Goal: Task Accomplishment & Management: Manage account settings

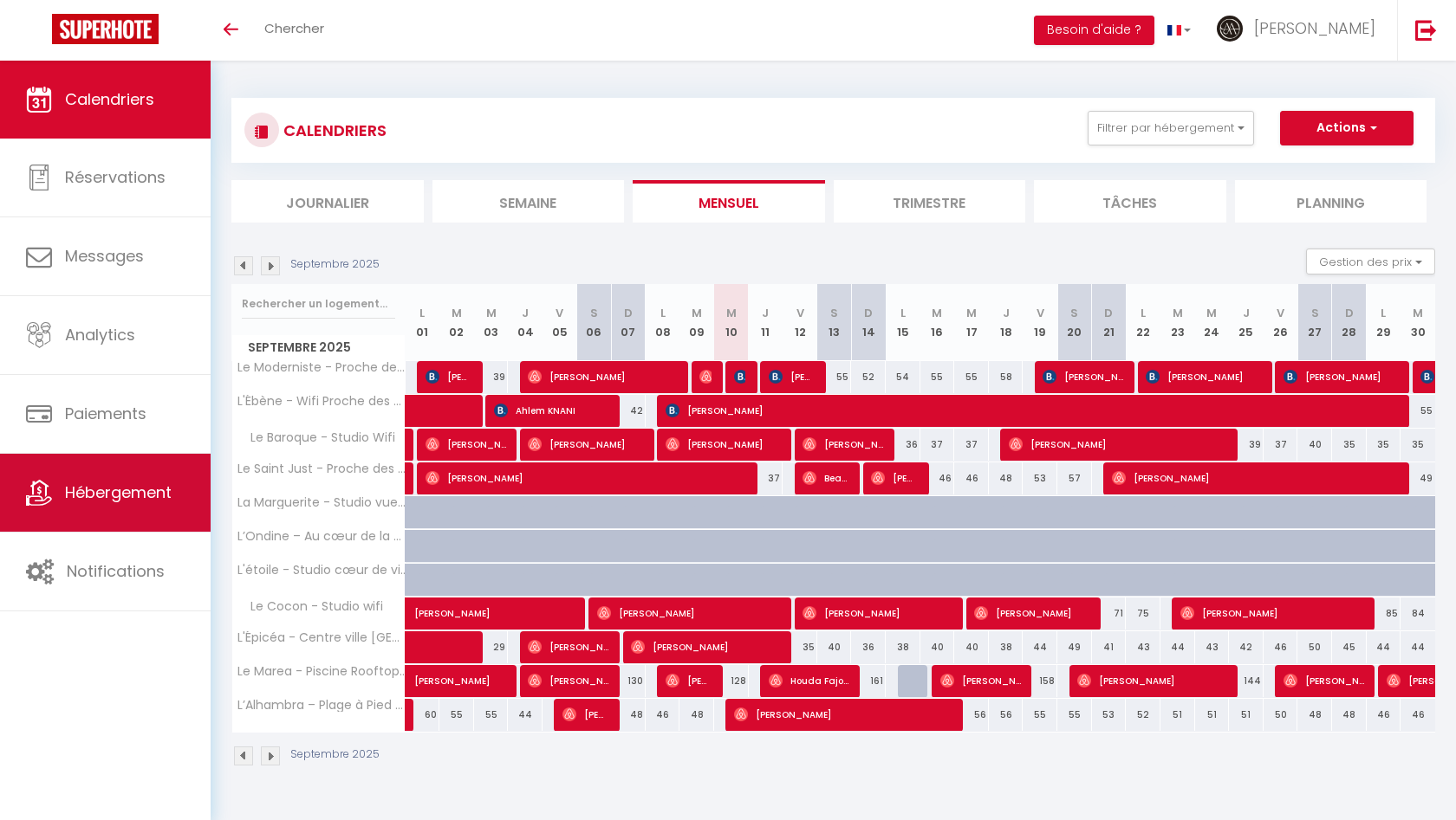
click at [118, 510] on link "Hébergement" at bounding box center [105, 493] width 211 height 78
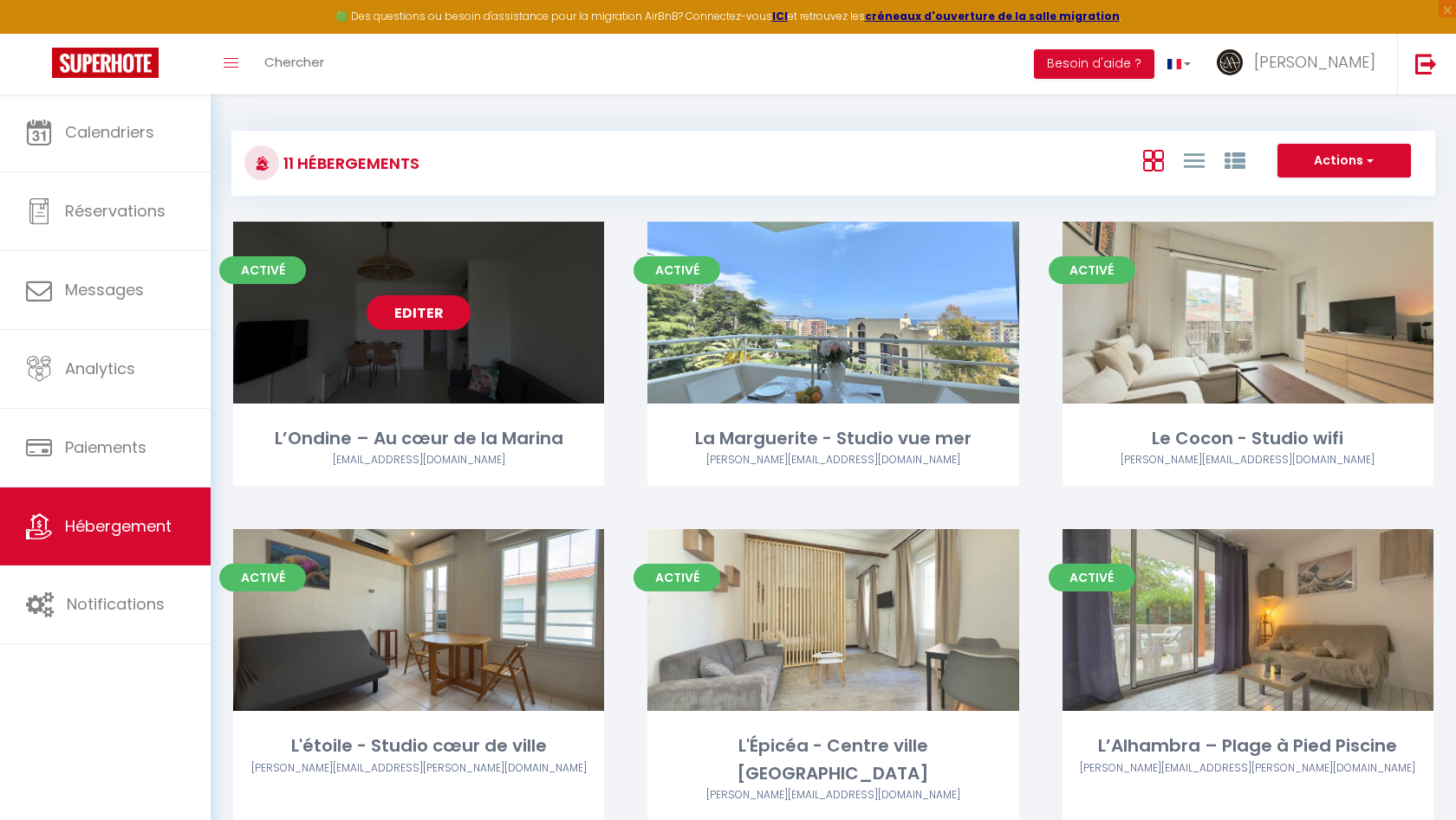
click at [428, 318] on link "Editer" at bounding box center [419, 312] width 104 height 34
select select "3"
select select "2"
select select "1"
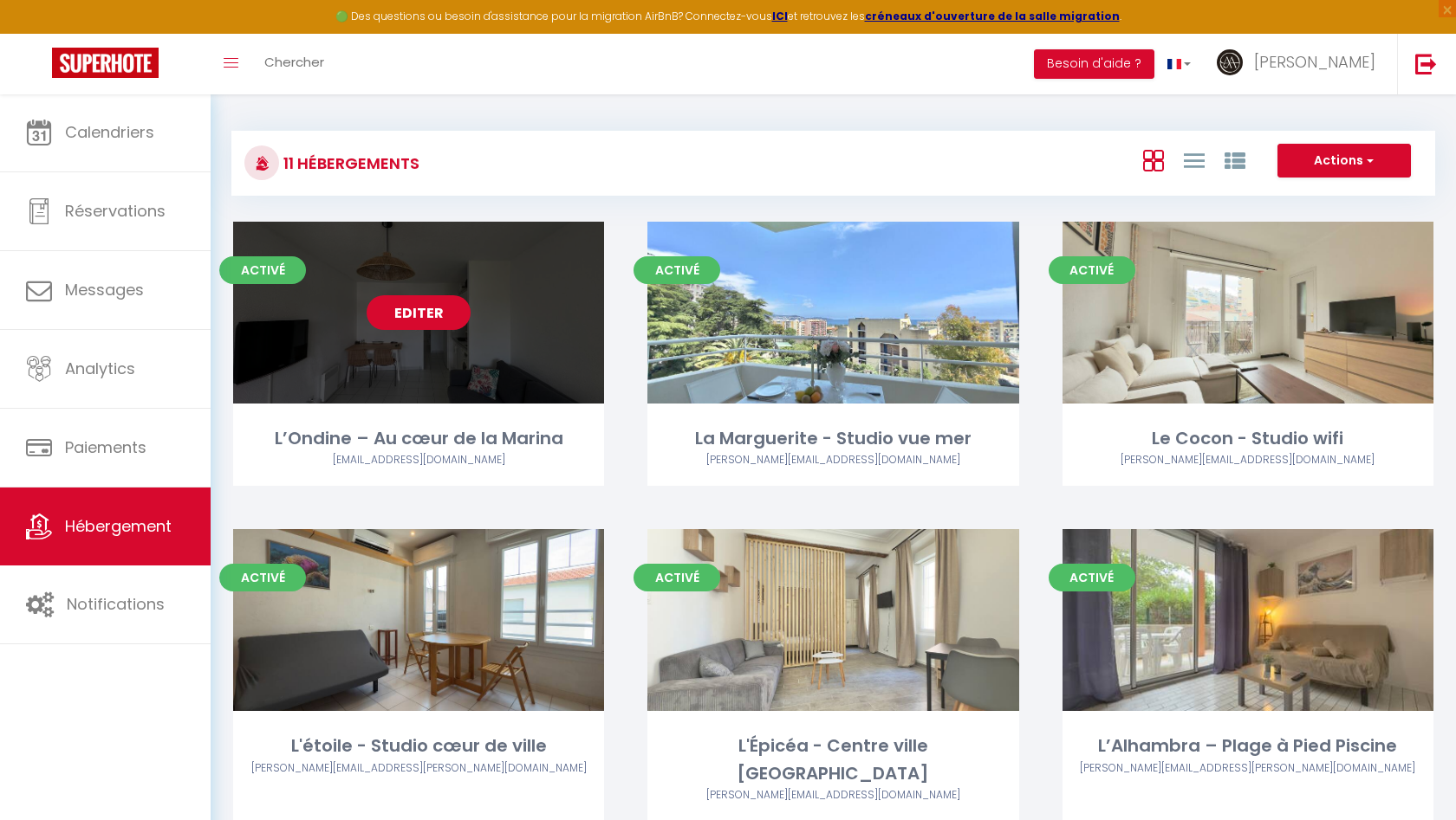
select select "28"
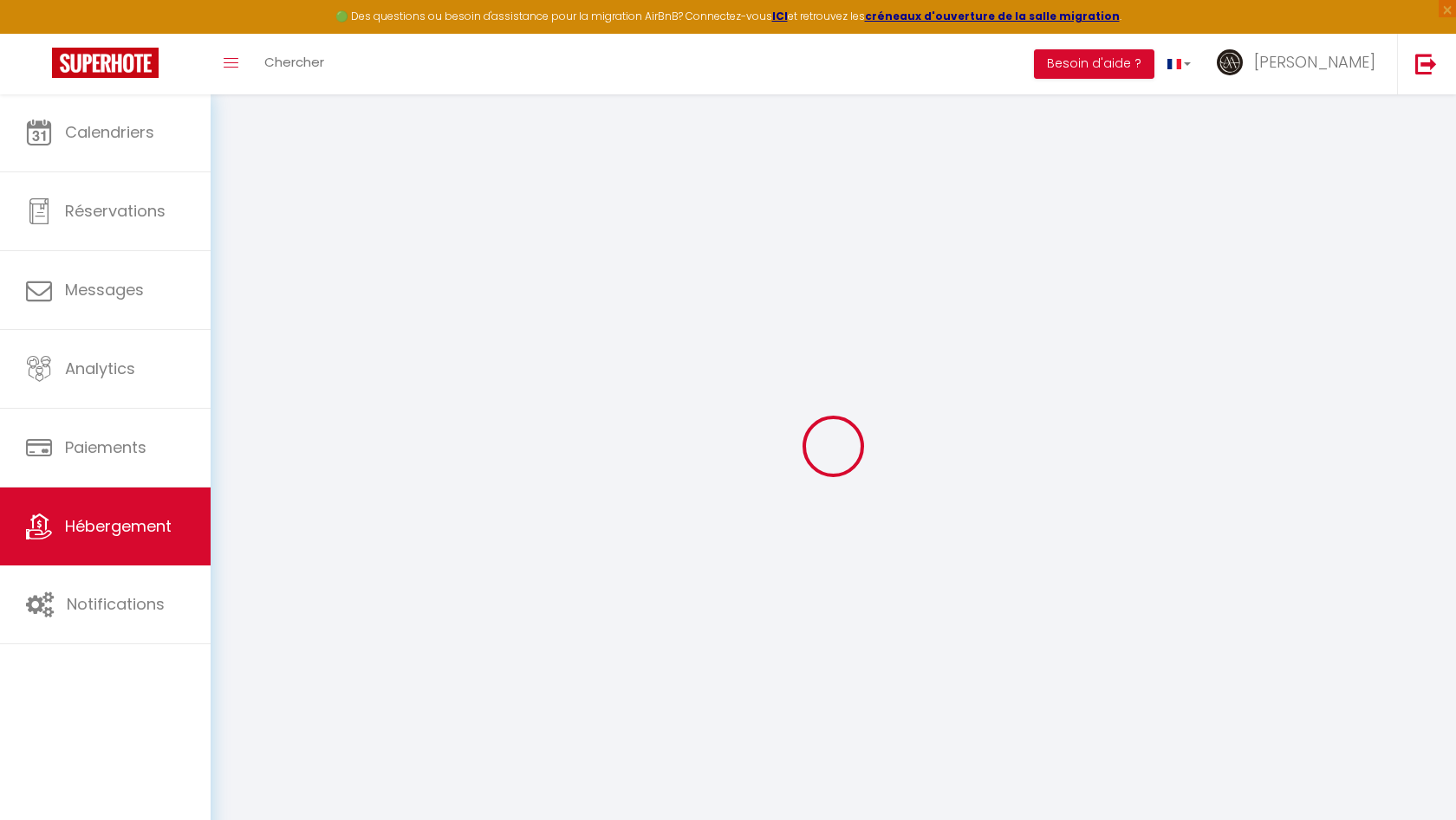
select select
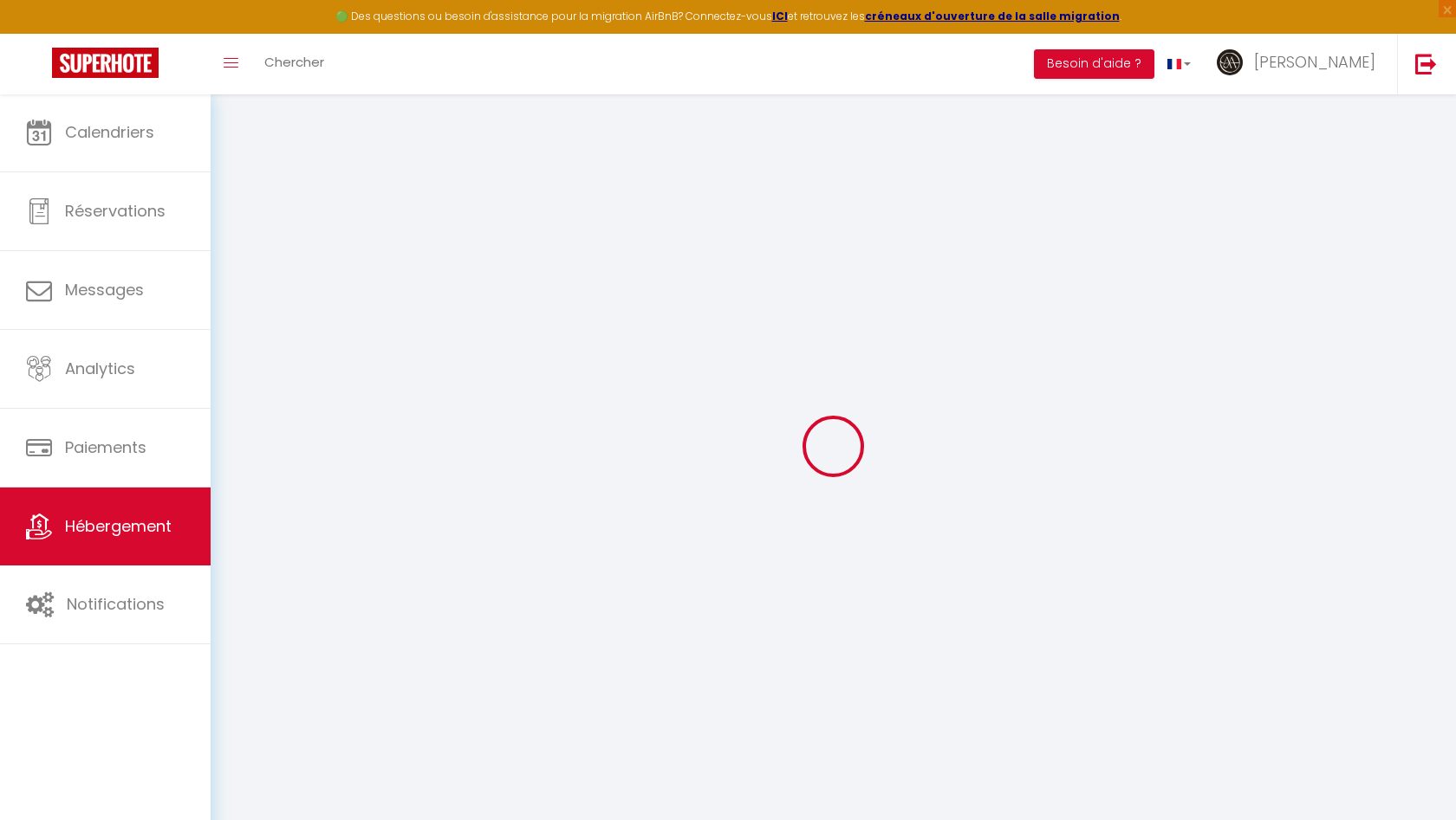
select select
checkbox input "false"
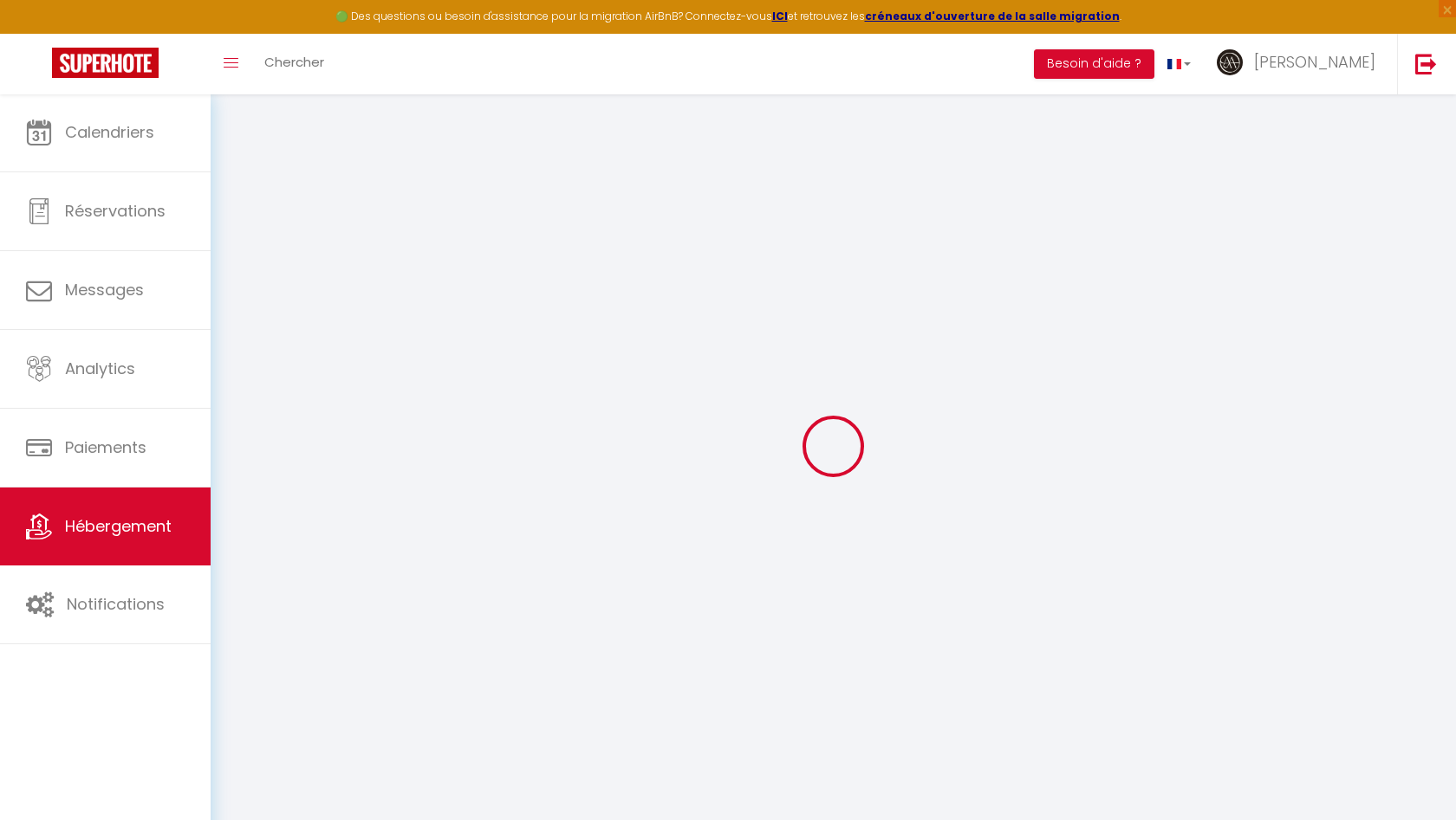
select select
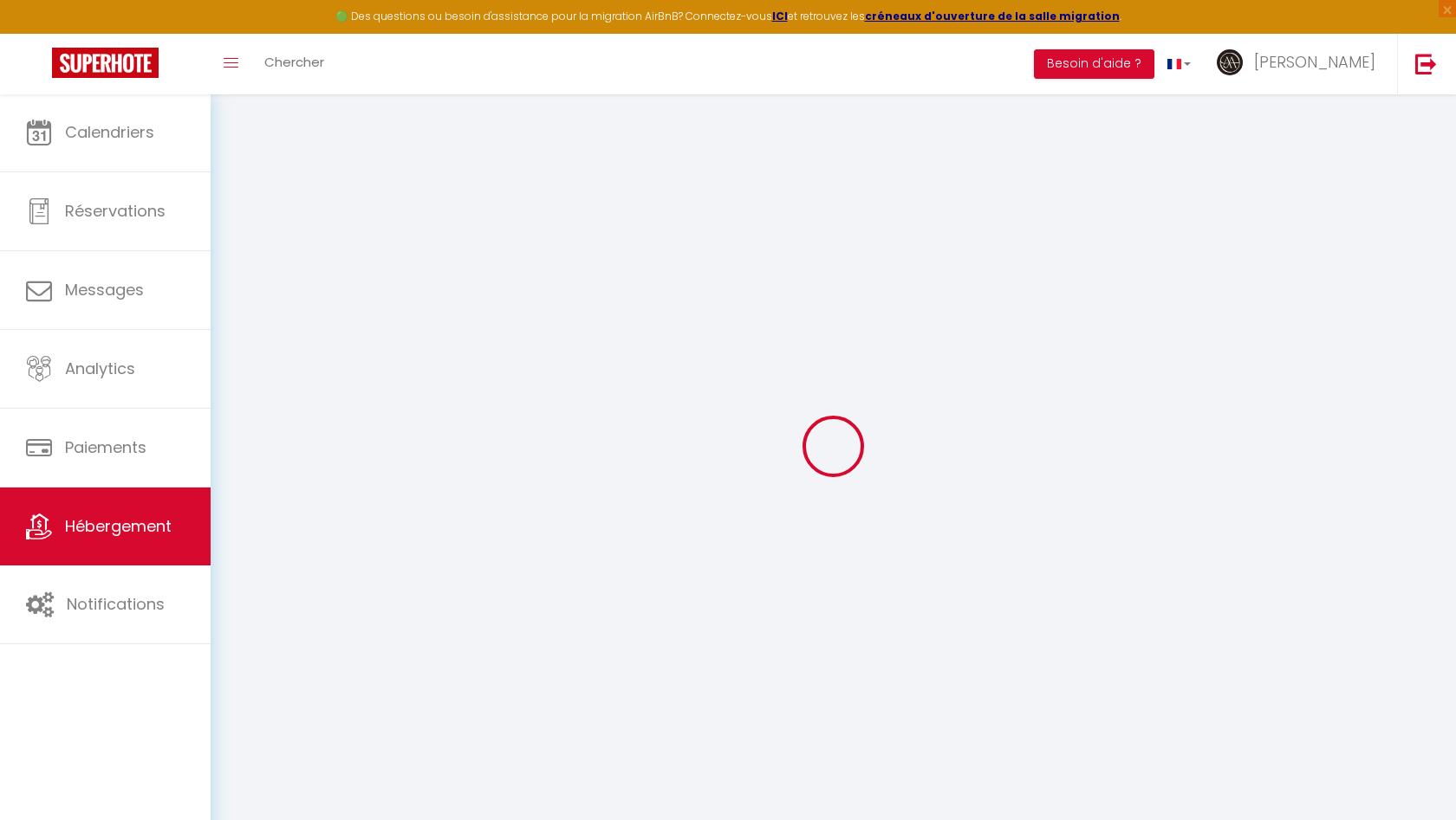
select select
checkbox input "false"
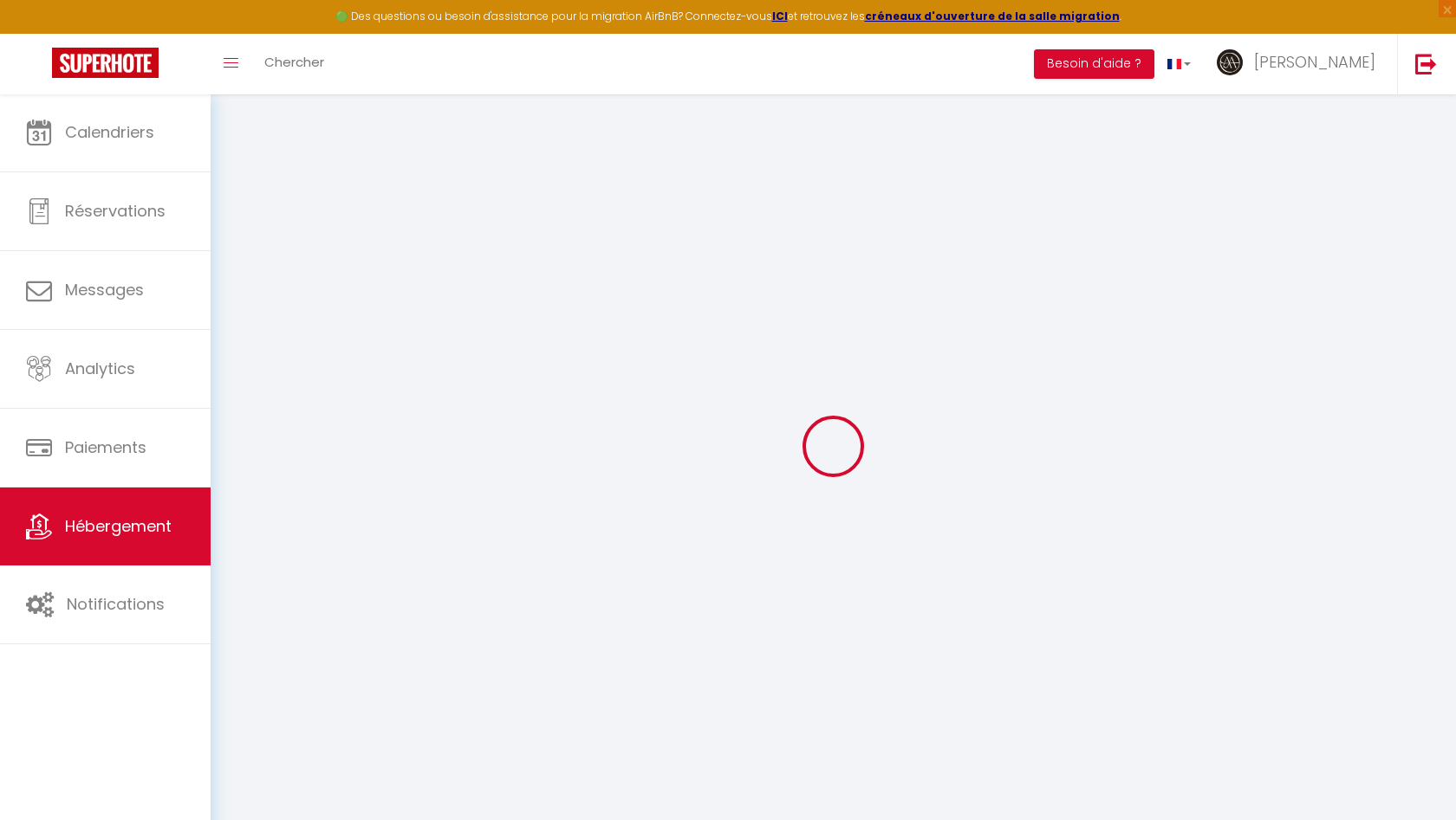
checkbox input "false"
select select
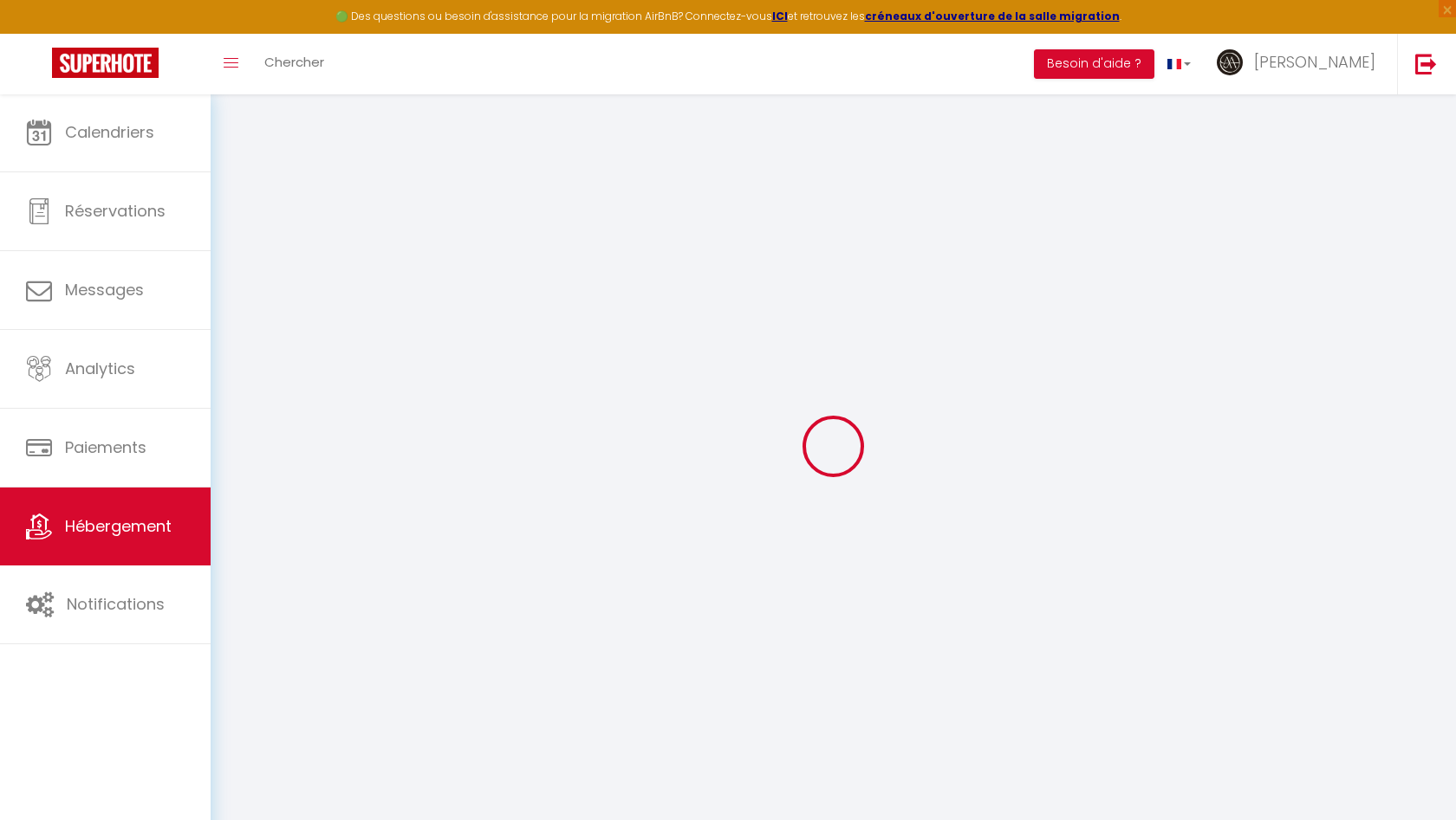
select select
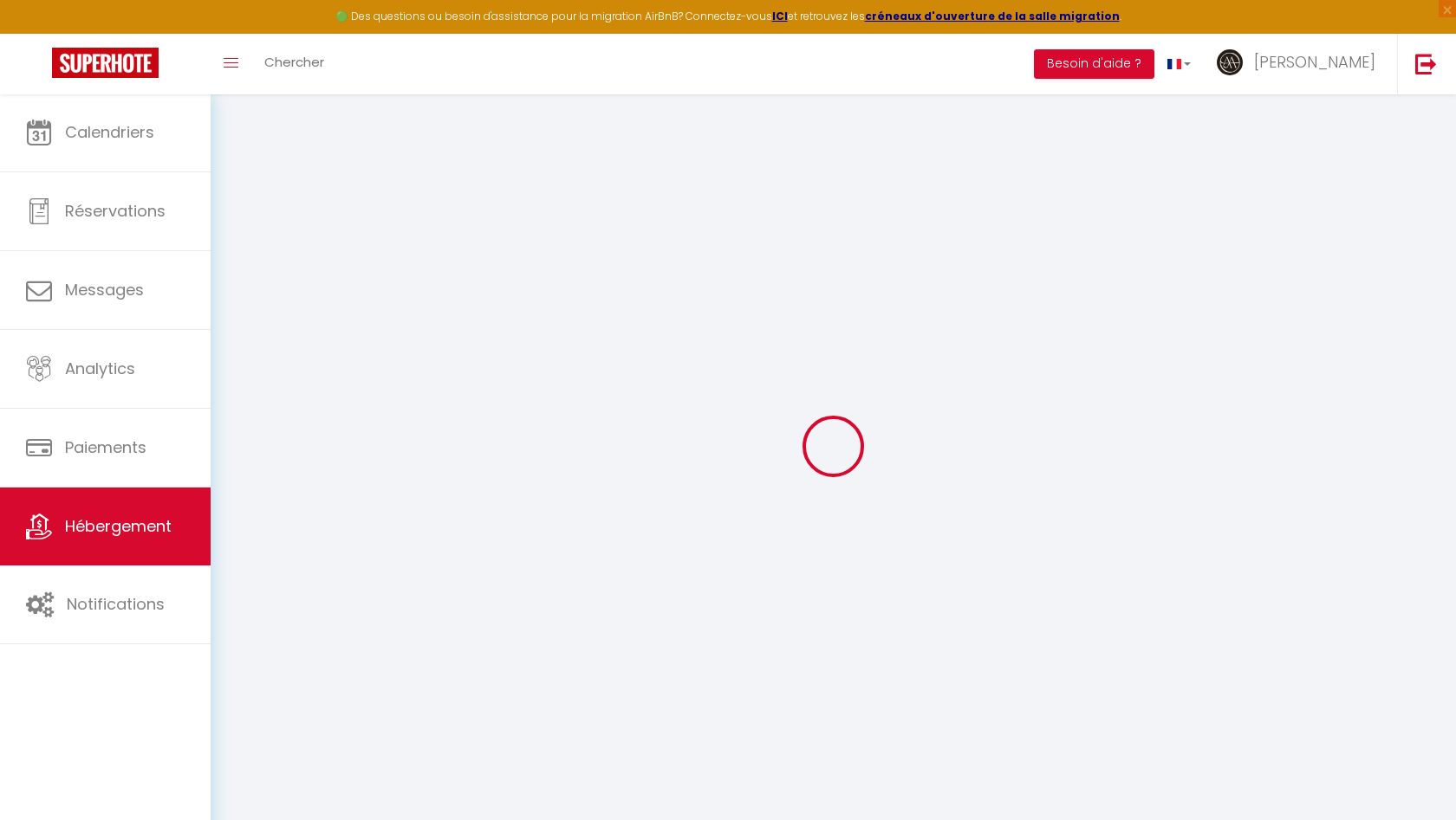
checkbox input "false"
select select
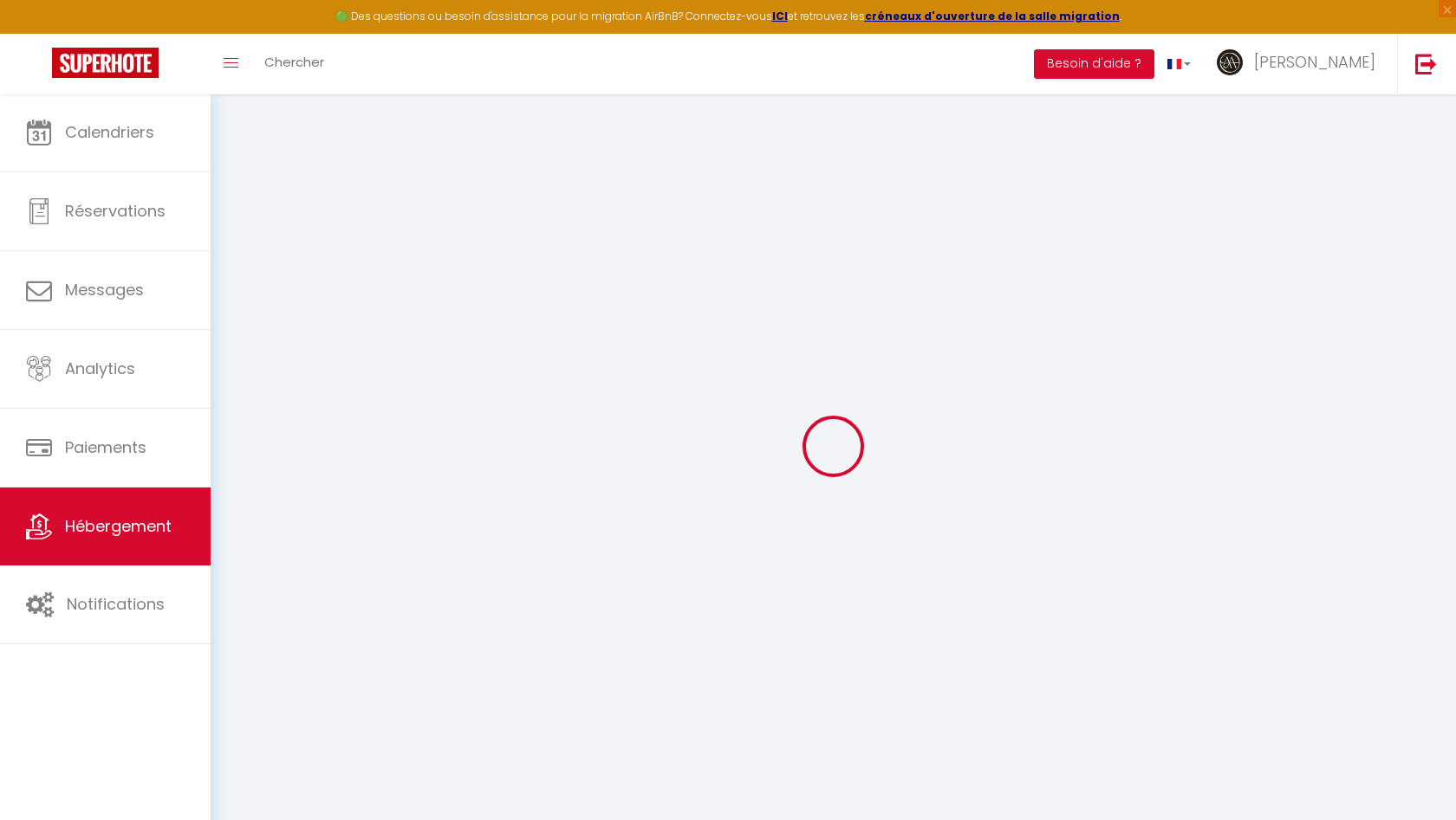
select select
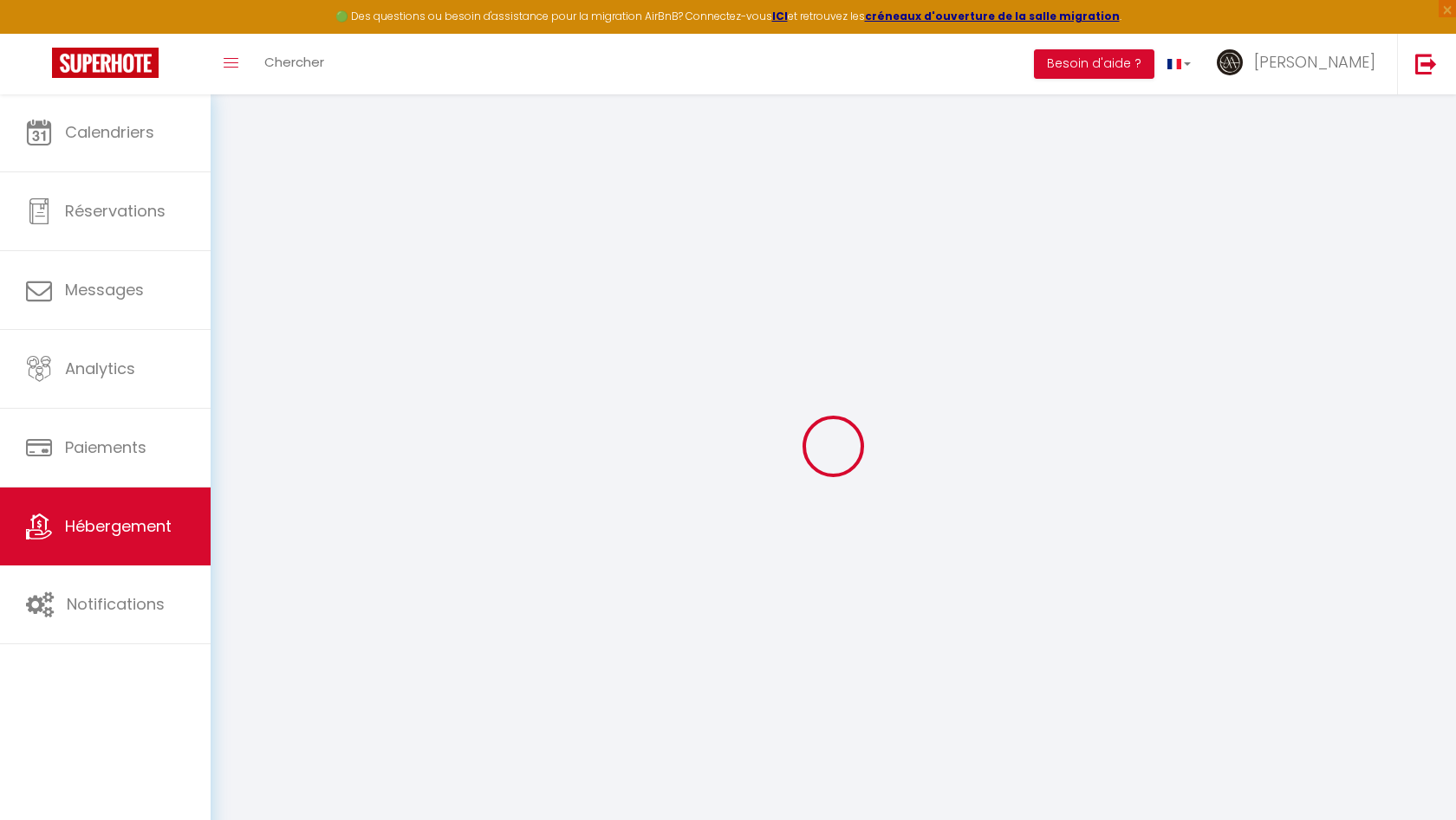
select select
checkbox input "false"
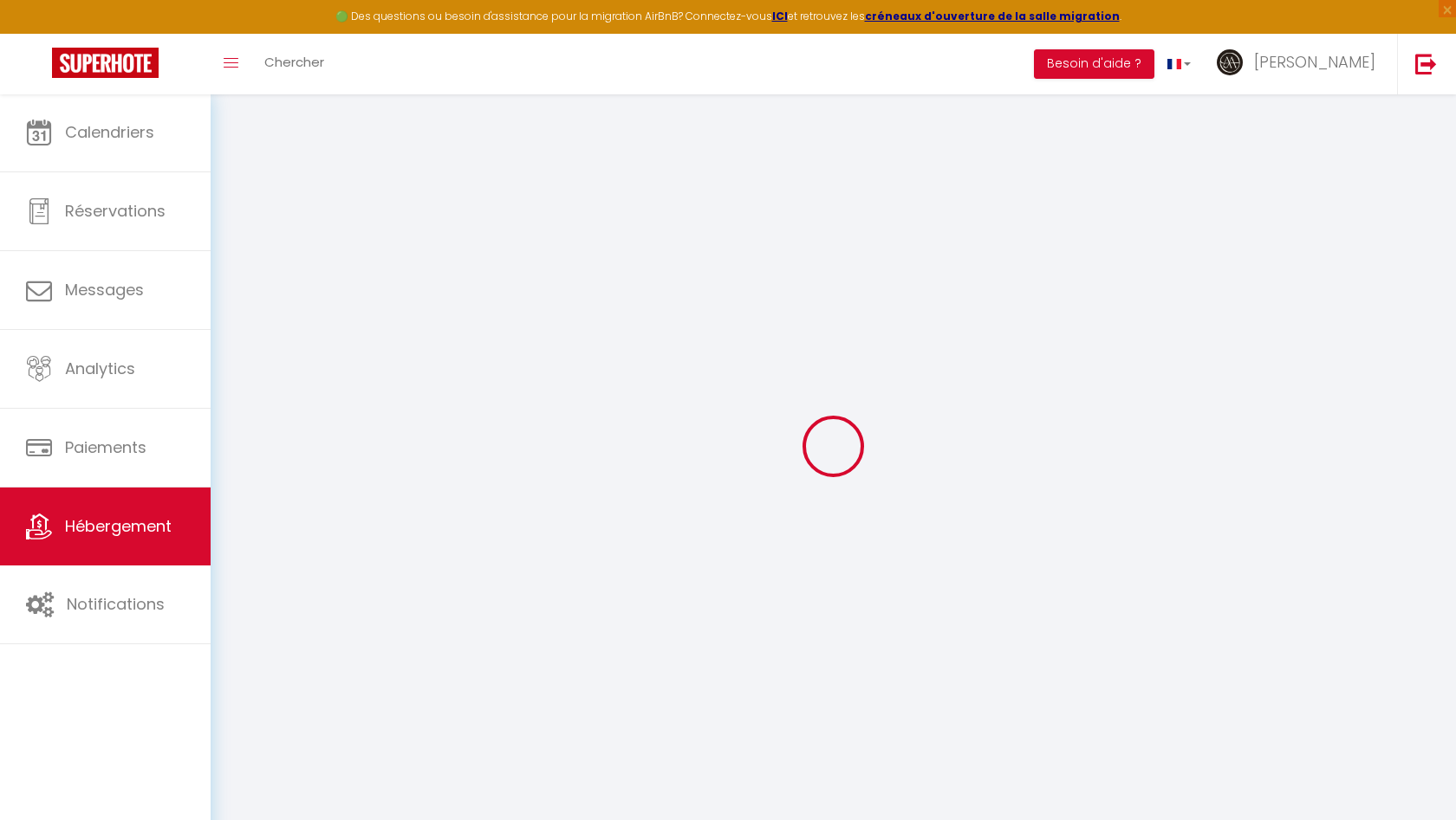
checkbox input "false"
select select
type input "L’Ondine – Au cœur de la Marina"
type input "[PERSON_NAME]"
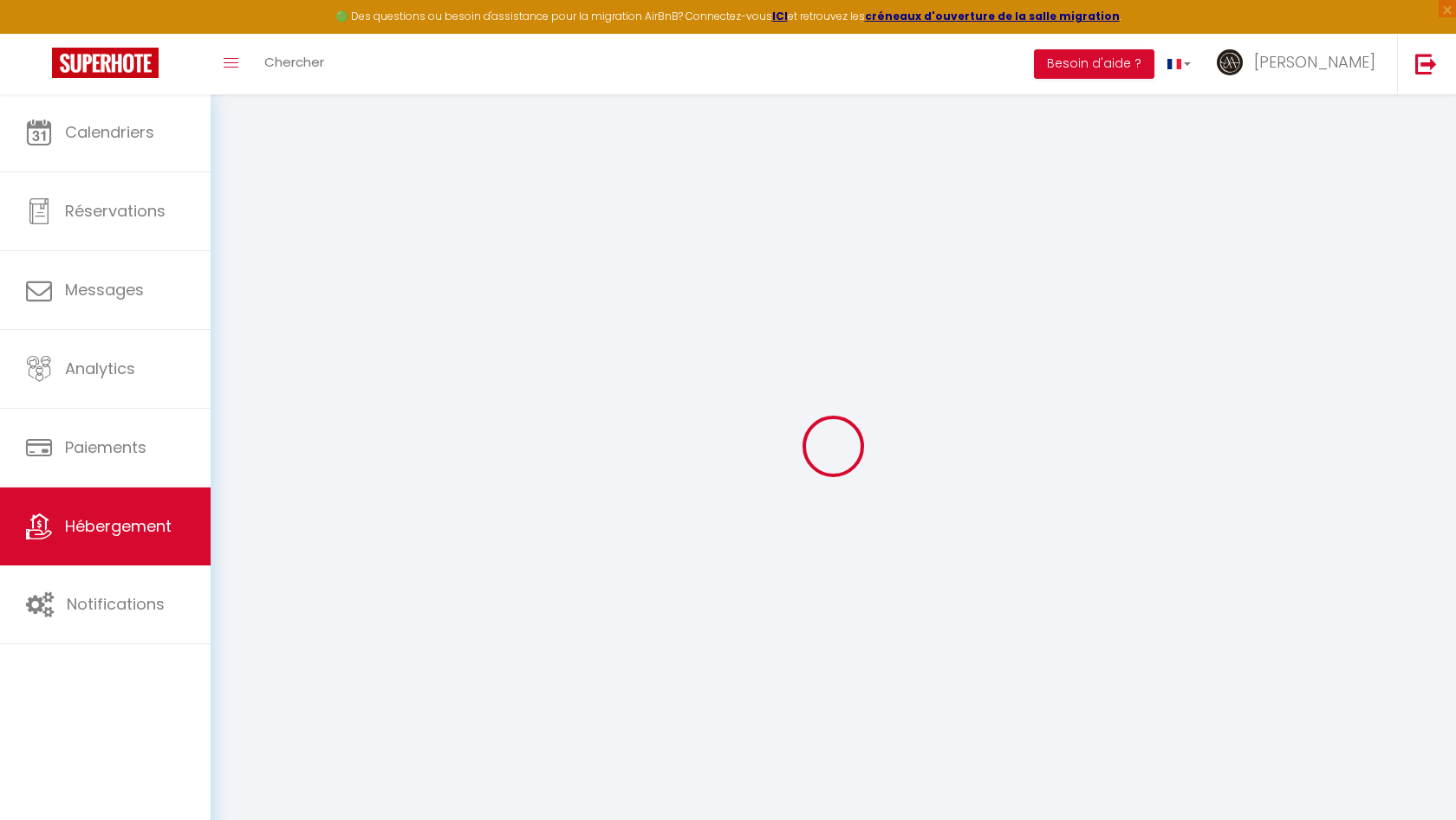
type input "85"
type input "60"
select select
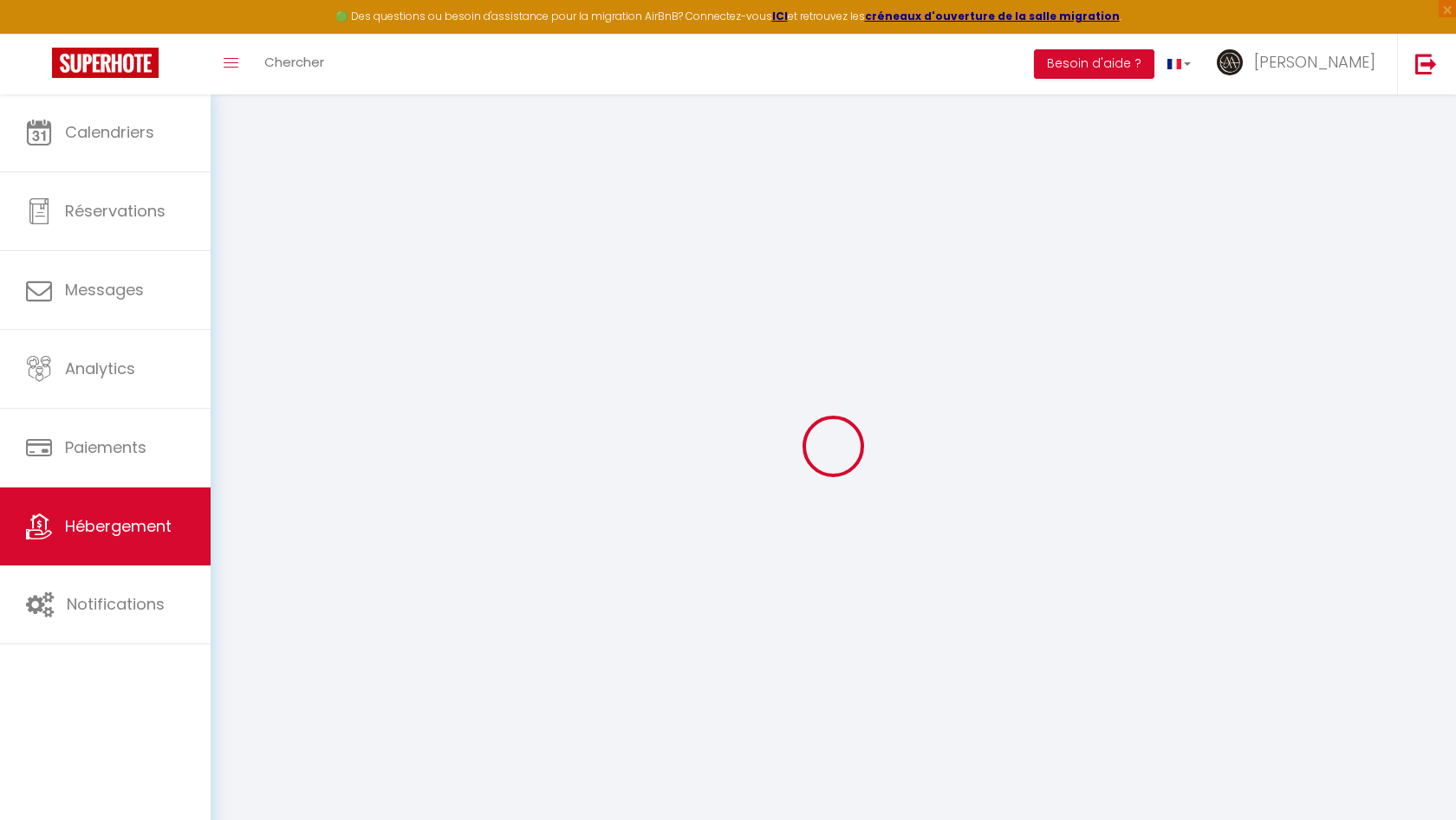
select select
type input "739 avenue [PERSON_NAME]"
type input "06270"
type input "Villeneuve-Loubet"
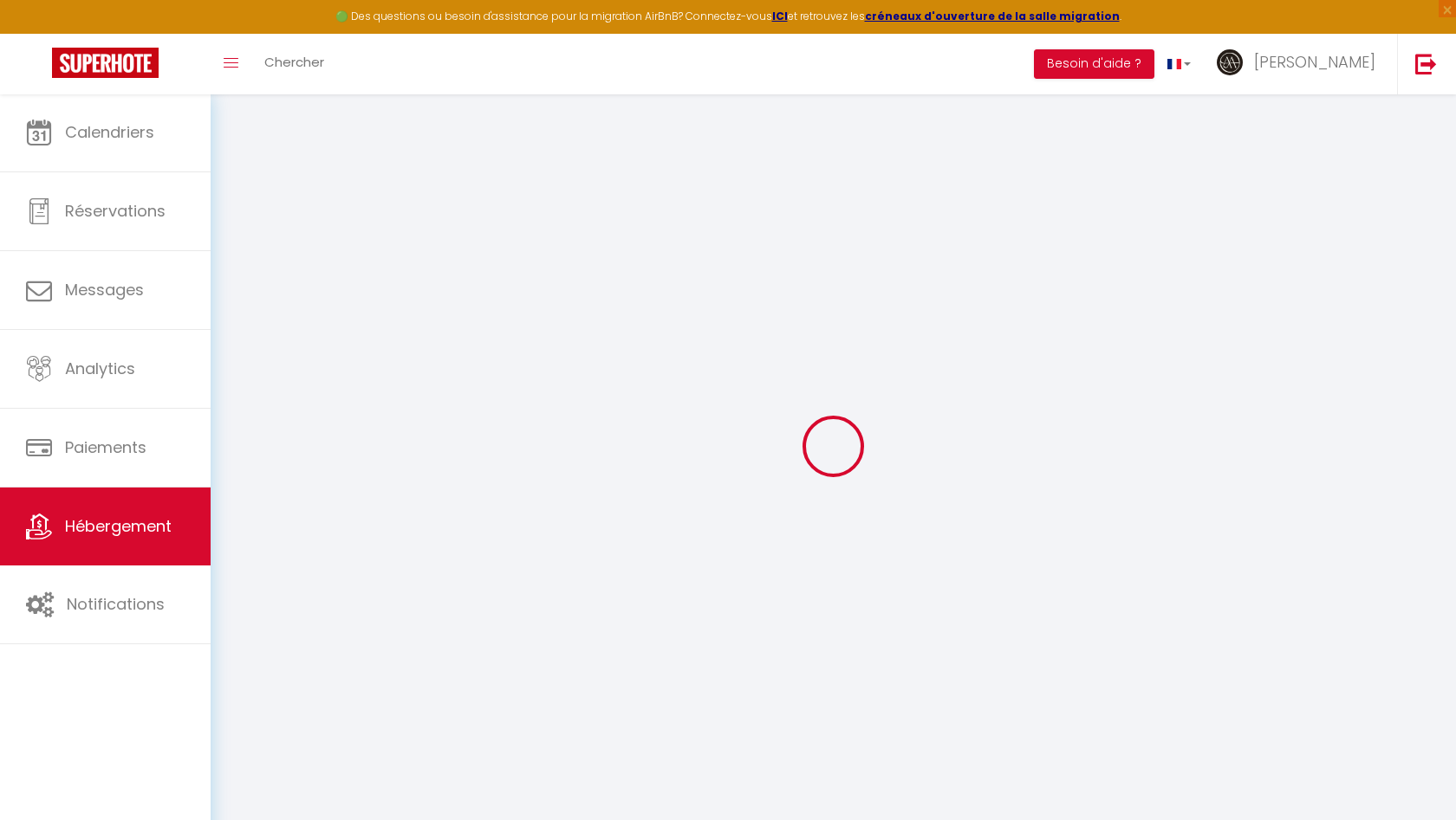
type input "[EMAIL_ADDRESS][PERSON_NAME][DOMAIN_NAME]"
select select
checkbox input "false"
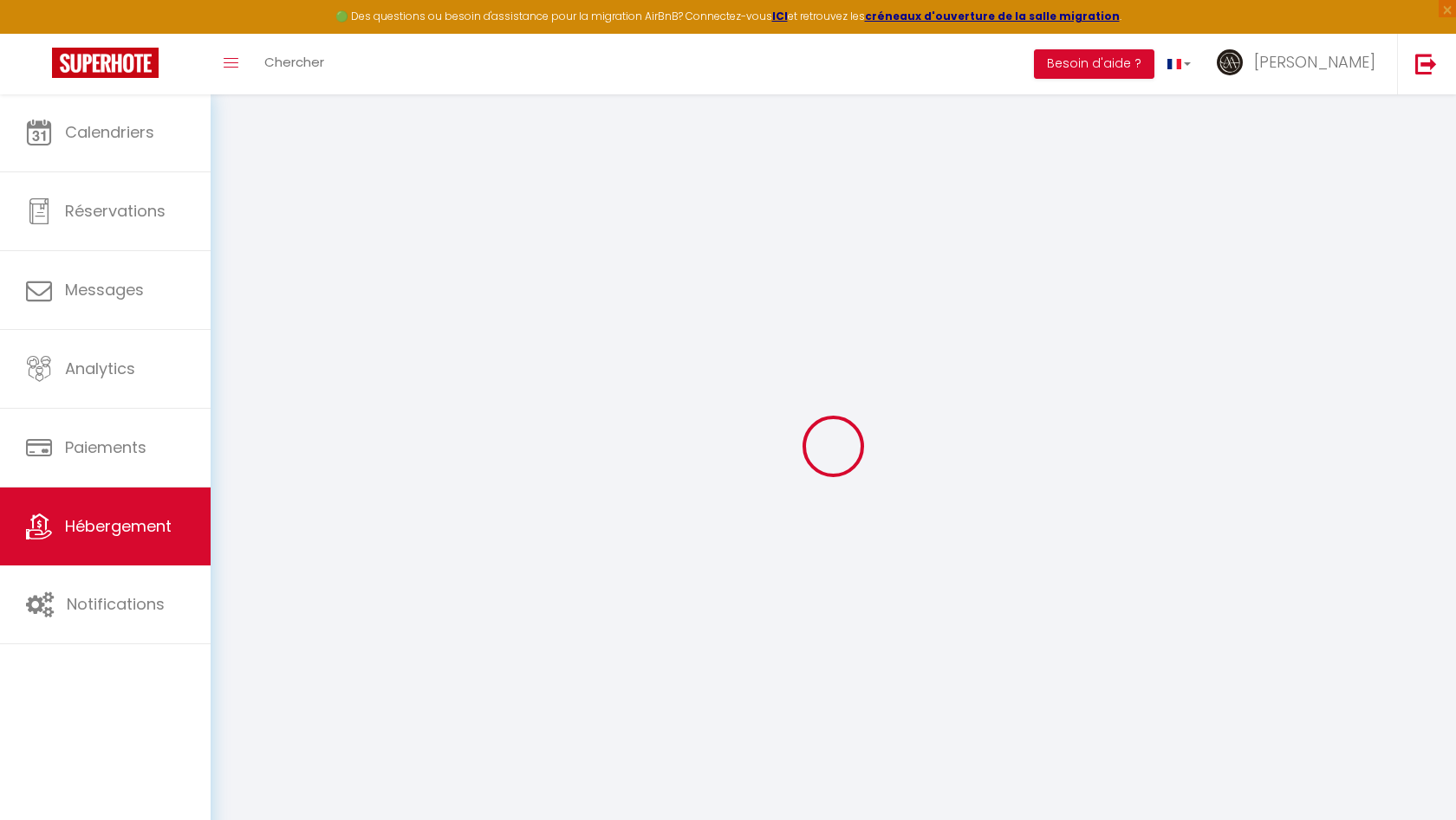
checkbox input "false"
type input "0"
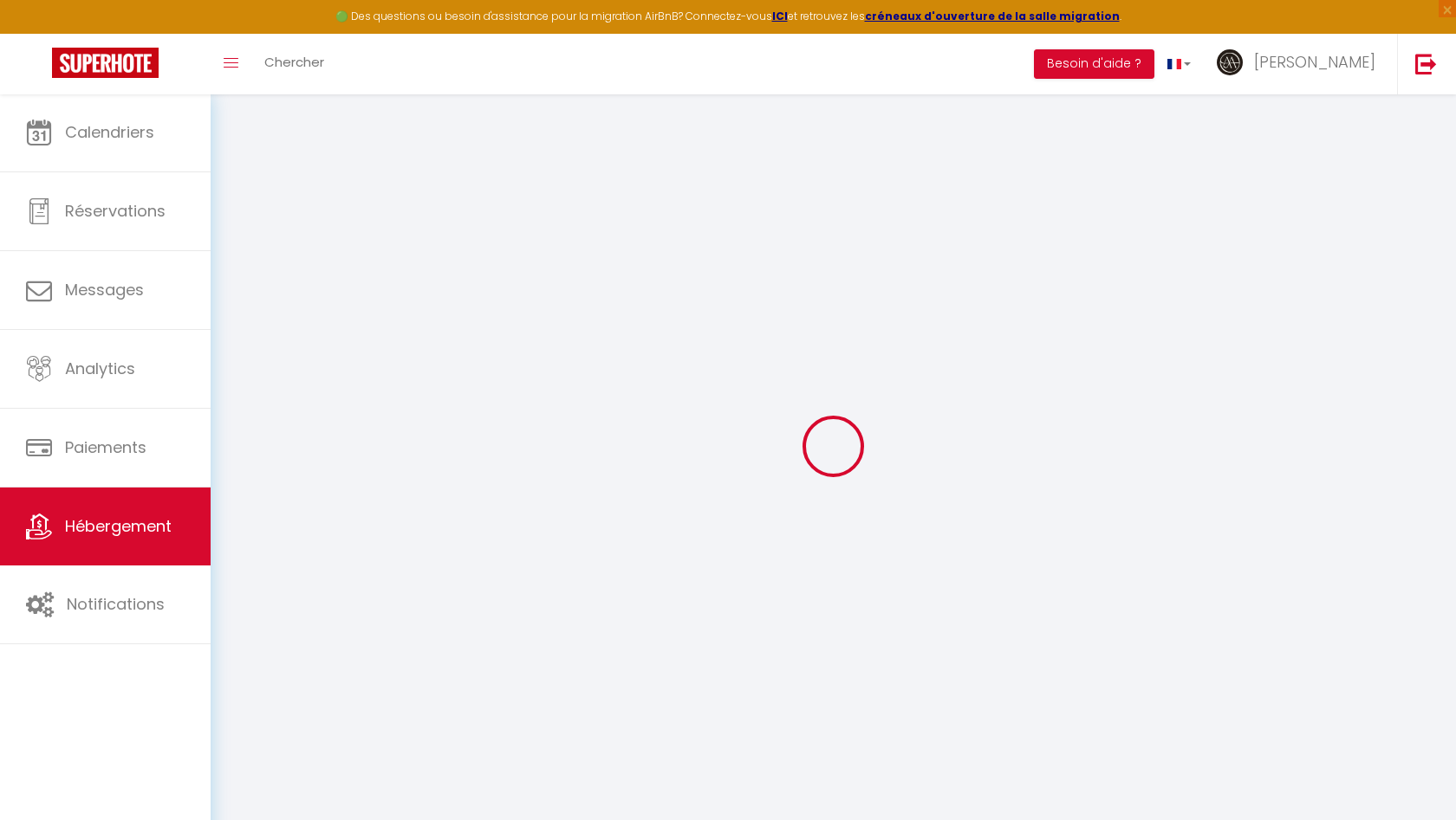
select select
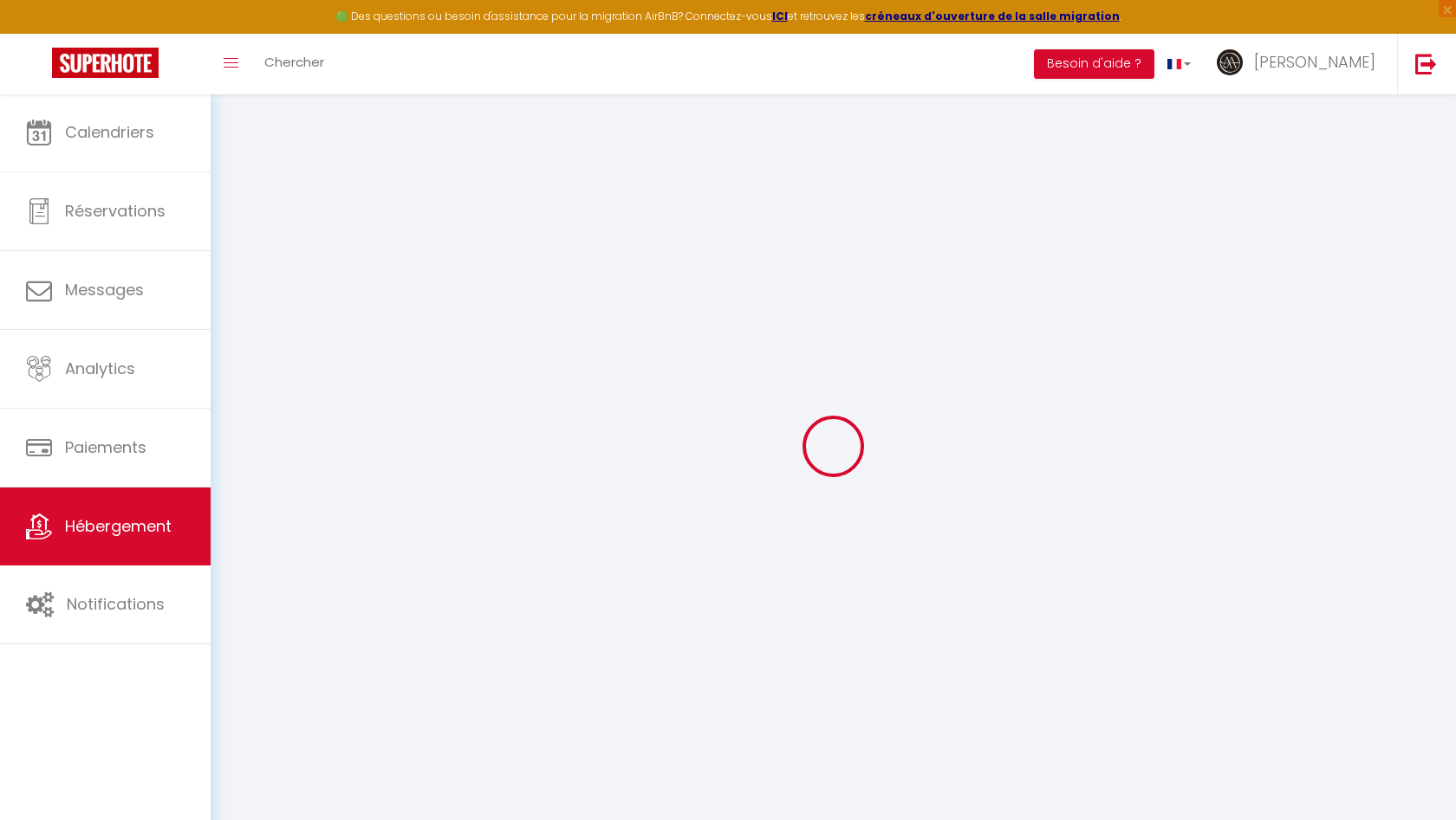
select select
checkbox input "false"
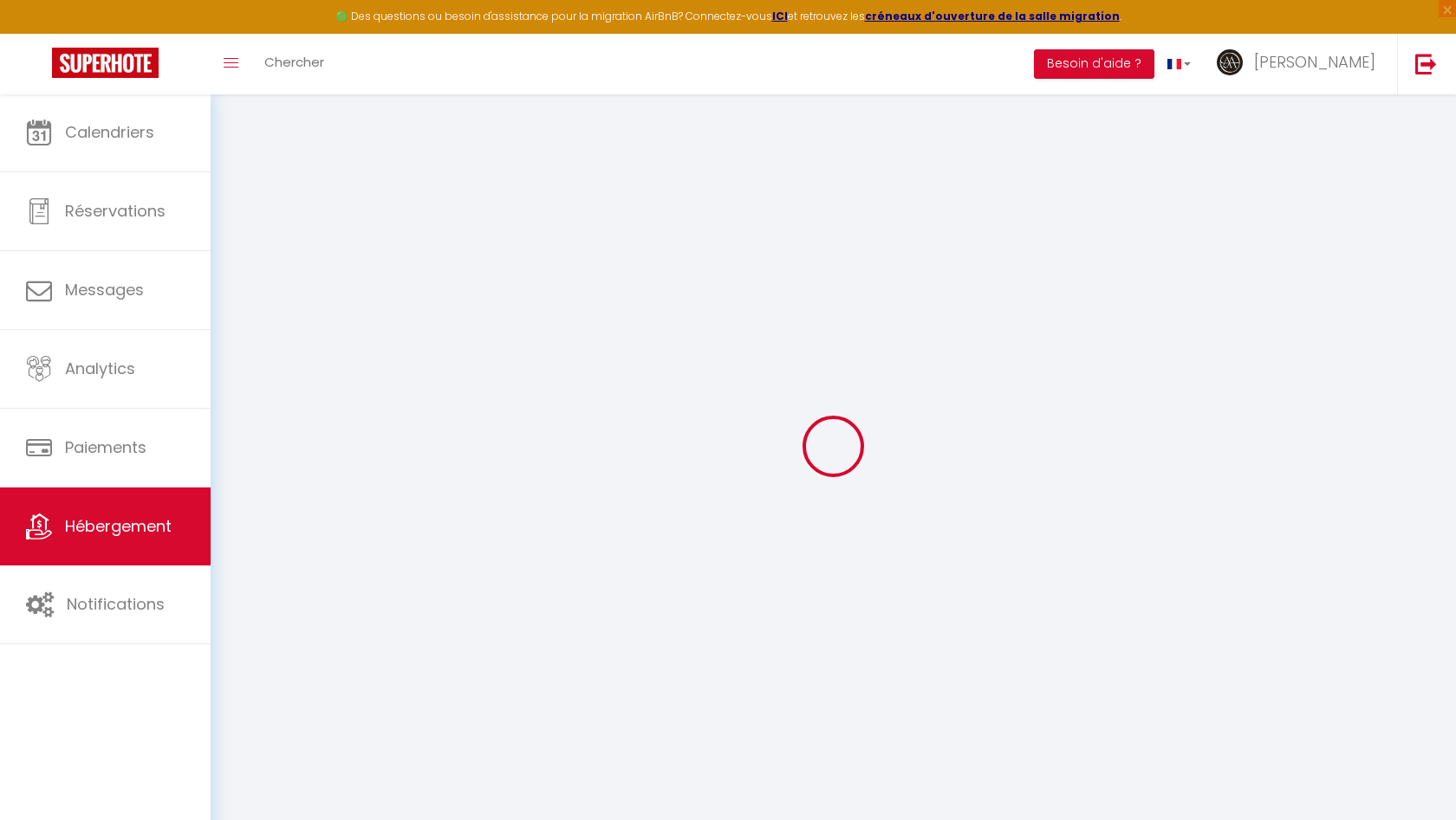
select select "40802"
select select
checkbox input "false"
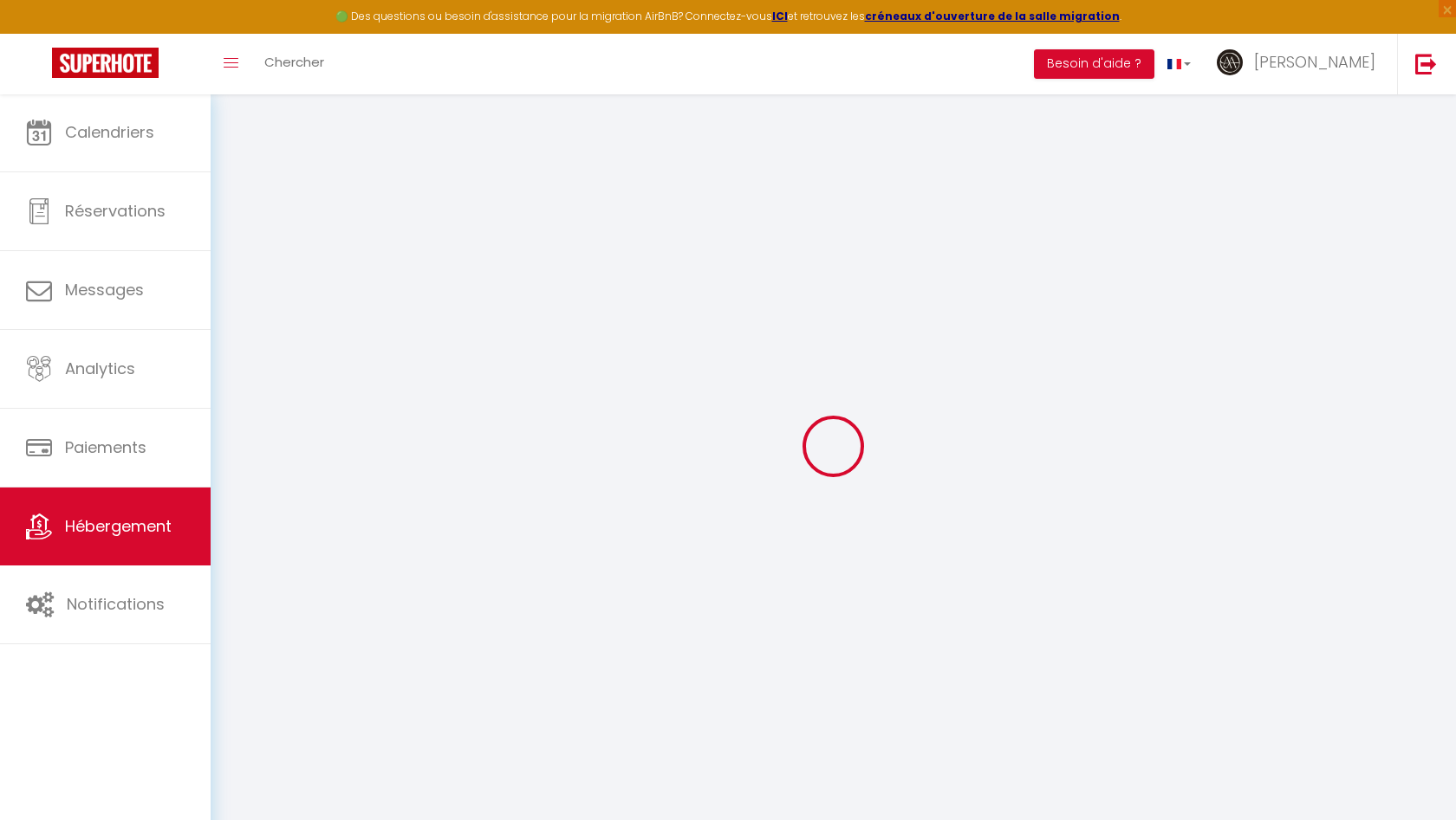
checkbox input "false"
select select "14:00"
select select
select select "11:00"
select select "30"
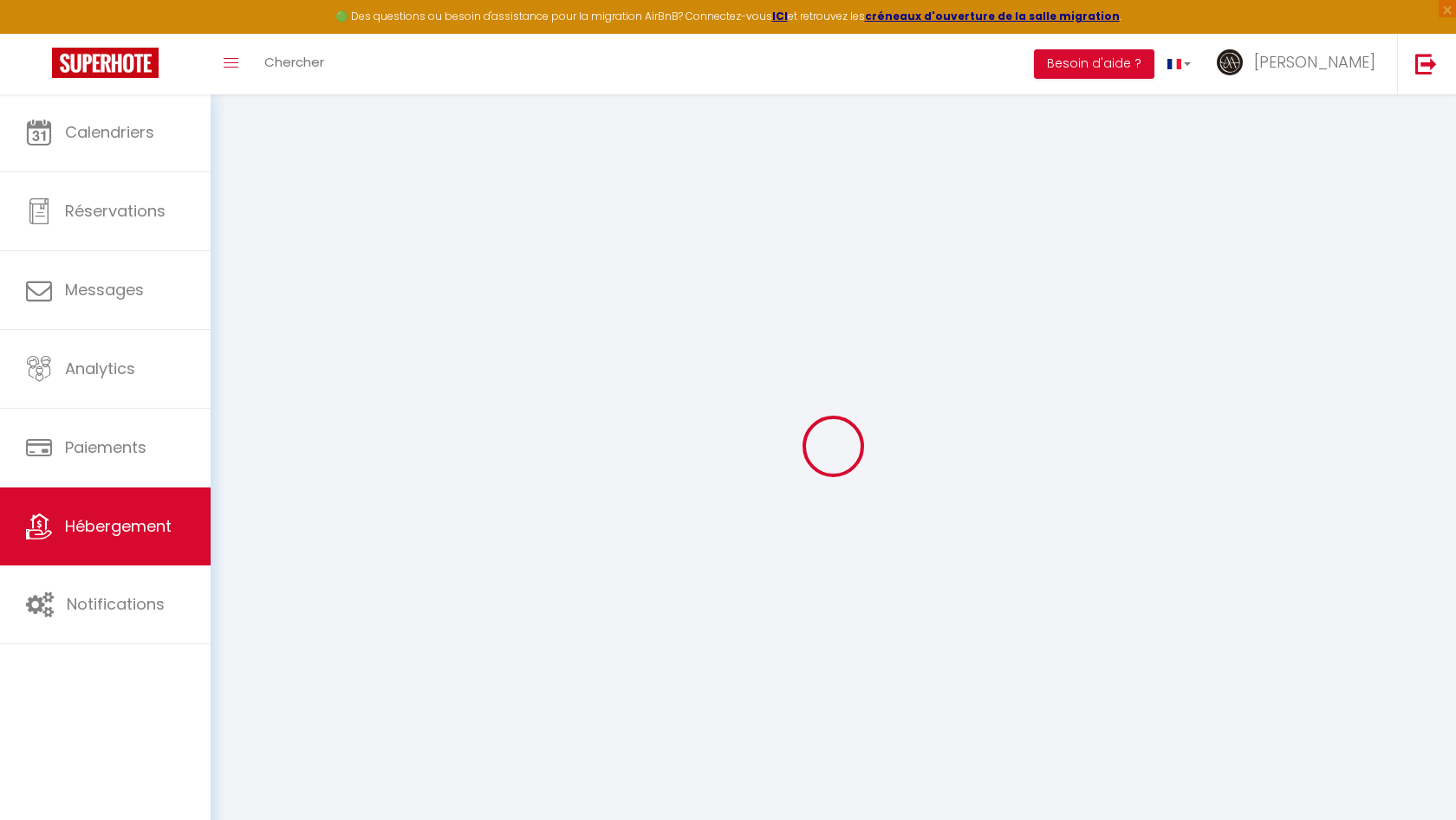
select select "120"
select select
checkbox input "false"
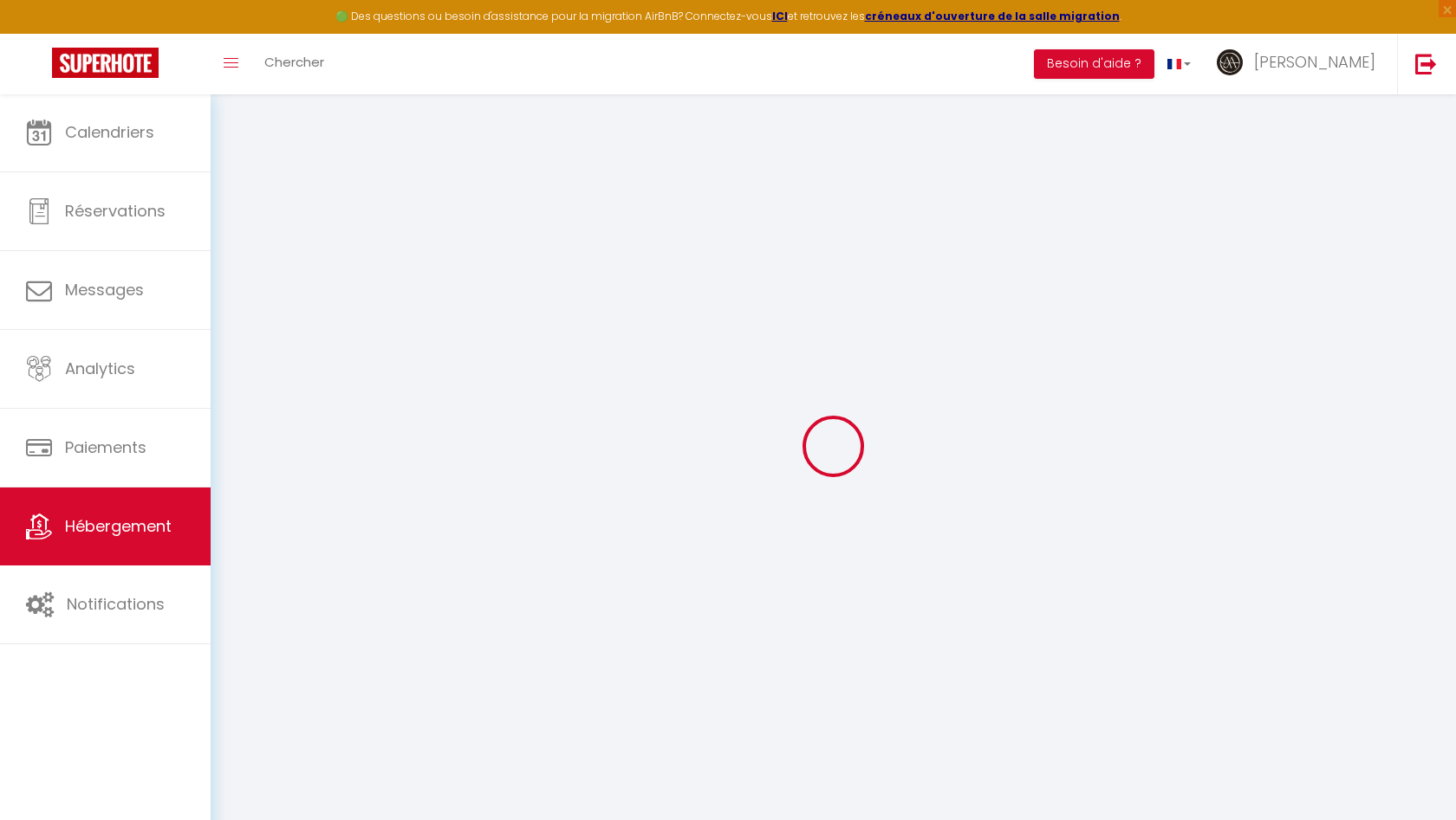
checkbox input "false"
select select
checkbox input "false"
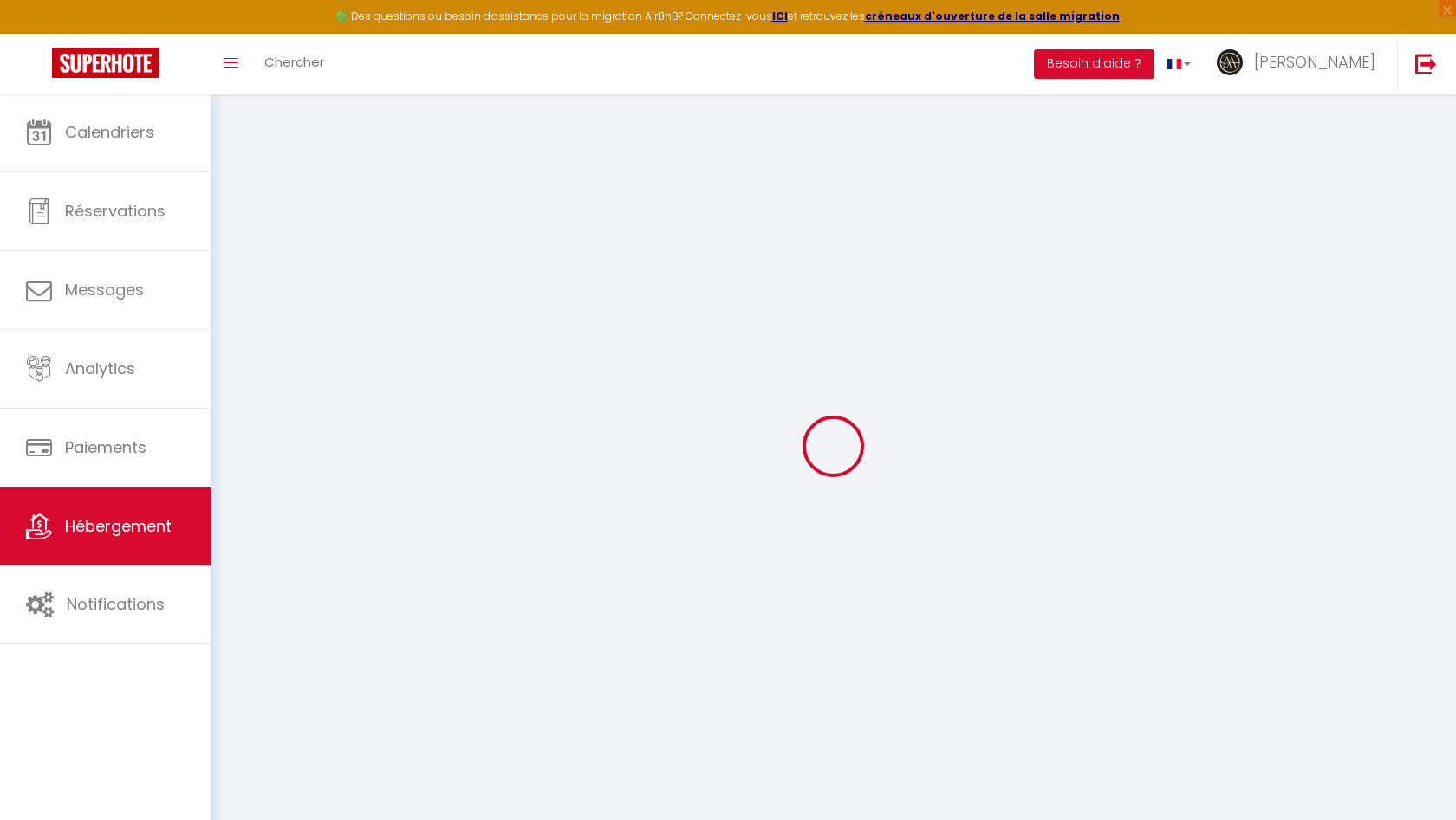
checkbox input "false"
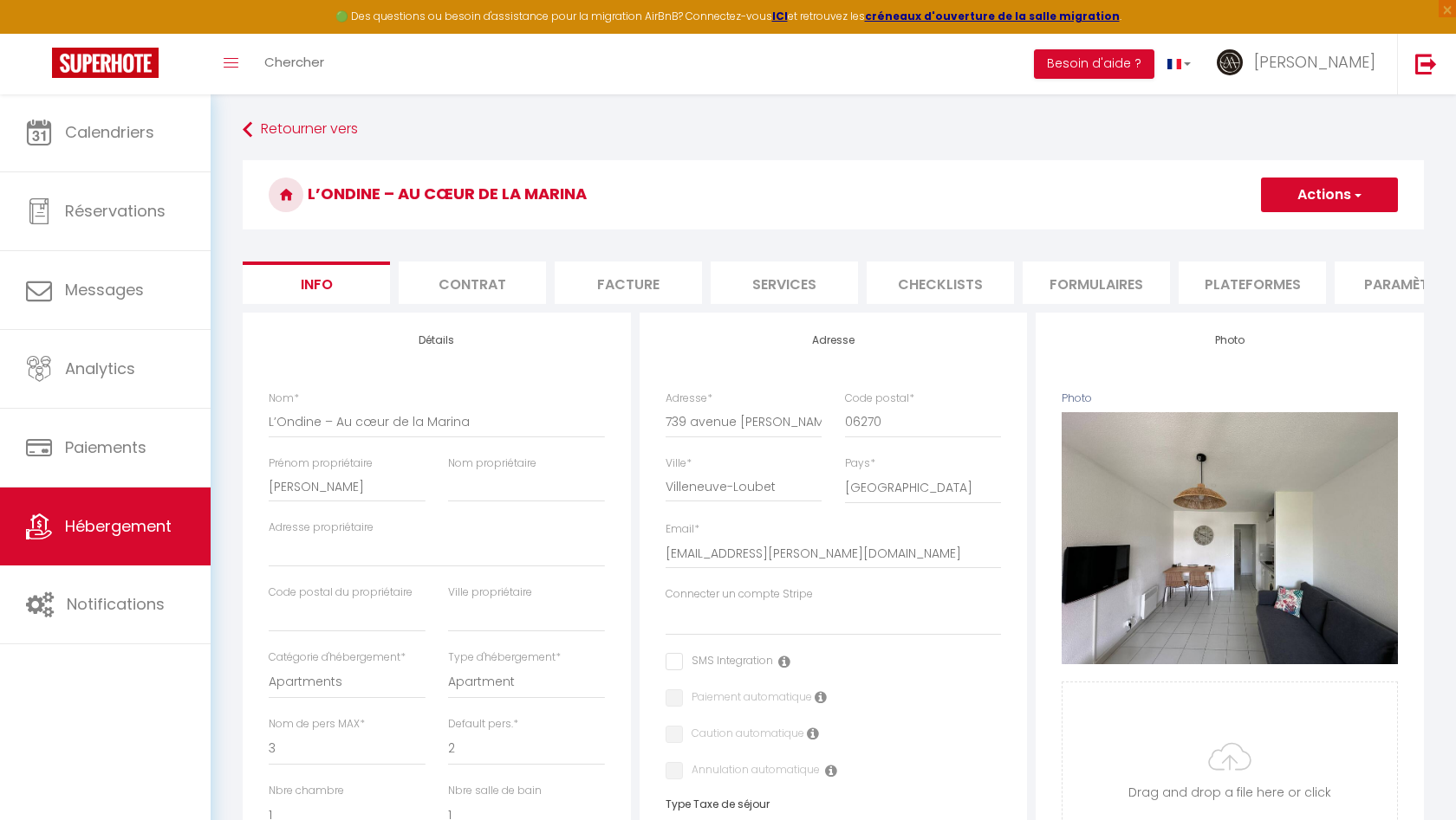
click at [1366, 199] on button "Actions" at bounding box center [1330, 194] width 137 height 34
click at [1081, 205] on h3 "L’Ondine – Au cœur de la Marina" at bounding box center [832, 195] width 1181 height 70
select select
checkbox input "false"
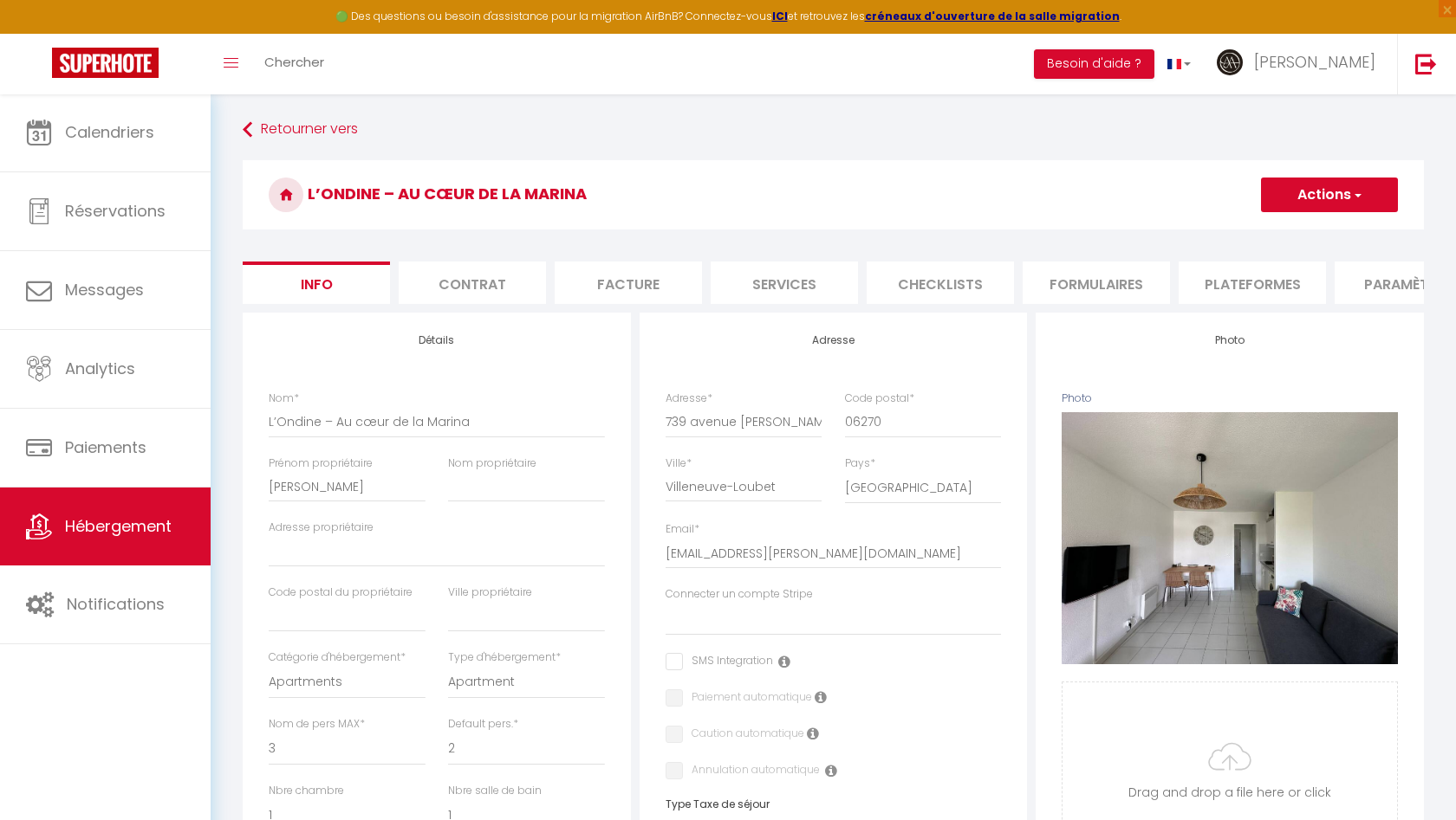
checkbox input "false"
click at [1319, 199] on button "Actions" at bounding box center [1330, 194] width 137 height 34
click at [1088, 224] on h3 "L’Ondine – Au cœur de la Marina" at bounding box center [832, 195] width 1181 height 70
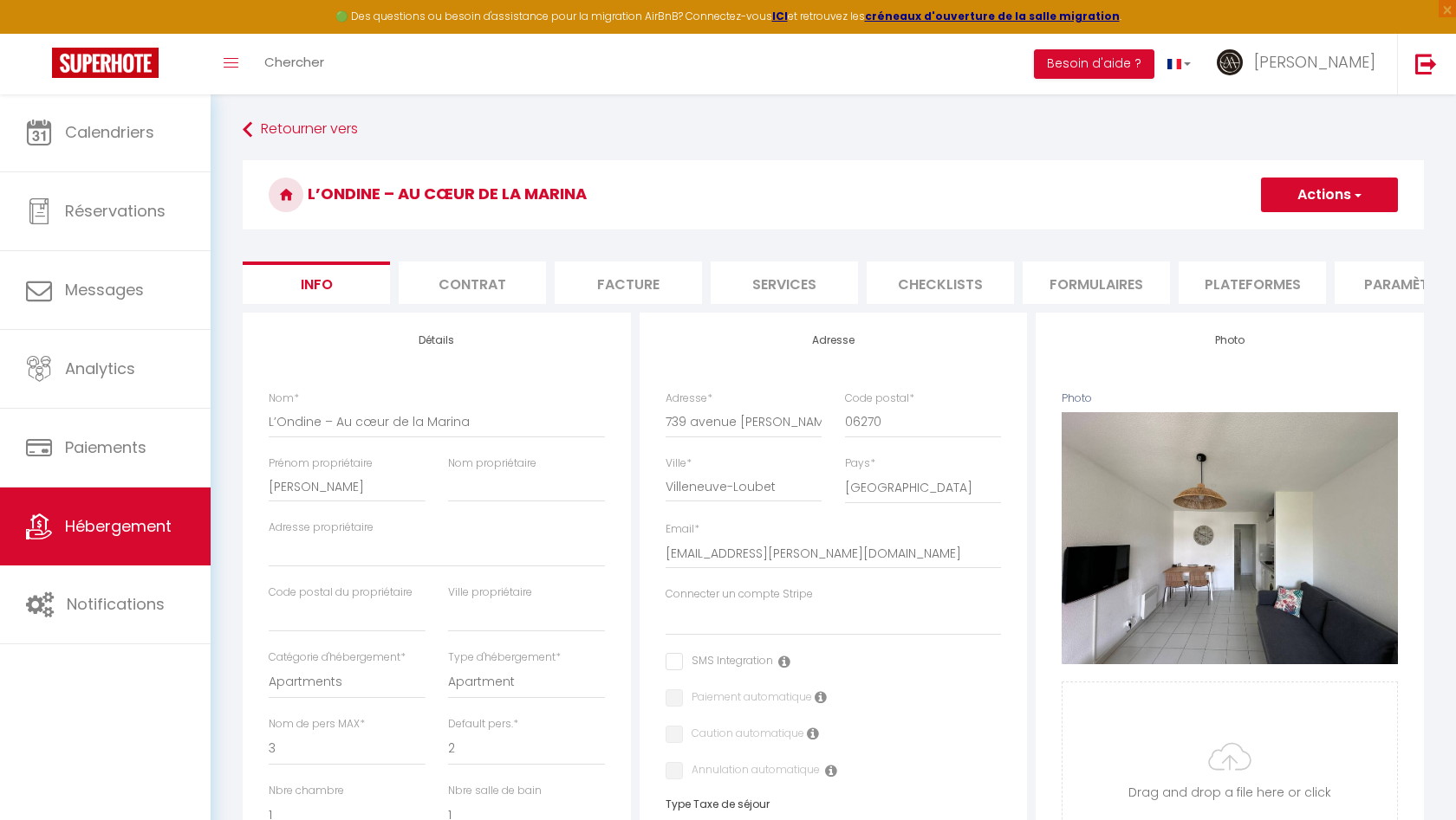
click at [1372, 283] on li "Paramètres" at bounding box center [1408, 283] width 148 height 43
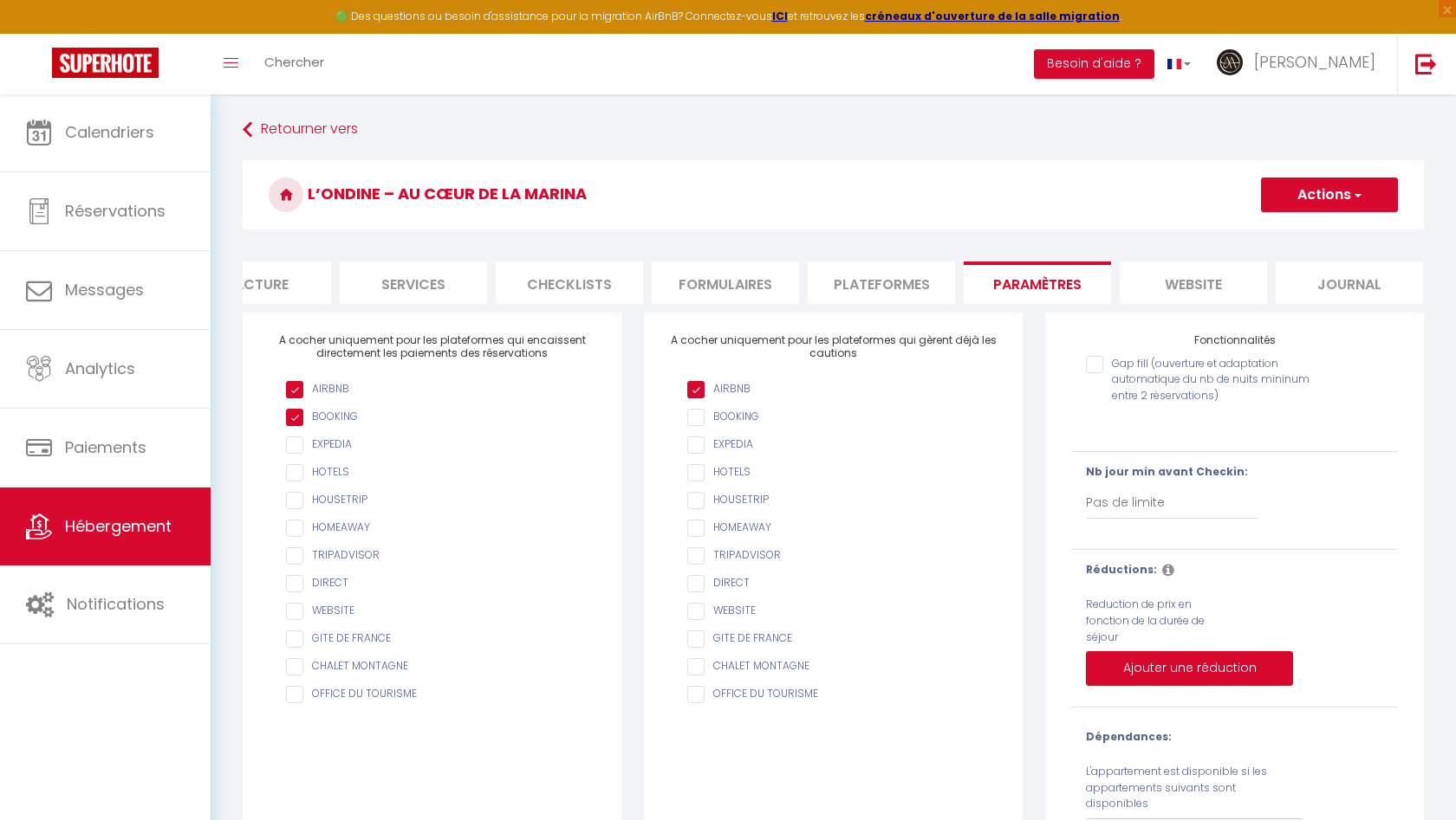
scroll to position [0, 370]
click at [1384, 275] on li "Journal" at bounding box center [1349, 283] width 148 height 43
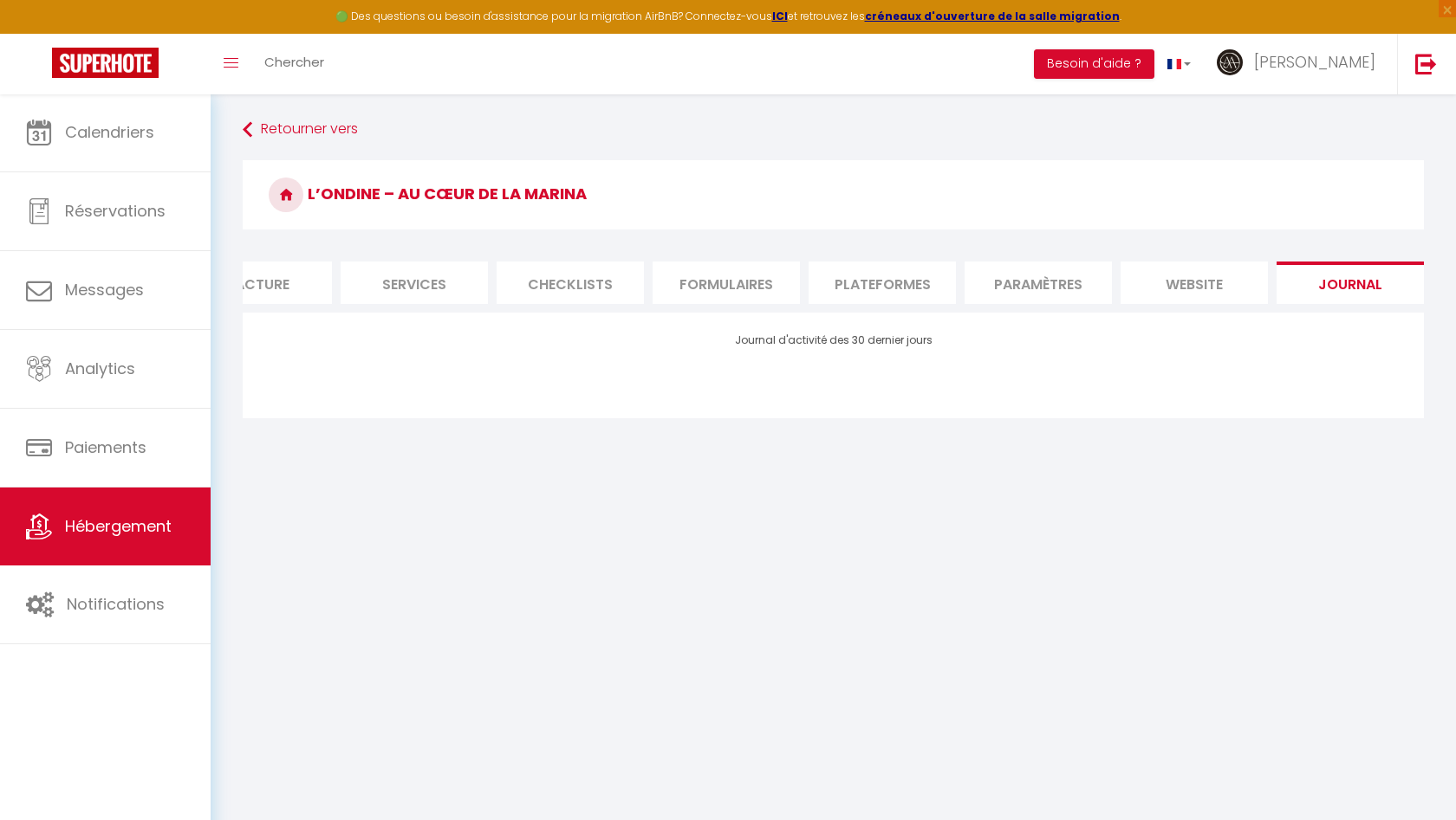
click at [1234, 281] on li "website" at bounding box center [1193, 283] width 148 height 43
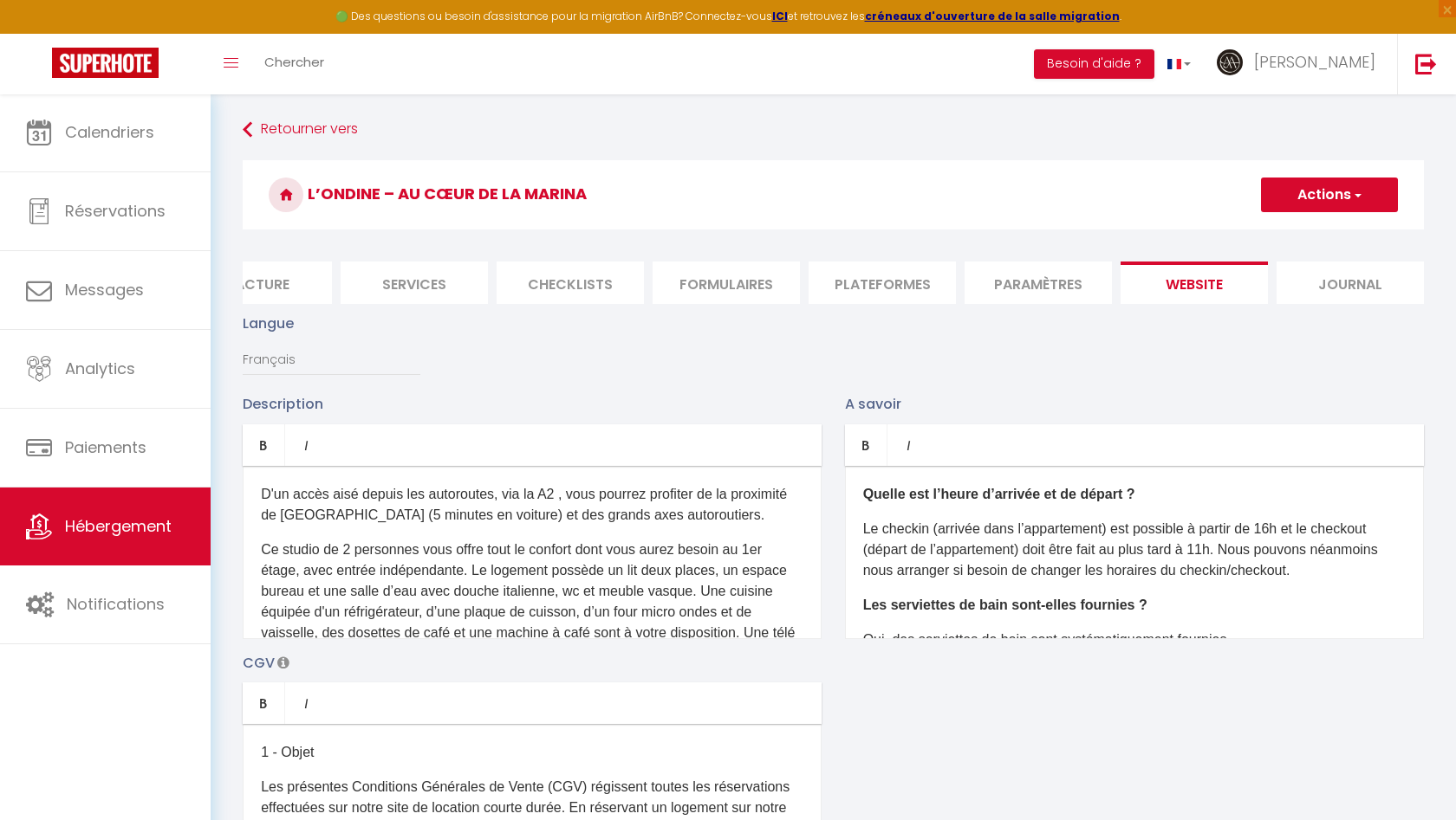
click at [906, 285] on li "Plateformes" at bounding box center [882, 283] width 148 height 43
select select
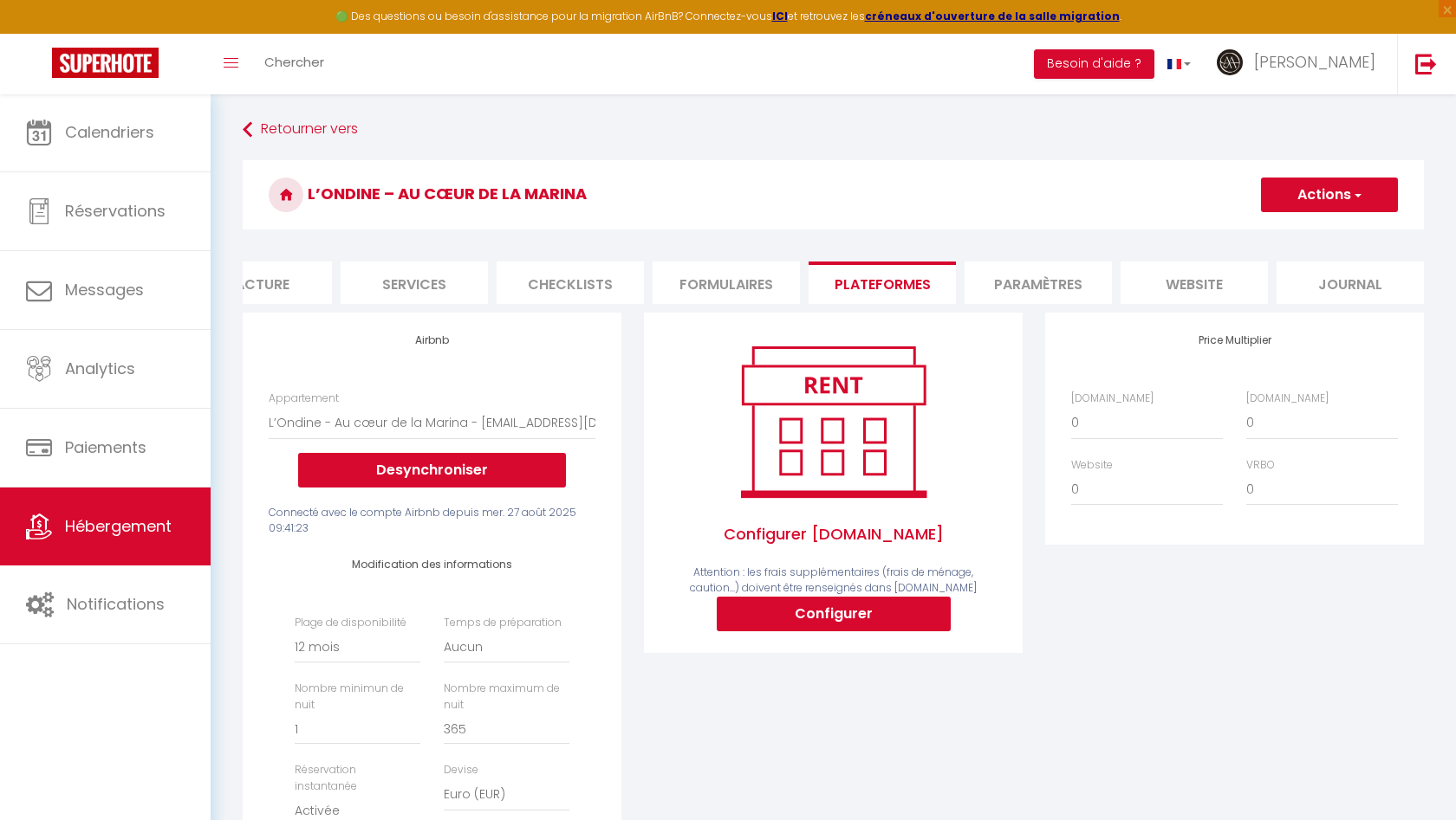
click at [760, 290] on li "Formulaires" at bounding box center [726, 283] width 148 height 43
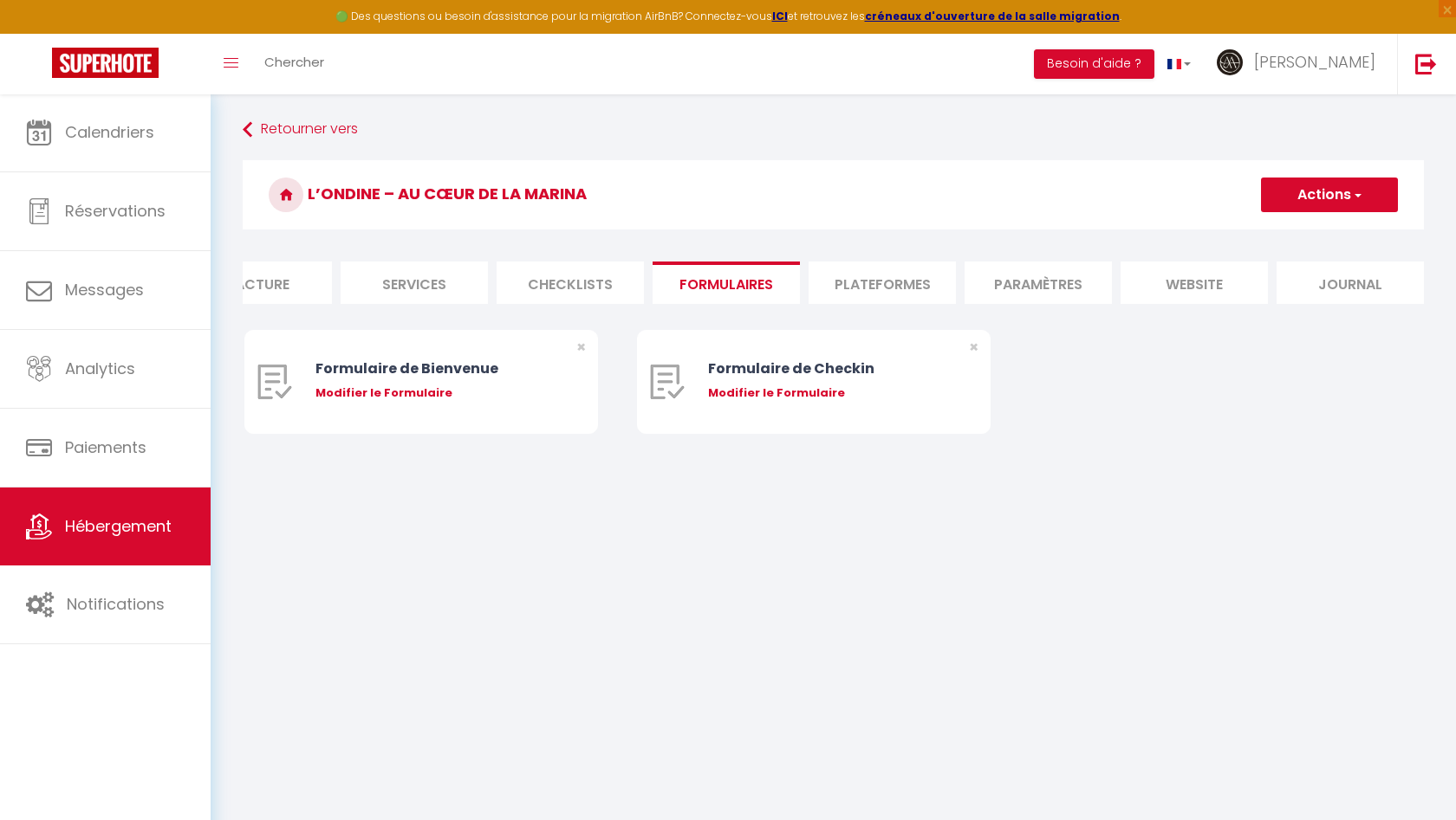
click at [588, 281] on li "Checklists" at bounding box center [570, 283] width 148 height 43
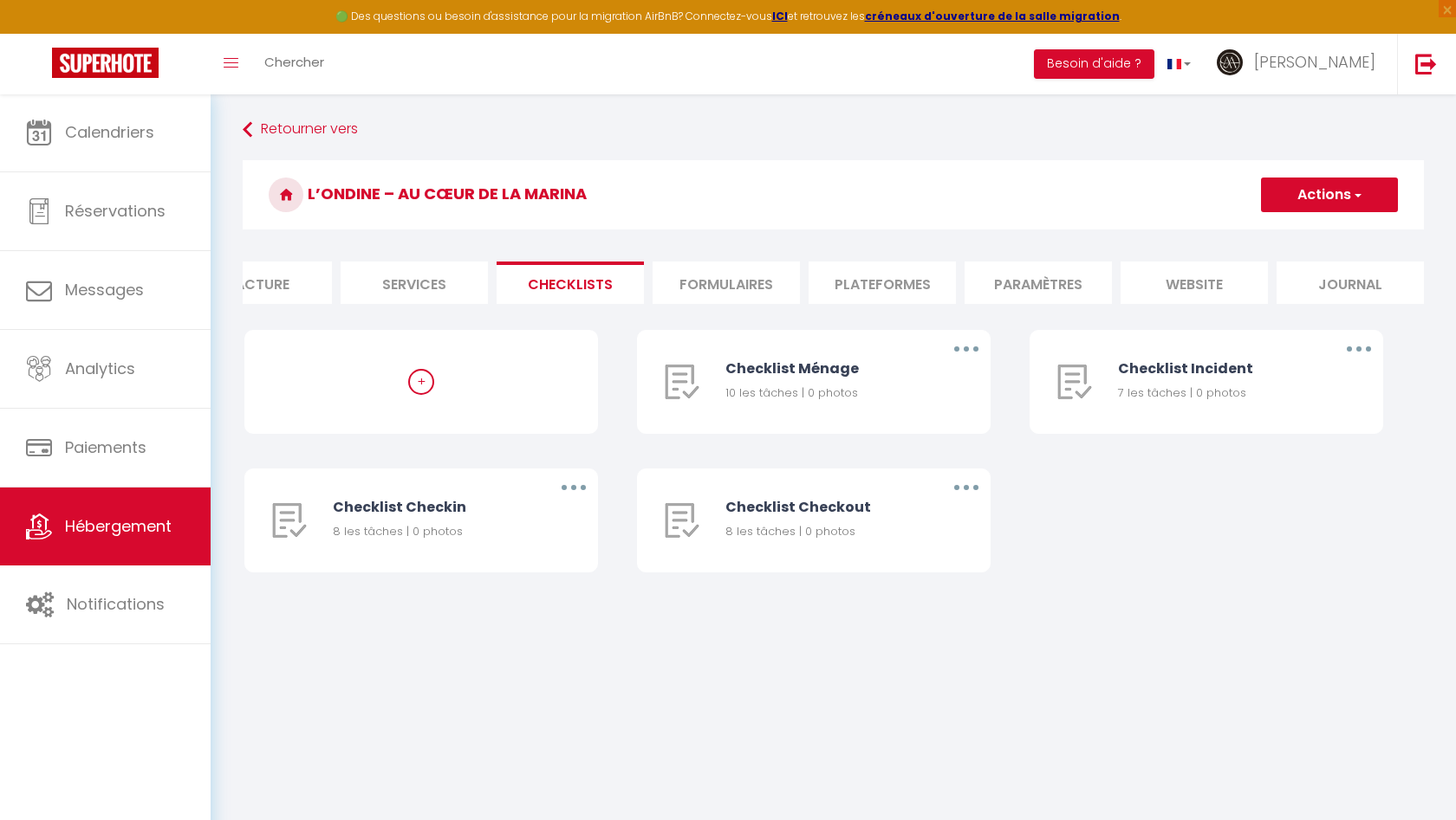
click at [442, 287] on li "Services" at bounding box center [414, 283] width 148 height 43
click at [435, 274] on li "Services" at bounding box center [414, 283] width 148 height 43
select select
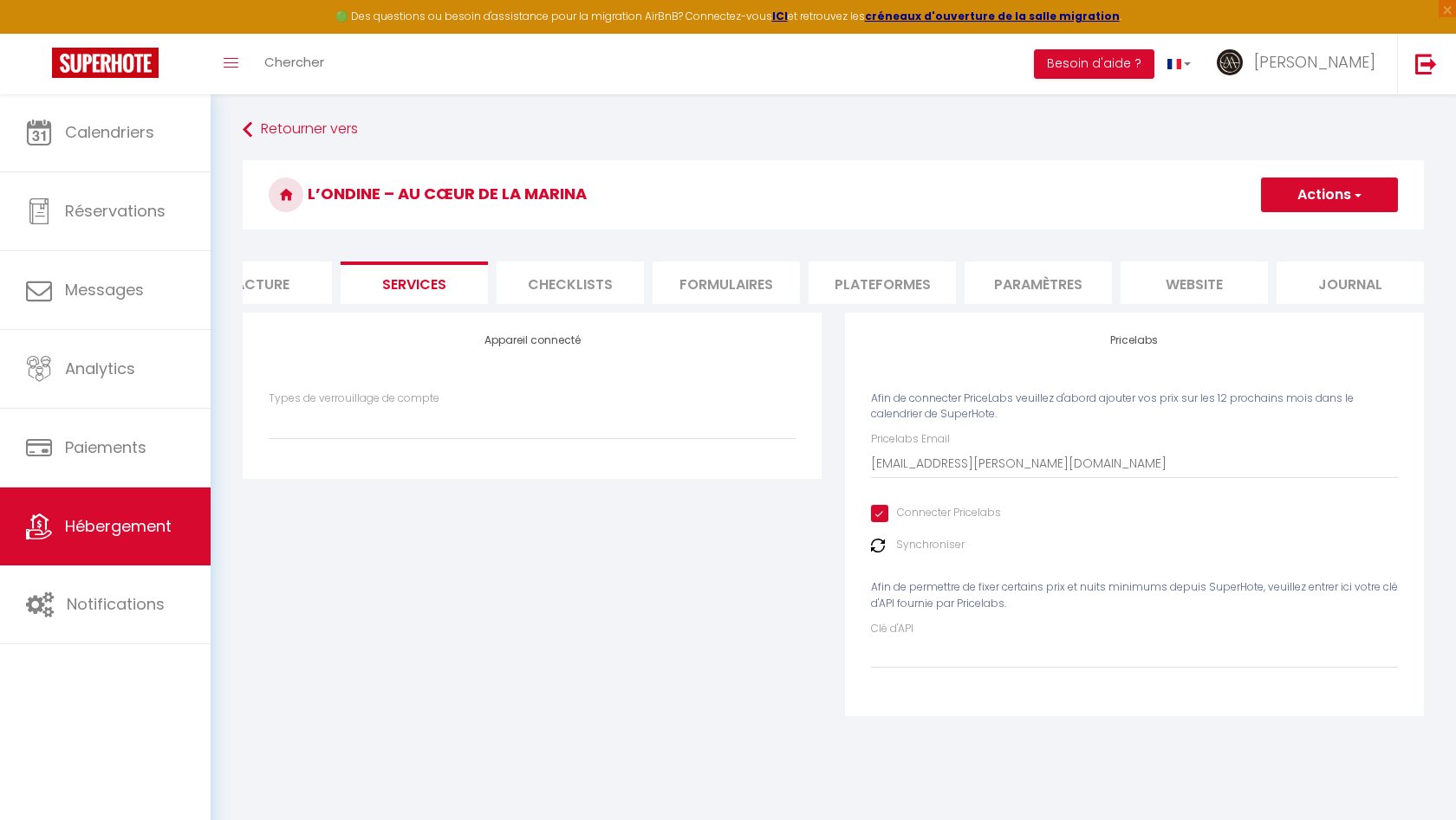
click at [291, 279] on li "Facture" at bounding box center [258, 283] width 148 height 43
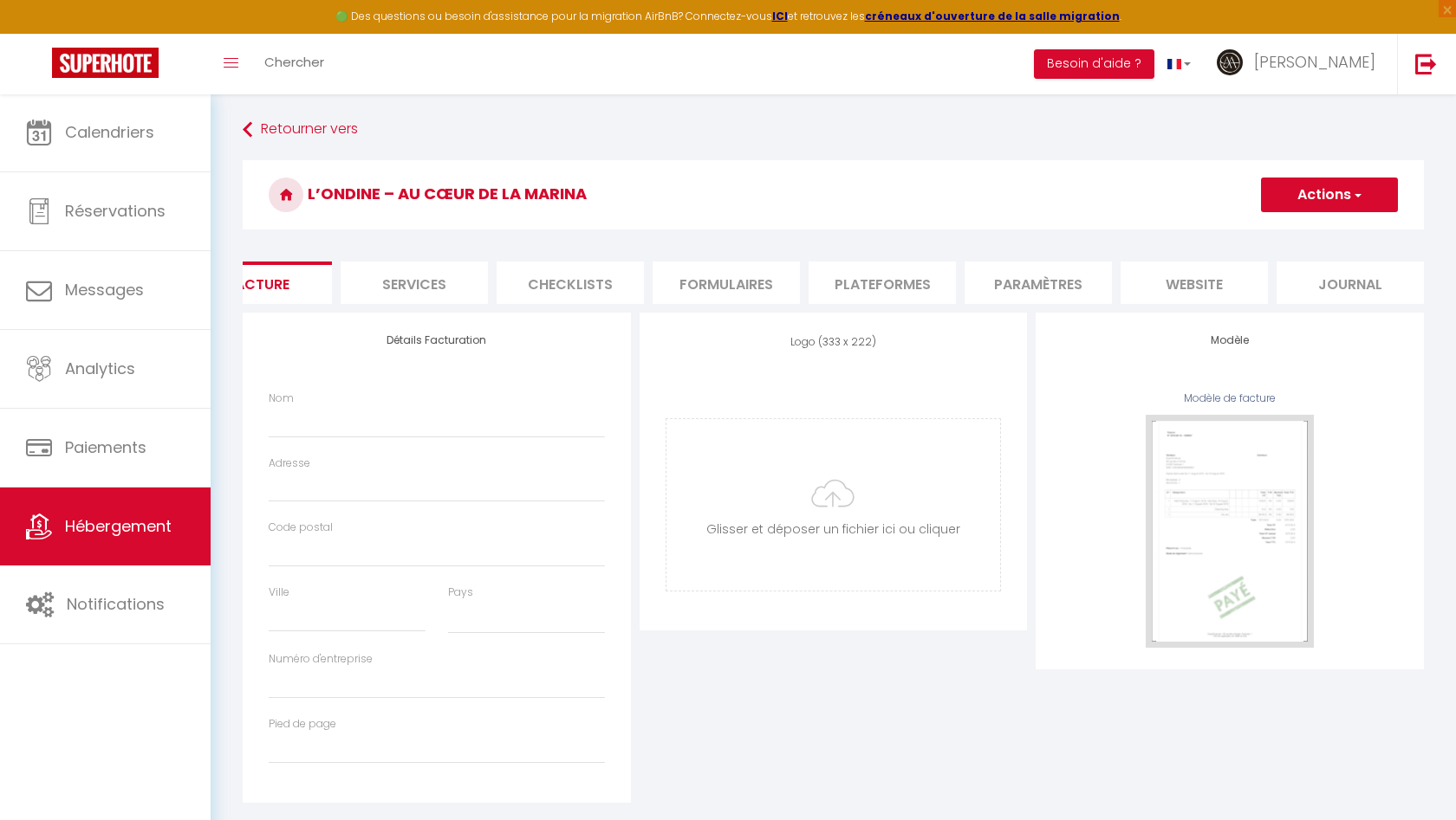
select select
click at [380, 277] on li "Contrat" at bounding box center [396, 283] width 148 height 43
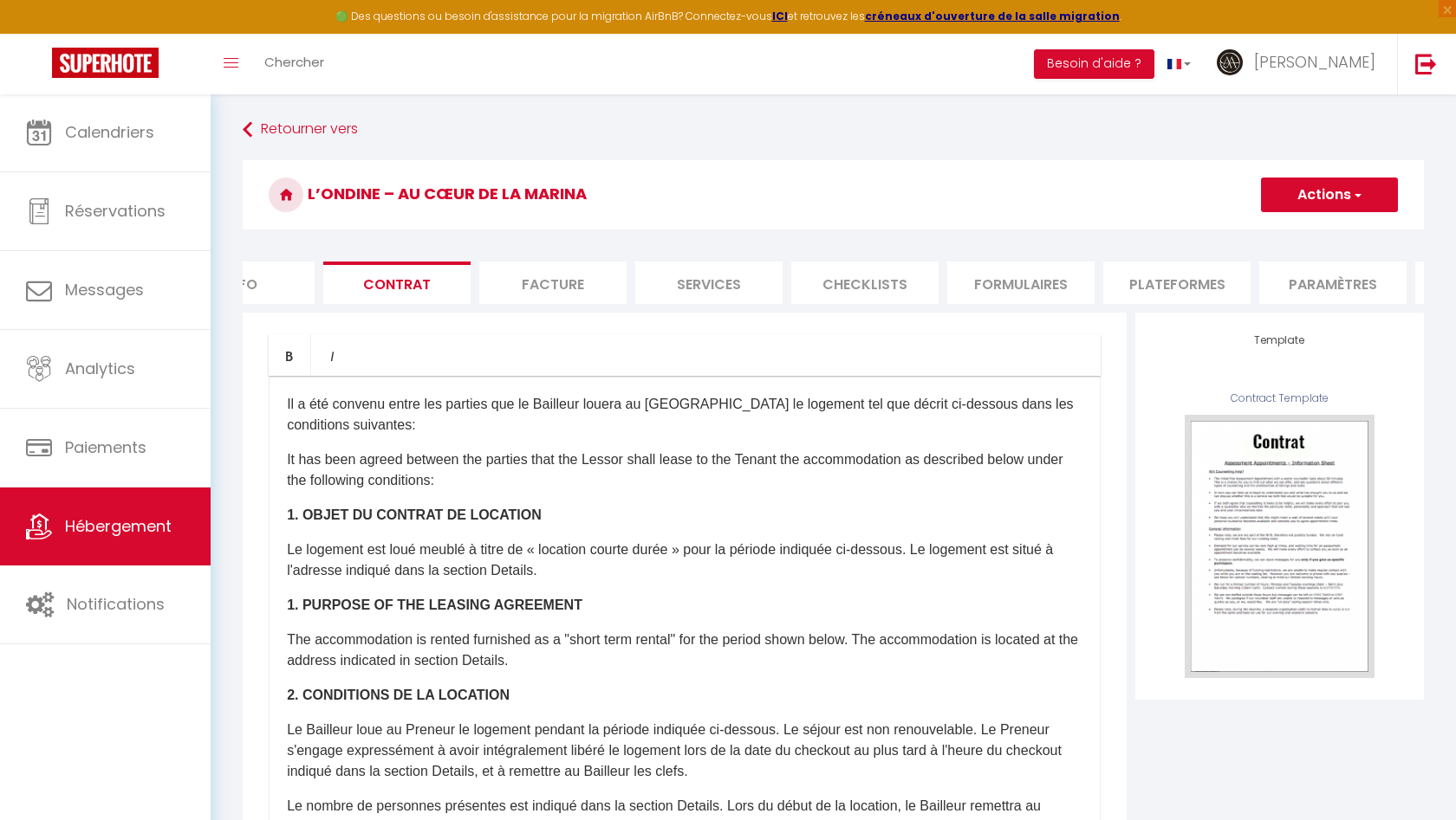
click at [255, 287] on li "Info" at bounding box center [240, 283] width 148 height 43
select select
checkbox input "false"
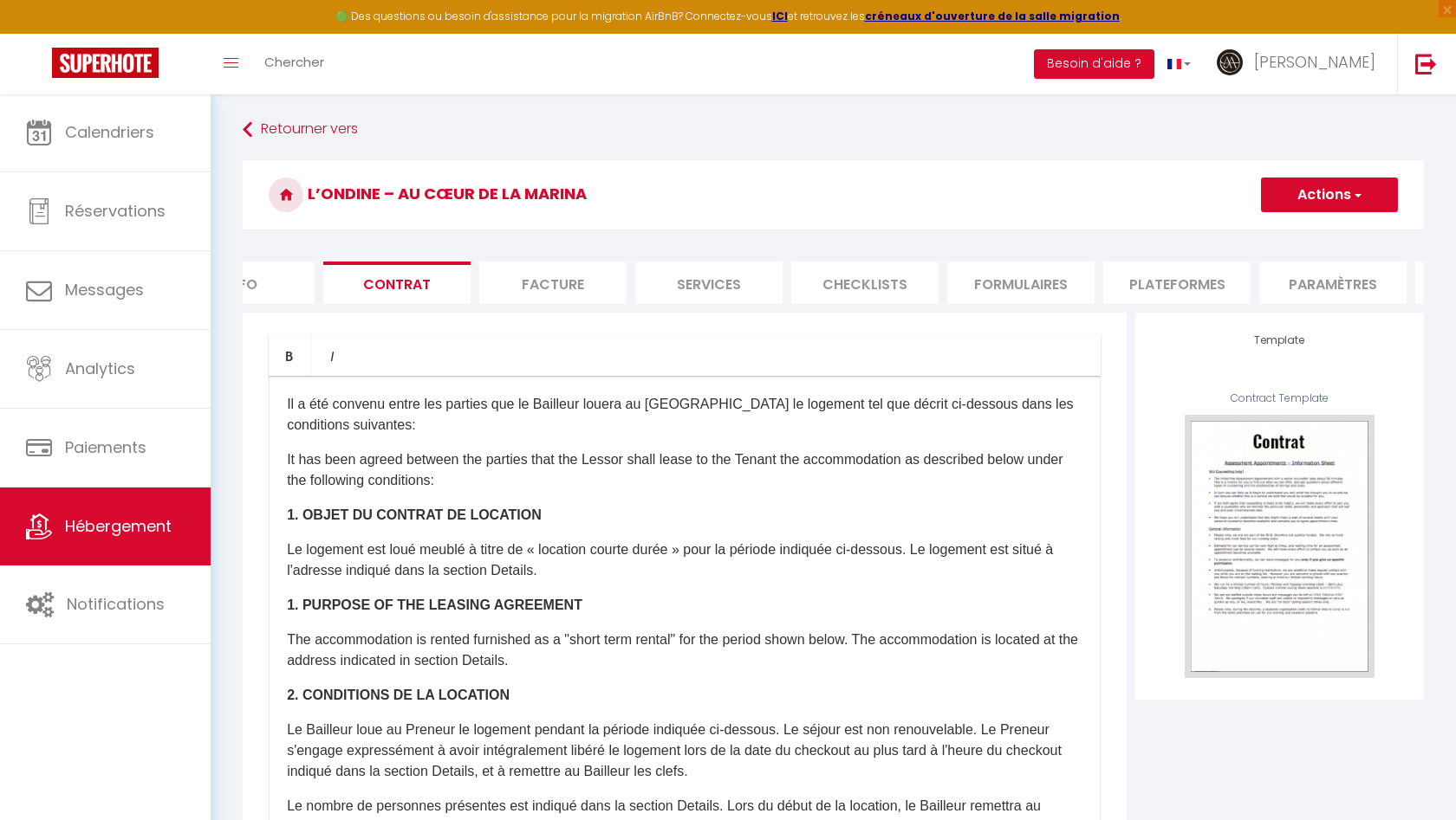
checkbox input "false"
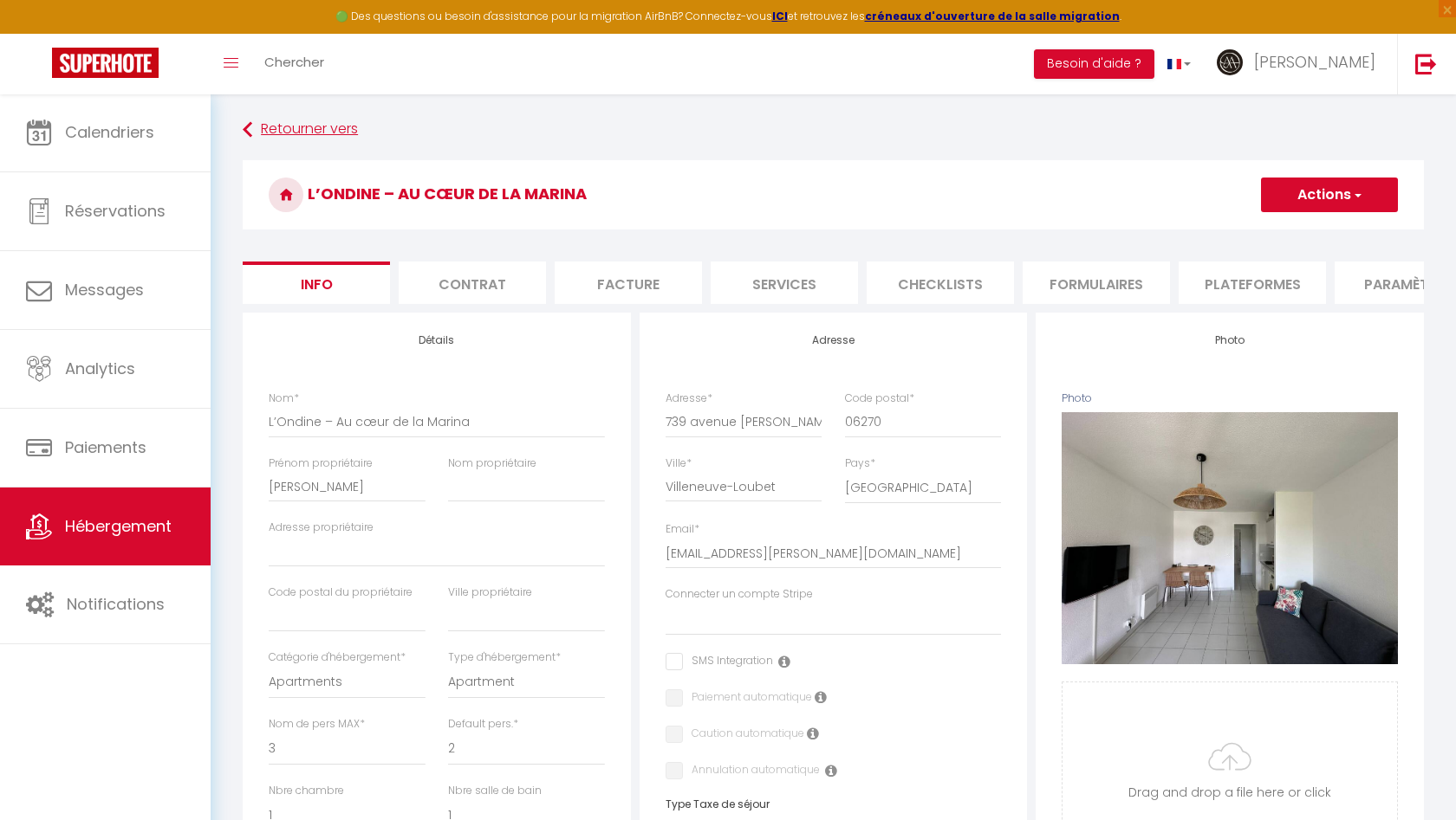
click at [261, 128] on link "Retourner vers" at bounding box center [832, 130] width 1181 height 32
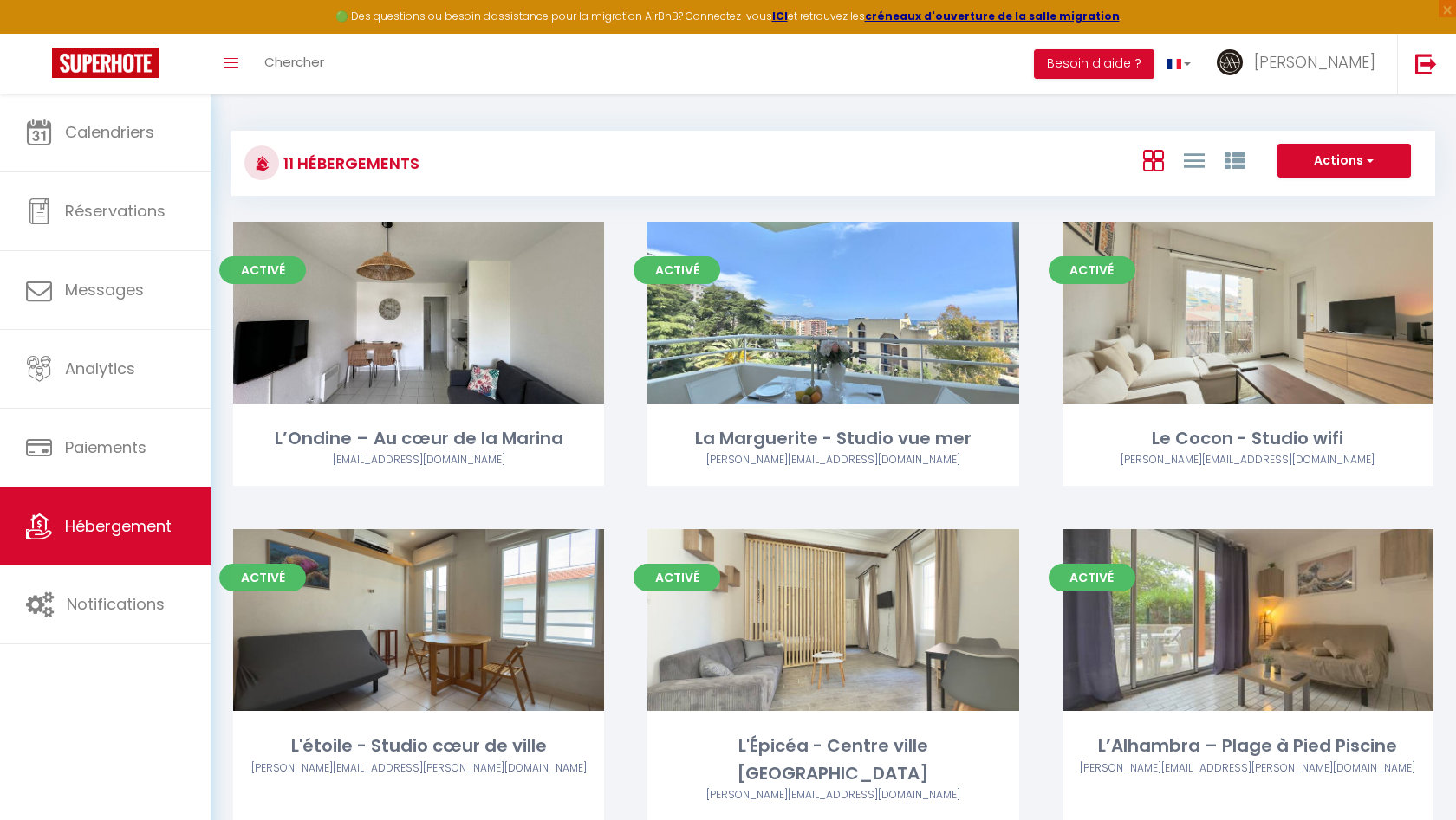
click at [1351, 158] on button "Actions" at bounding box center [1344, 160] width 134 height 34
click at [959, 173] on div "Actions Créer un Hébergement Nouveau groupe" at bounding box center [1034, 163] width 801 height 39
click at [1274, 67] on span "[PERSON_NAME]" at bounding box center [1314, 61] width 122 height 21
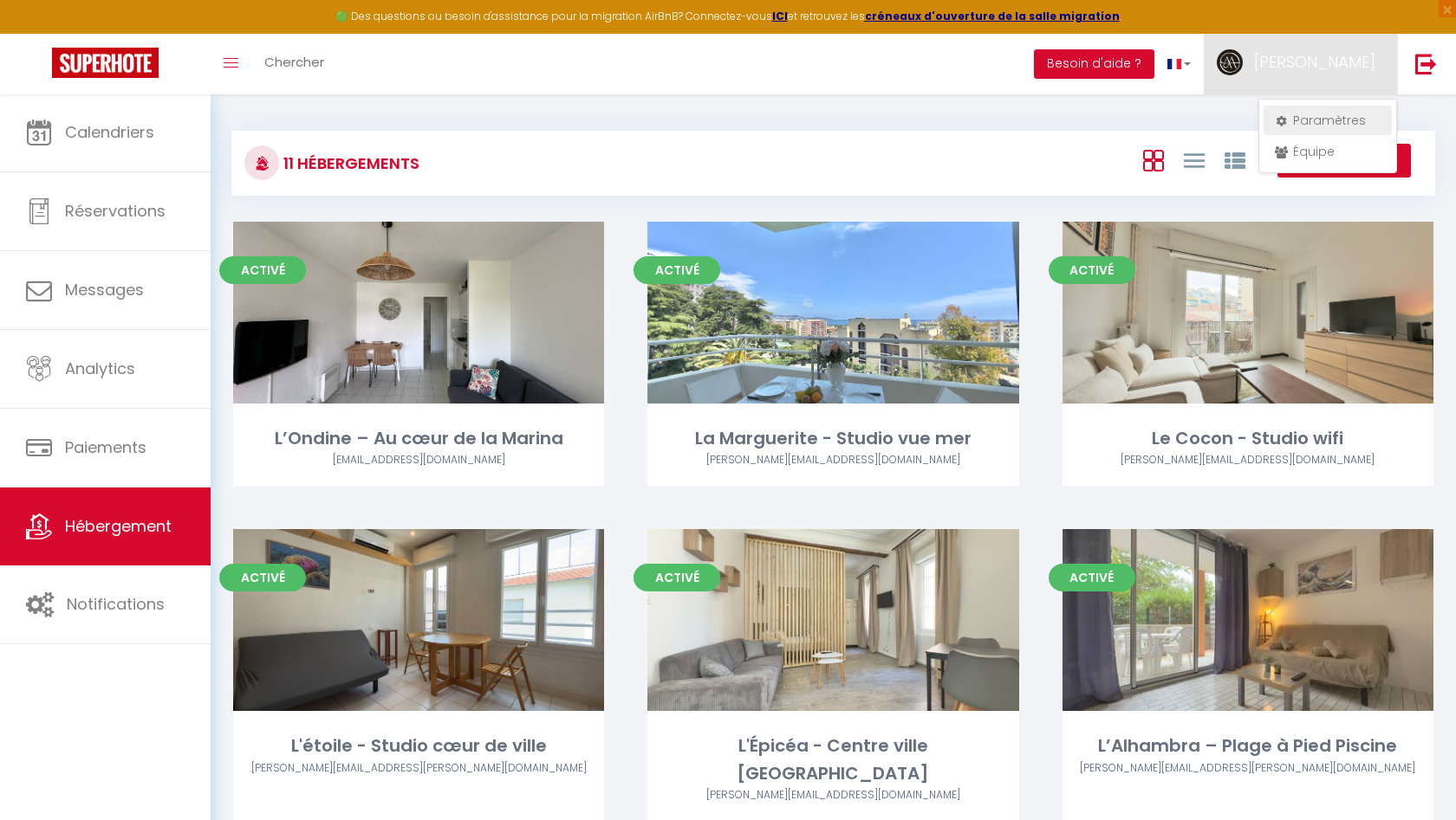
click at [1311, 117] on link "Paramètres" at bounding box center [1327, 121] width 128 height 30
select select "28"
select select "fr"
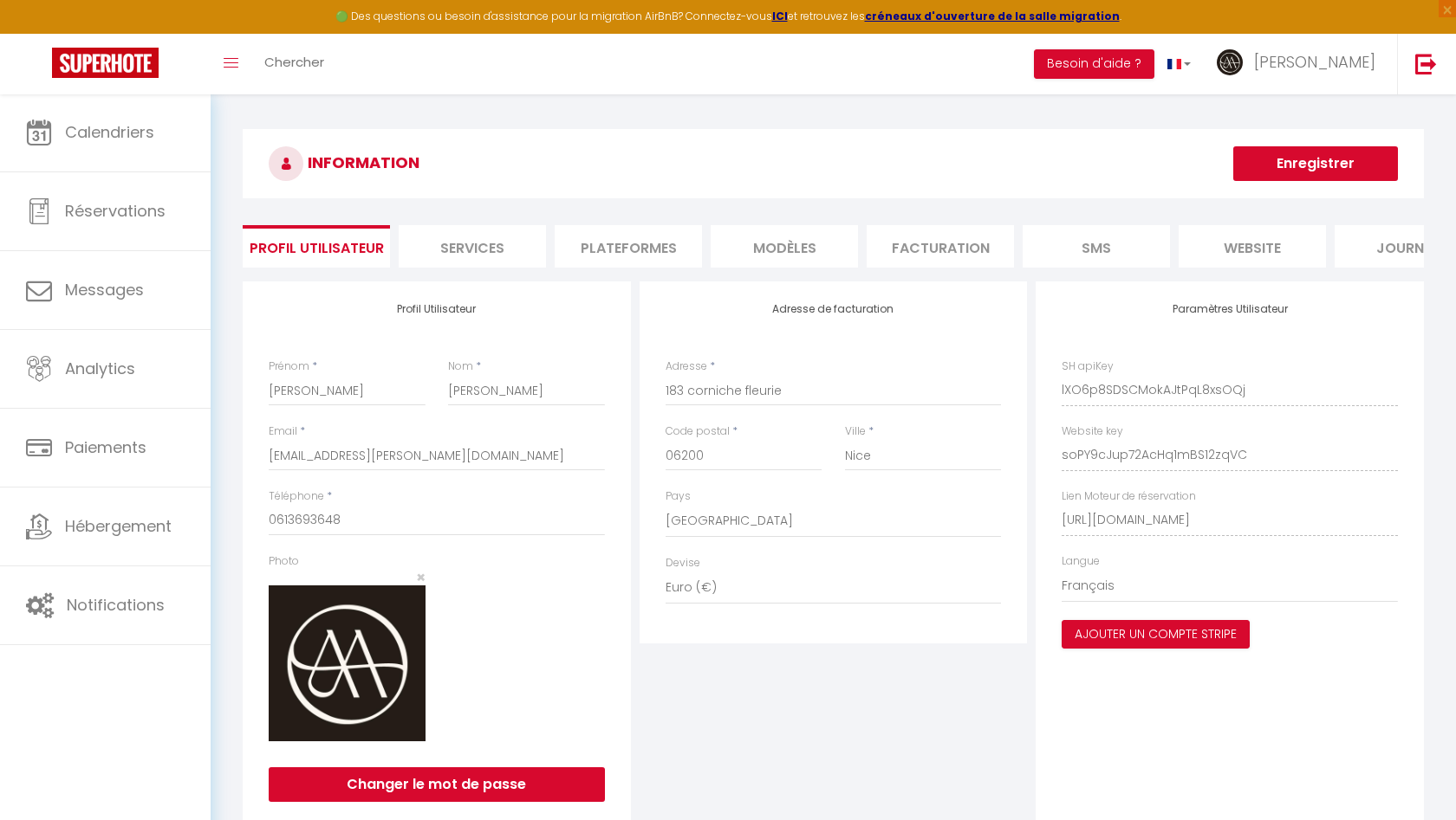
click at [506, 250] on li "Services" at bounding box center [471, 247] width 148 height 43
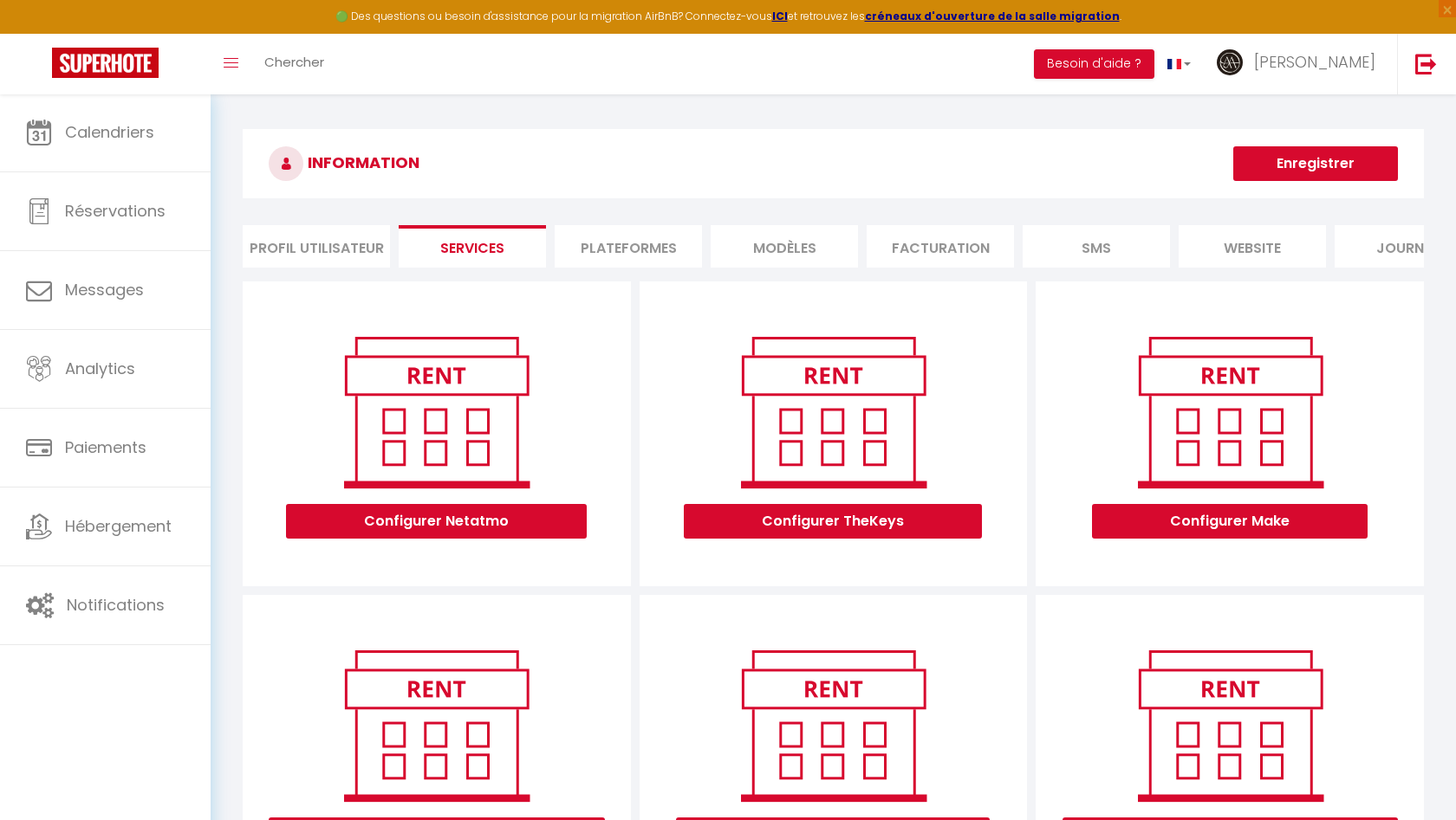
click at [620, 254] on li "Plateformes" at bounding box center [628, 247] width 148 height 43
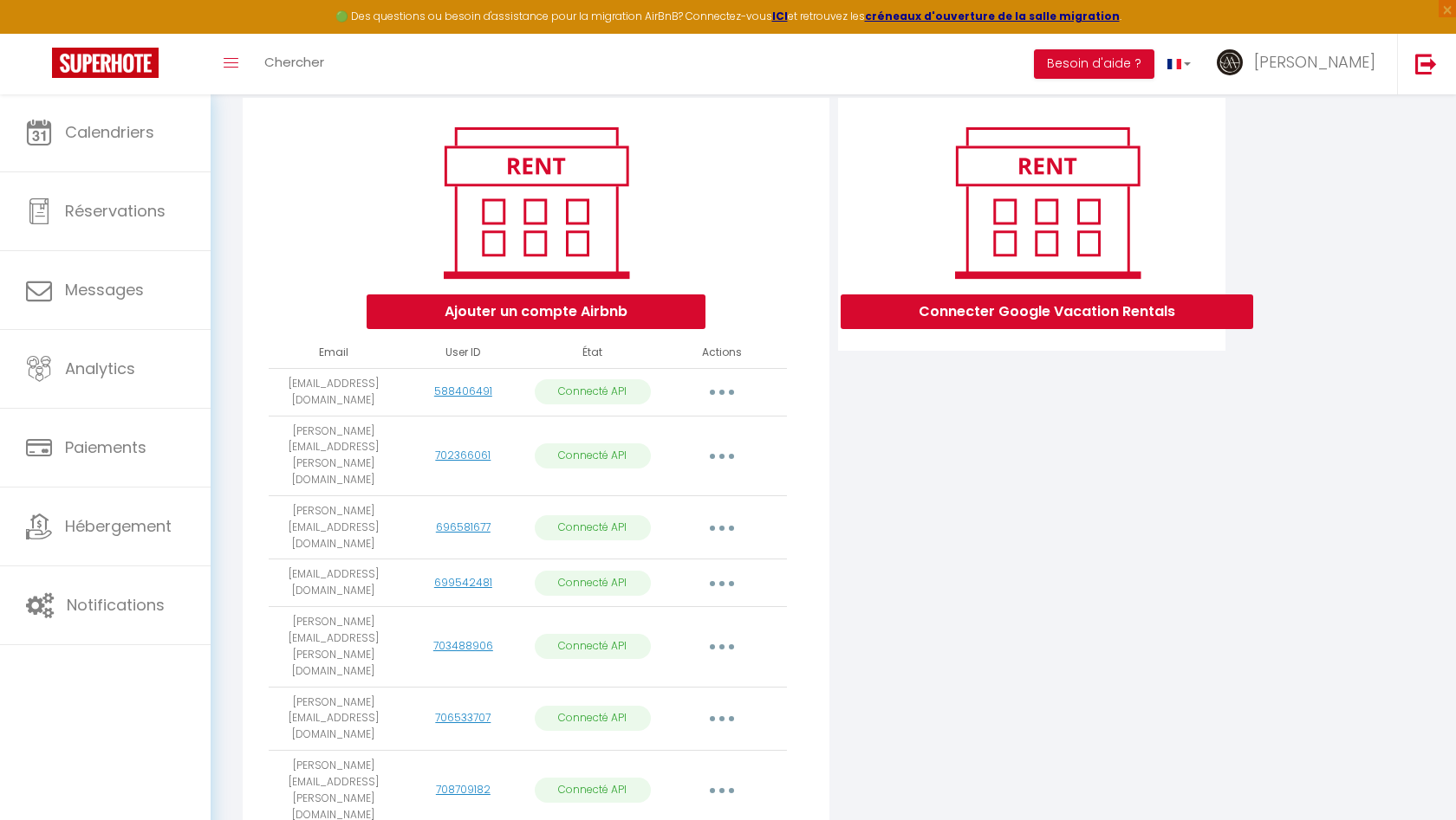
scroll to position [183, 0]
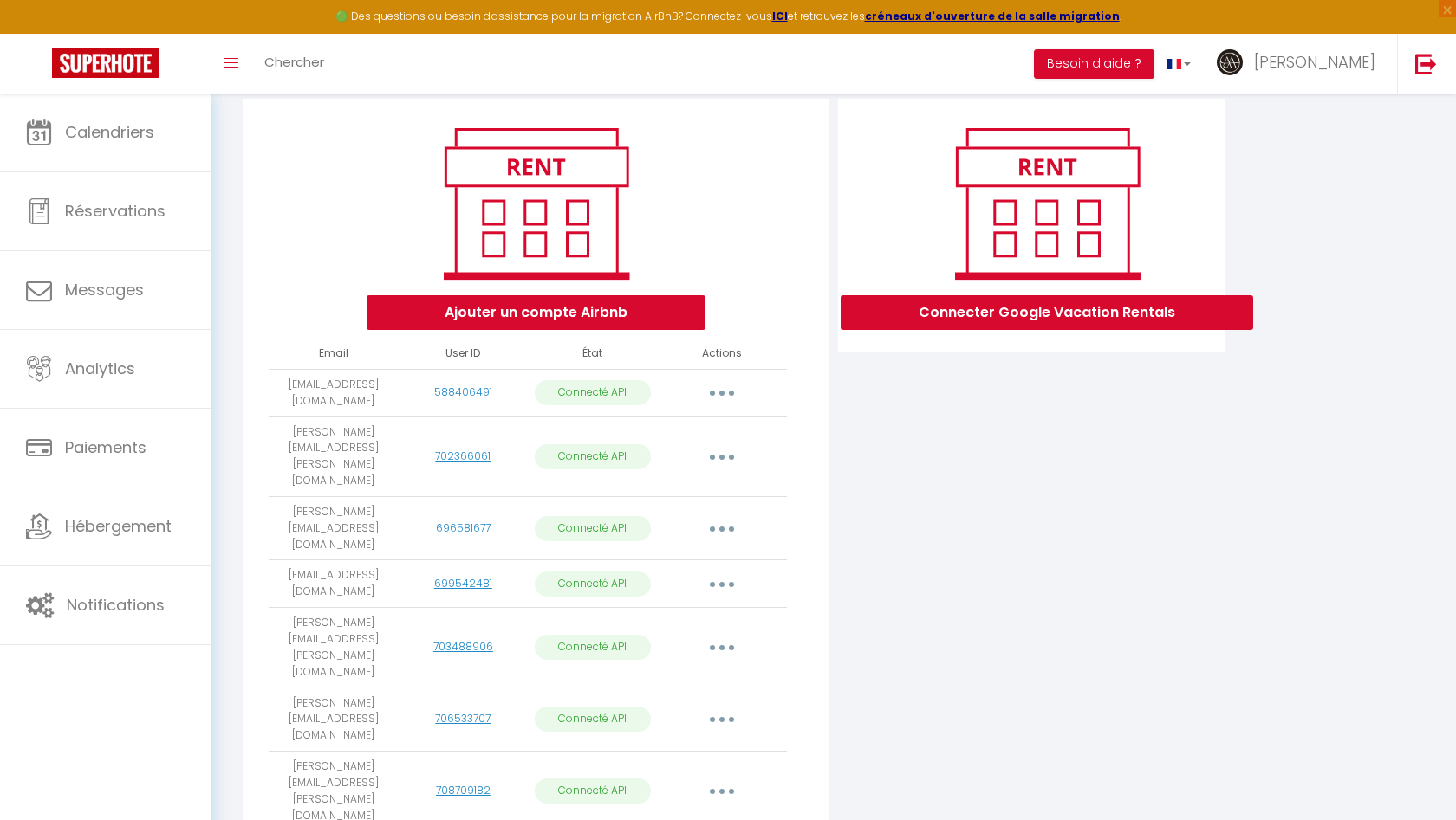
click at [726, 442] on button "button" at bounding box center [722, 456] width 48 height 28
click at [709, 201] on div "Ajouter un compte Airbnb" at bounding box center [535, 225] width 557 height 210
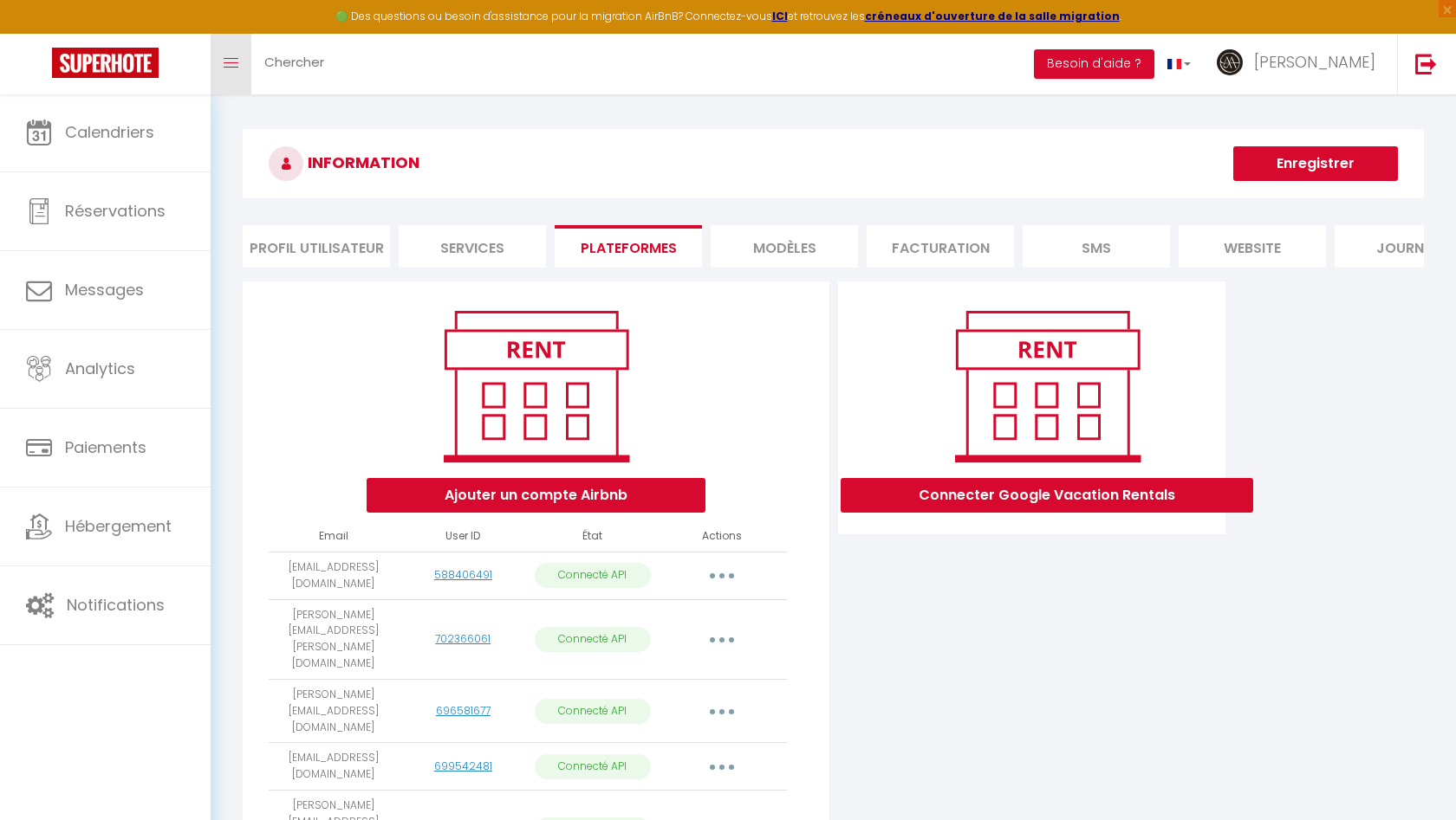
scroll to position [0, 0]
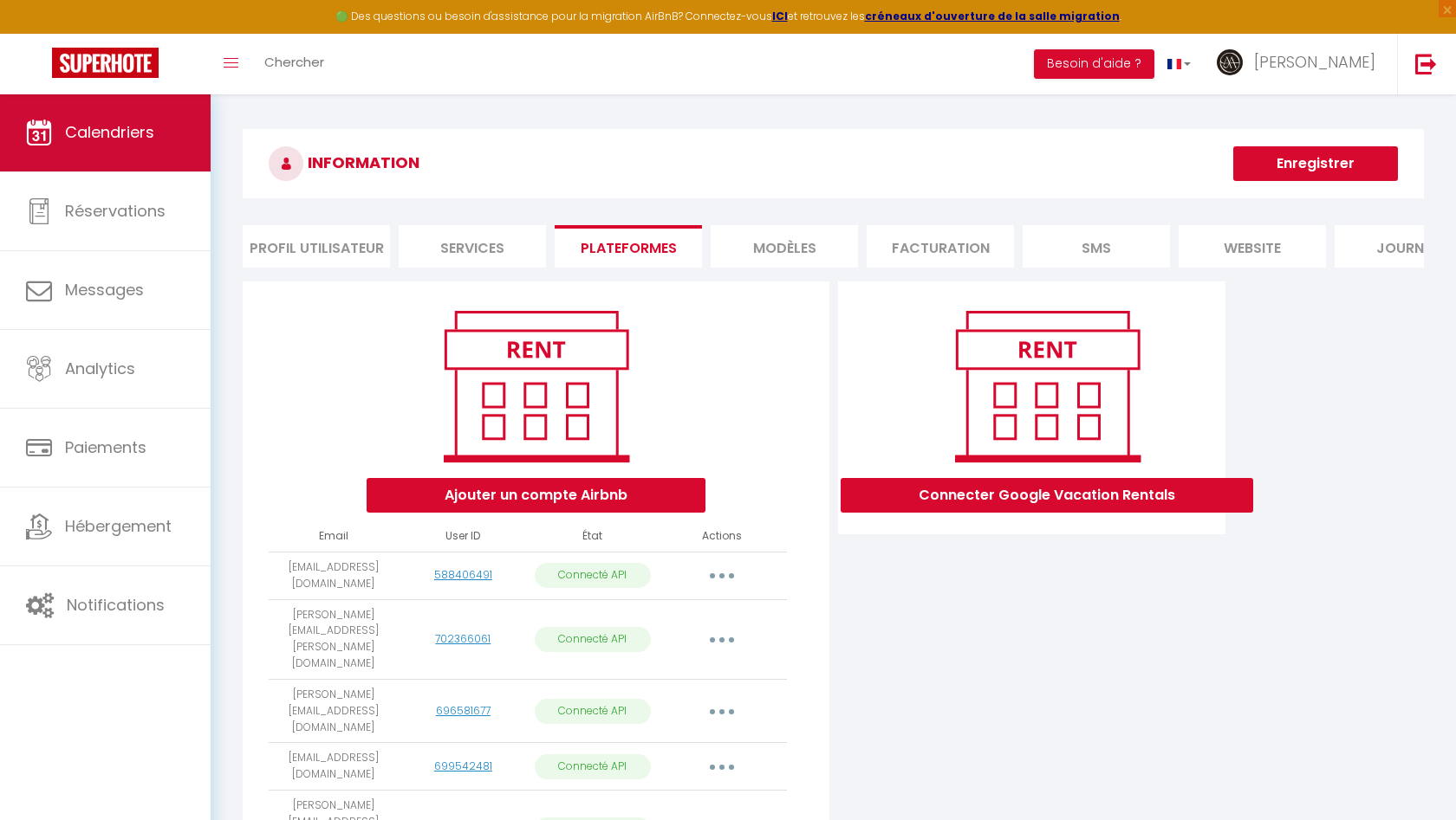
click at [129, 116] on link "Calendriers" at bounding box center [105, 133] width 211 height 78
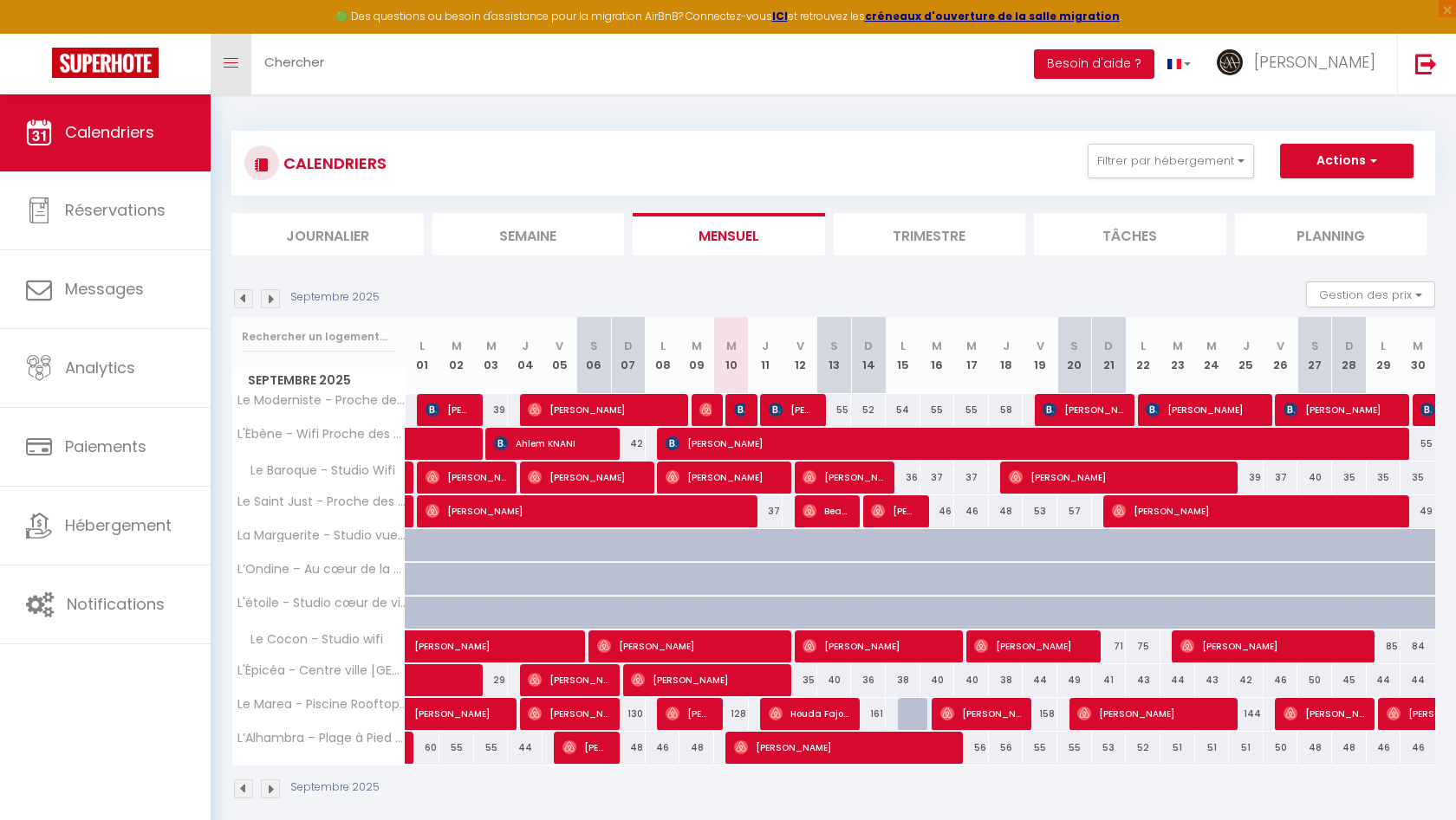
click at [237, 60] on icon "Toggle menubar" at bounding box center [231, 63] width 15 height 10
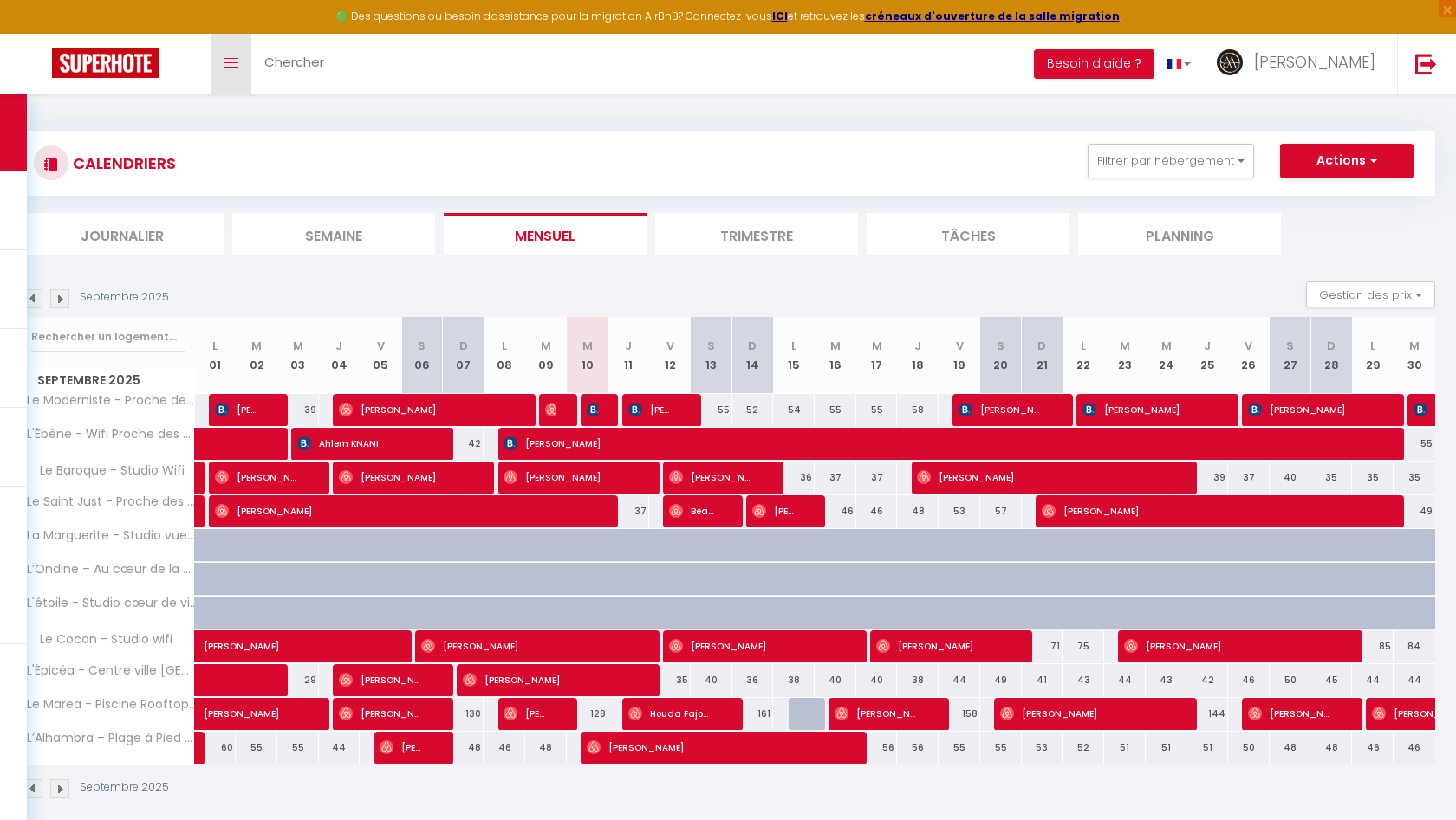
click at [237, 60] on icon "Toggle menubar" at bounding box center [231, 63] width 15 height 10
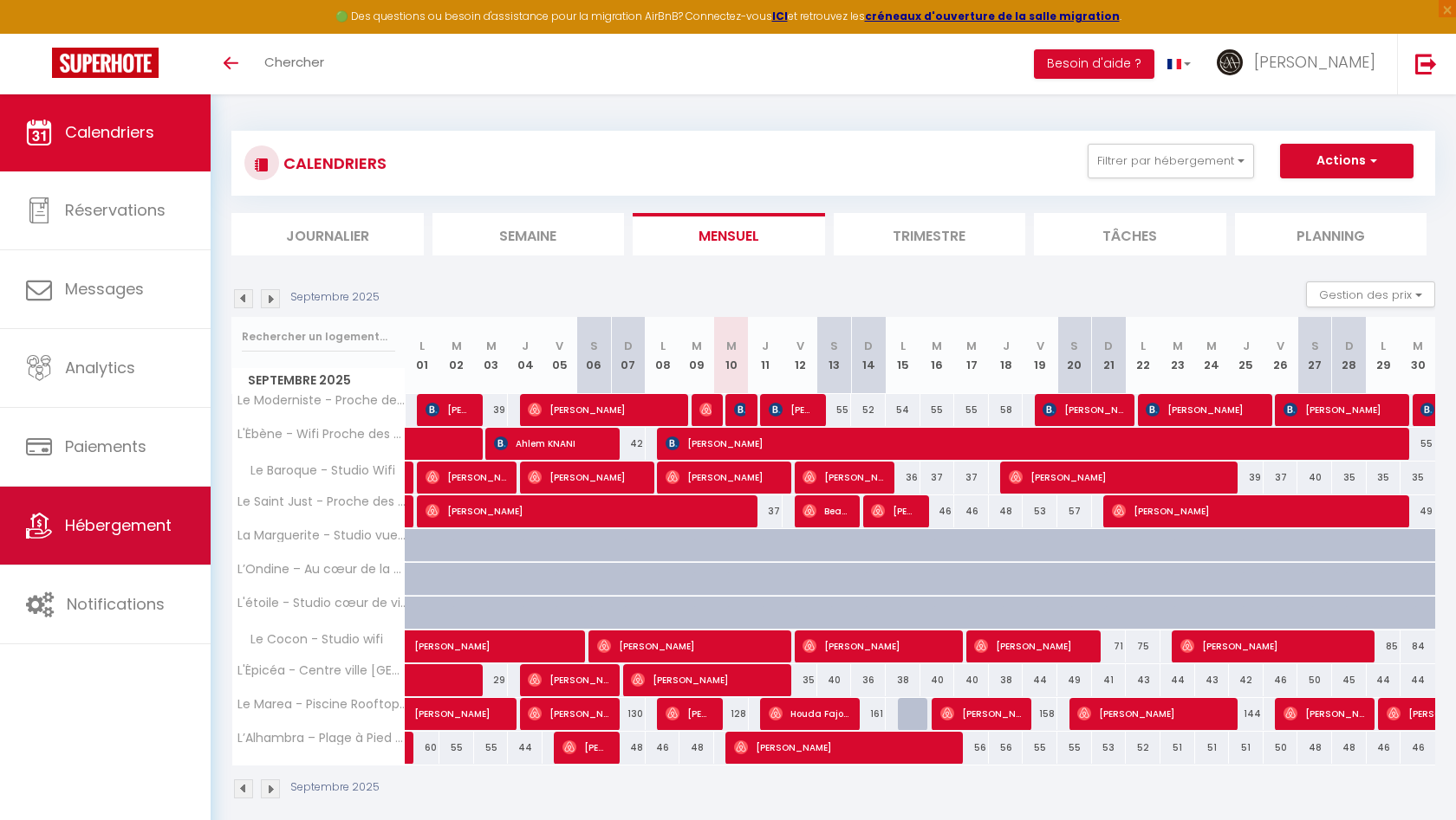
click at [109, 525] on span "Hébergement" at bounding box center [118, 525] width 107 height 21
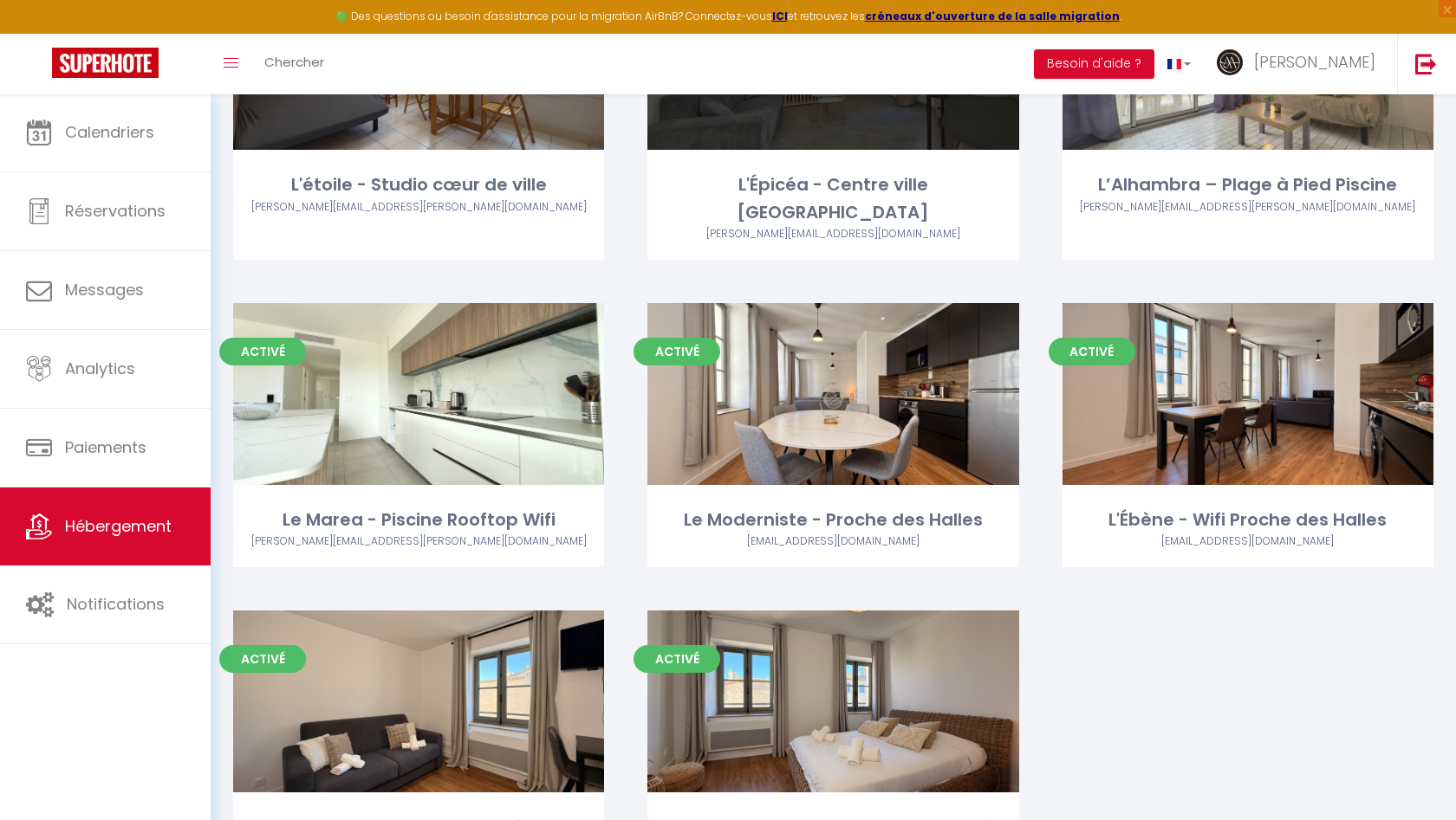
scroll to position [562, 0]
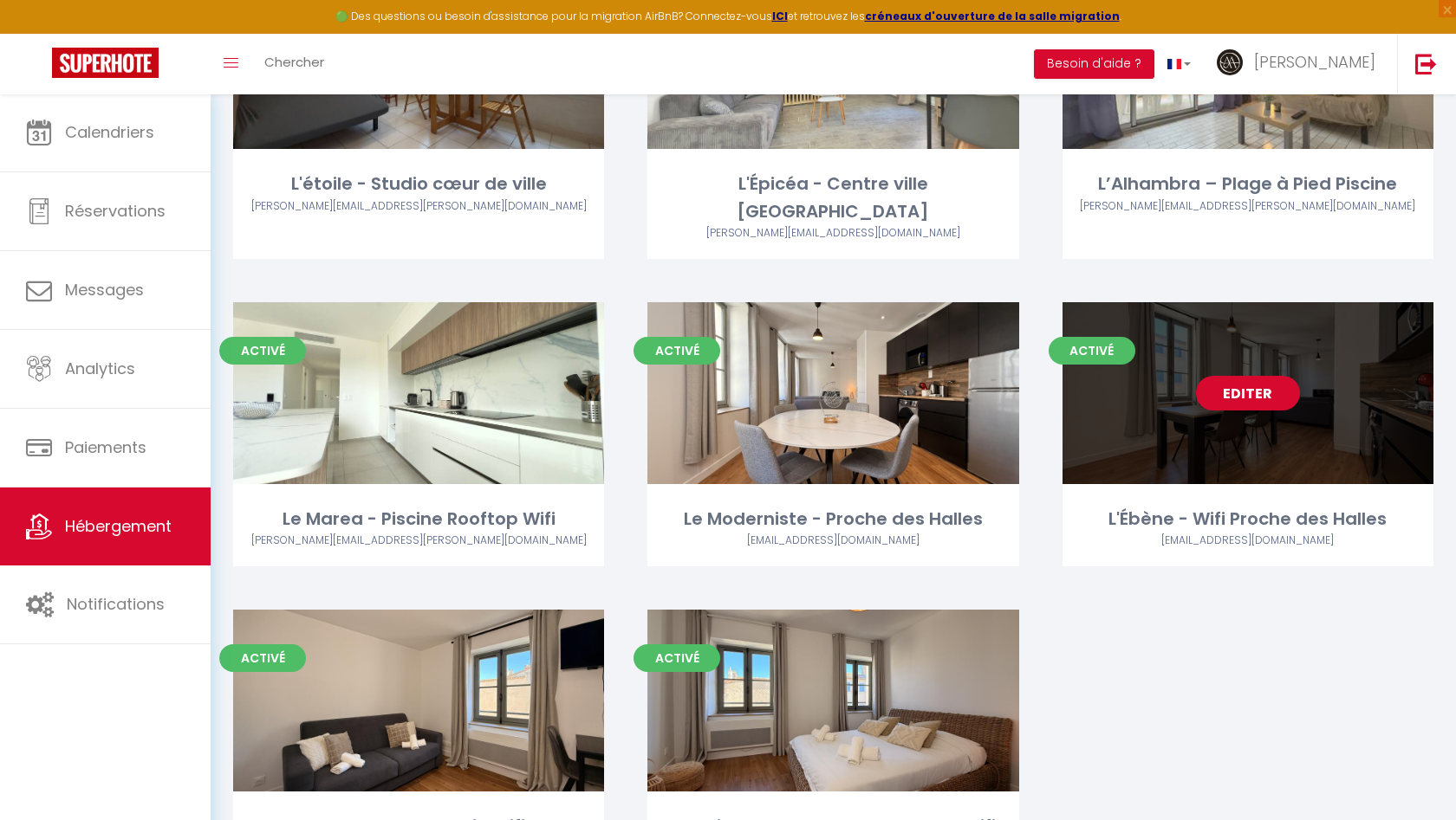
click at [1232, 376] on link "Editer" at bounding box center [1247, 392] width 104 height 34
select select "3"
select select "2"
select select "1"
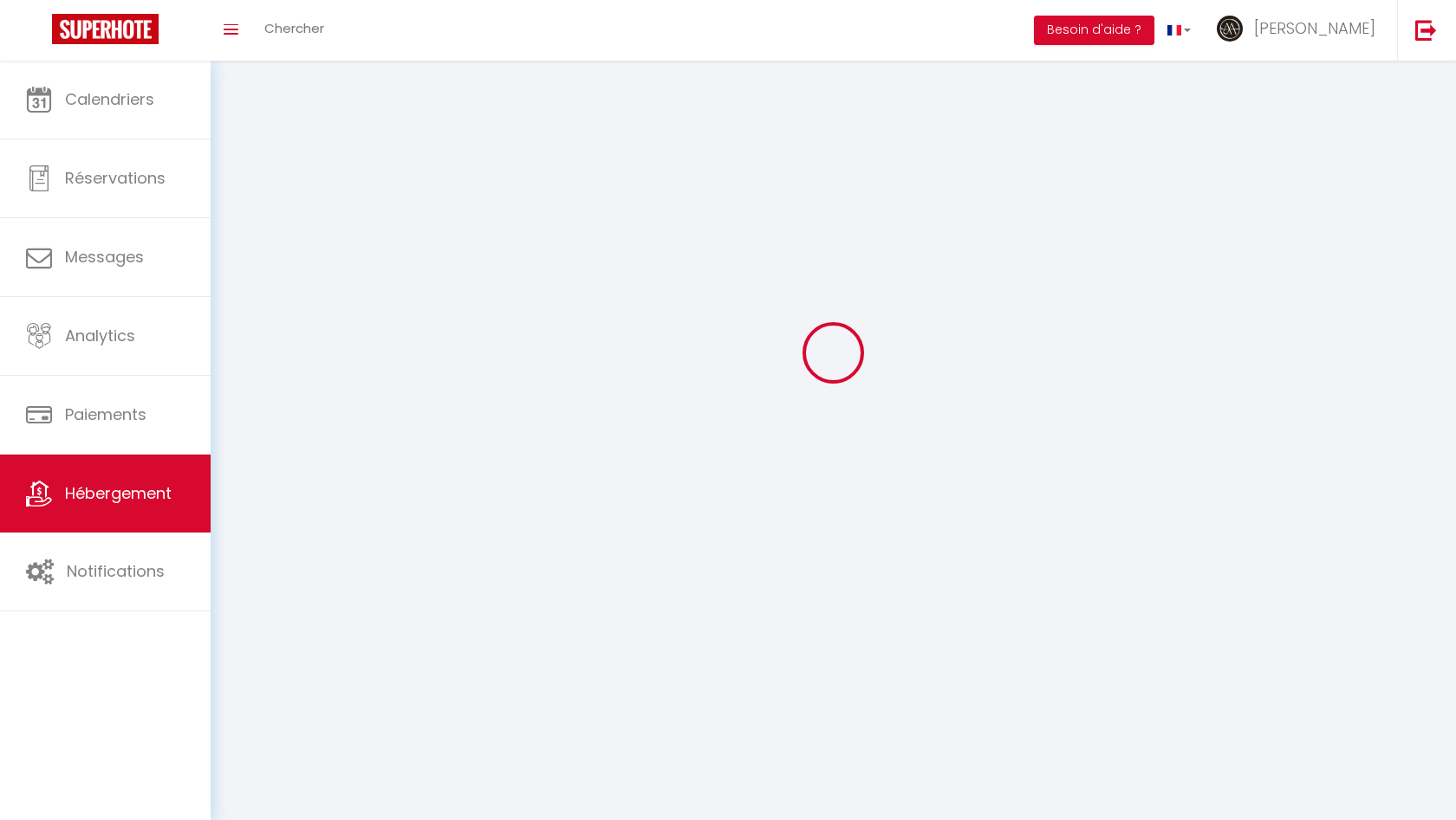
select select
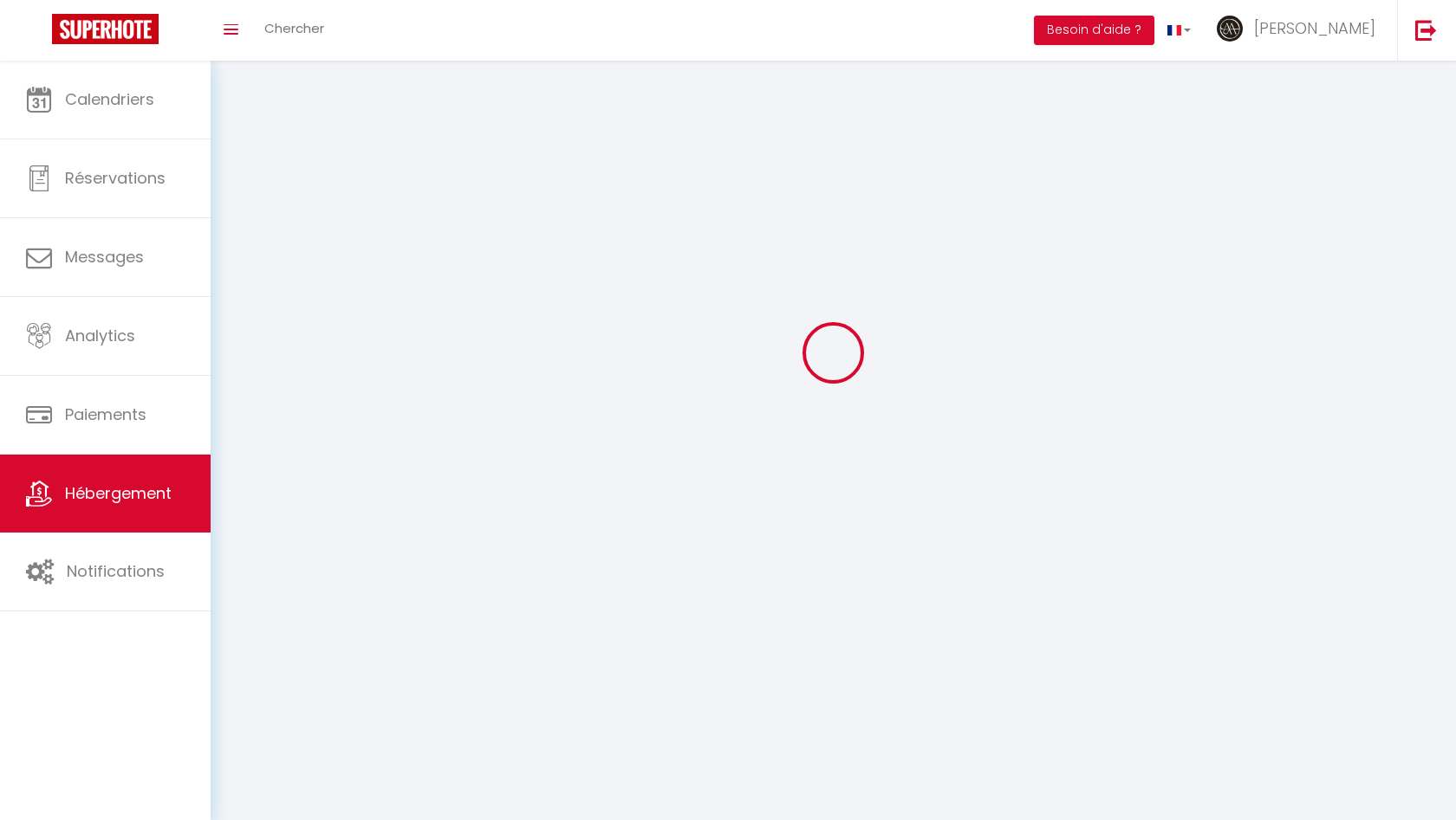
select select
checkbox input "false"
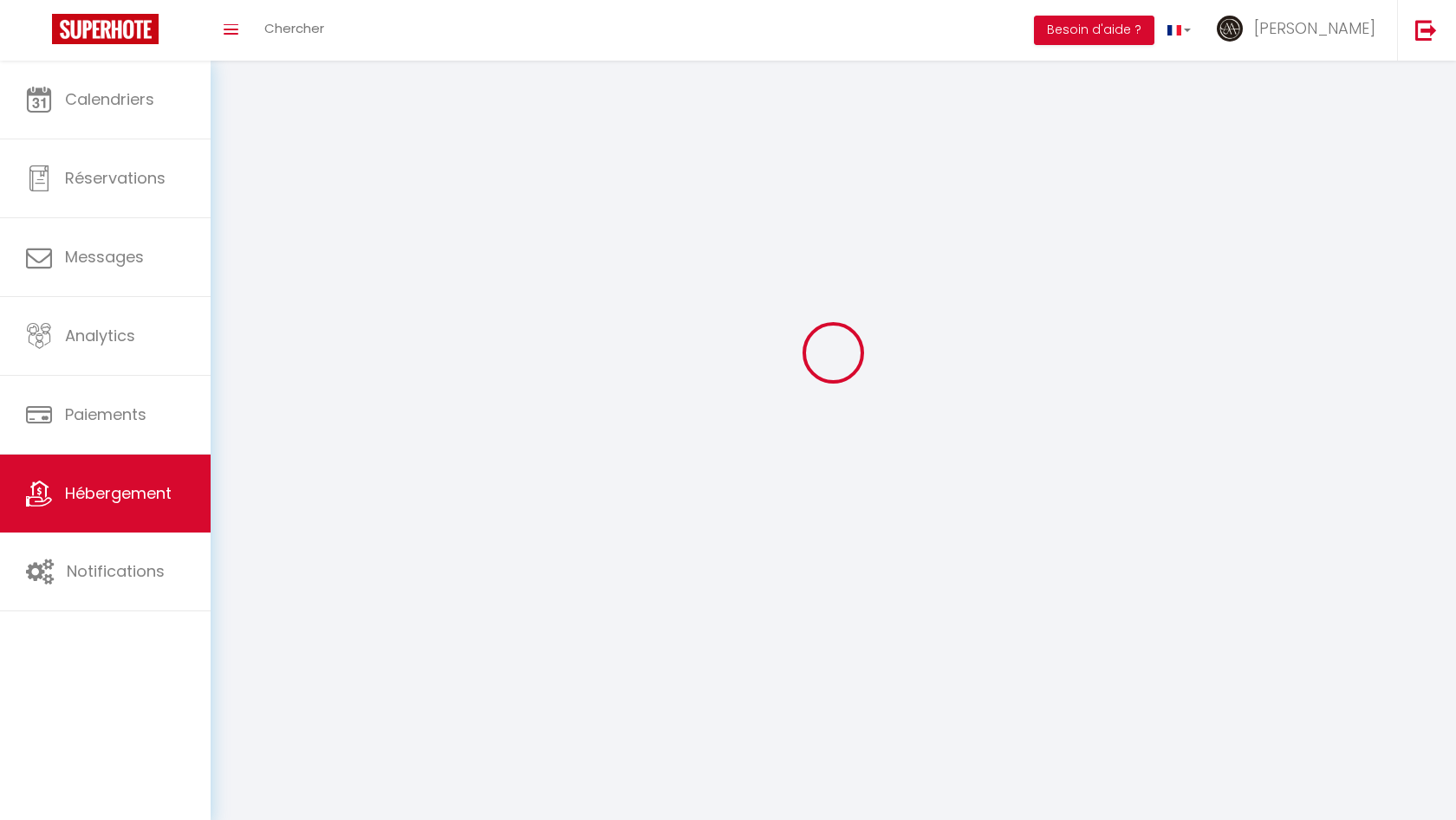
select select
select select "1"
select select "28"
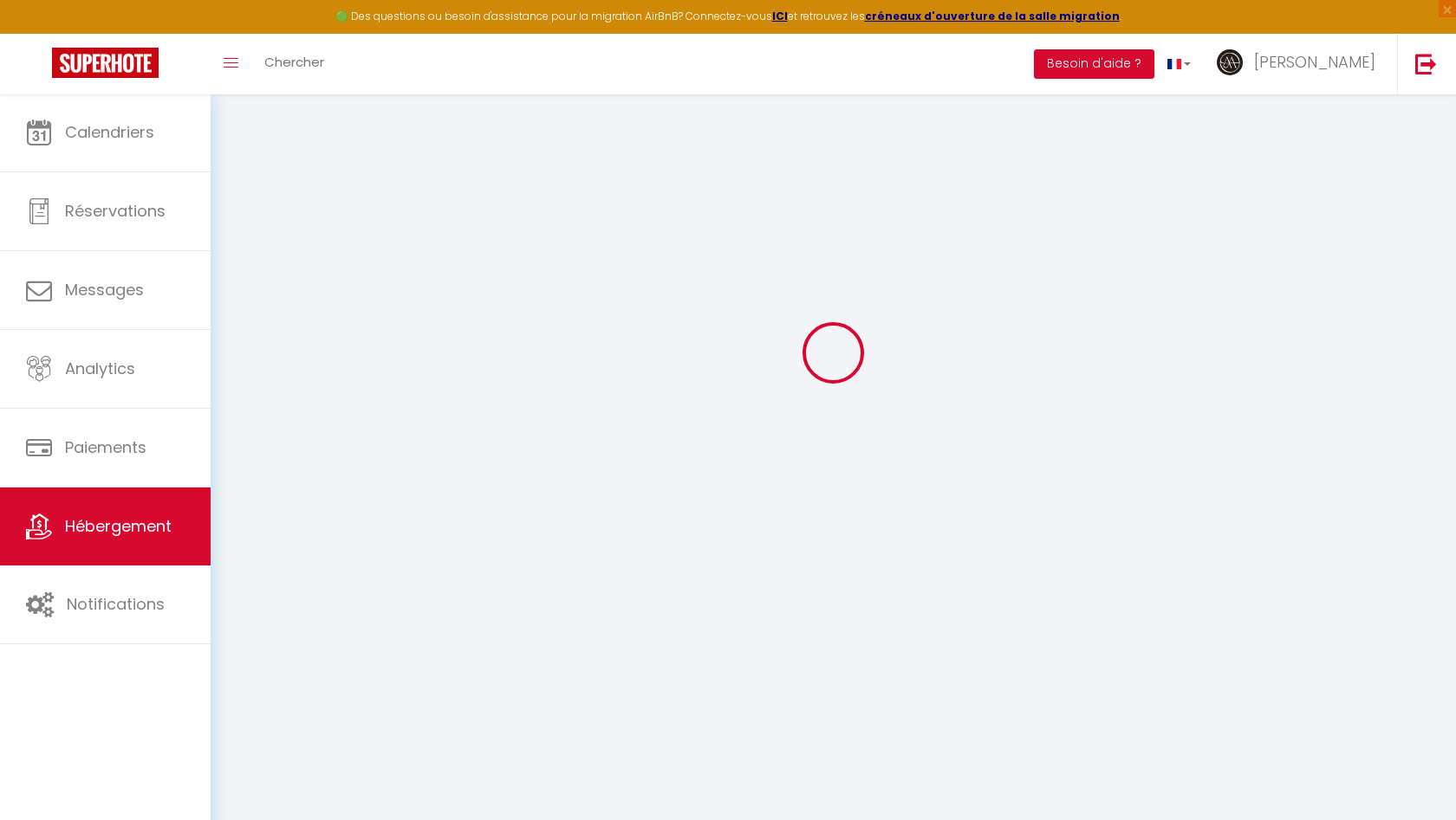
select select
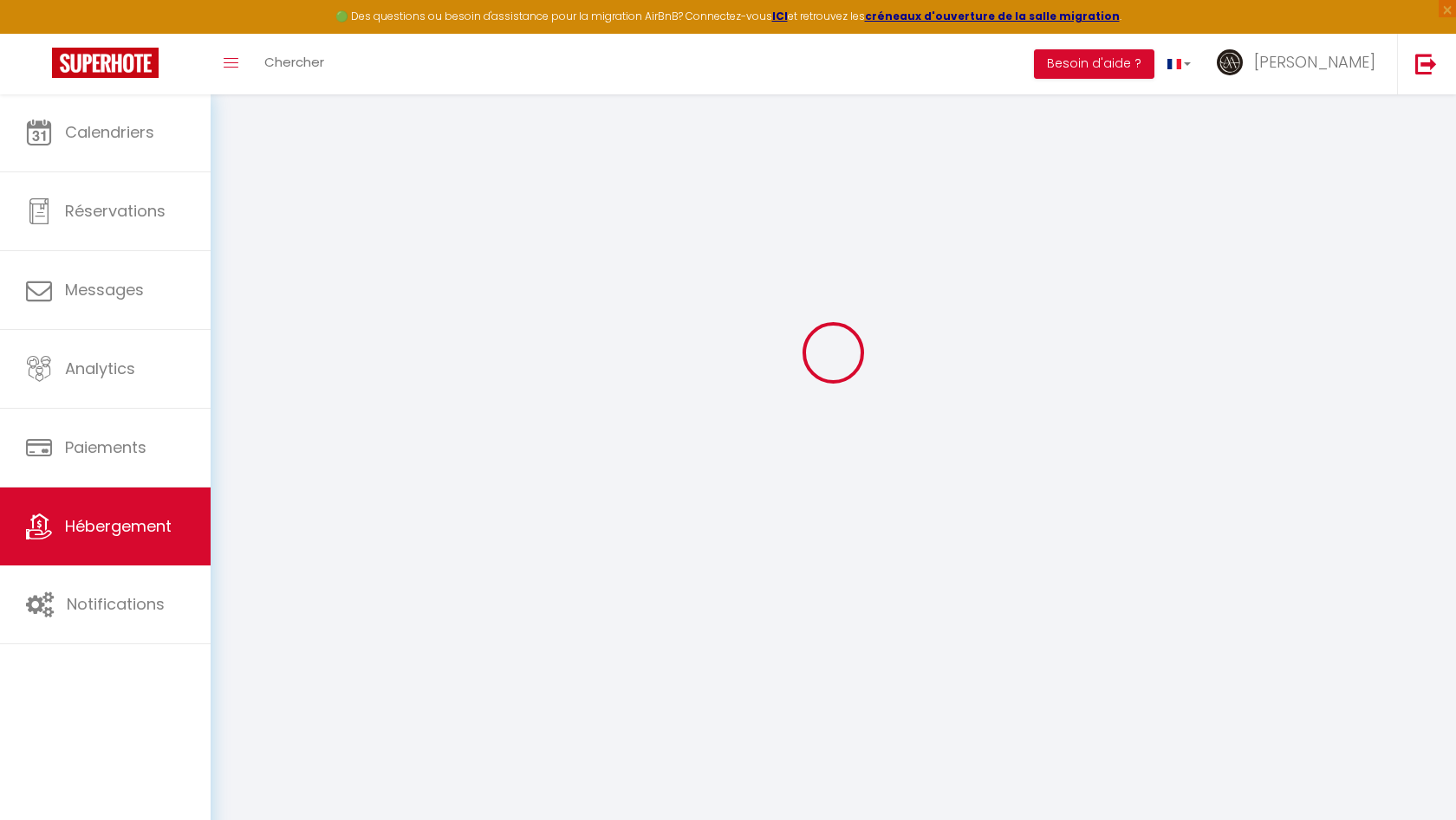
select select
checkbox input "false"
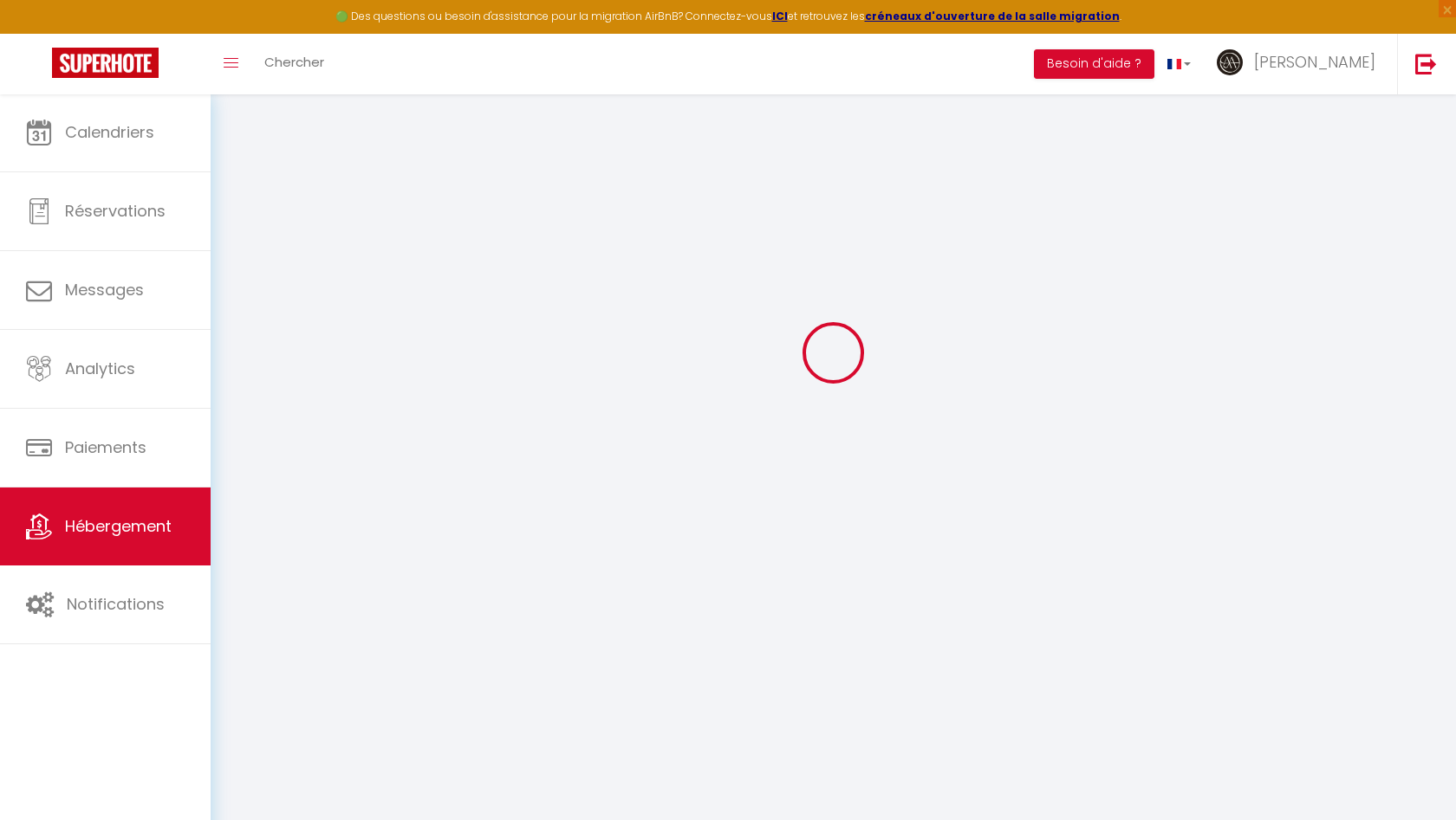
select select
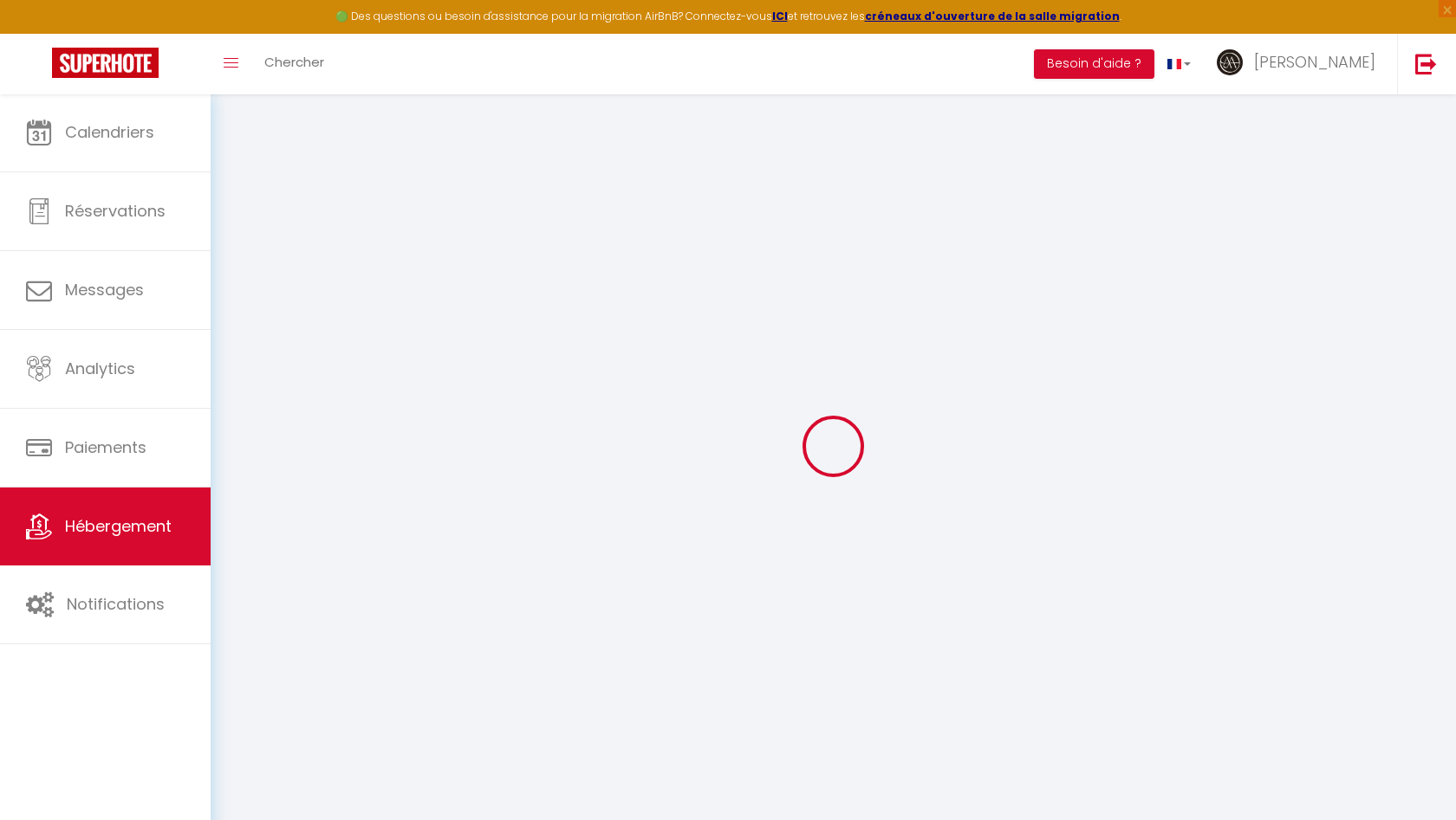
select select
checkbox input "false"
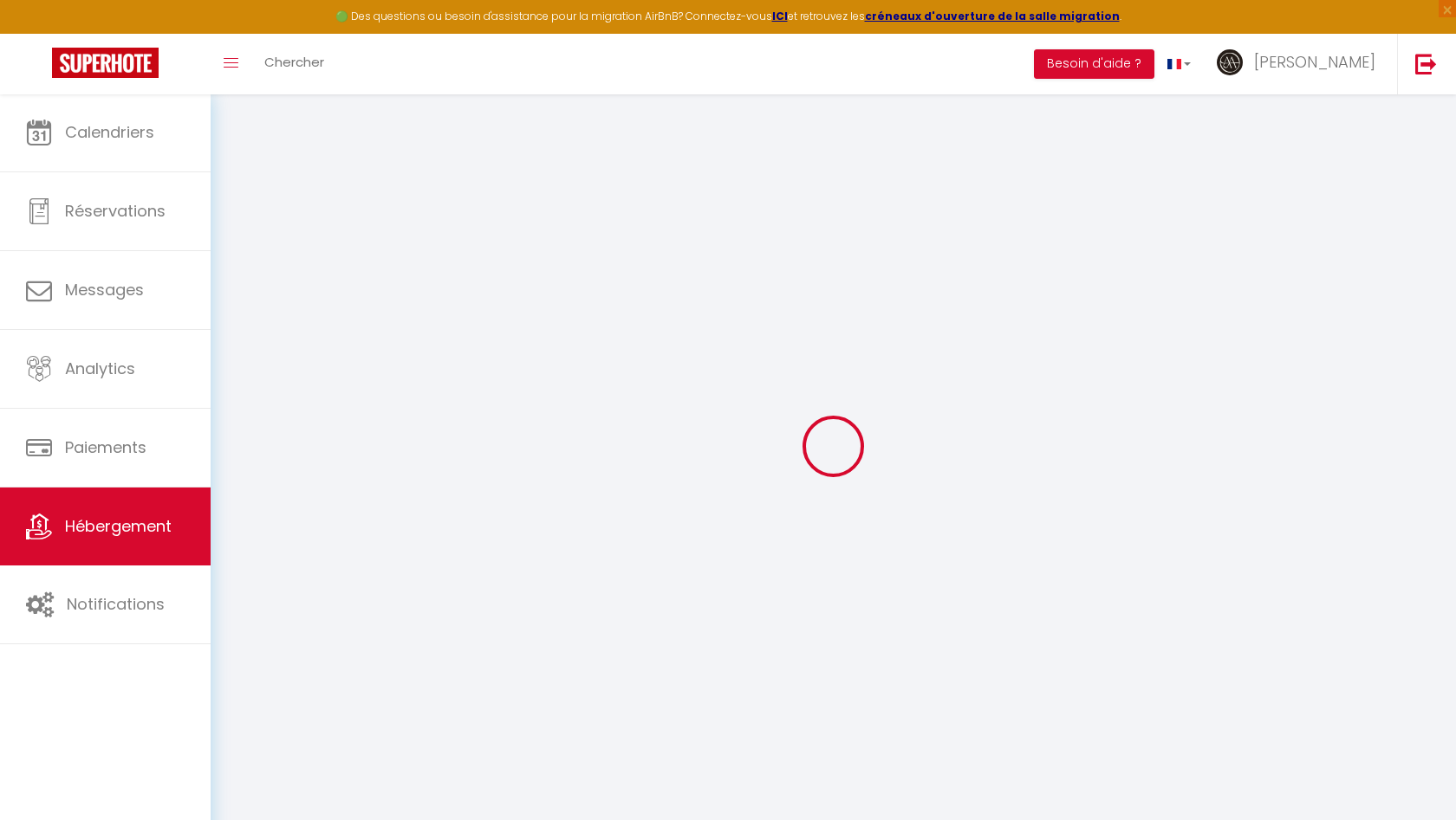
checkbox input "false"
select select
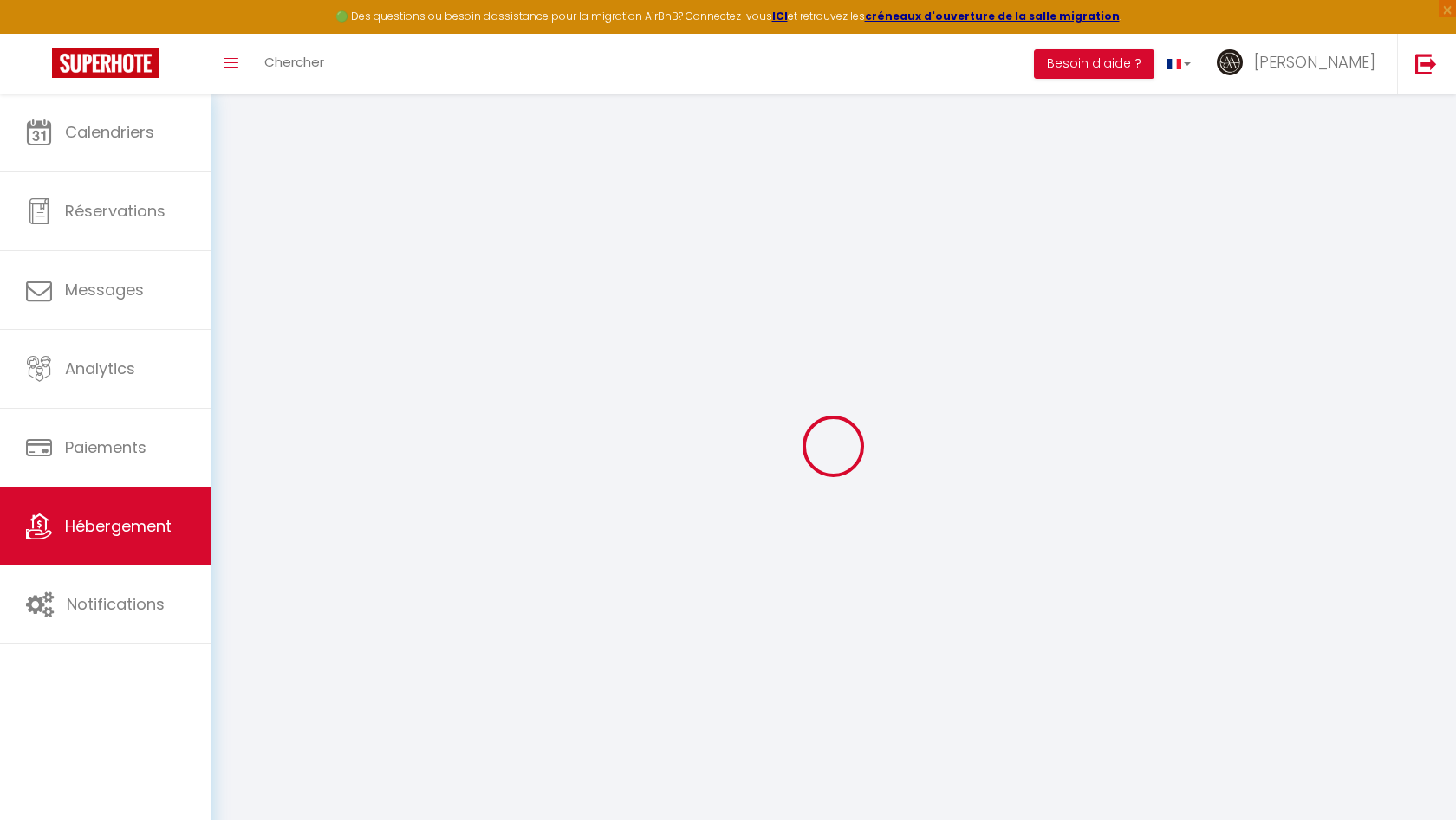
select select
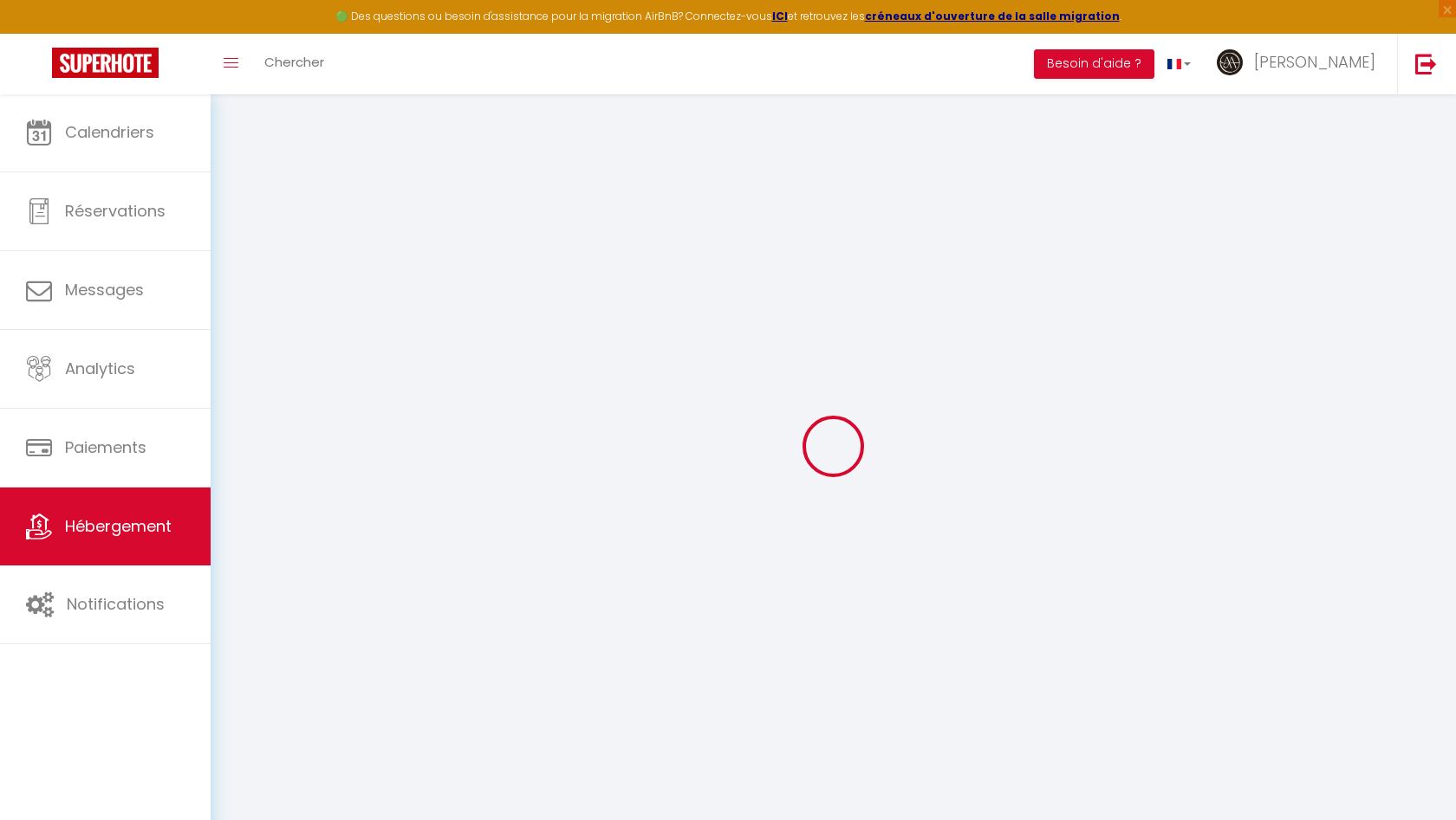
checkbox input "false"
select select
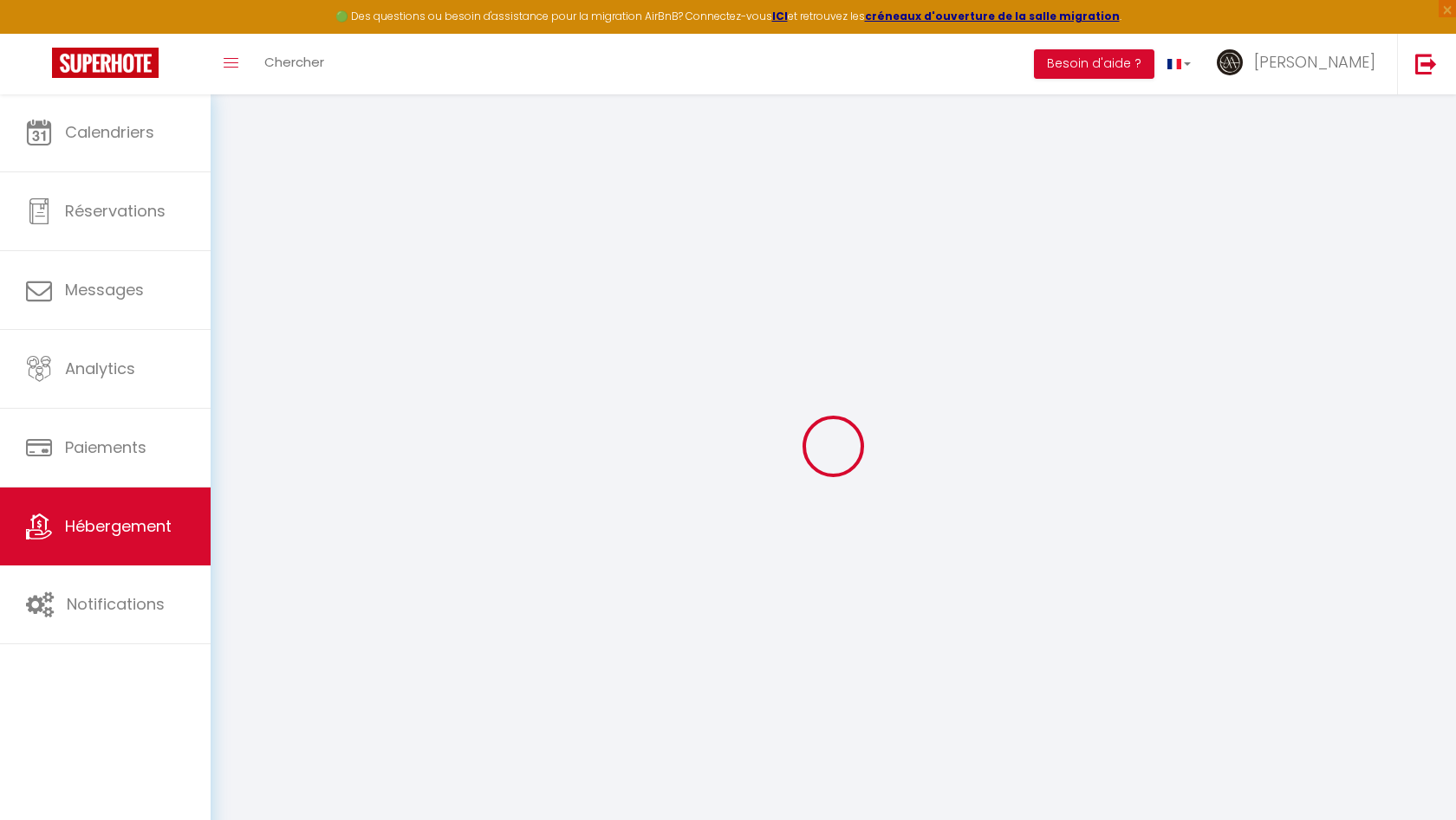
select select
type input "L'Ébène - Wifi Proche des Halles"
type input "[PERSON_NAME]"
type input "25"
type input "60"
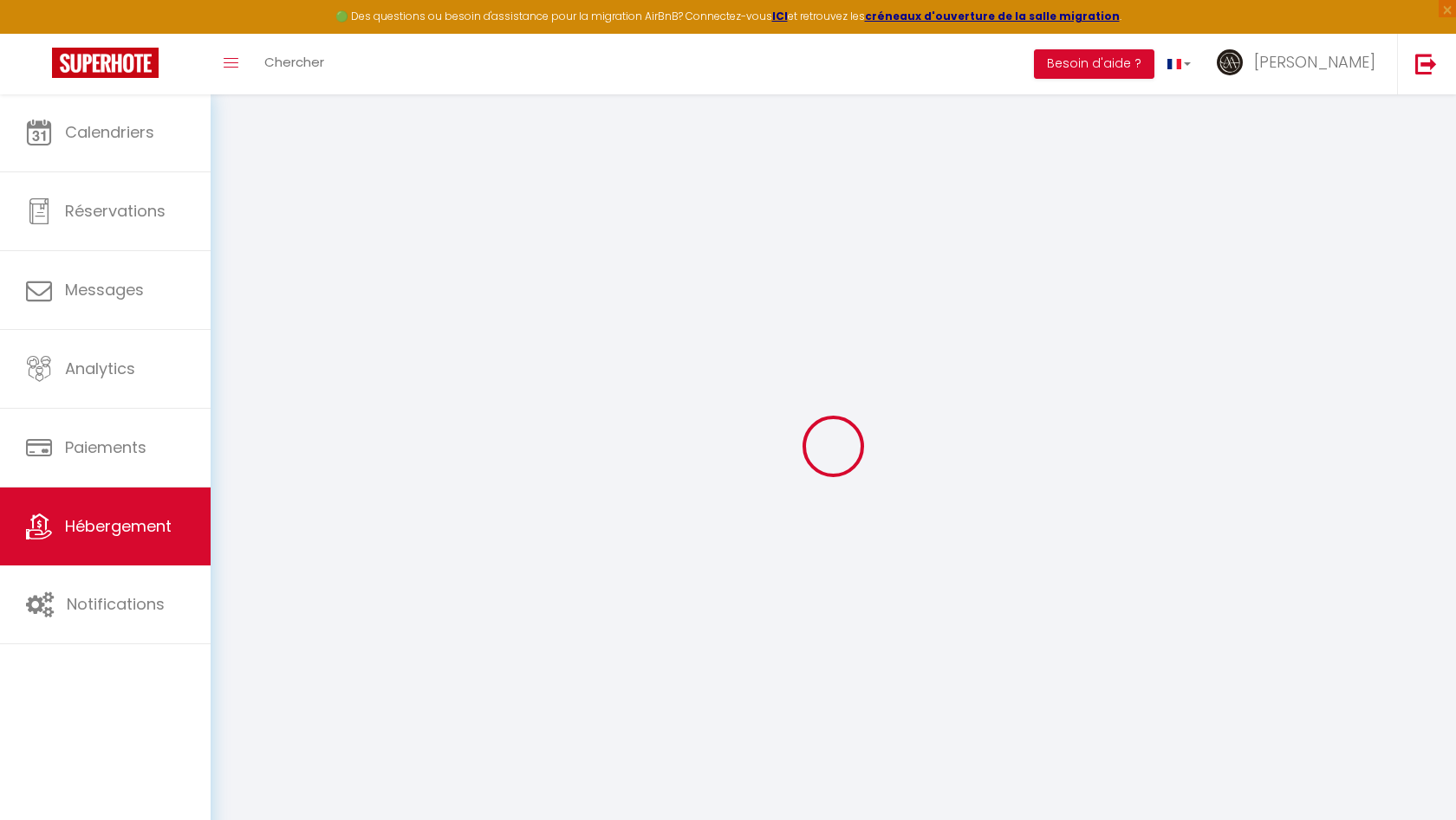
type input "300"
select select
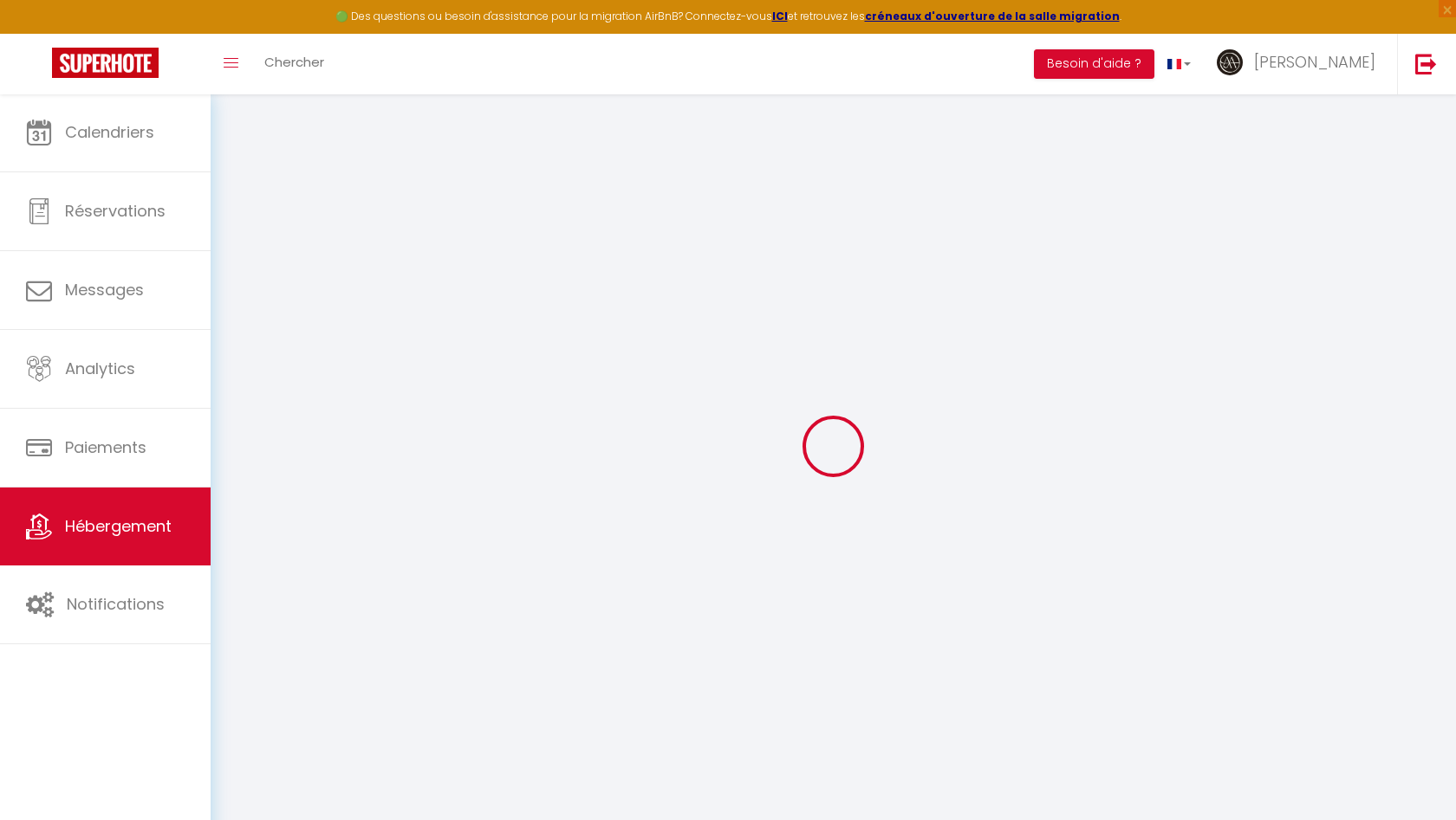
select select
type input "[STREET_ADDRESS]"
type input "11100"
type input "Narbonne"
type input "[EMAIL_ADDRESS][PERSON_NAME][DOMAIN_NAME]"
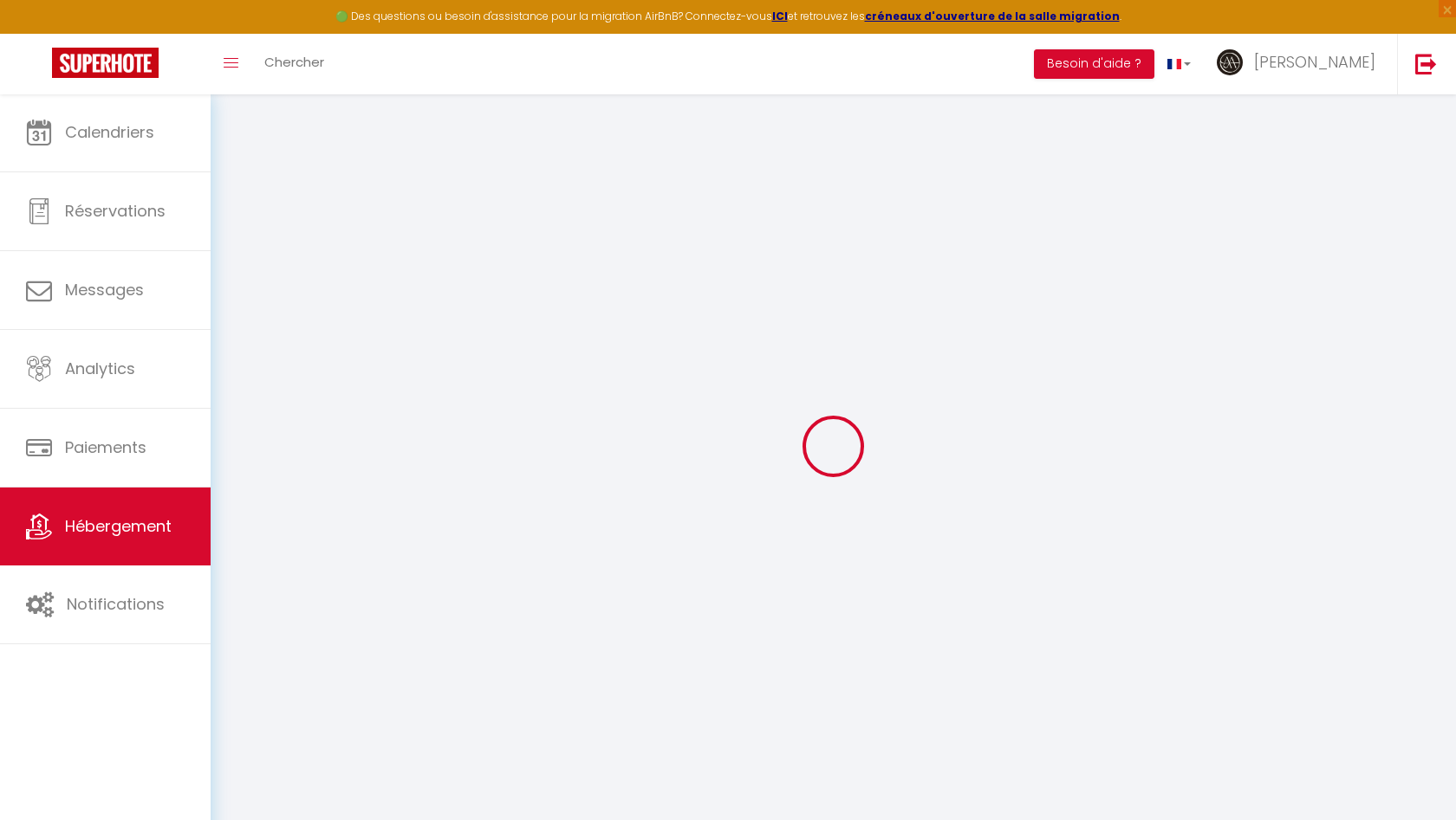
select select
checkbox input "false"
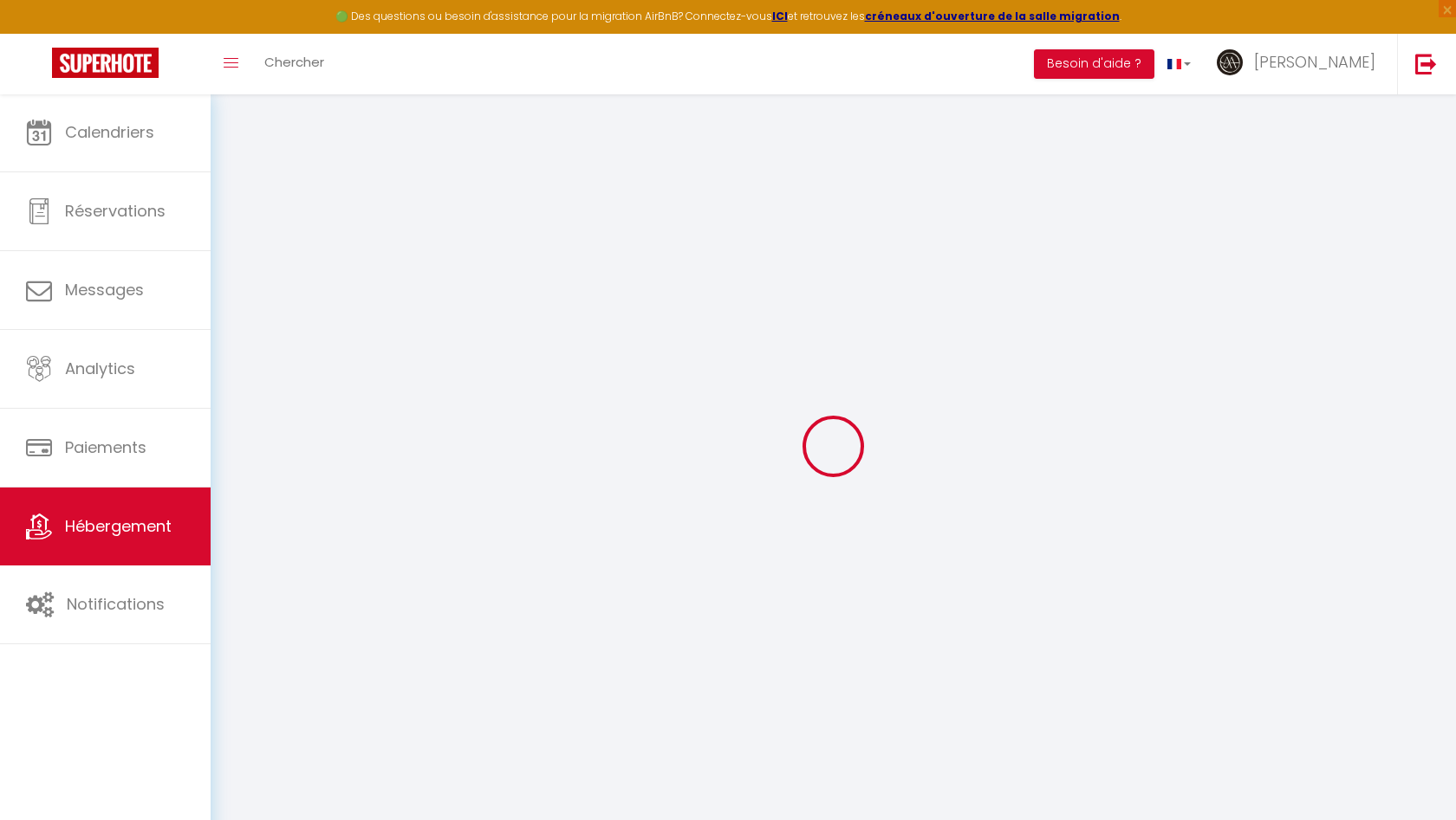
type input "0"
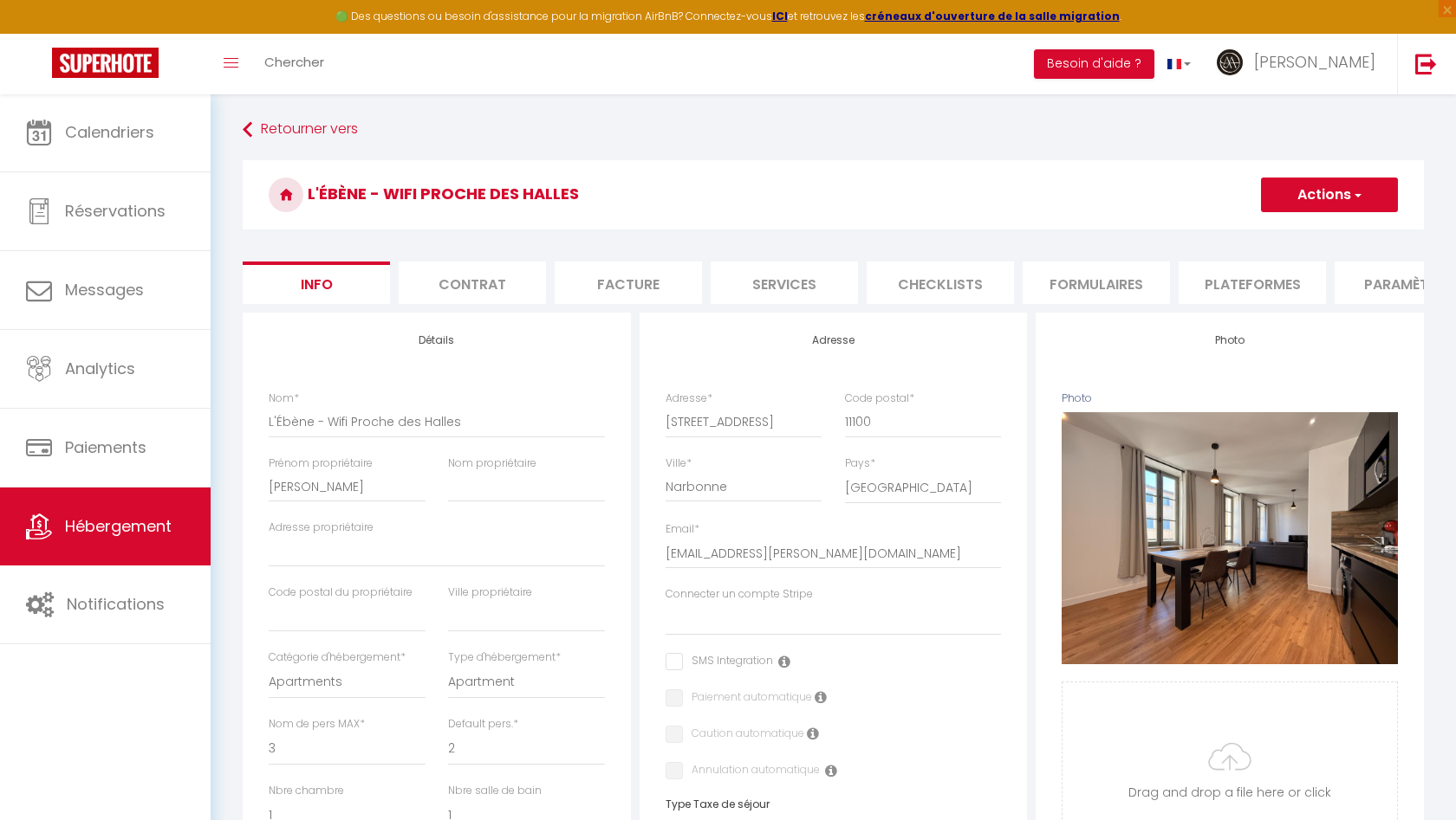
click at [1295, 191] on button "Actions" at bounding box center [1330, 194] width 137 height 34
click at [1134, 205] on h3 "L'Ébène - Wifi Proche des Halles" at bounding box center [832, 195] width 1181 height 70
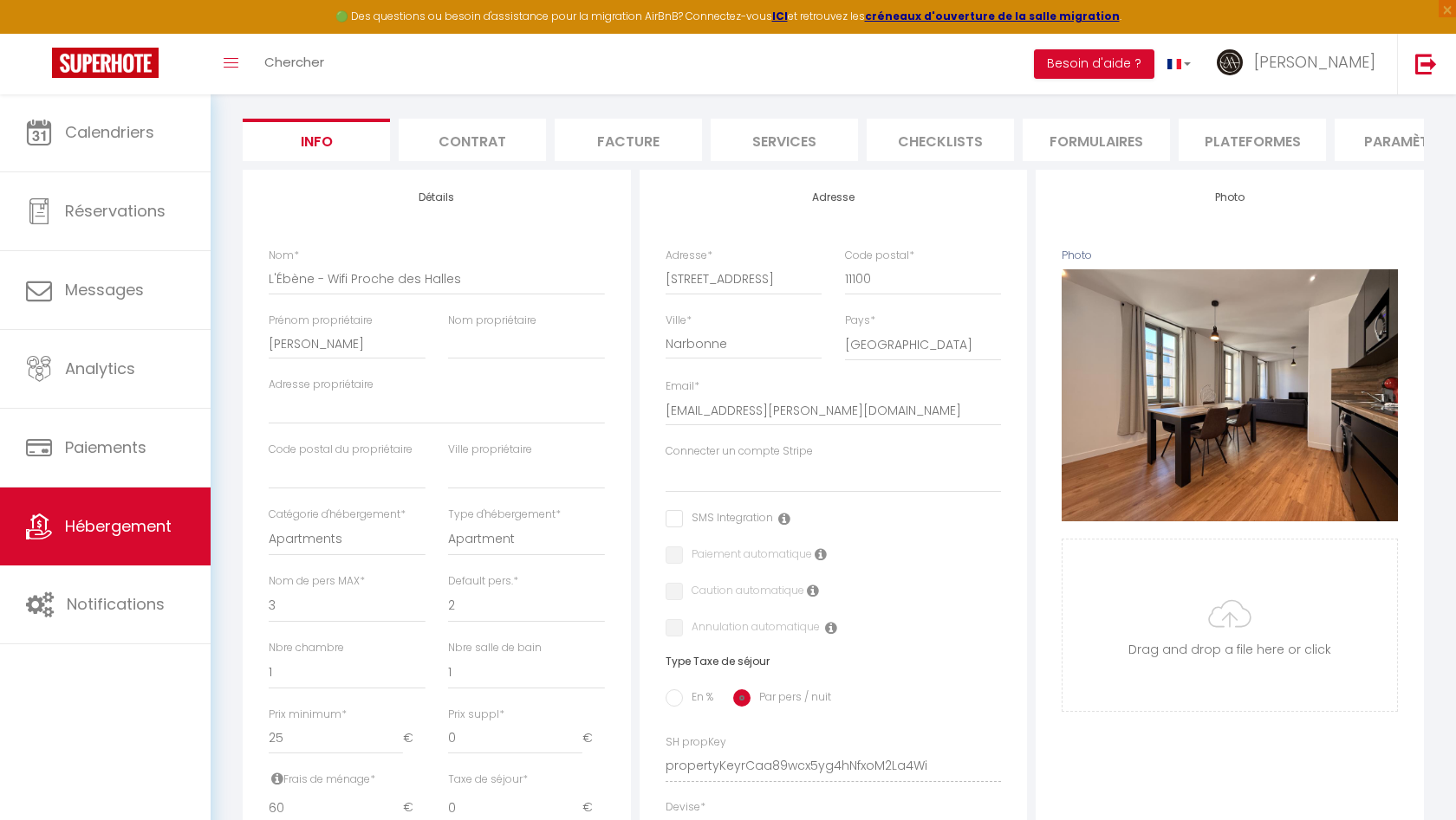
scroll to position [133, 0]
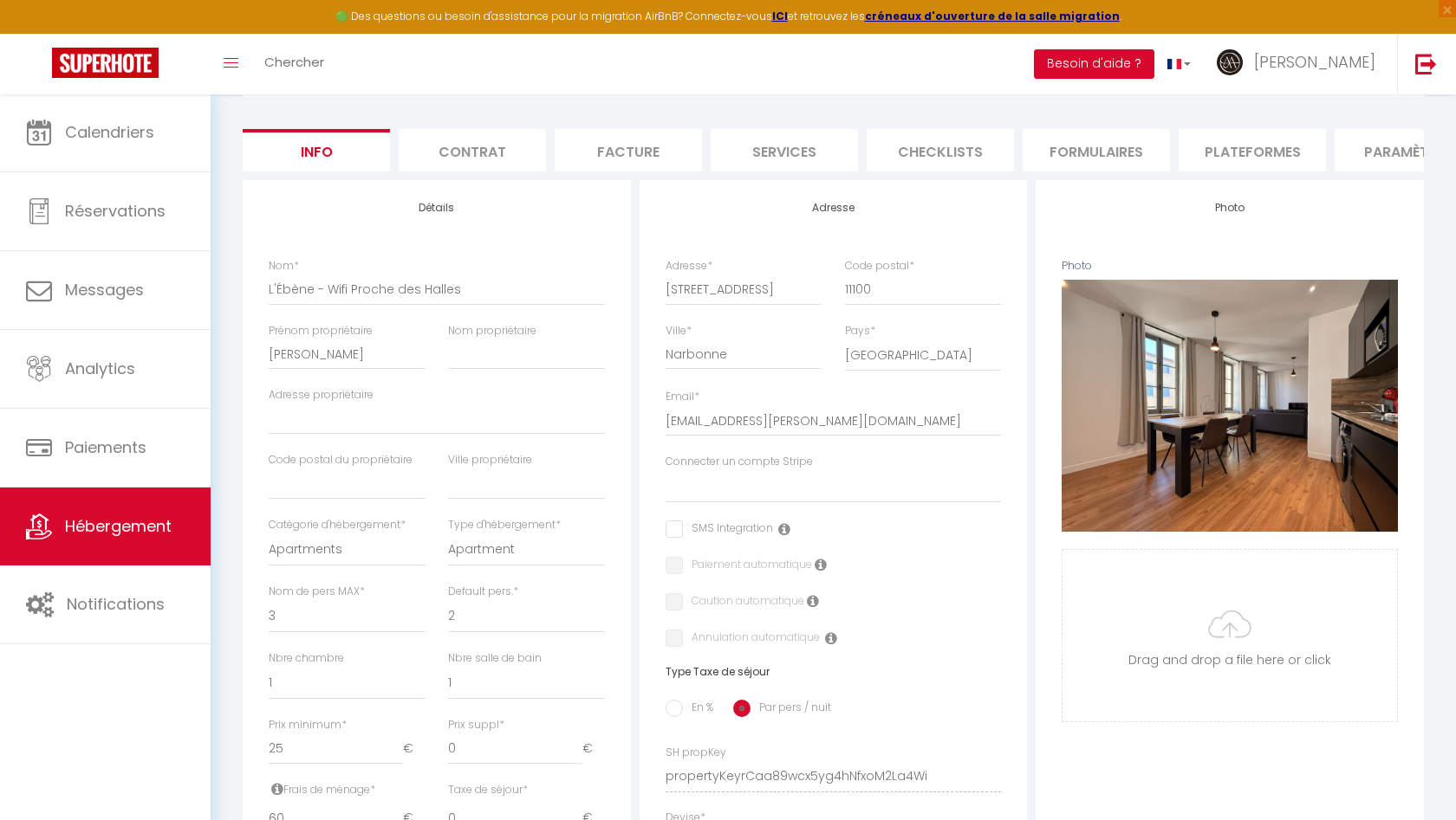
click at [108, 527] on span "Hébergement" at bounding box center [118, 526] width 107 height 21
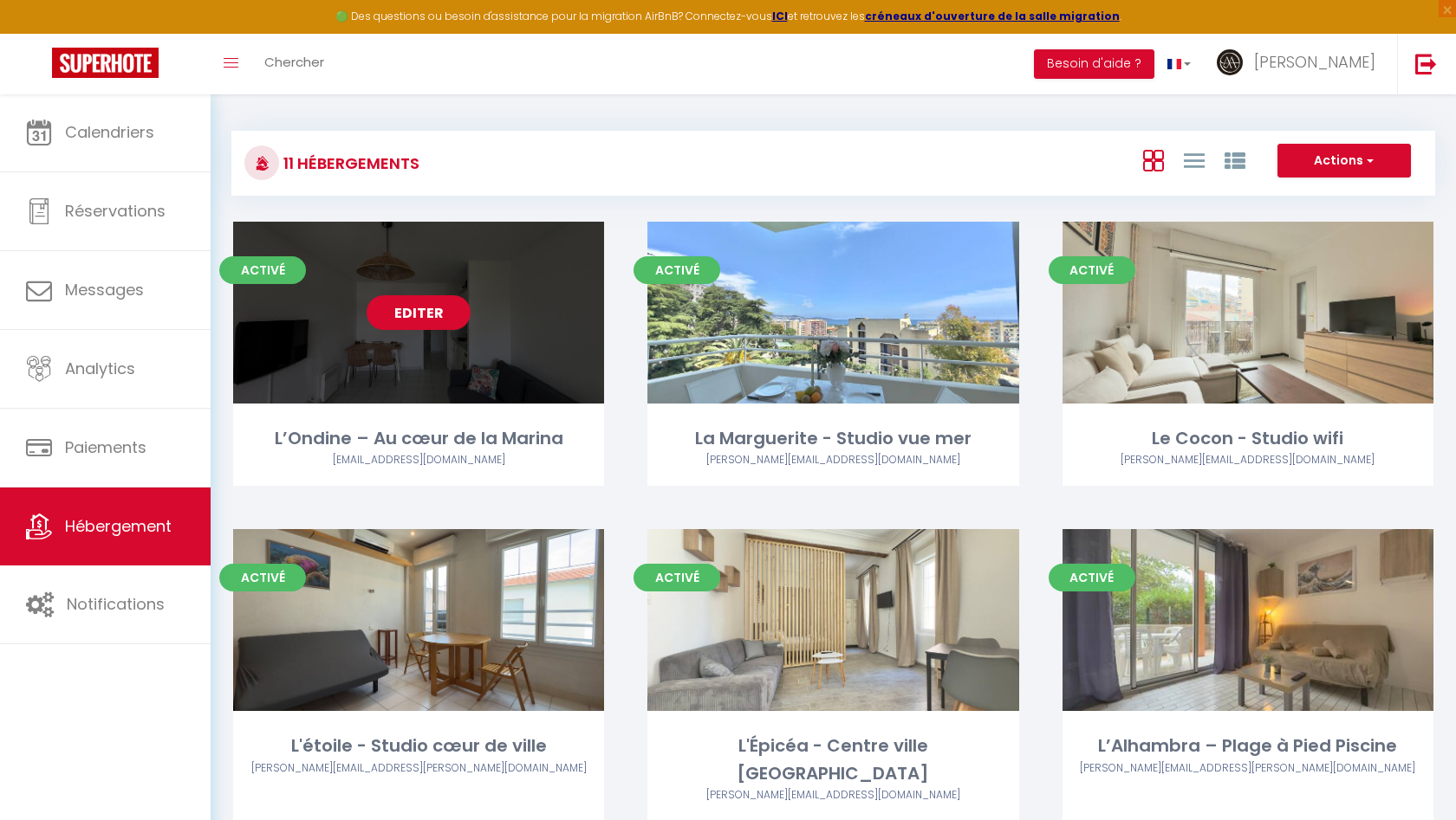
click at [425, 318] on link "Editer" at bounding box center [419, 312] width 104 height 34
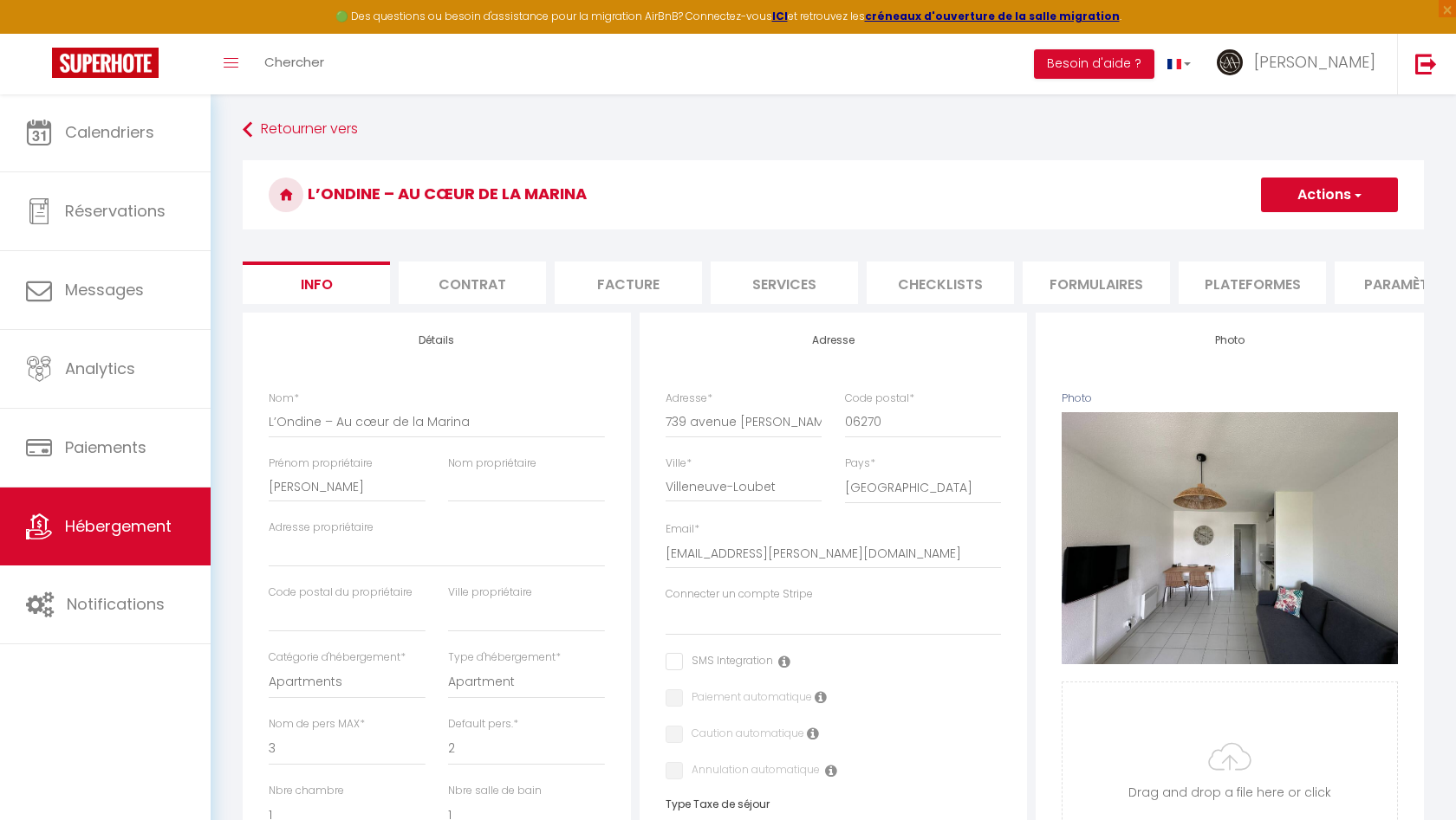
click at [1293, 205] on button "Actions" at bounding box center [1330, 194] width 137 height 34
click at [1272, 230] on input "Enregistrer" at bounding box center [1260, 233] width 64 height 18
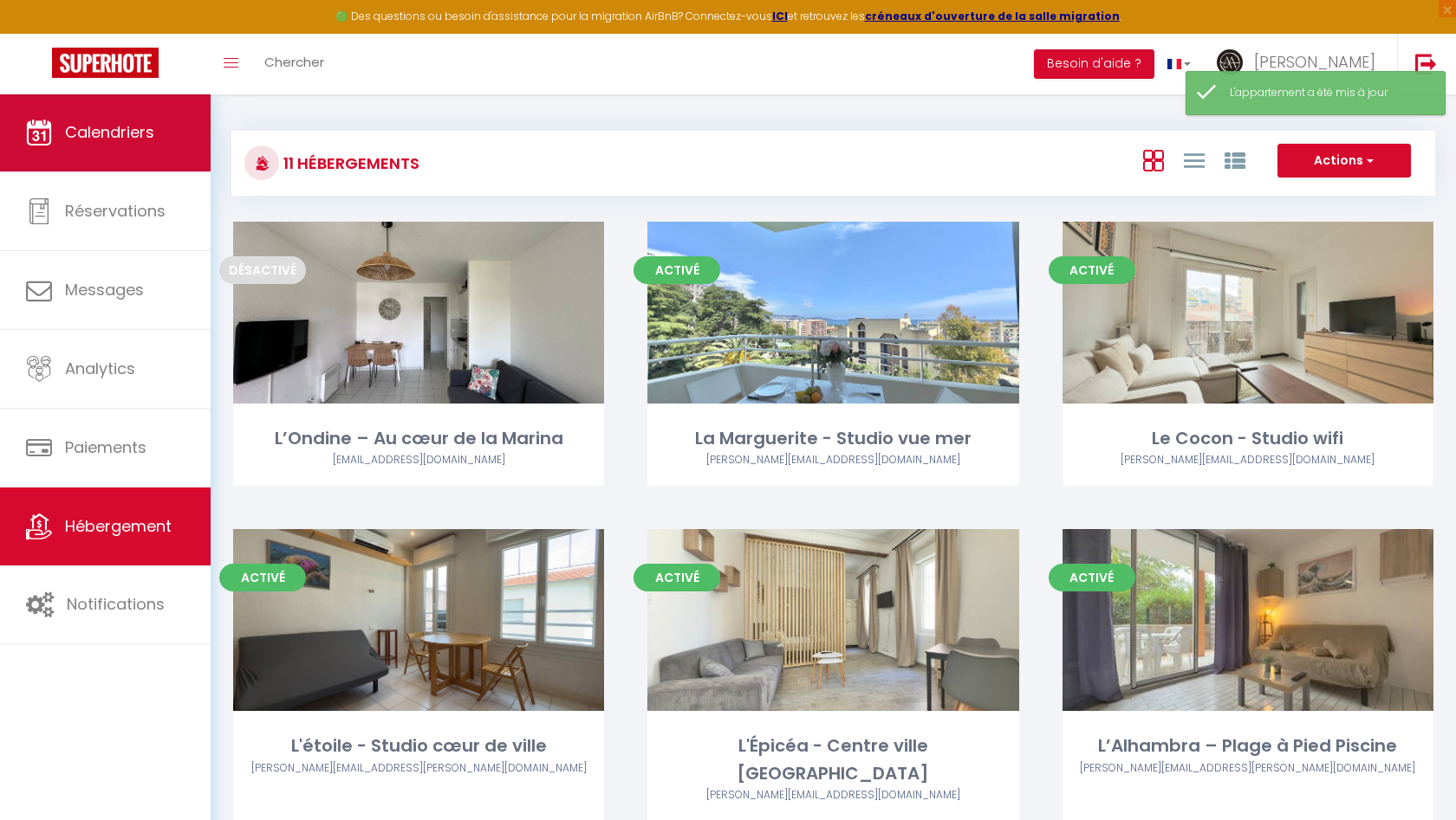
click at [170, 156] on link "Calendriers" at bounding box center [105, 133] width 211 height 78
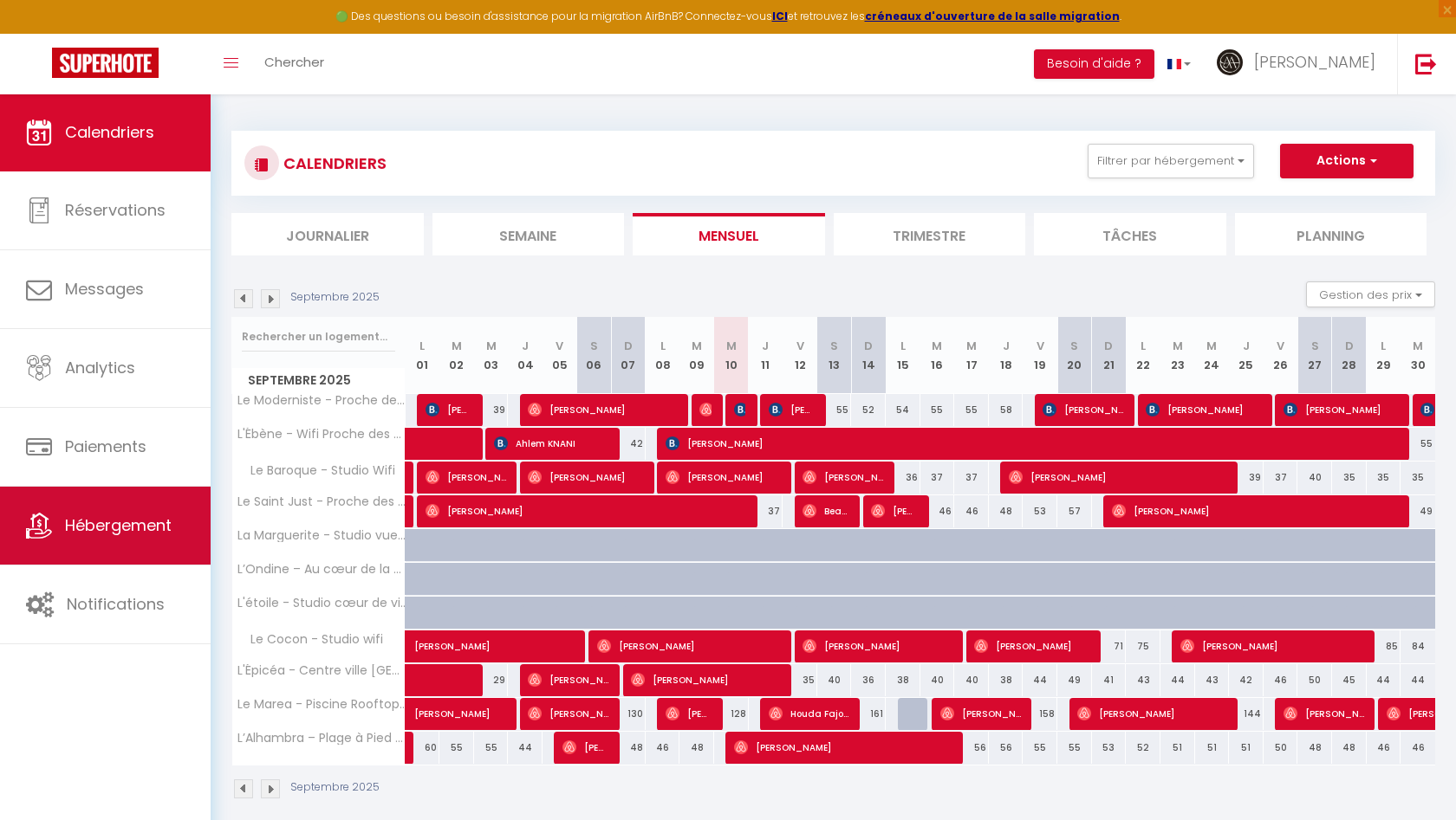
click at [136, 516] on span "Hébergement" at bounding box center [118, 525] width 107 height 21
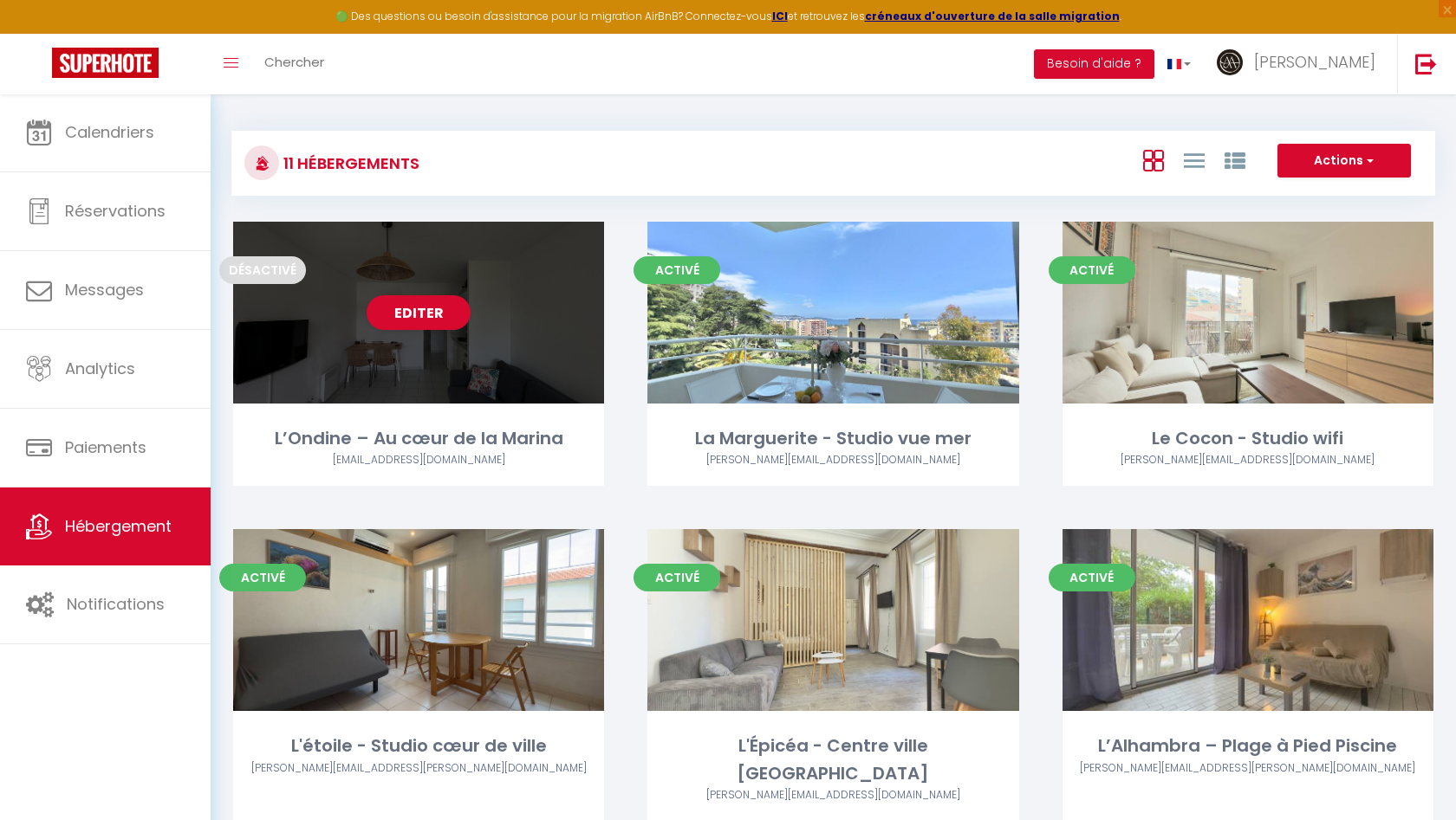
click at [287, 272] on span "Désactivé" at bounding box center [262, 270] width 86 height 28
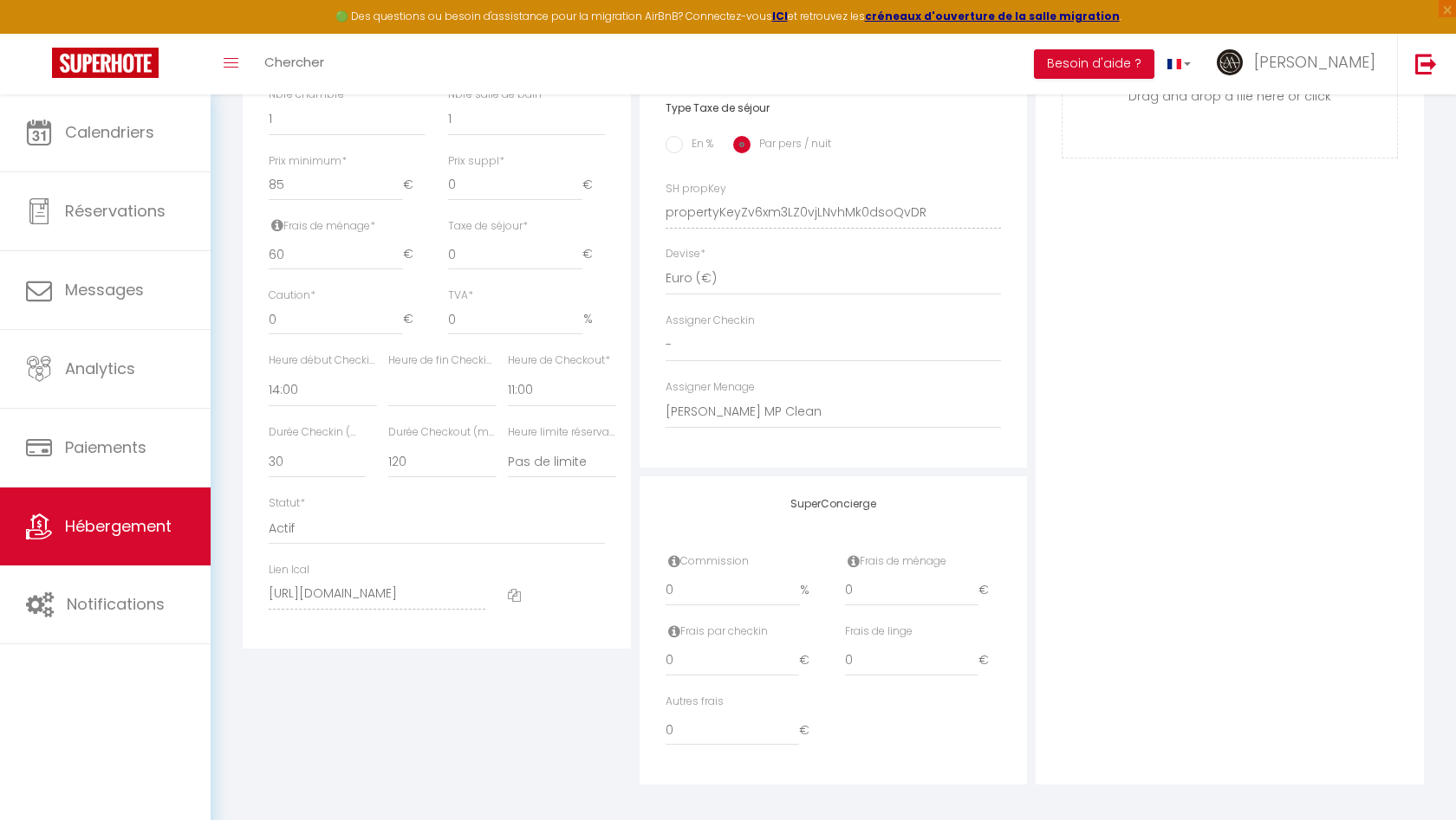
scroll to position [696, 0]
click at [110, 519] on span "Hébergement" at bounding box center [118, 526] width 107 height 21
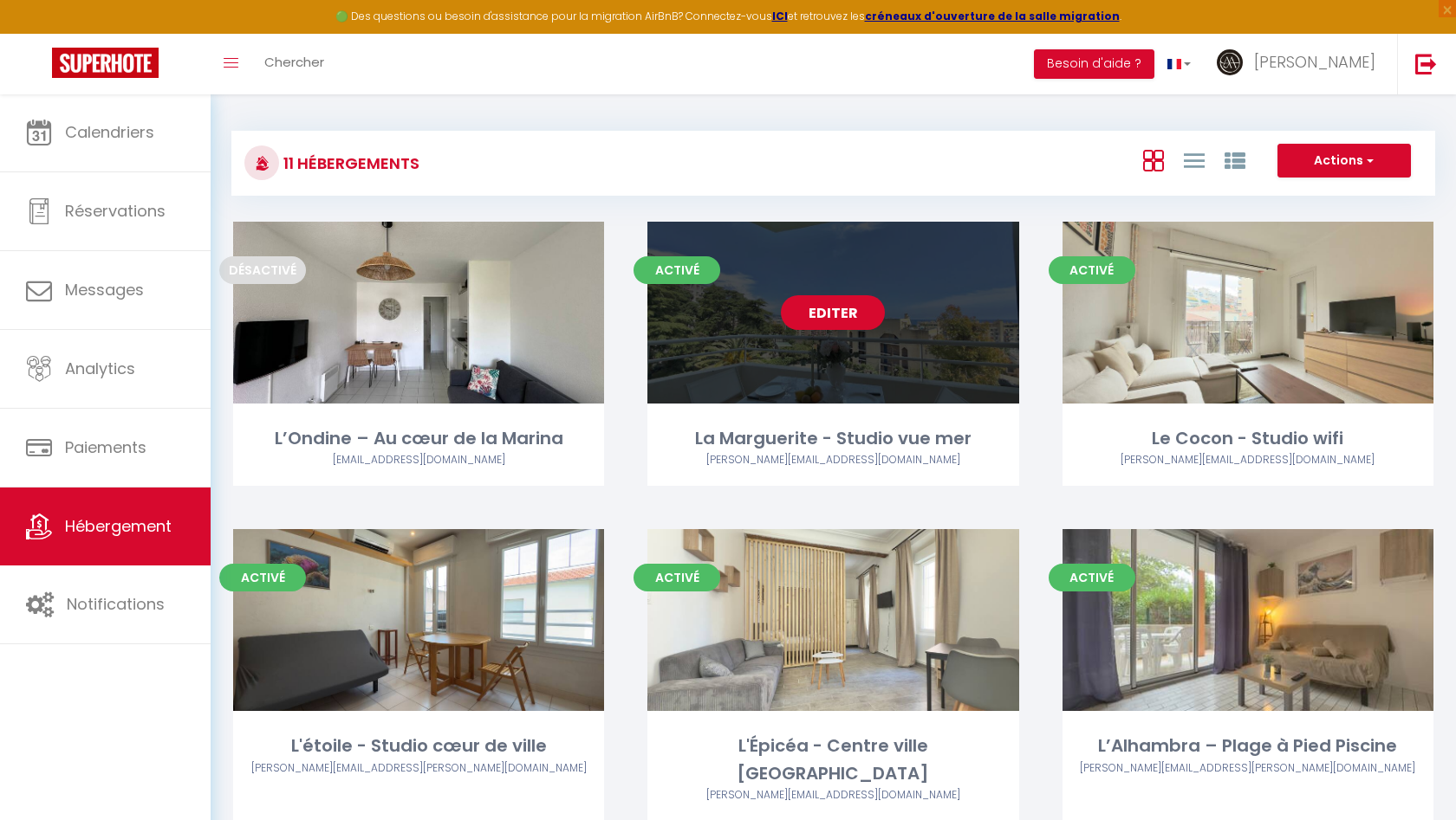
click at [844, 317] on link "Editer" at bounding box center [832, 312] width 104 height 34
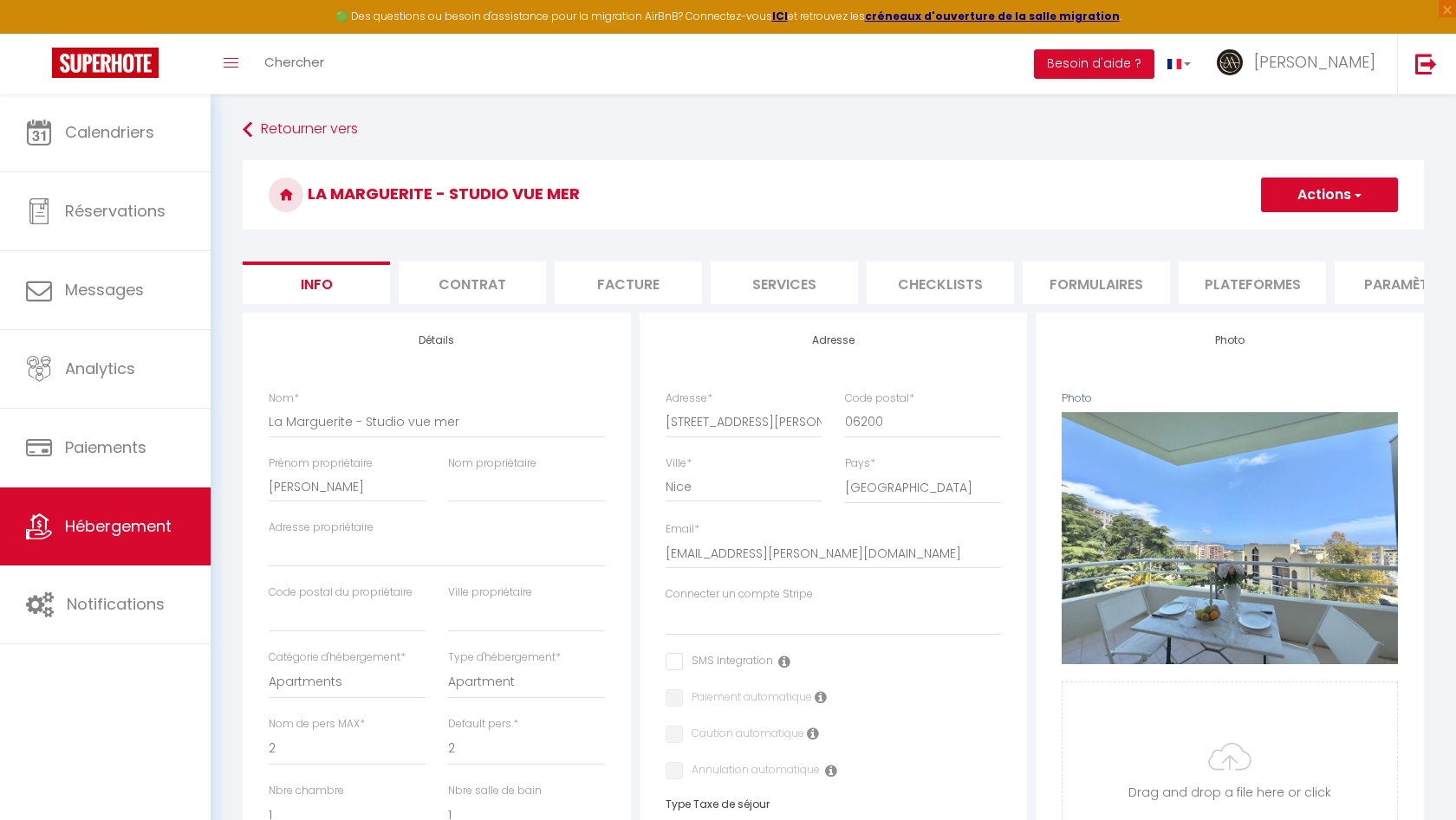
click at [1357, 190] on span "button" at bounding box center [1357, 195] width 11 height 18
click at [1278, 237] on input "Enregistrer" at bounding box center [1260, 233] width 64 height 18
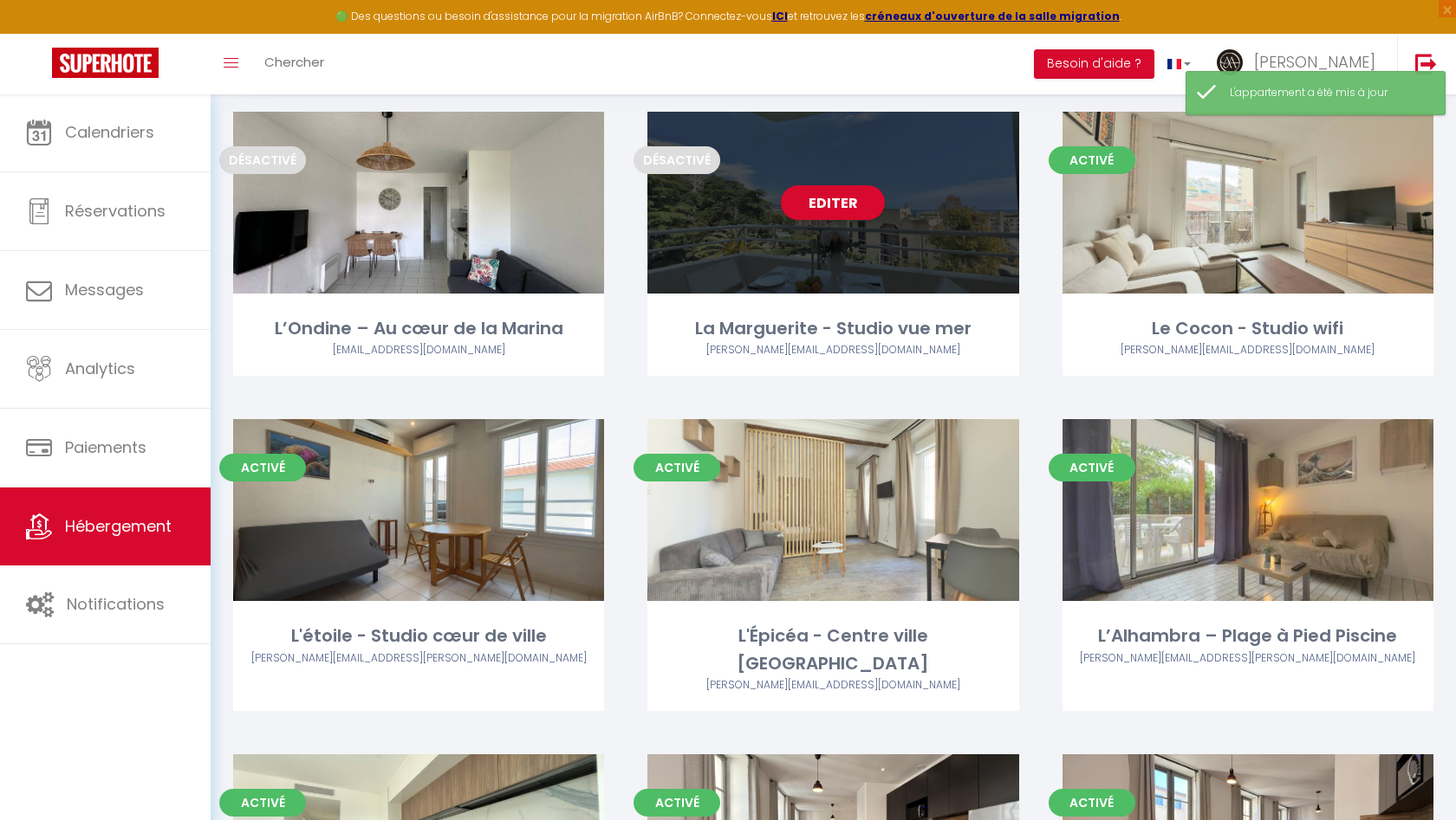
scroll to position [118, 0]
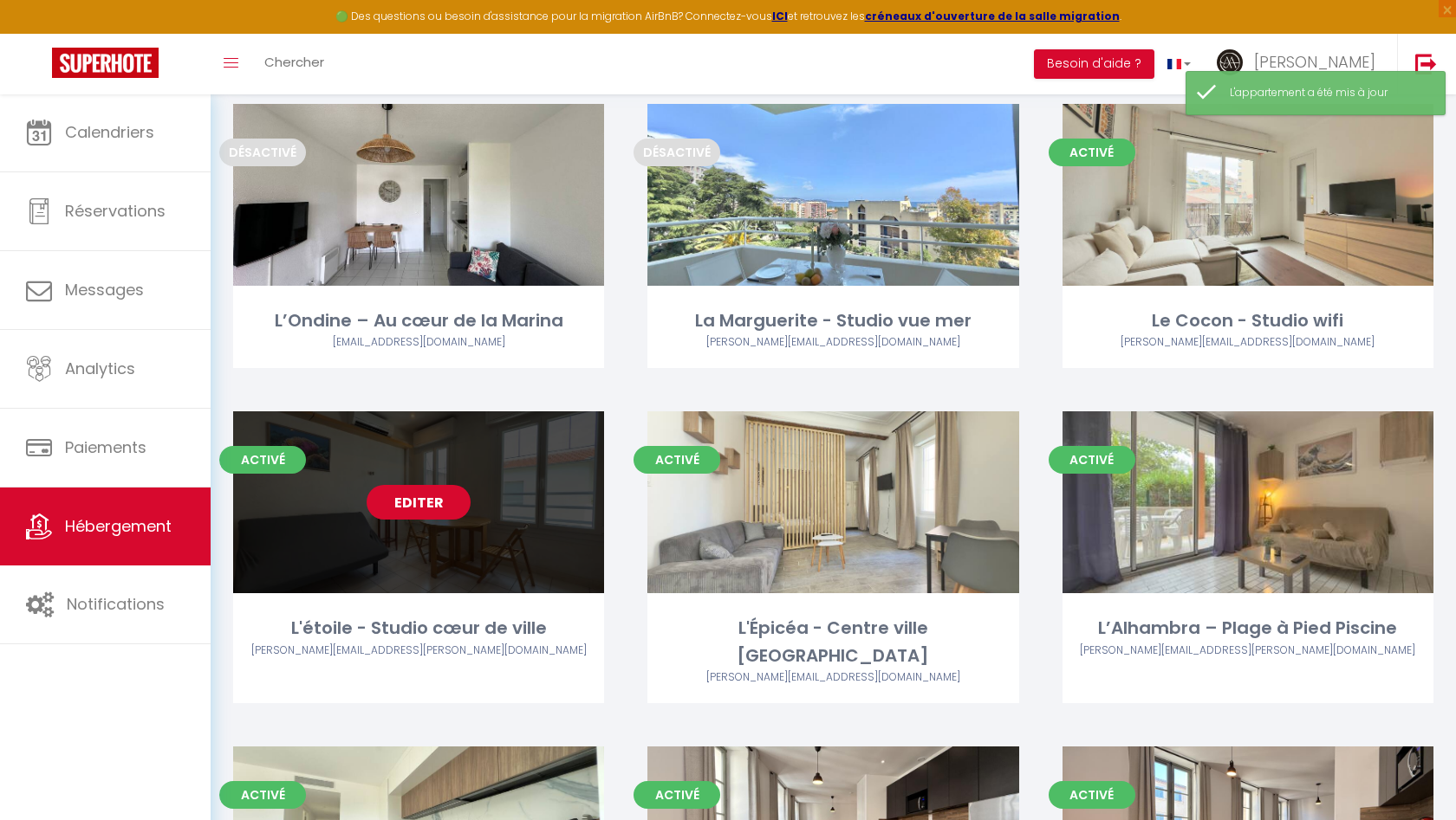
click at [398, 503] on link "Editer" at bounding box center [419, 502] width 104 height 34
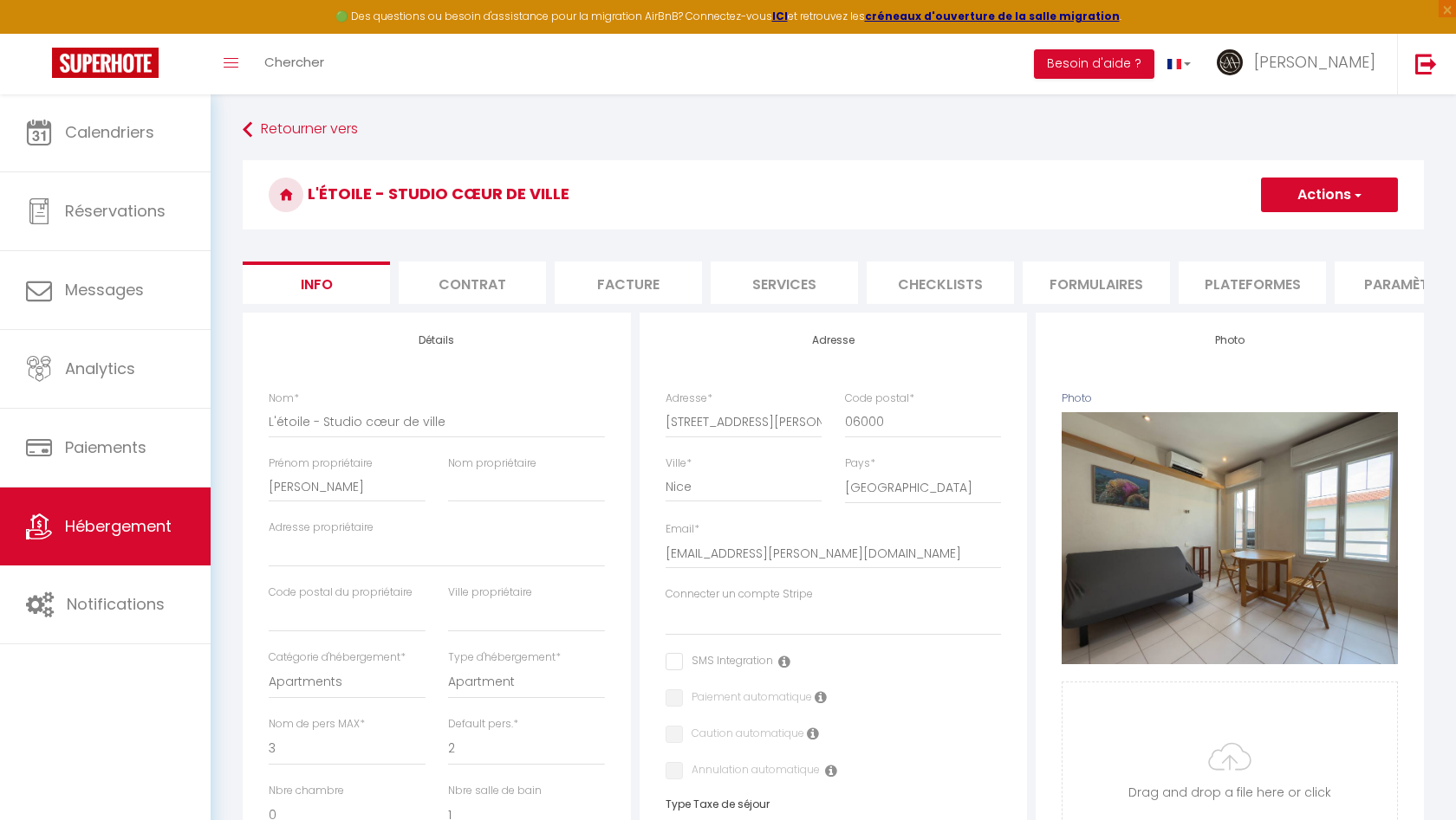
click at [1279, 192] on button "Actions" at bounding box center [1330, 194] width 137 height 34
click at [1259, 245] on link "Dupliquer" at bounding box center [1304, 255] width 186 height 22
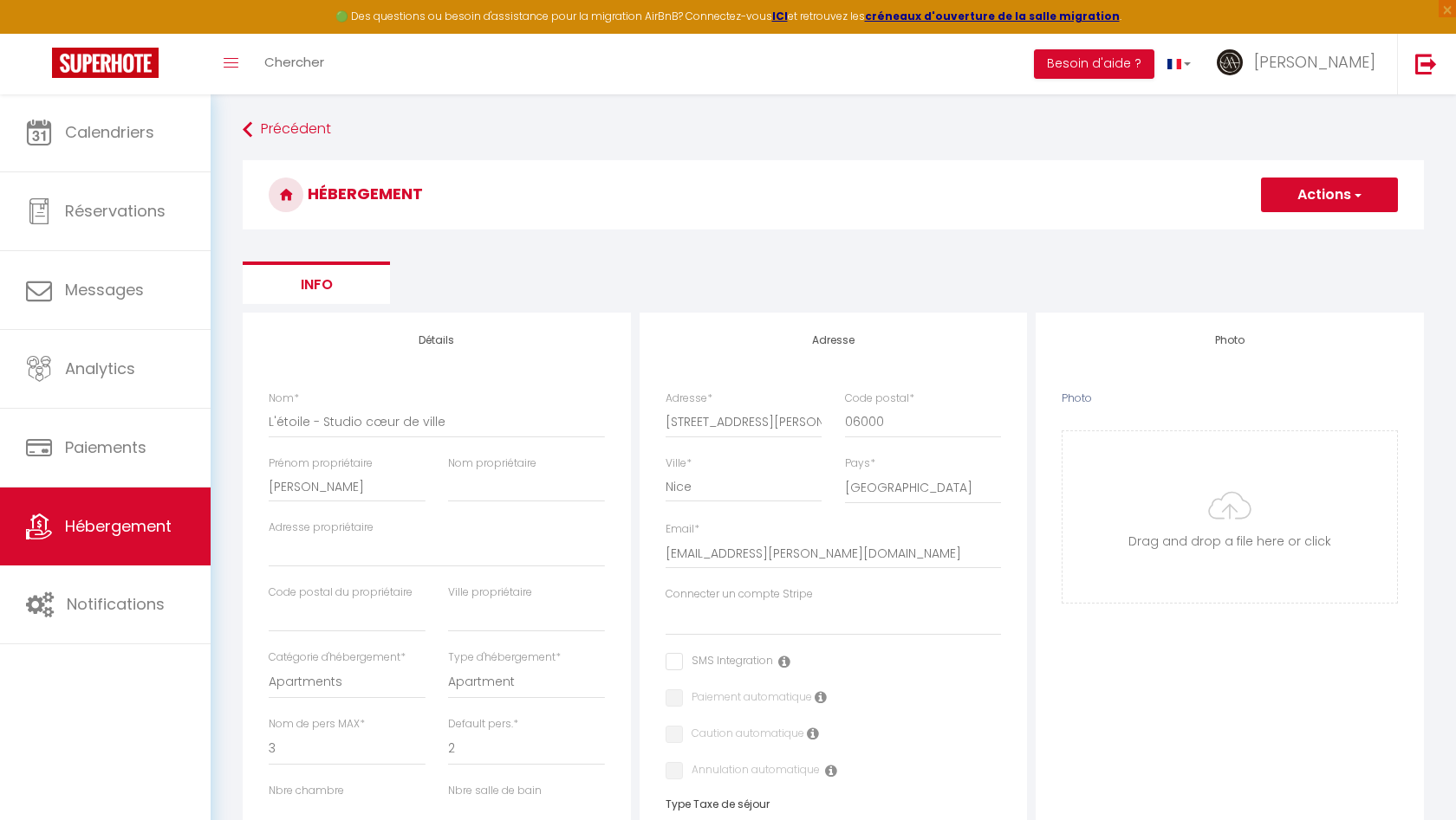
click at [102, 533] on span "Hébergement" at bounding box center [118, 526] width 107 height 21
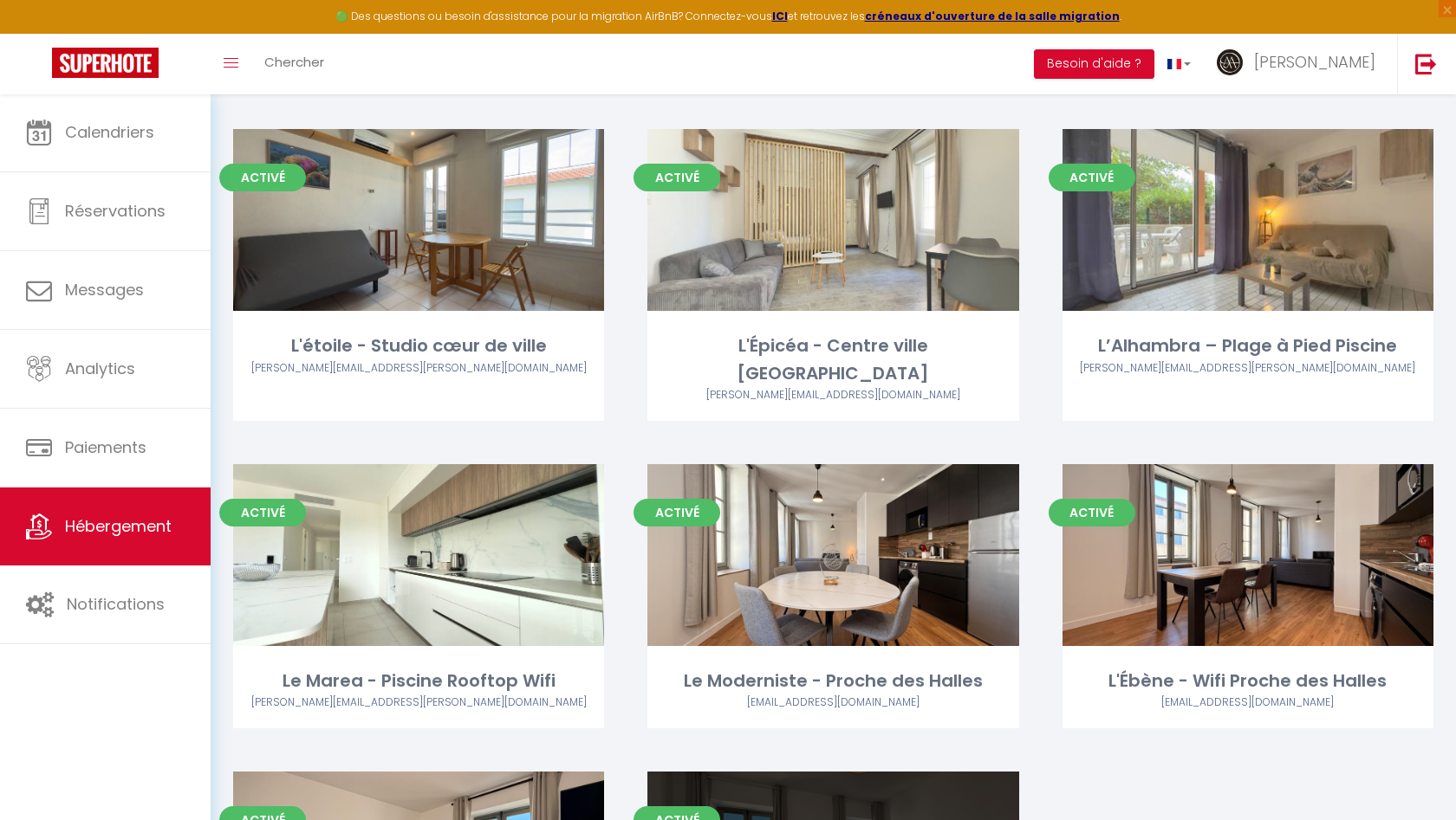
scroll to position [327, 0]
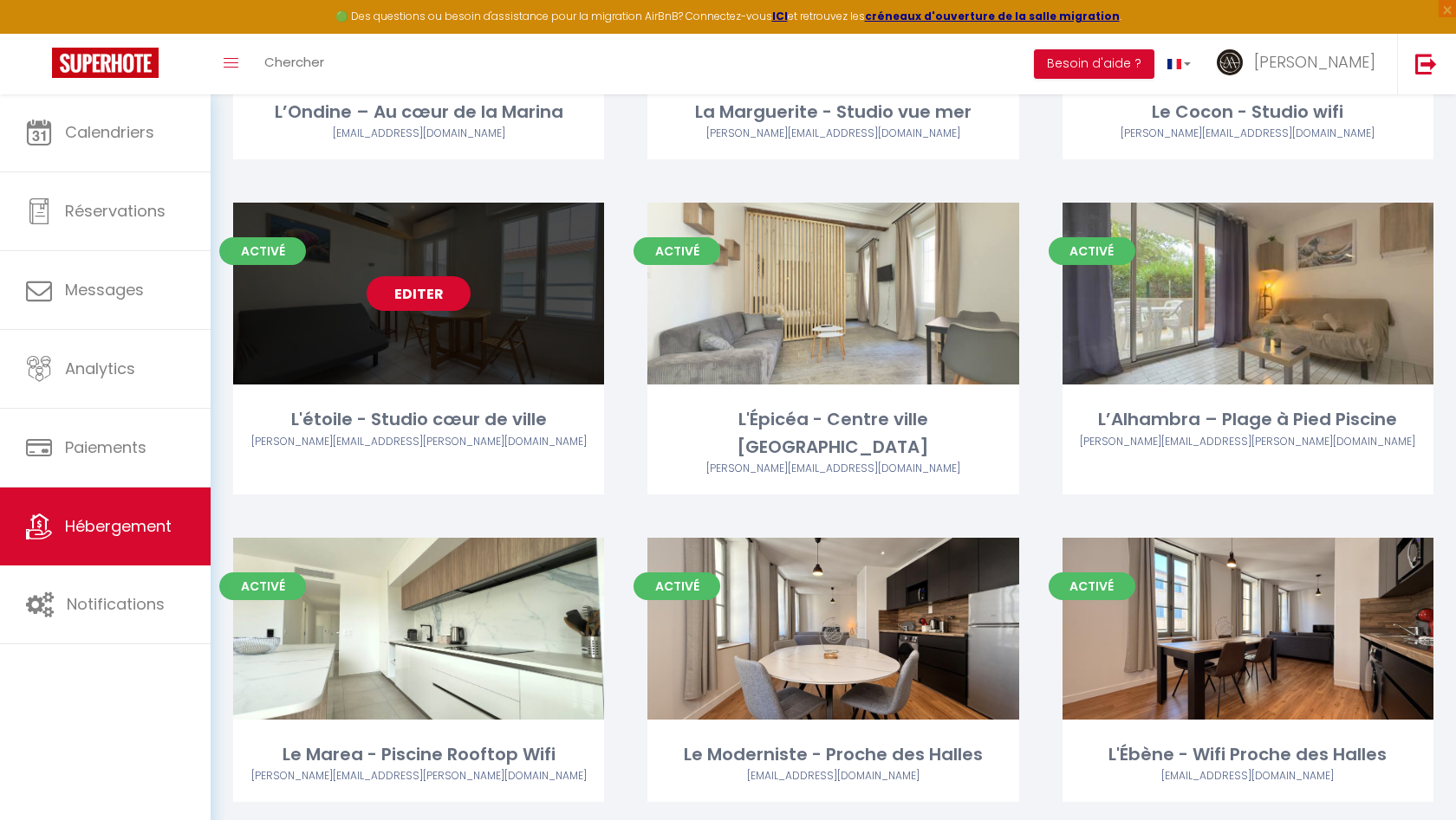
click at [432, 290] on link "Editer" at bounding box center [419, 293] width 104 height 34
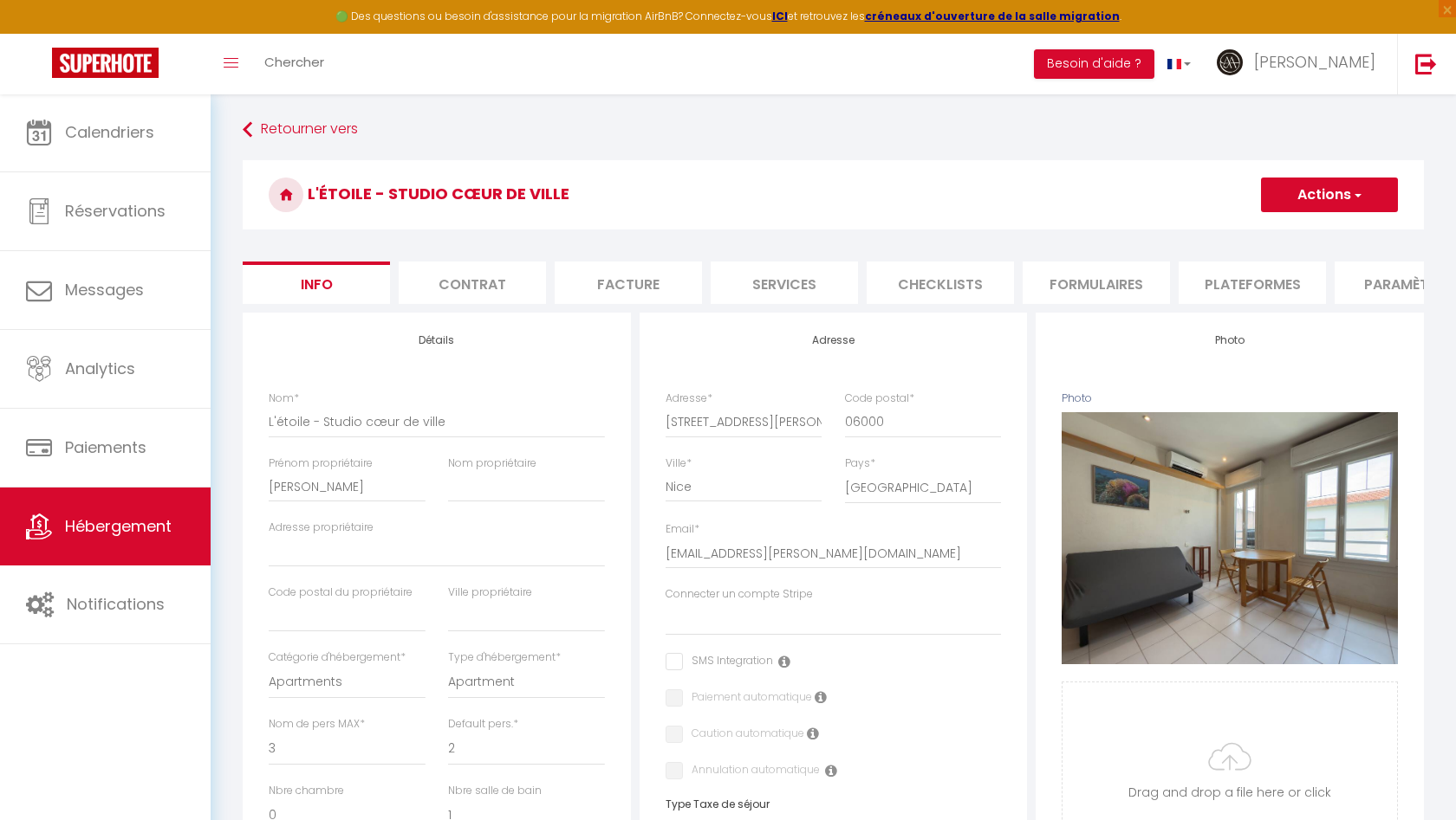
click at [1291, 199] on button "Actions" at bounding box center [1330, 194] width 137 height 34
click at [1266, 234] on input "Enregistrer" at bounding box center [1260, 233] width 64 height 18
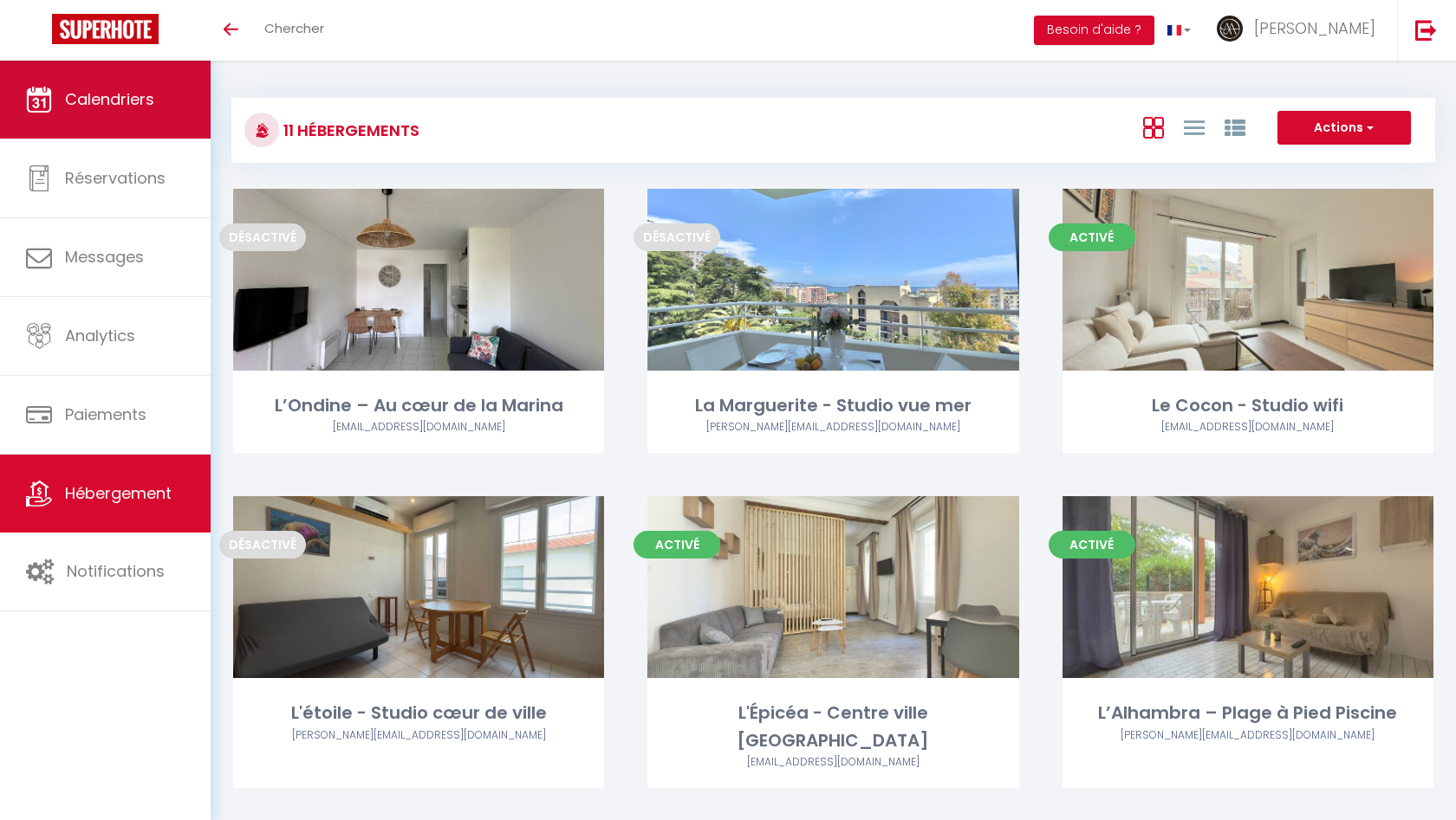
click at [157, 118] on link "Calendriers" at bounding box center [105, 99] width 211 height 78
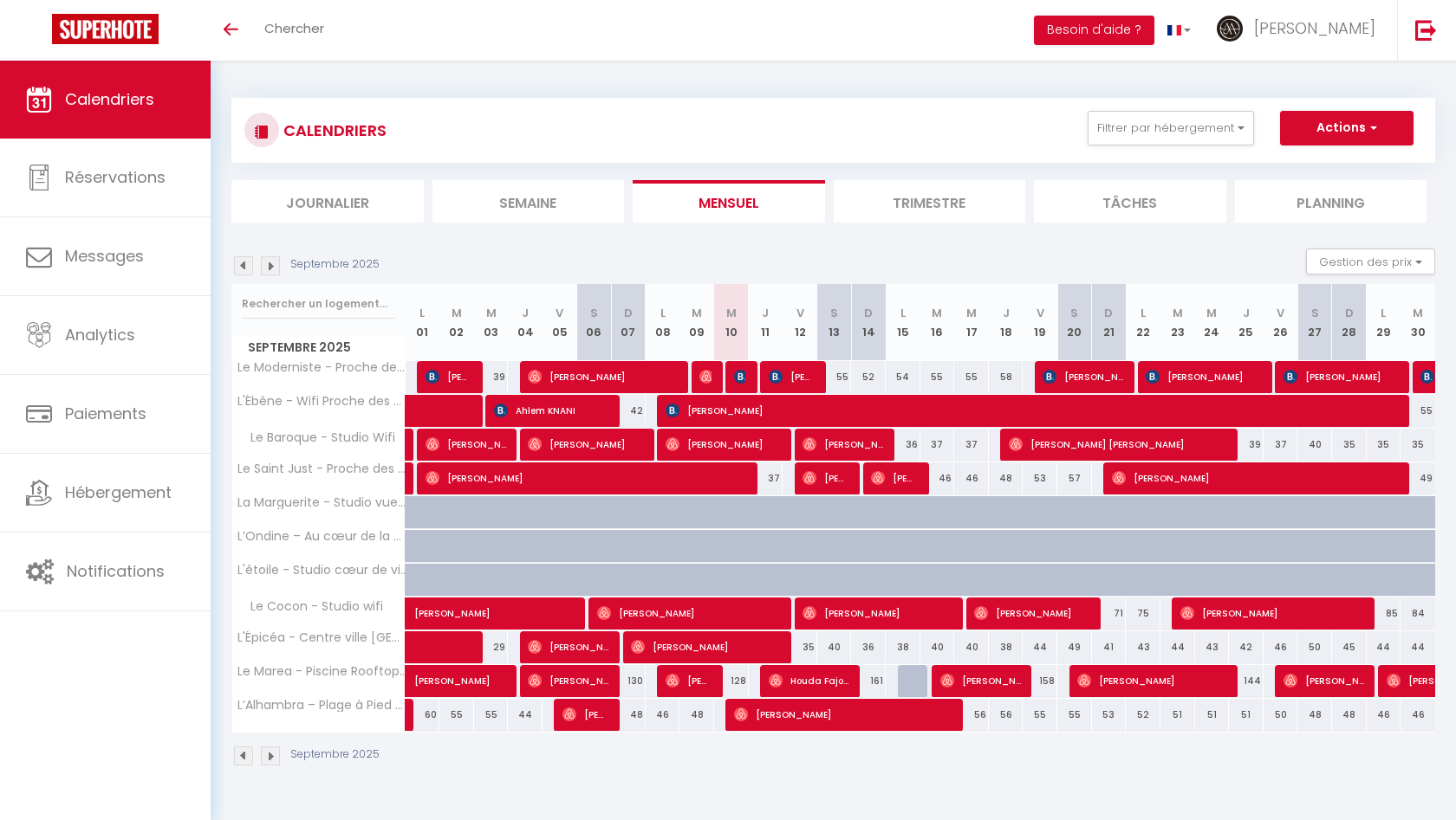
click at [274, 268] on img at bounding box center [270, 265] width 19 height 19
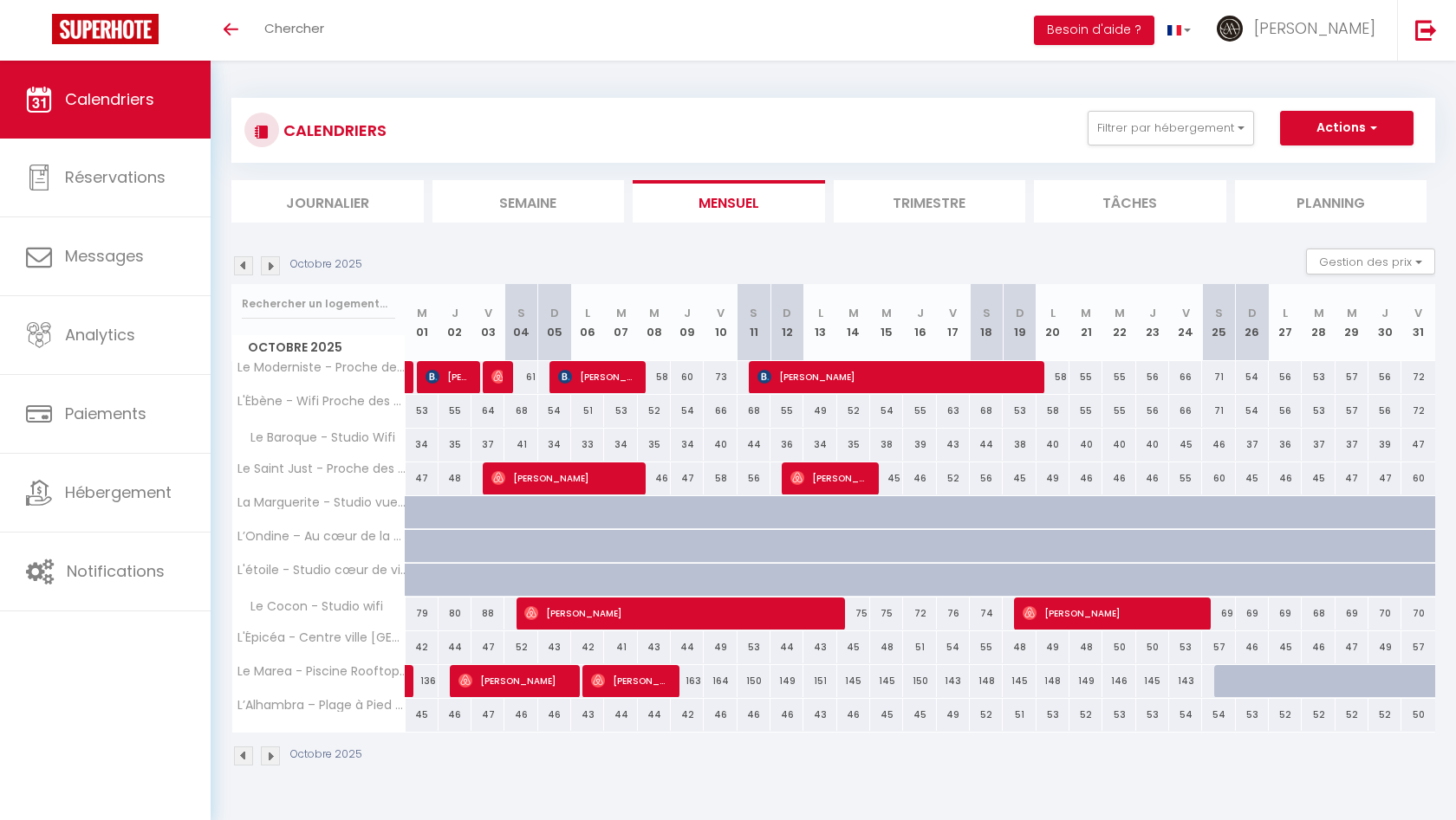
click at [274, 268] on img at bounding box center [270, 265] width 19 height 19
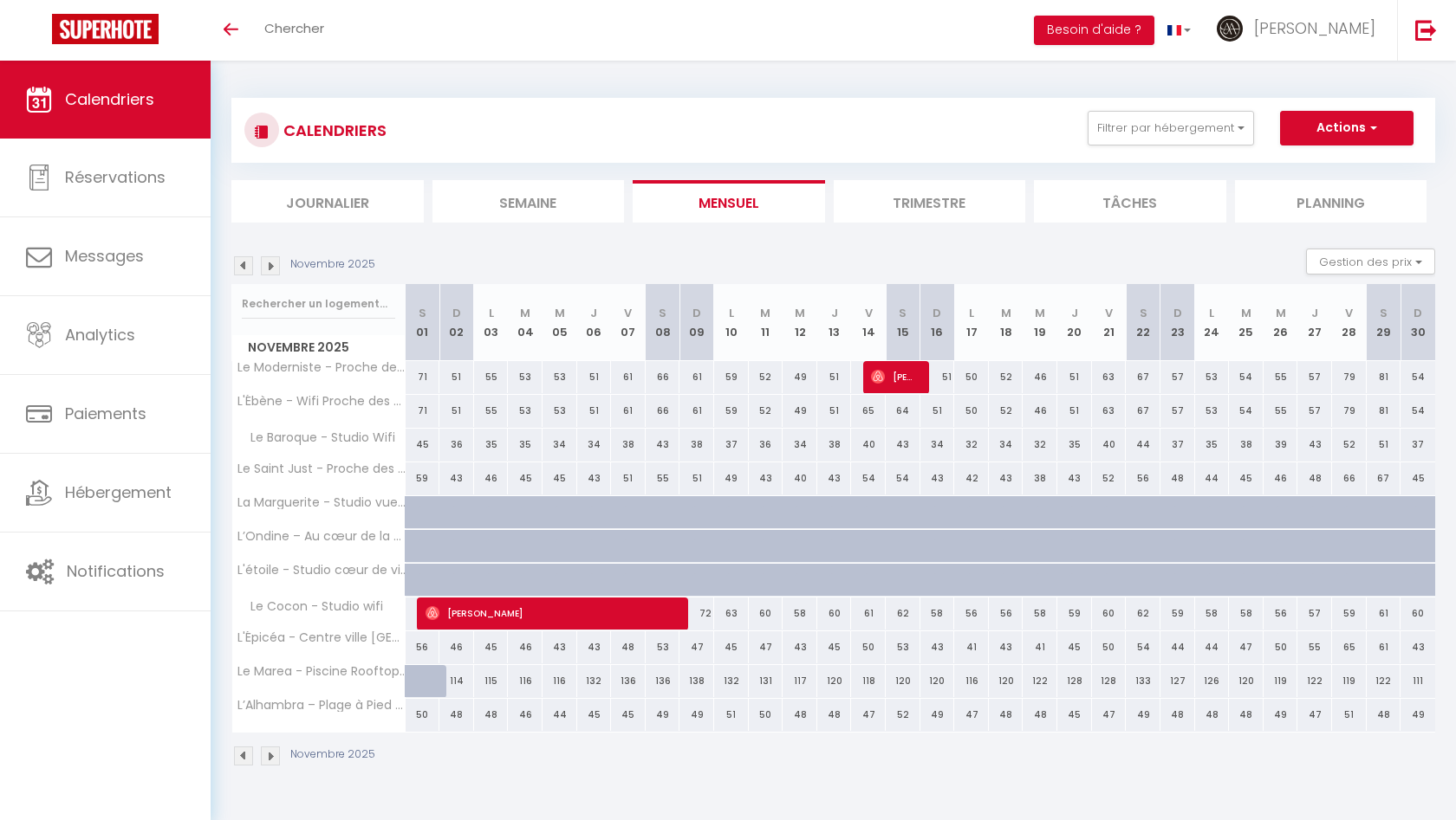
click at [274, 268] on img at bounding box center [270, 265] width 19 height 19
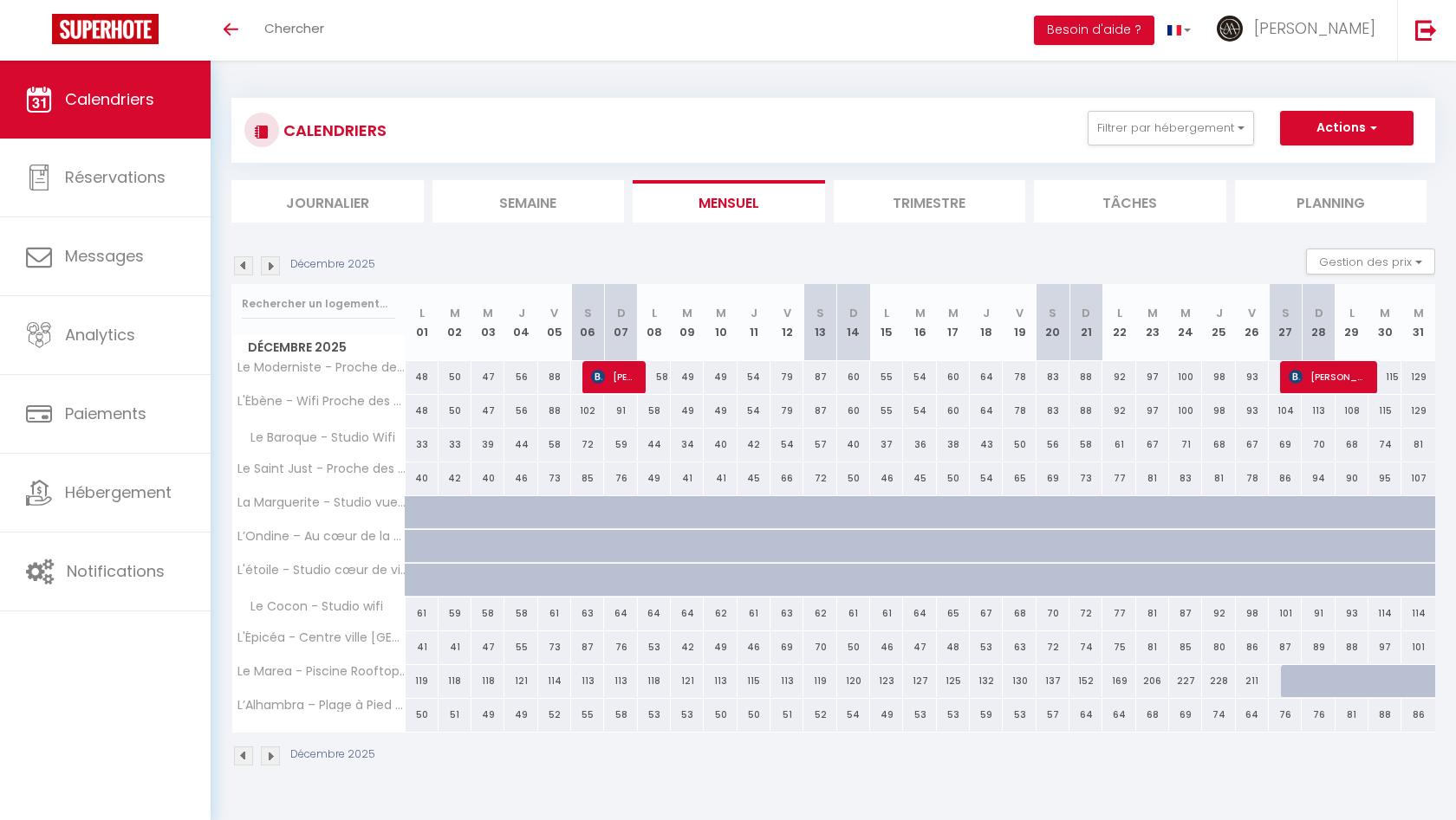
click at [274, 268] on img at bounding box center [270, 265] width 19 height 19
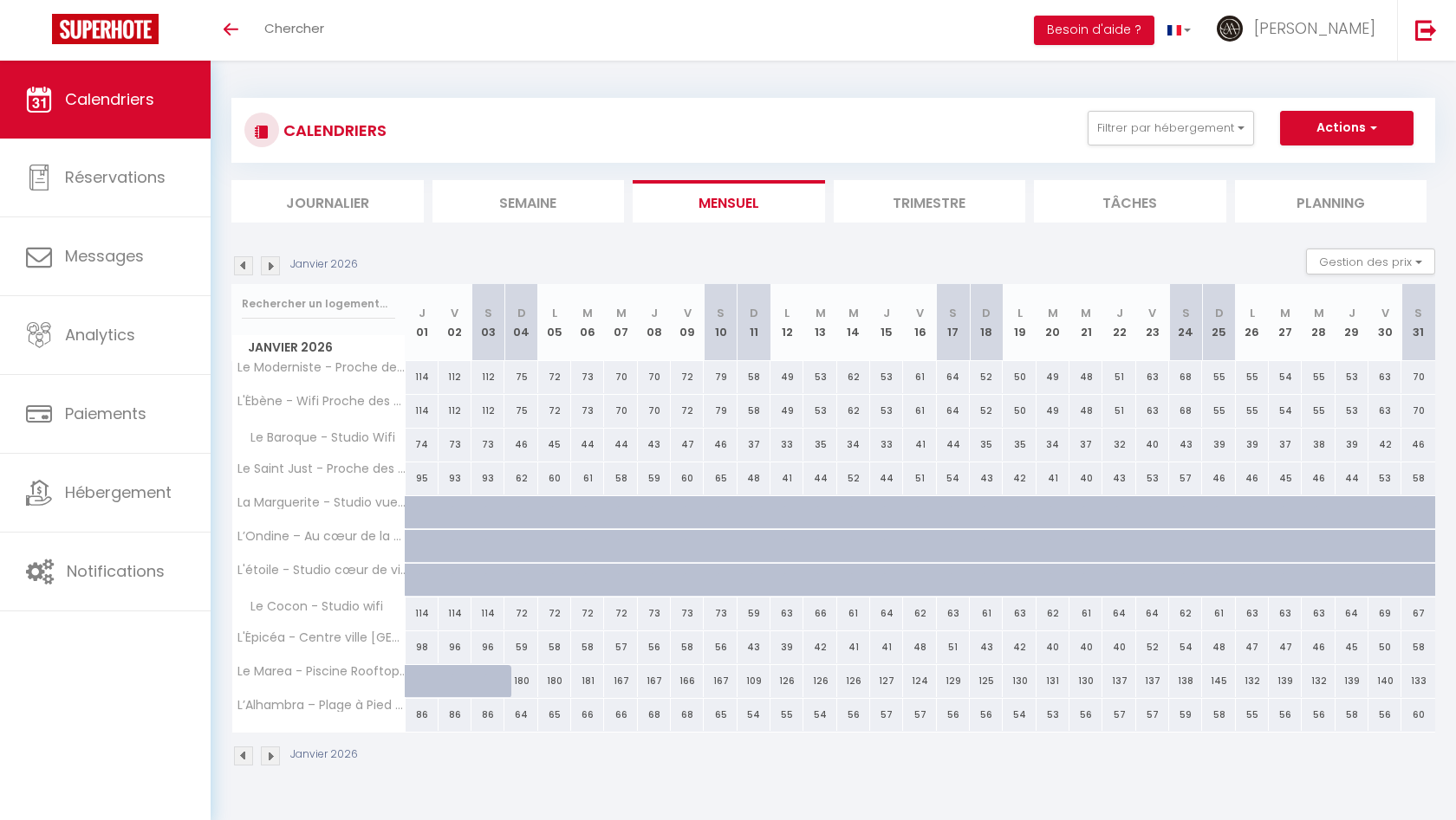
click at [274, 268] on img at bounding box center [270, 265] width 19 height 19
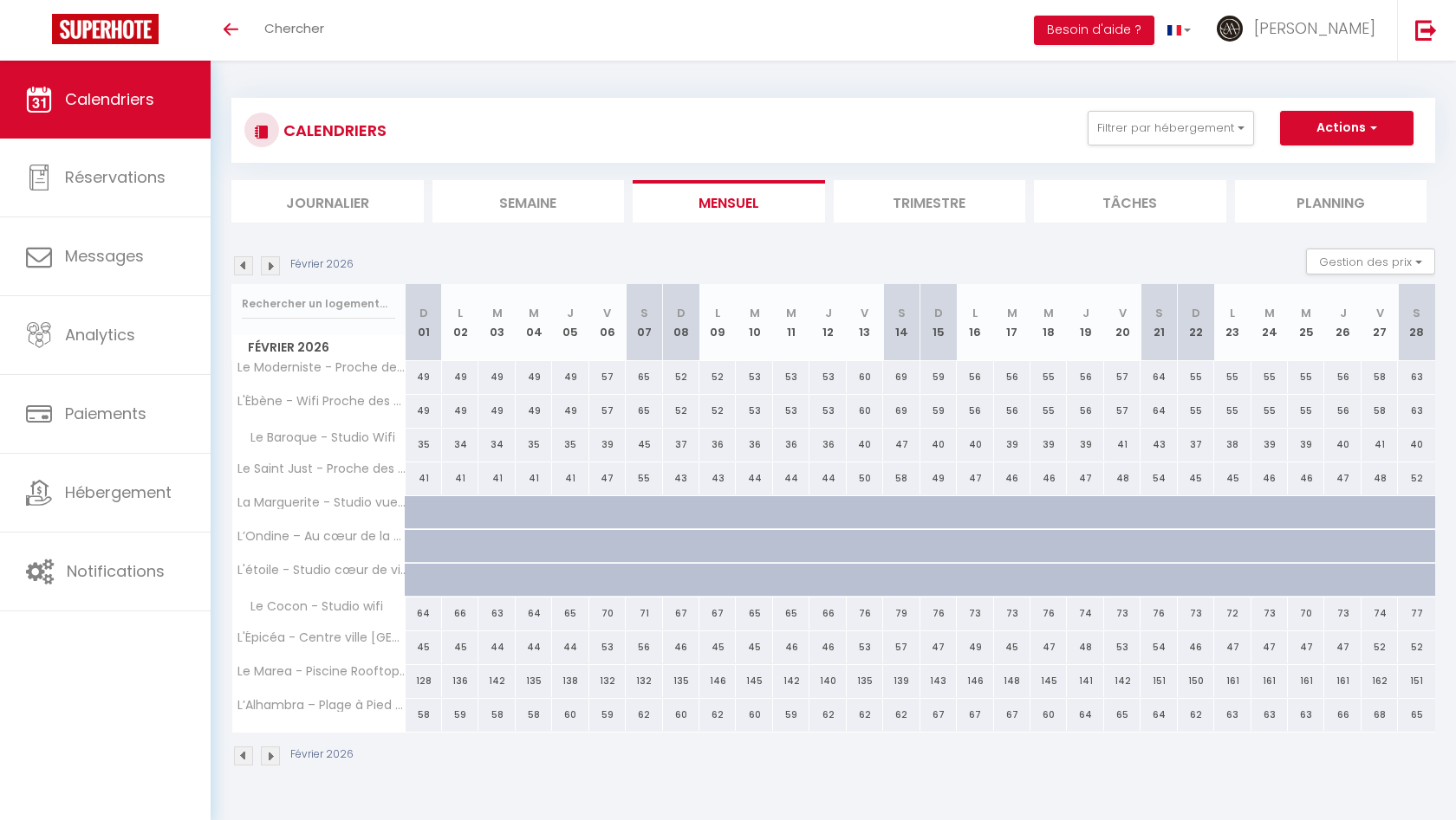
click at [274, 268] on img at bounding box center [270, 265] width 19 height 19
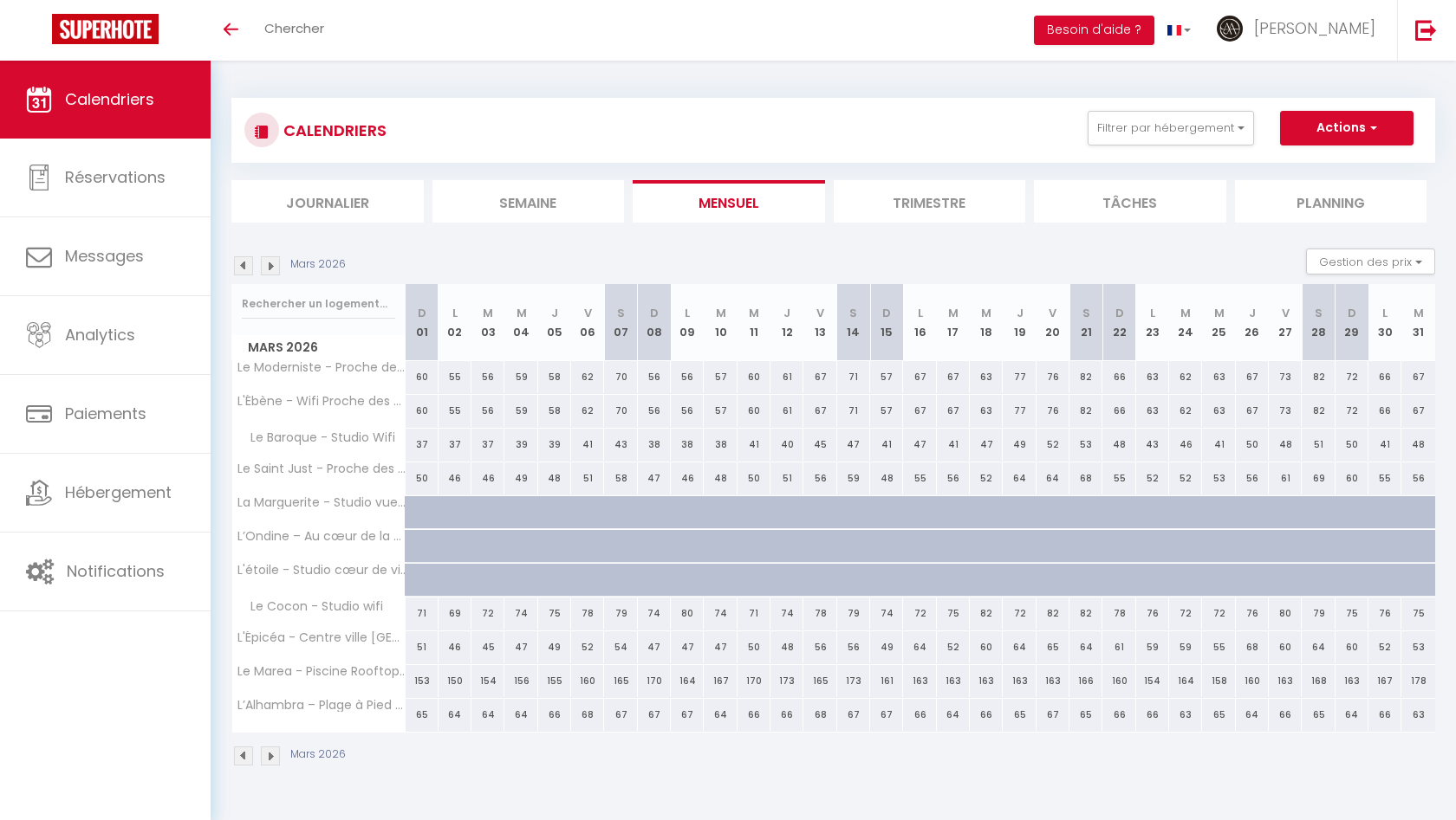
click at [274, 268] on img at bounding box center [270, 265] width 19 height 19
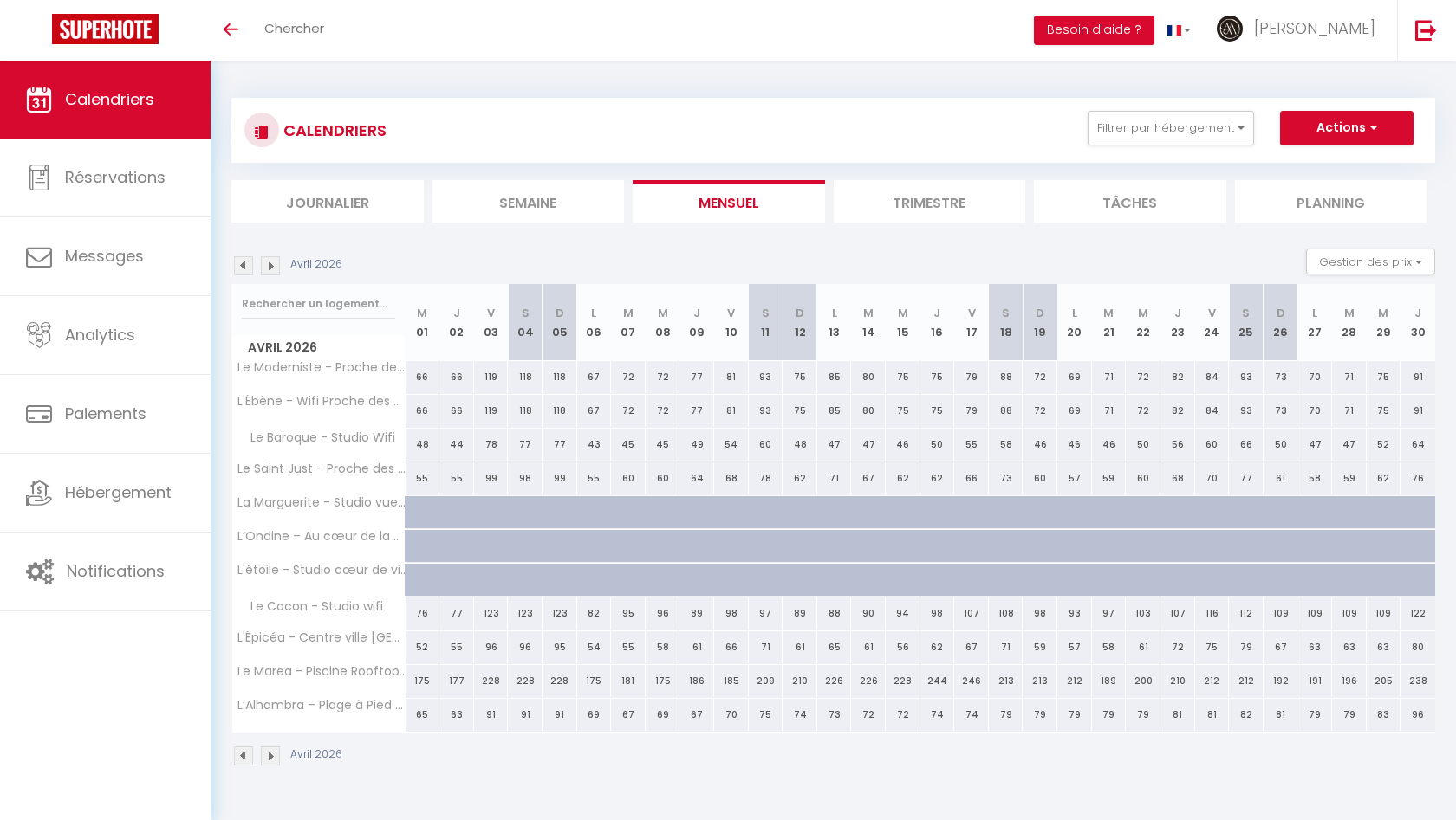
click at [274, 268] on img at bounding box center [270, 265] width 19 height 19
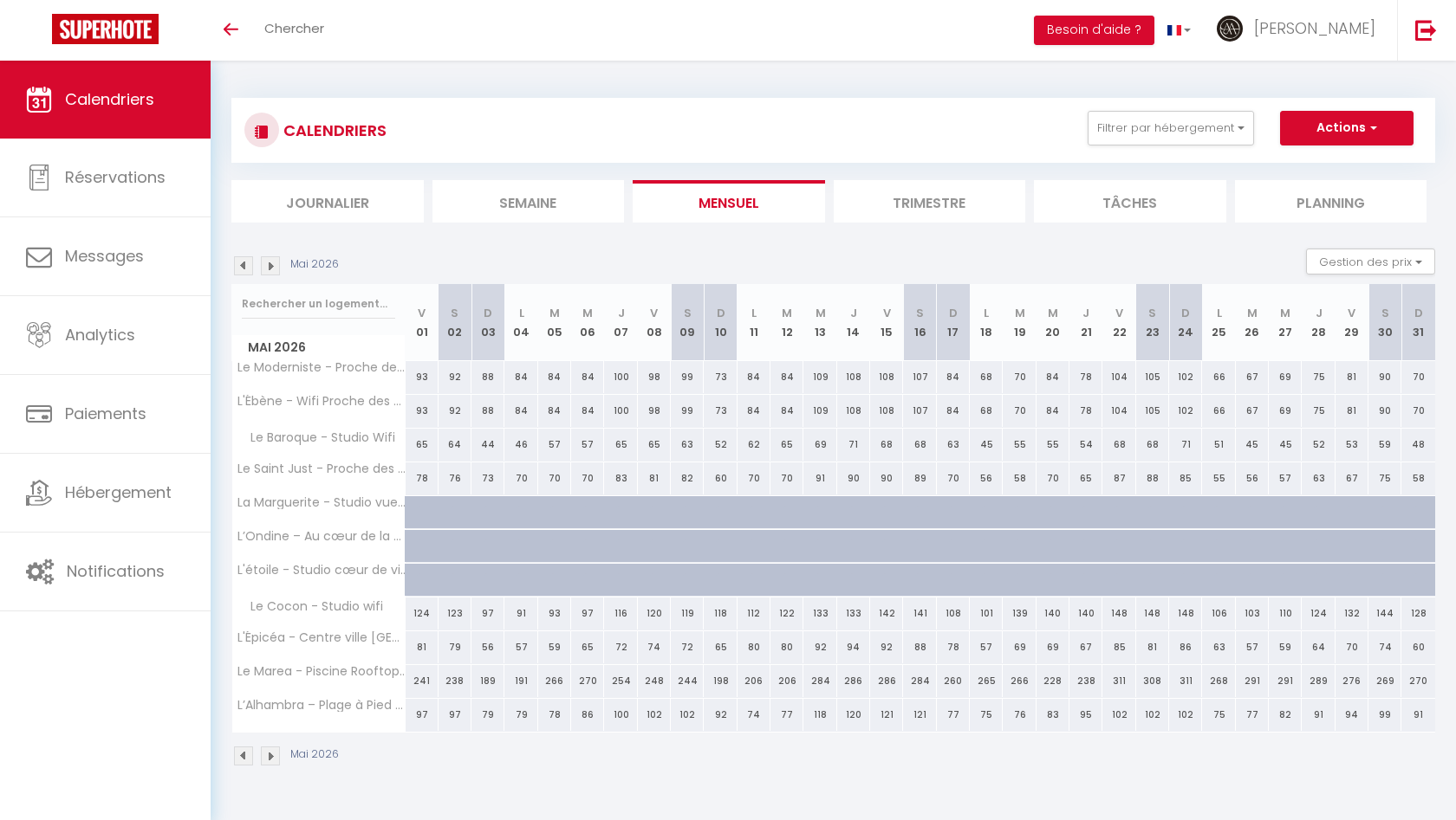
click at [274, 268] on img at bounding box center [270, 265] width 19 height 19
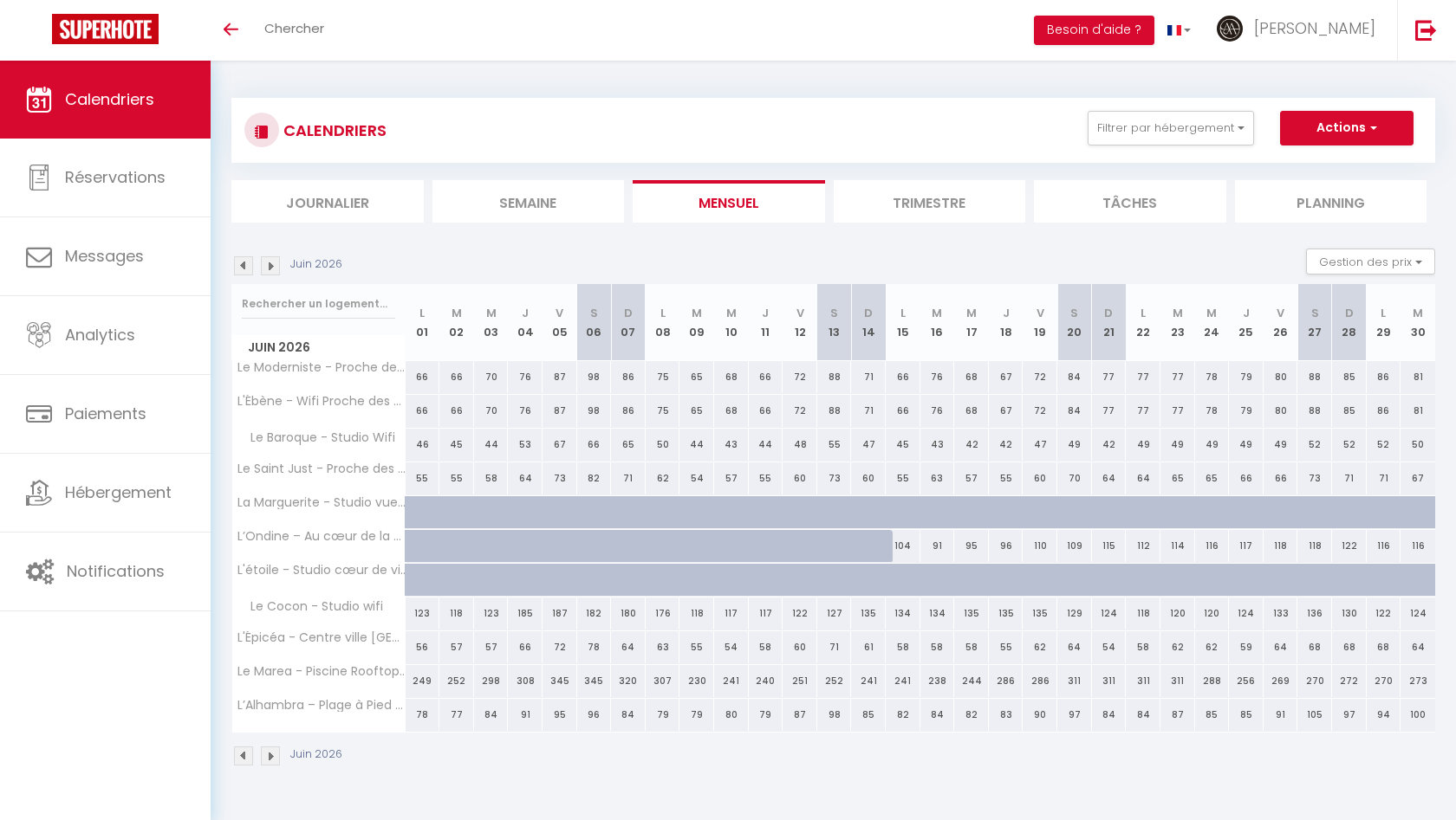
click at [274, 268] on img at bounding box center [270, 265] width 19 height 19
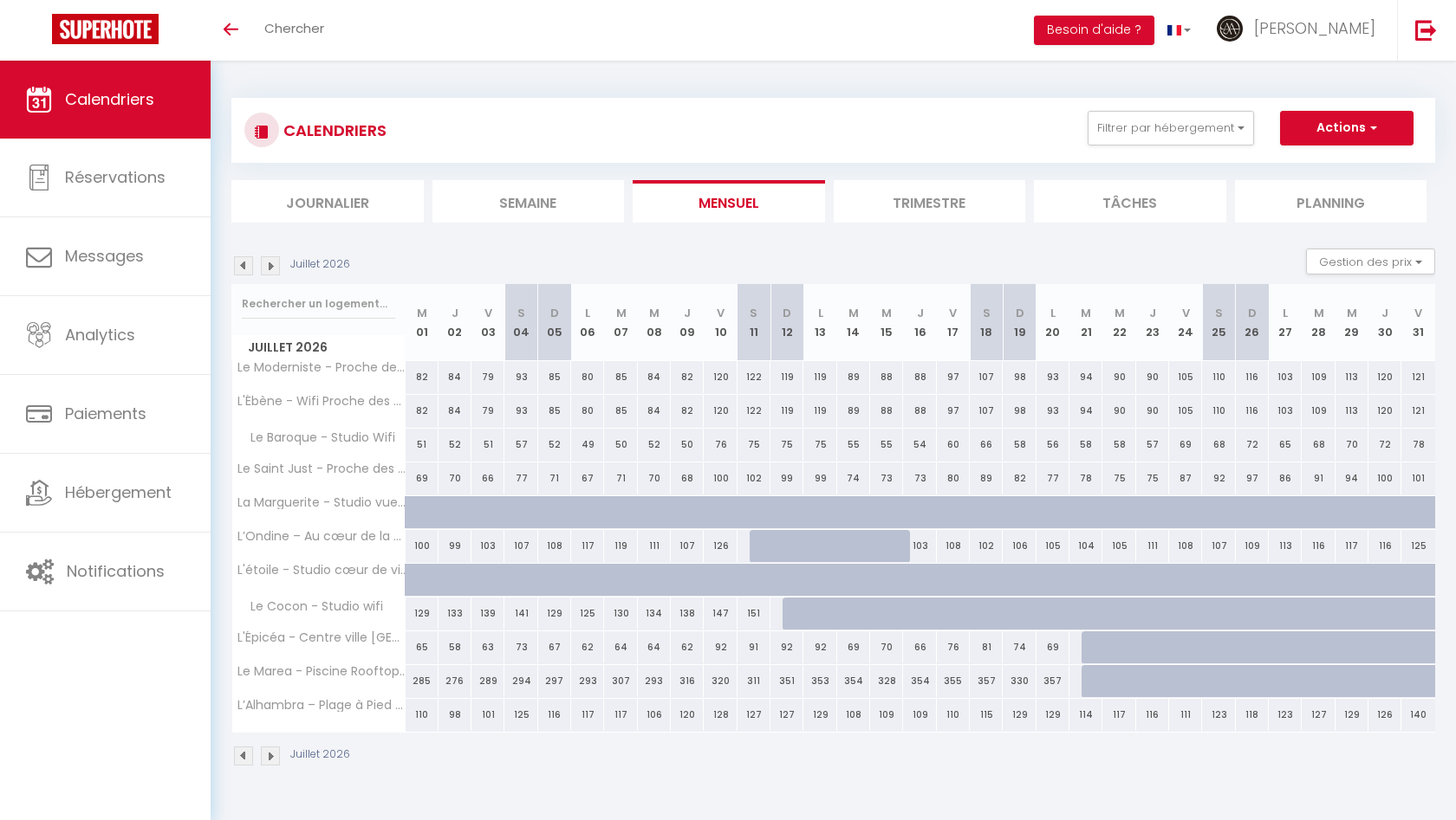
click at [1092, 682] on div at bounding box center [1097, 681] width 32 height 32
type input "330"
type input "Mar 21 Juillet 2026"
type input "Mer 22 Juillet 2026"
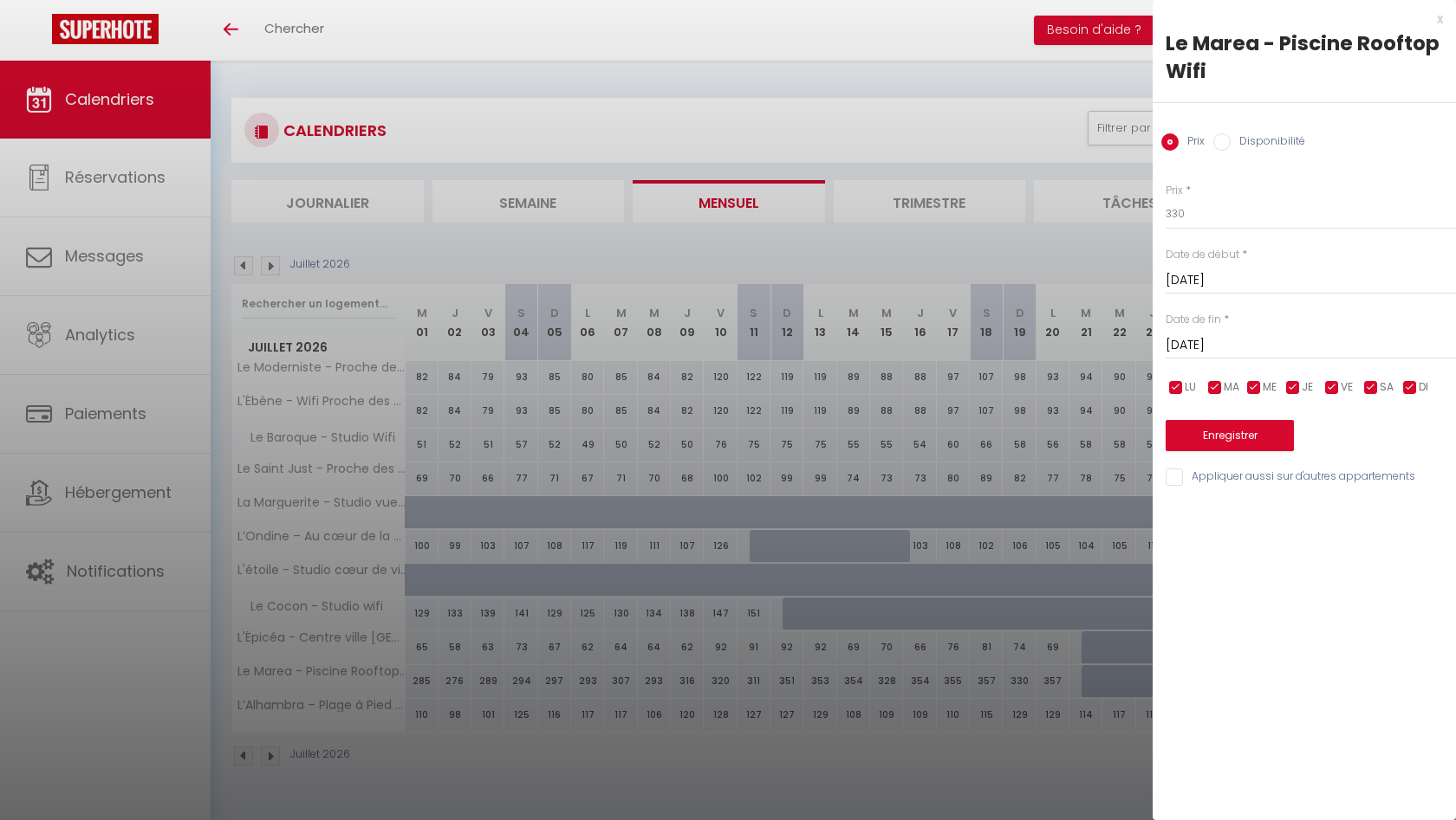
click at [1229, 137] on input "Disponibilité" at bounding box center [1221, 142] width 18 height 18
radio input "true"
radio input "false"
click at [1204, 342] on input "Mer 22 Juillet 2026" at bounding box center [1310, 347] width 290 height 22
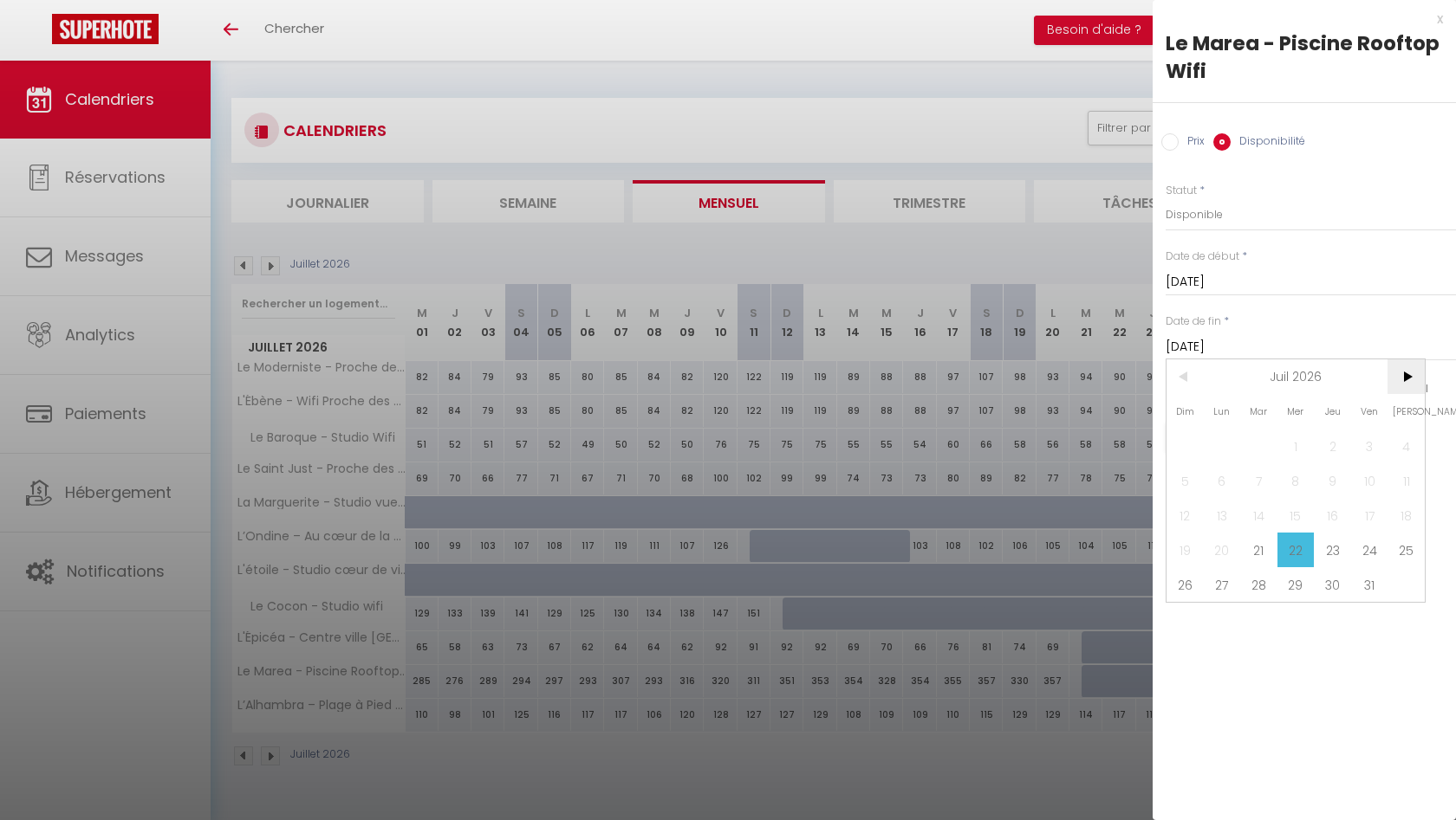
click at [1411, 375] on span ">" at bounding box center [1406, 376] width 37 height 34
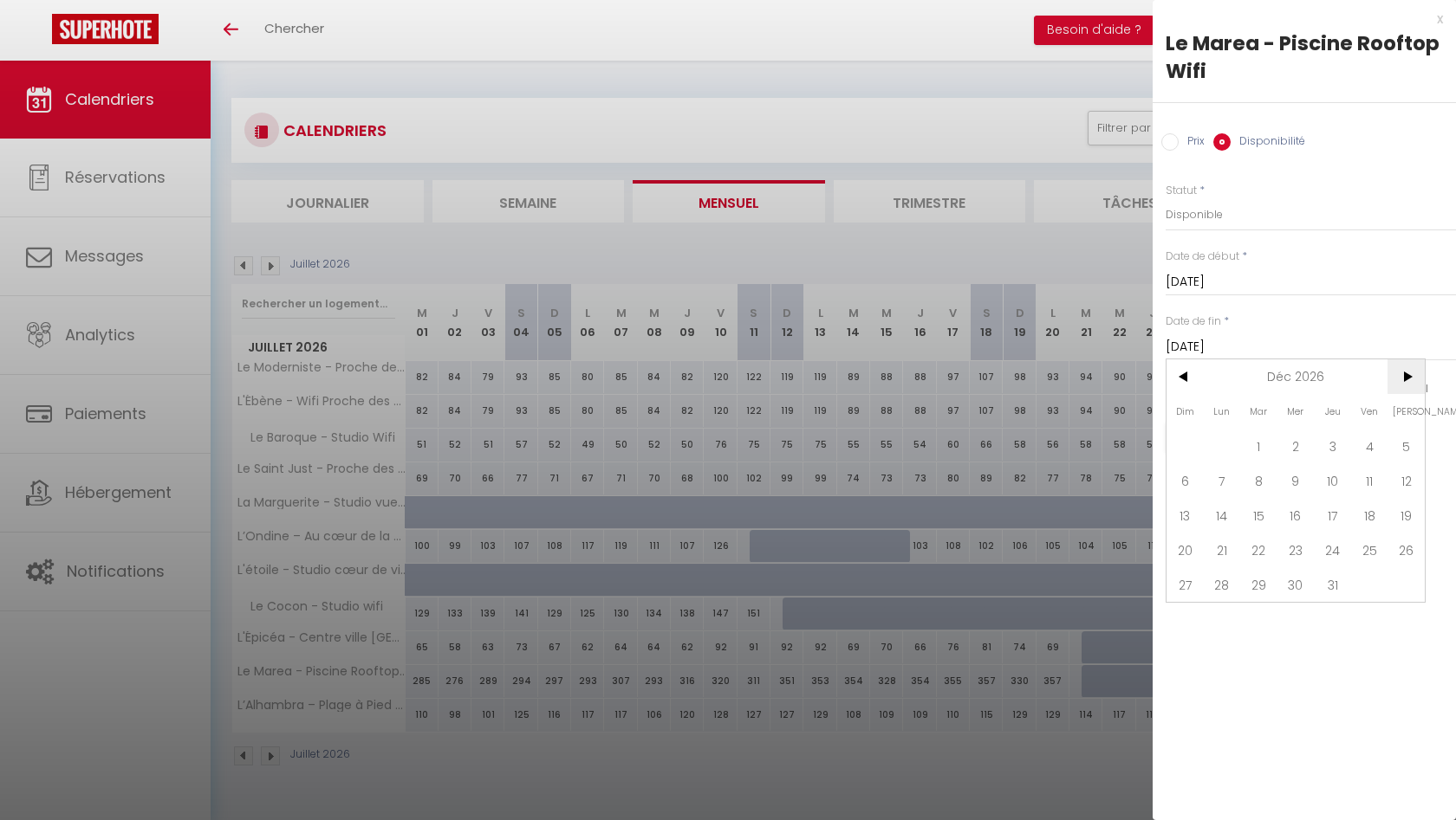
click at [1411, 375] on span ">" at bounding box center [1406, 376] width 37 height 34
click at [1180, 381] on span "<" at bounding box center [1185, 376] width 37 height 34
click at [1338, 593] on span "31" at bounding box center [1332, 584] width 37 height 34
type input "Jeu 31 Décembre 2026"
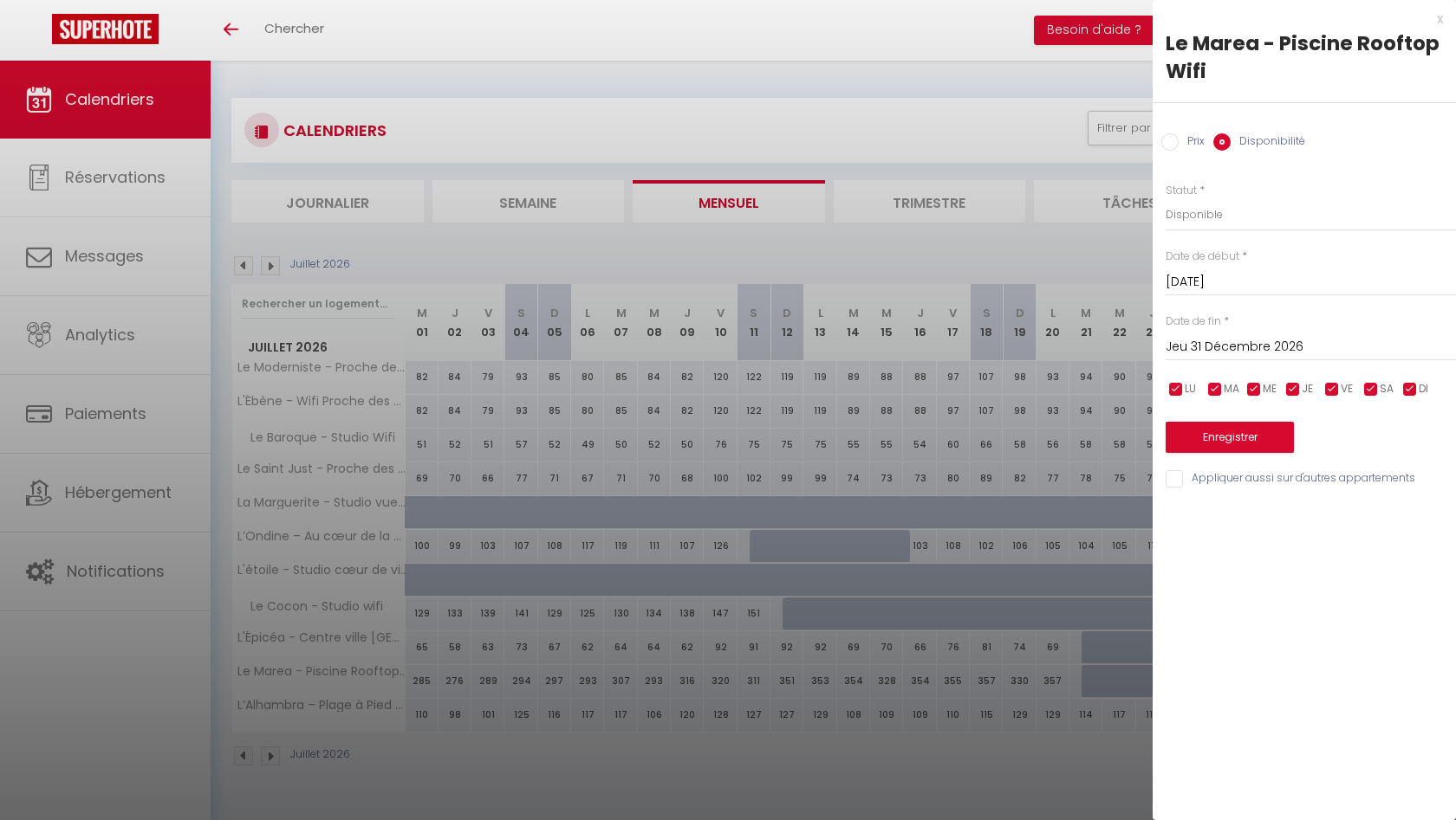
click at [1239, 443] on button "Enregistrer" at bounding box center [1230, 438] width 128 height 32
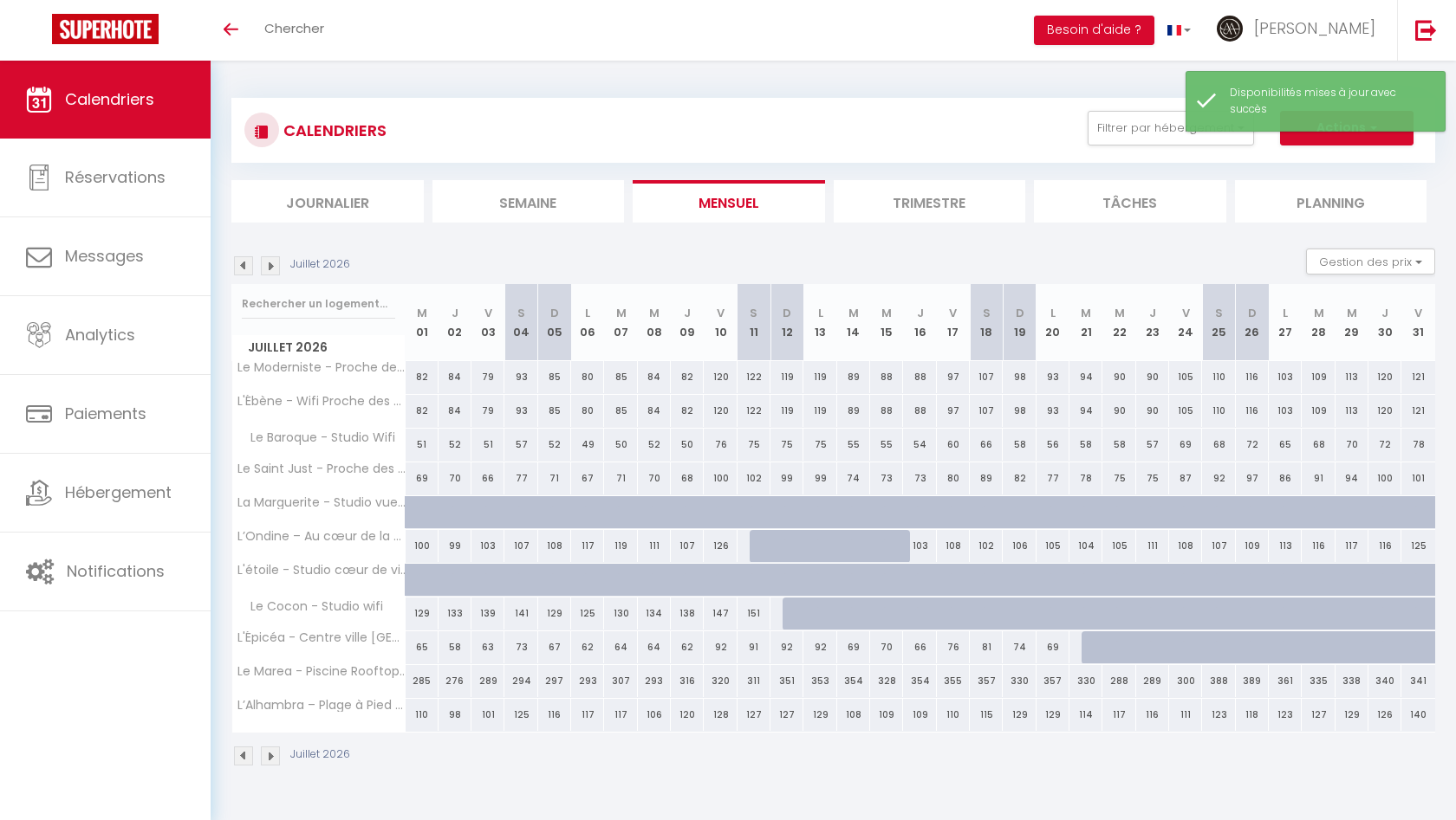
click at [1092, 645] on div at bounding box center [1097, 647] width 32 height 32
select select "1"
type input "Mar 21 Juillet 2026"
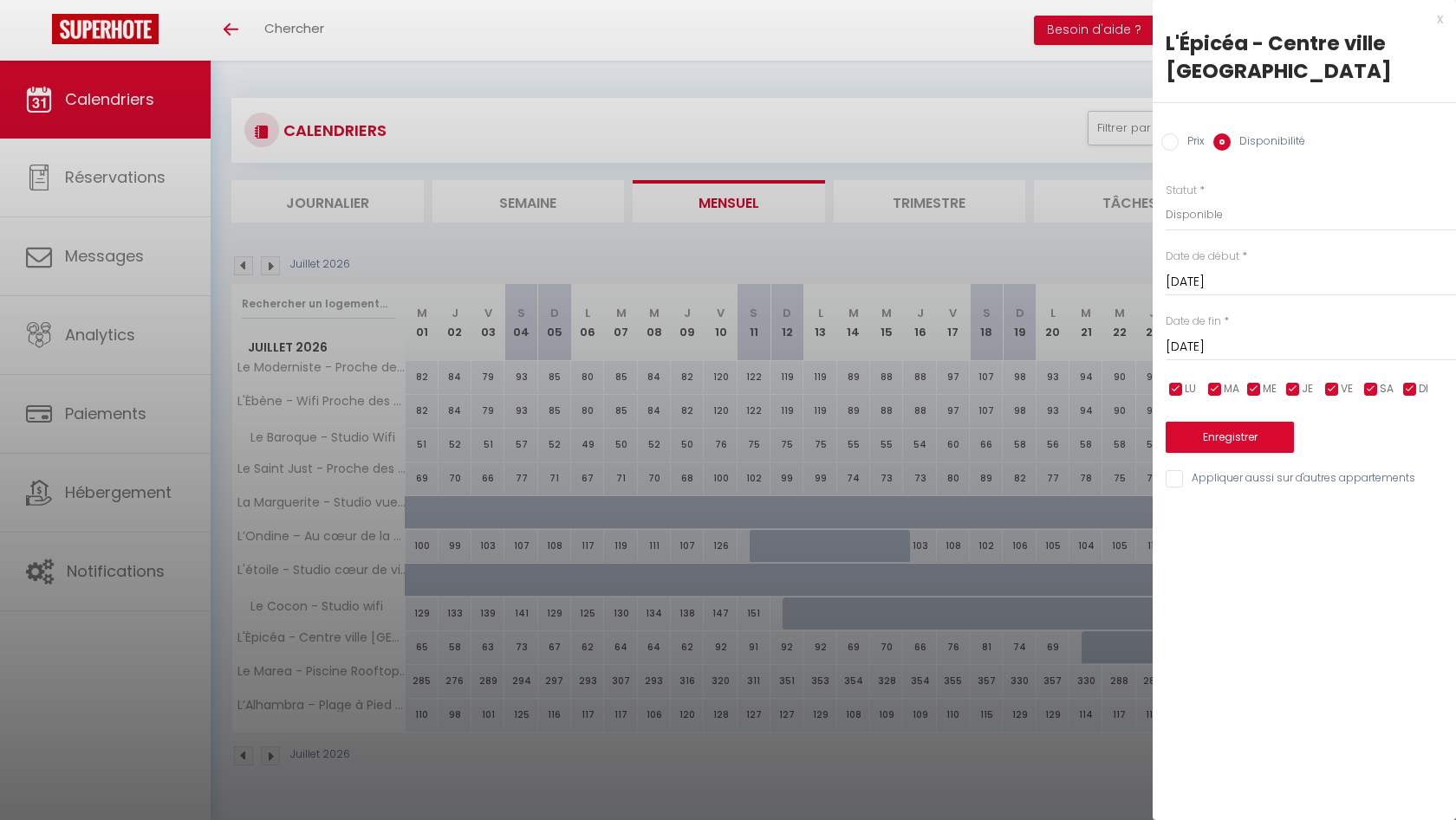
click at [1197, 336] on input "Mer 22 Juillet 2026" at bounding box center [1310, 347] width 290 height 22
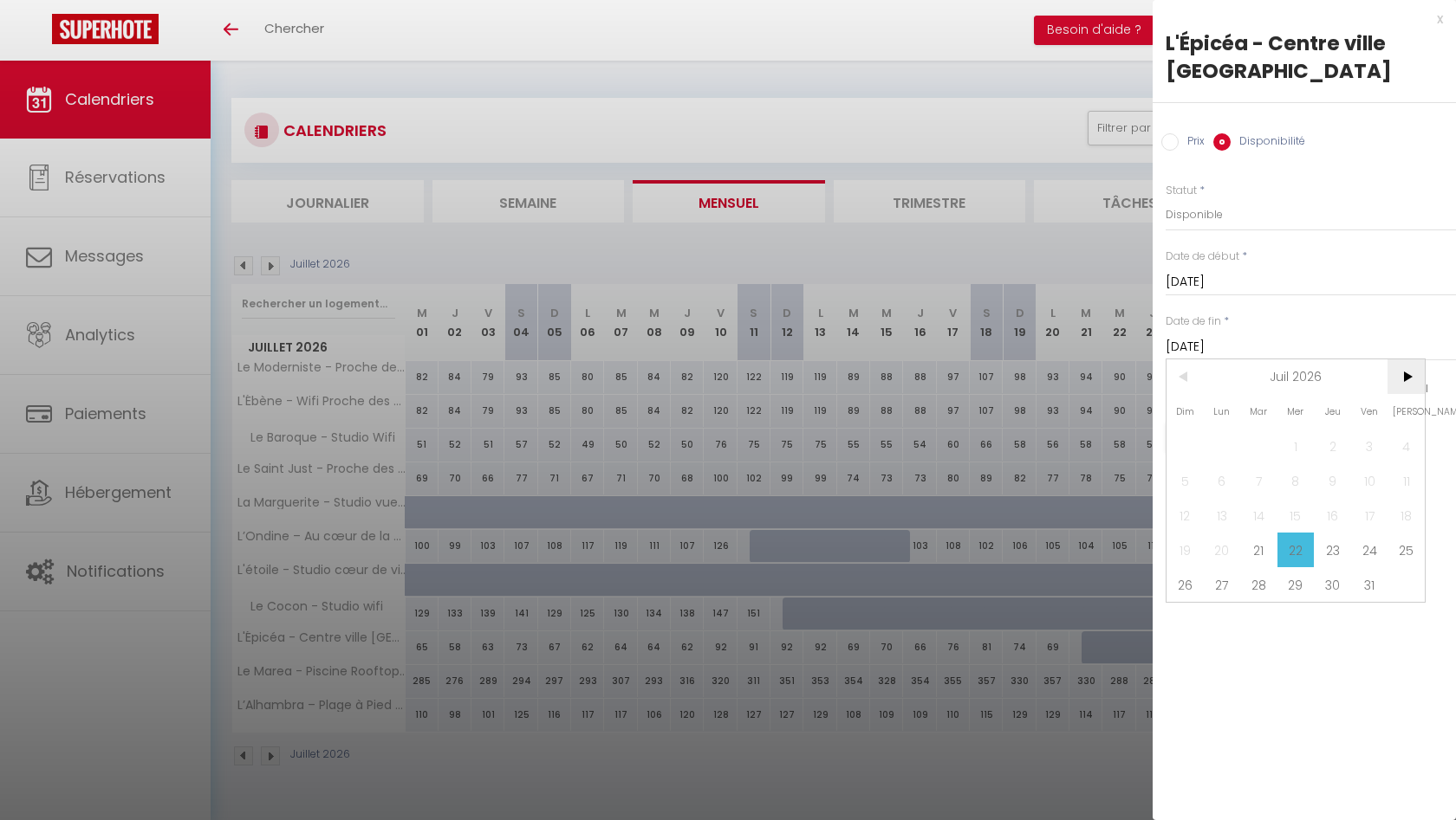
click at [1405, 359] on span ">" at bounding box center [1406, 376] width 37 height 34
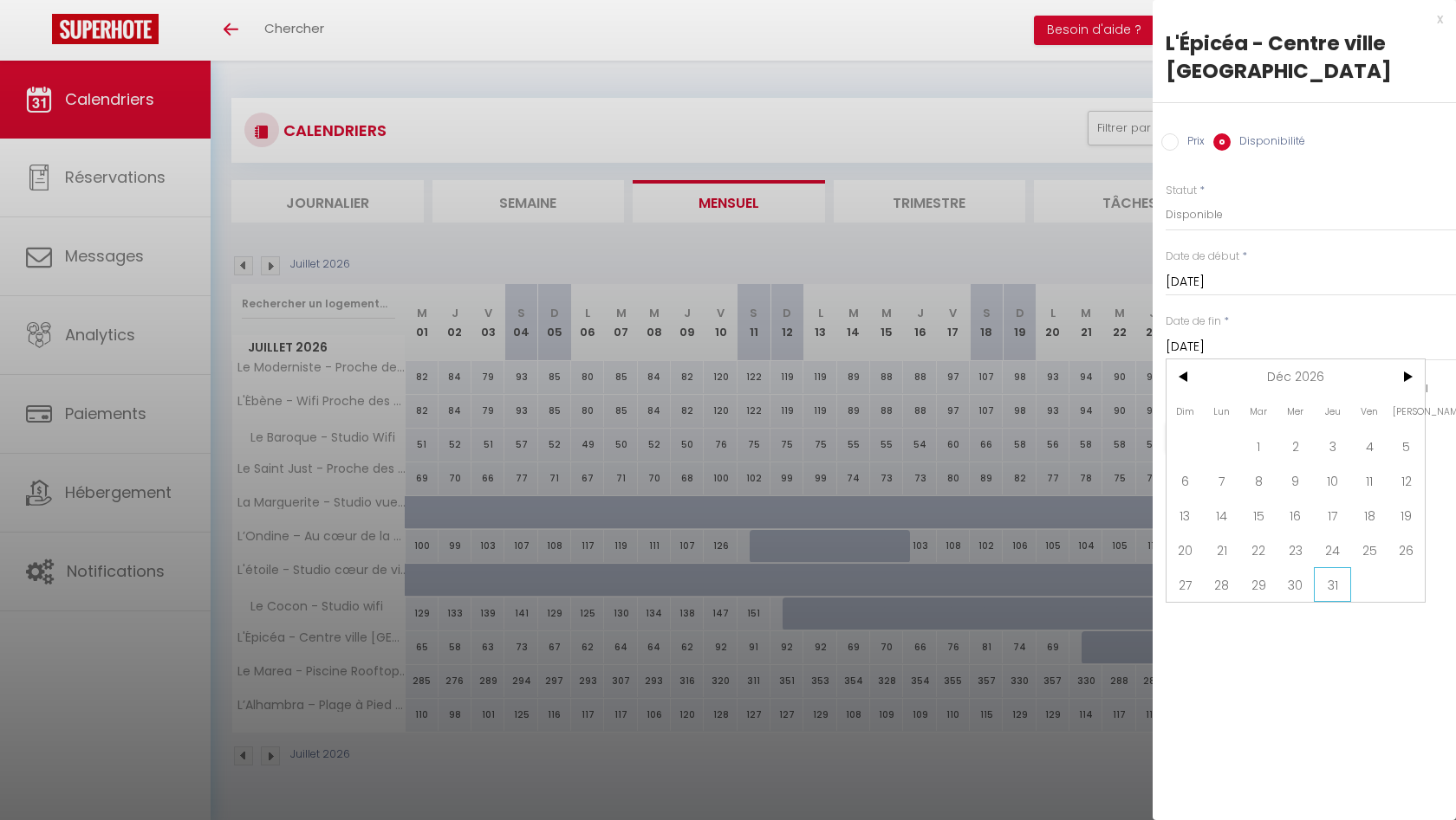
click at [1330, 568] on span "31" at bounding box center [1332, 584] width 37 height 34
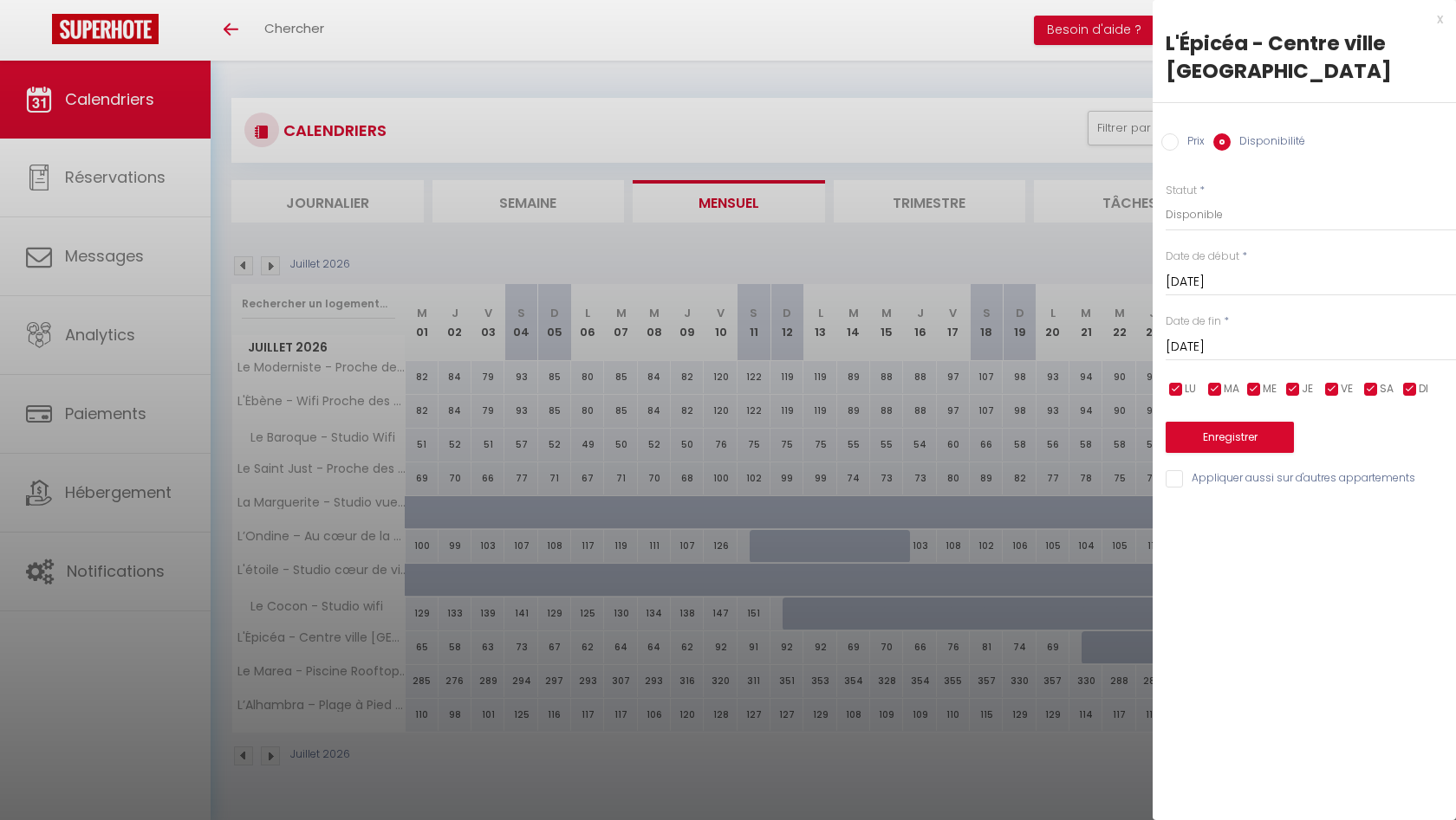
type input "Jeu 31 Décembre 2026"
click at [1247, 422] on button "Enregistrer" at bounding box center [1230, 438] width 128 height 32
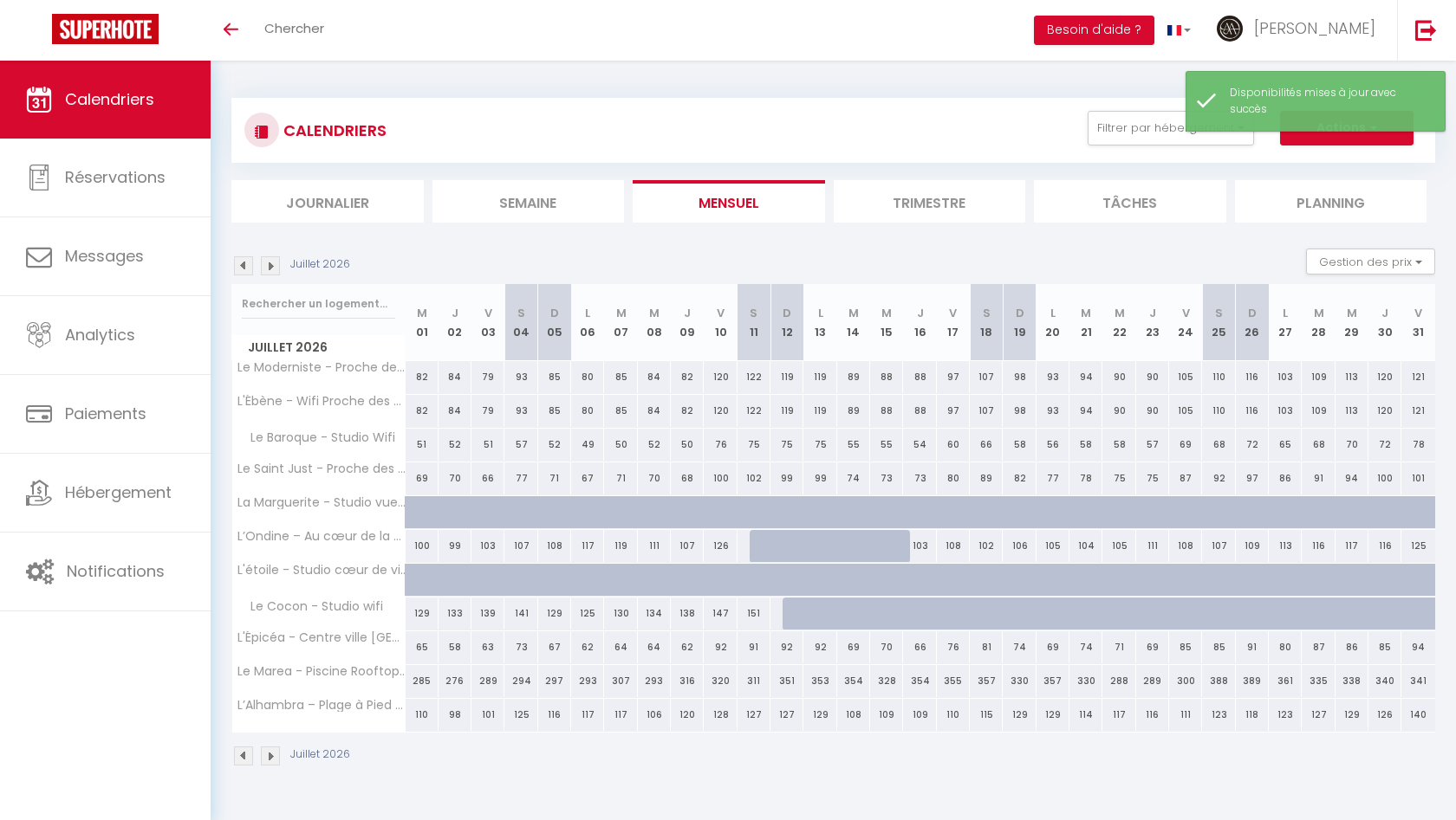
click at [792, 615] on div at bounding box center [798, 613] width 32 height 32
select select "1"
type input "Dim 12 Juillet 2026"
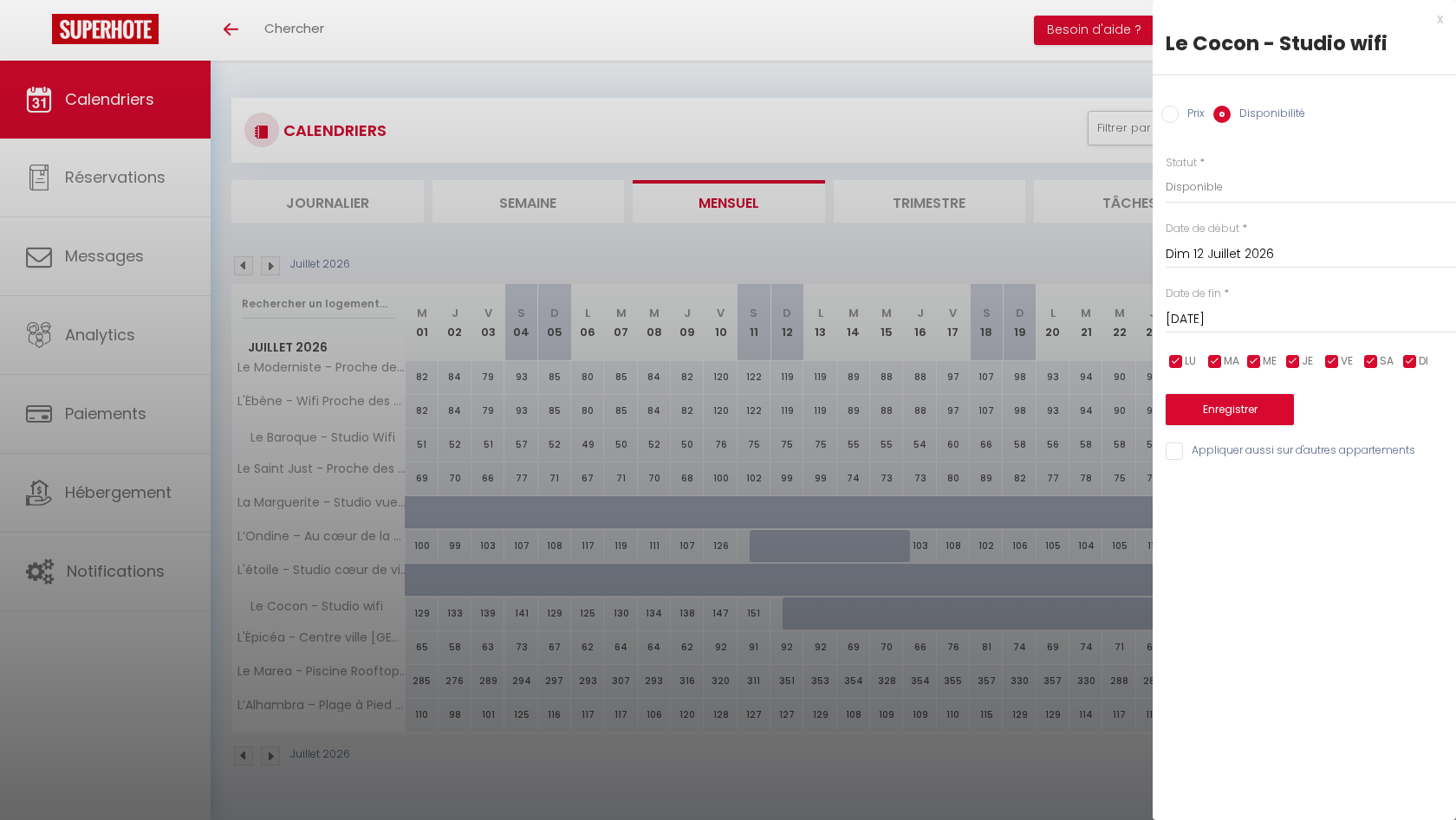
click at [1214, 310] on input "Lun 13 Juillet 2026" at bounding box center [1310, 319] width 290 height 22
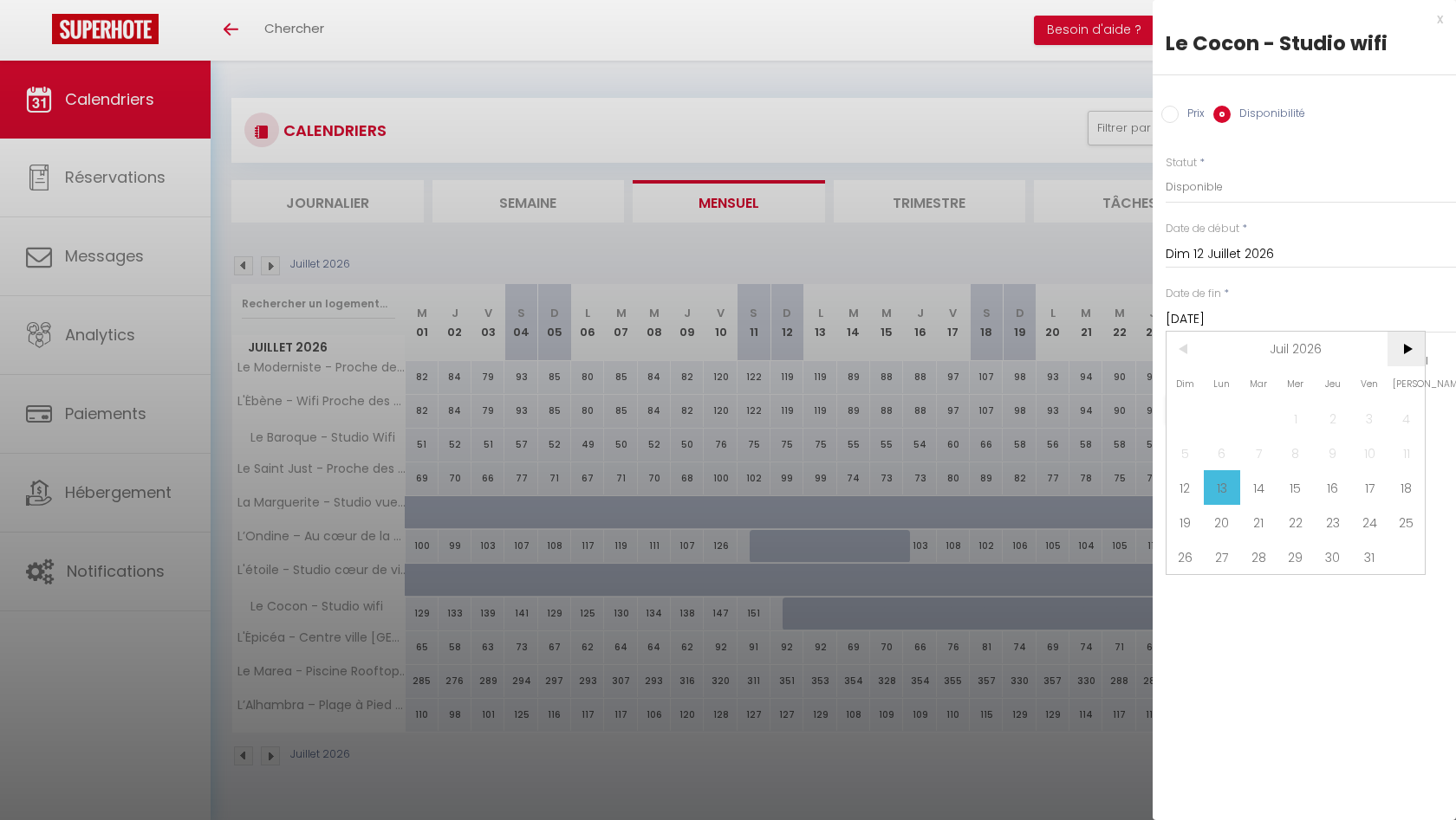
click at [1406, 352] on span ">" at bounding box center [1406, 349] width 37 height 34
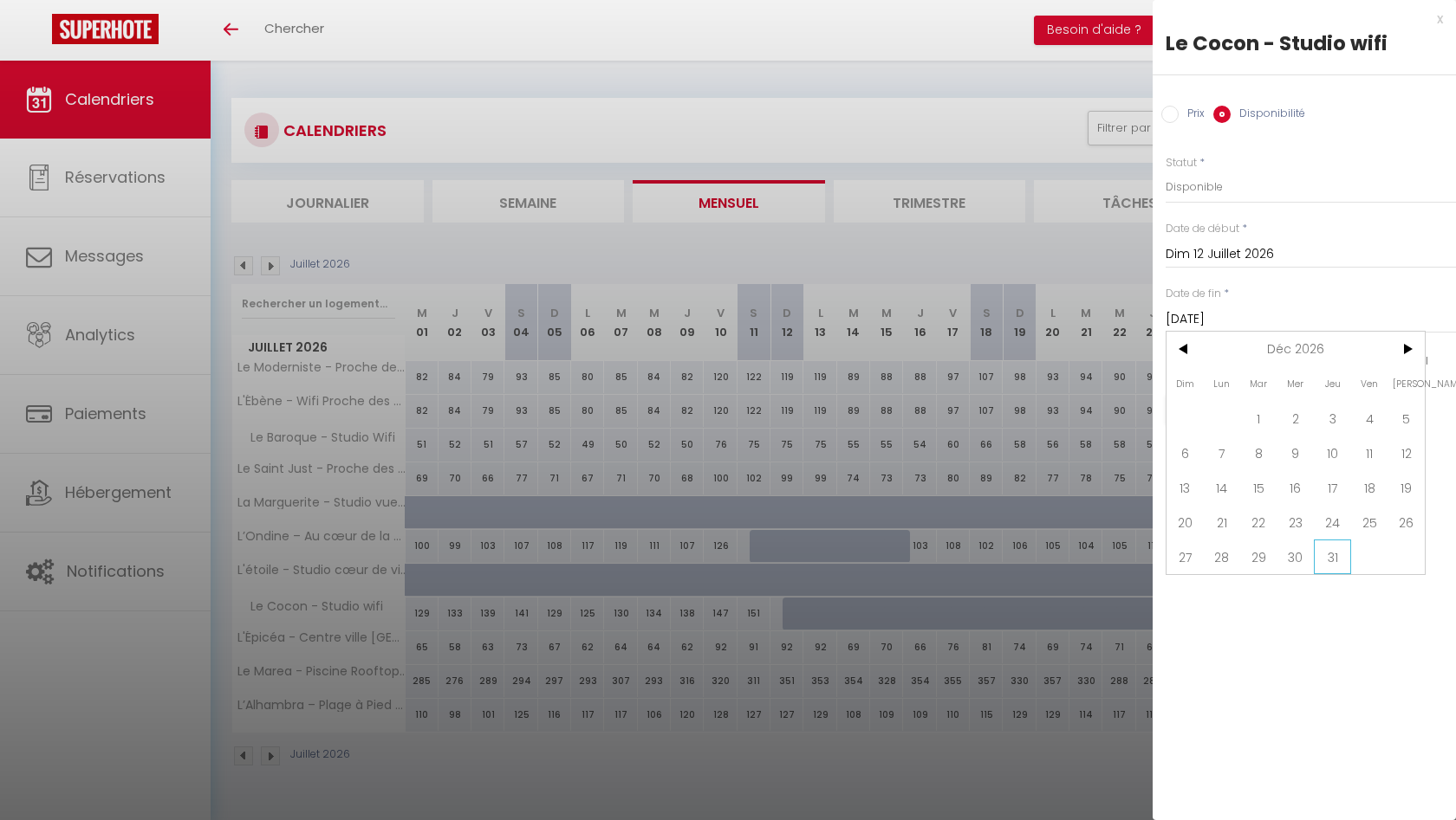
click at [1328, 551] on span "31" at bounding box center [1332, 557] width 37 height 34
type input "Jeu 31 Décembre 2026"
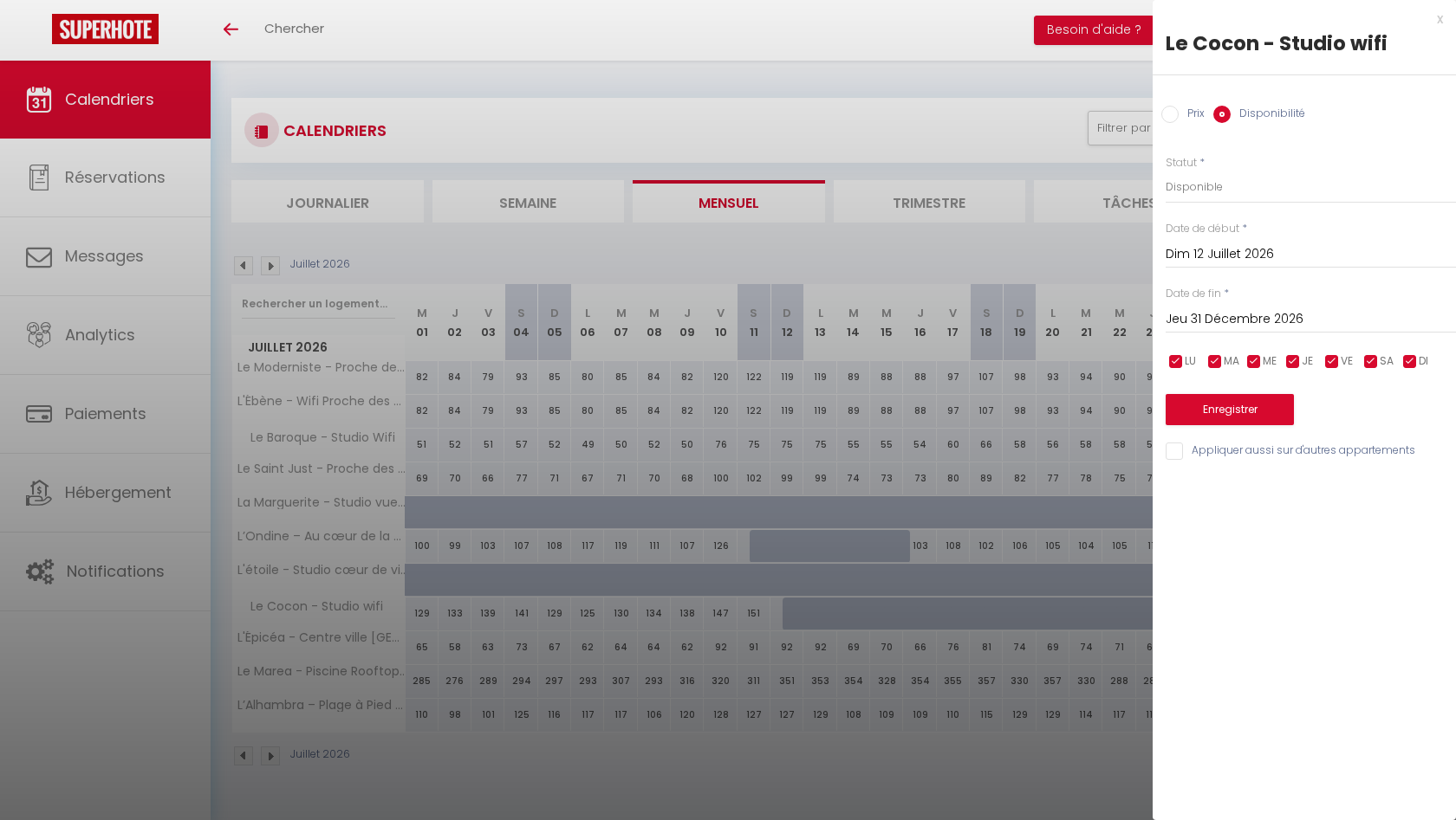
click at [1223, 418] on button "Enregistrer" at bounding box center [1230, 410] width 128 height 32
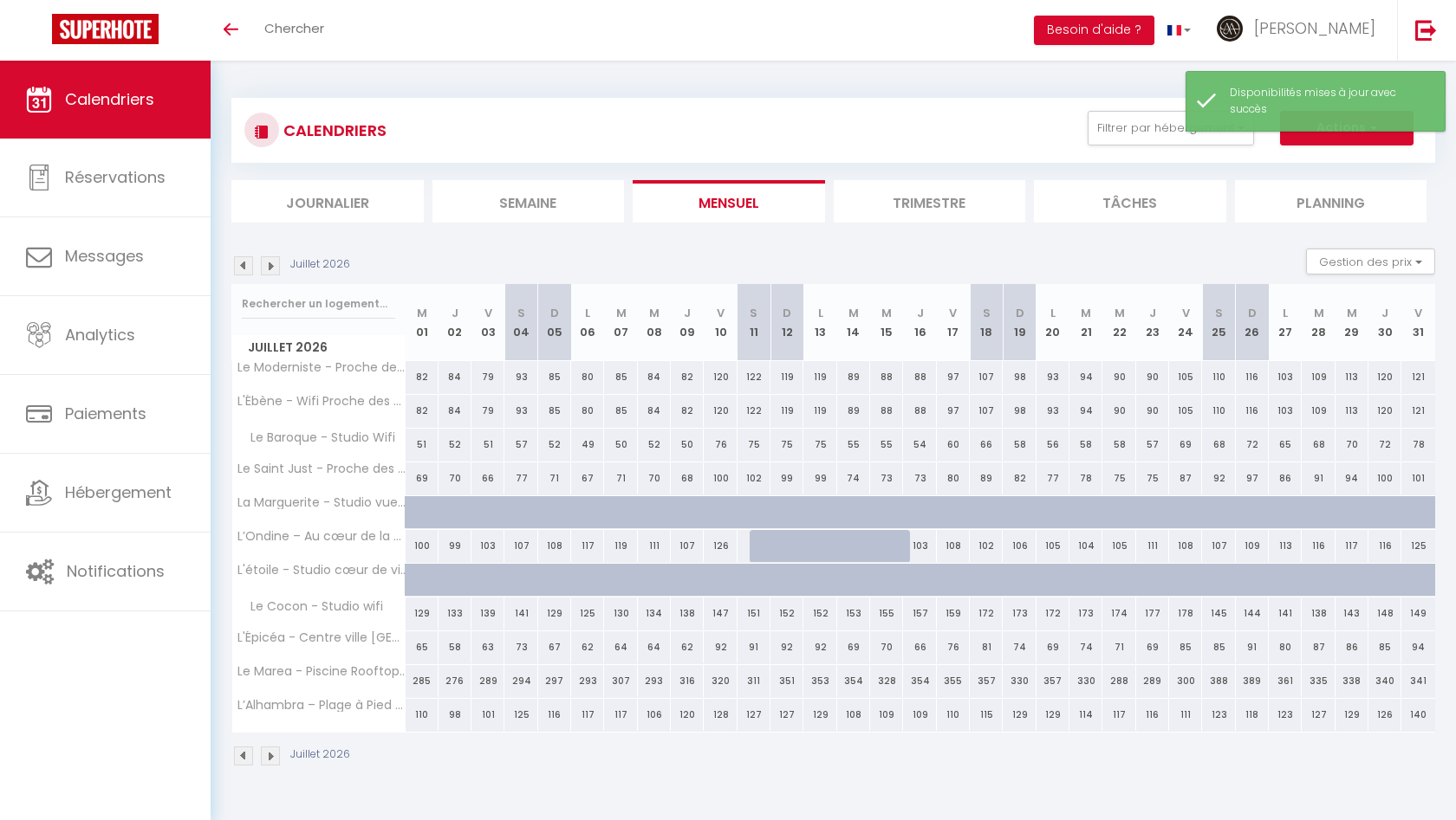
click at [276, 267] on img at bounding box center [270, 265] width 19 height 19
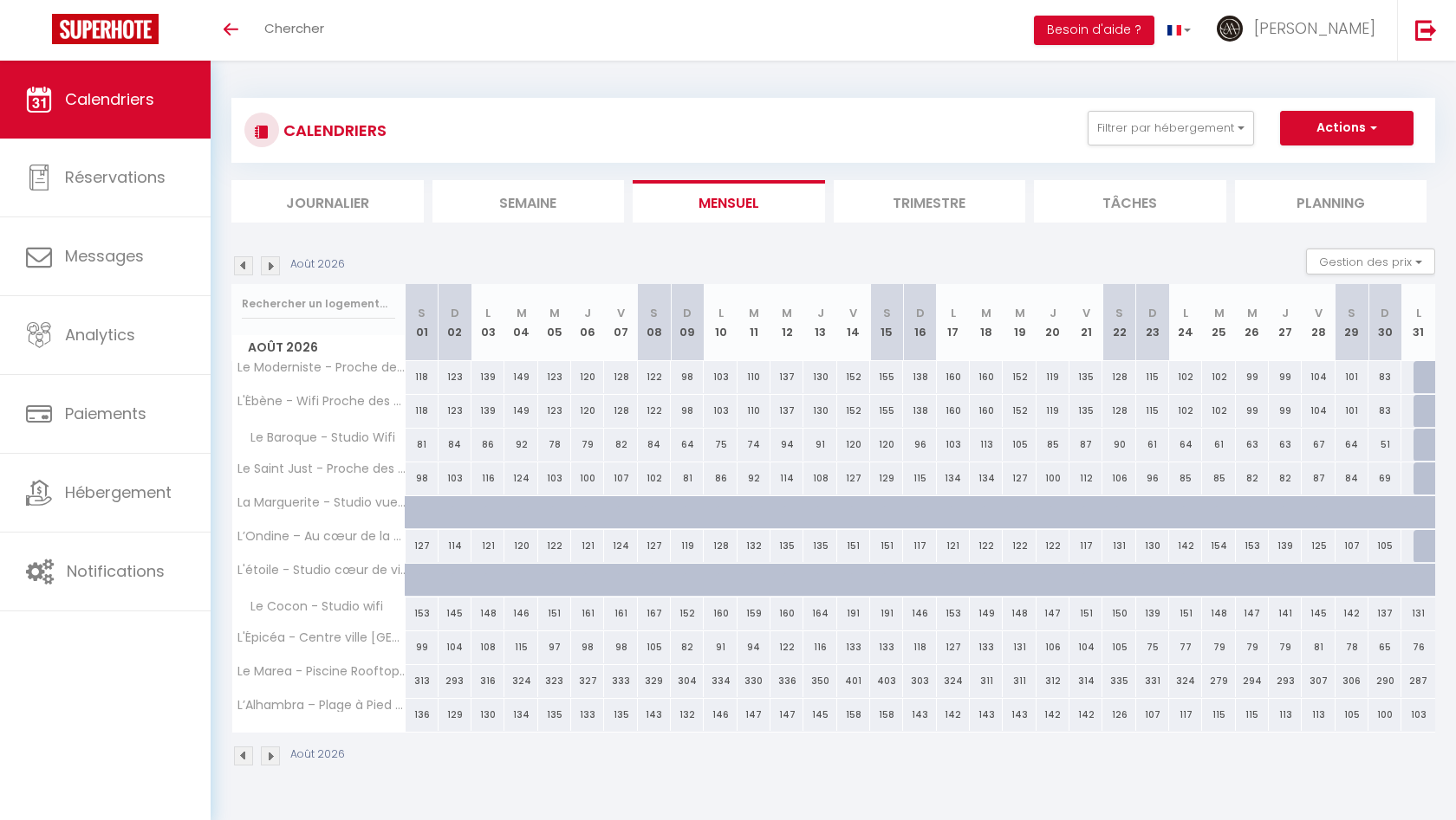
click at [276, 267] on img at bounding box center [270, 265] width 19 height 19
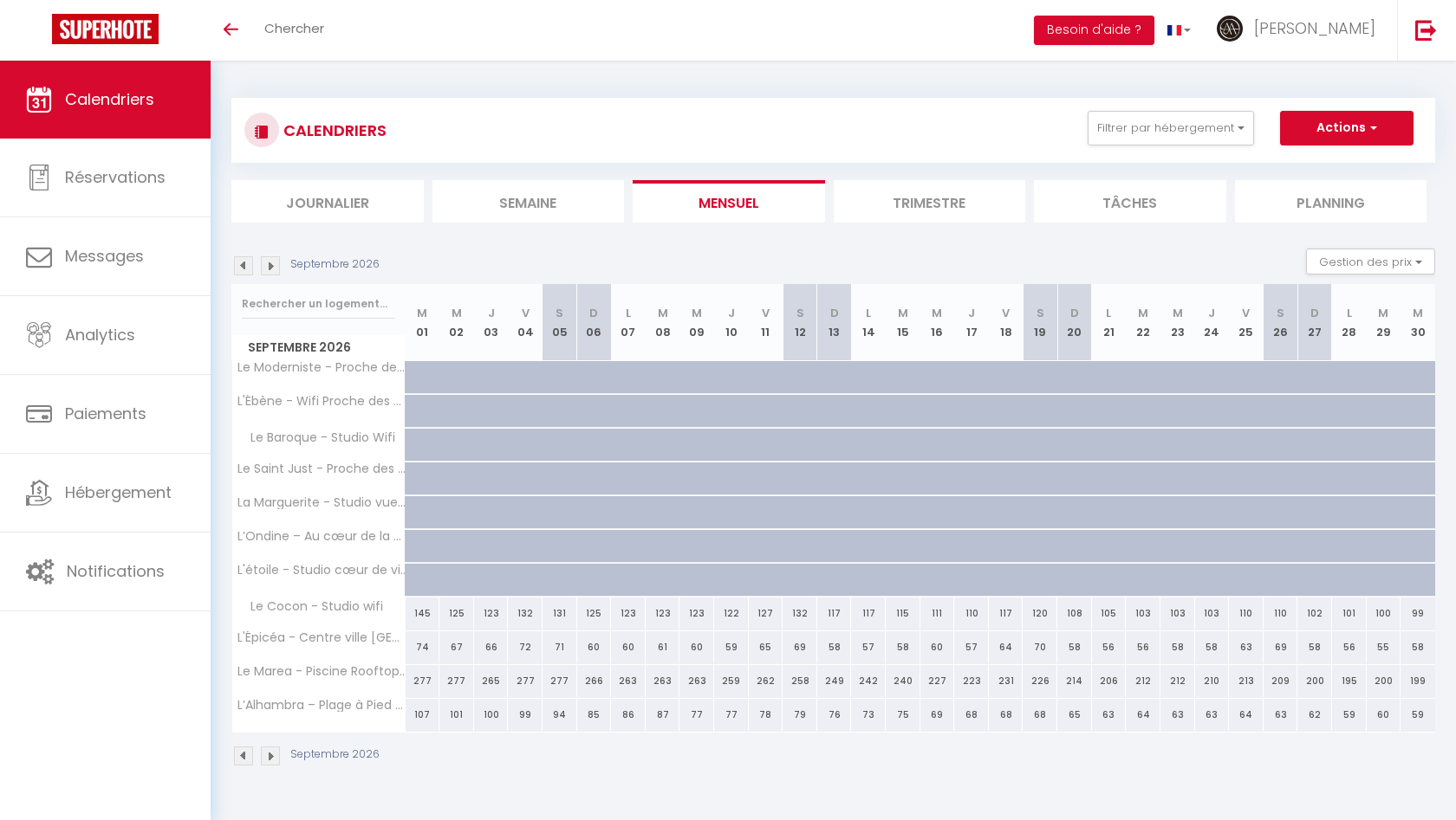
click at [243, 264] on img at bounding box center [243, 265] width 19 height 19
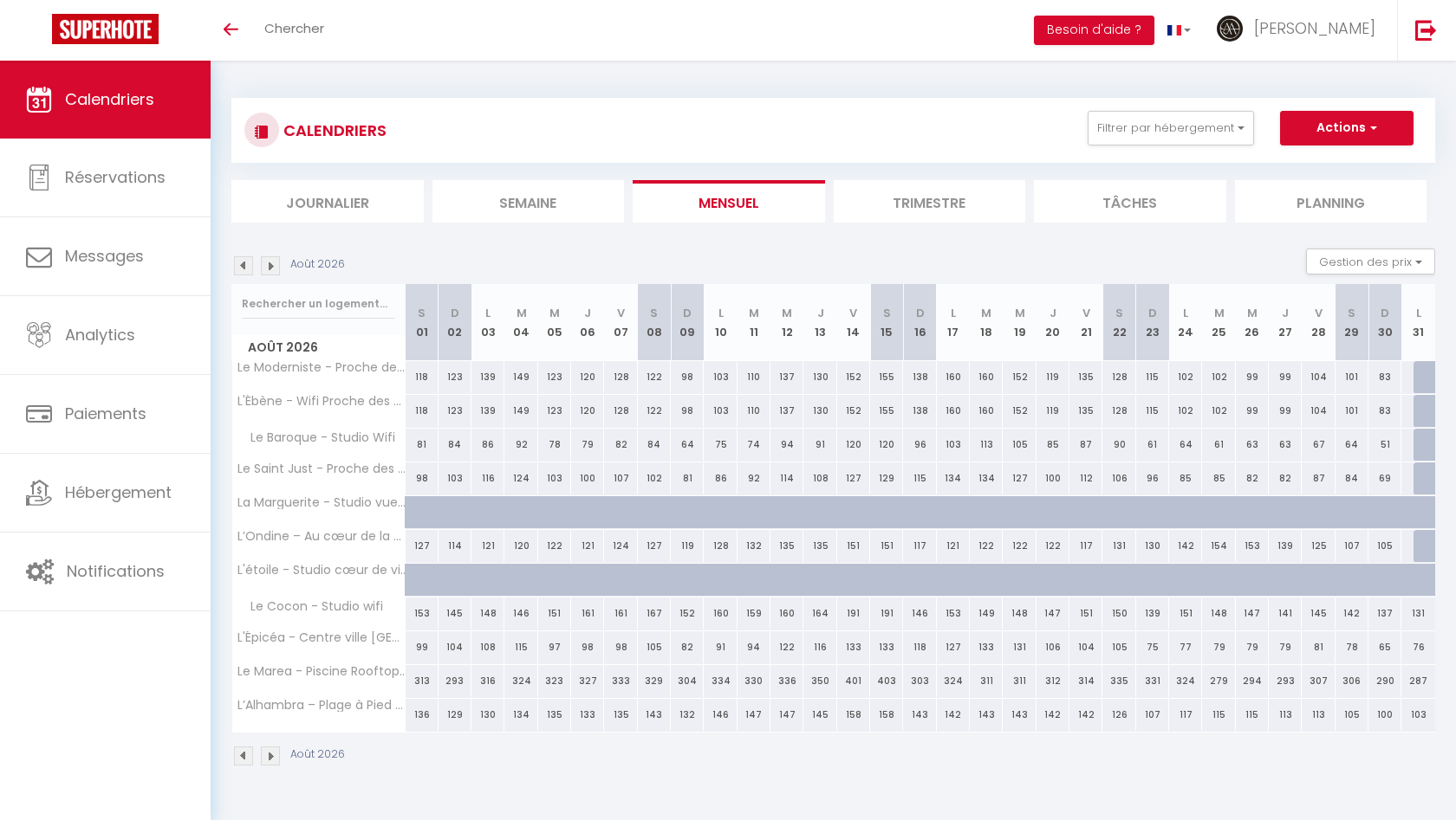
click at [243, 264] on img at bounding box center [243, 265] width 19 height 19
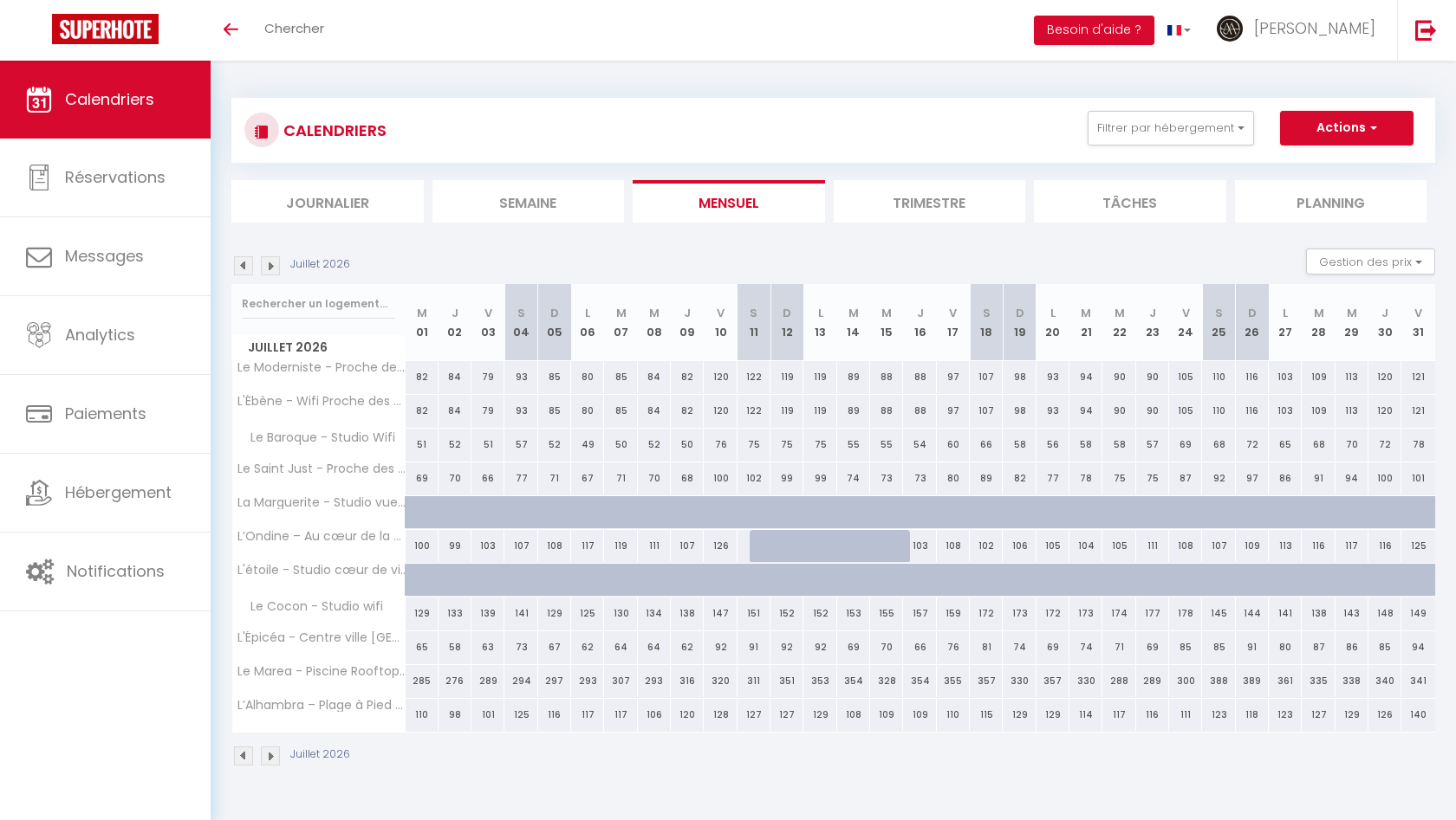
click at [243, 264] on img at bounding box center [243, 265] width 19 height 19
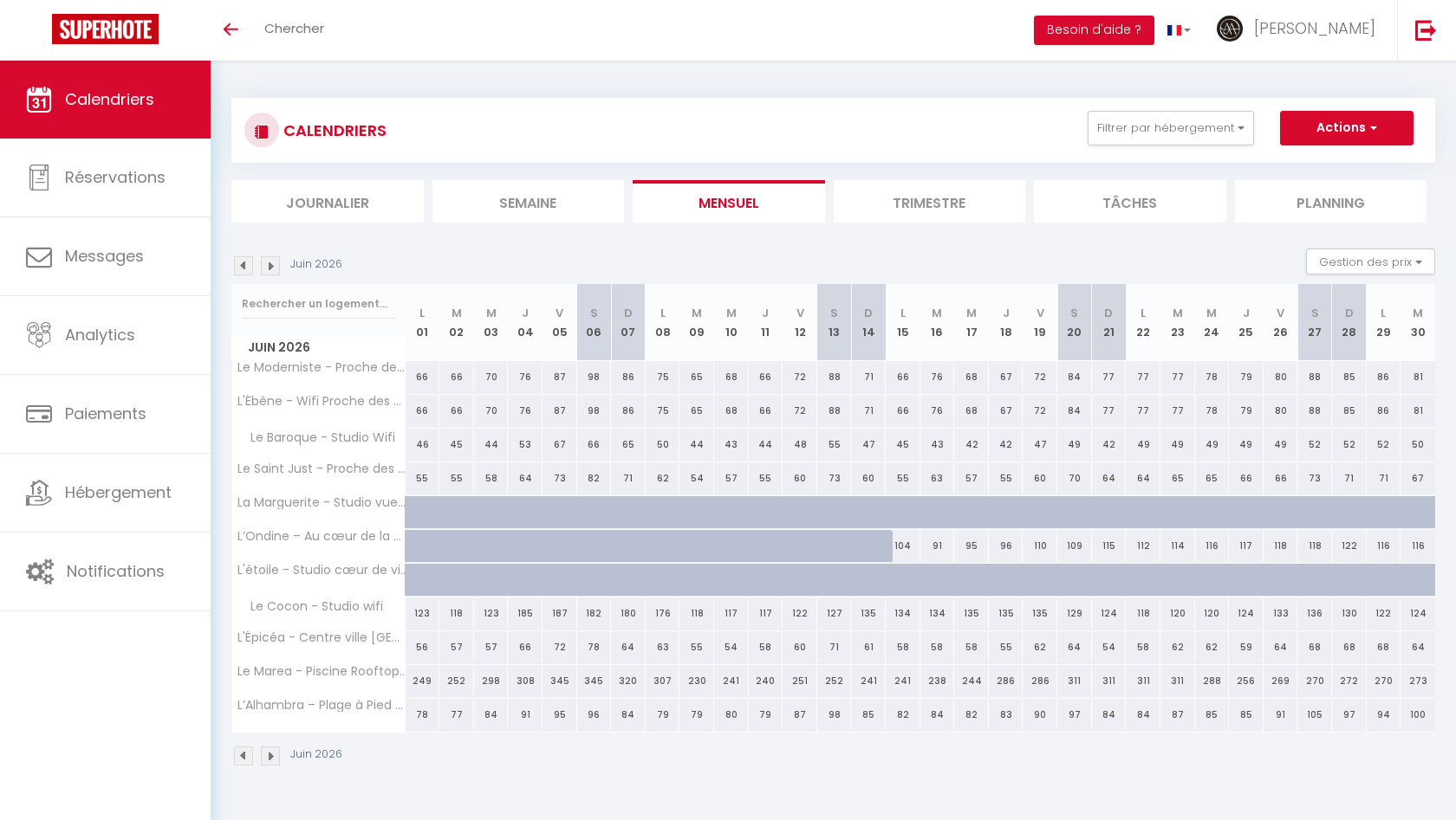
click at [243, 264] on img at bounding box center [243, 265] width 19 height 19
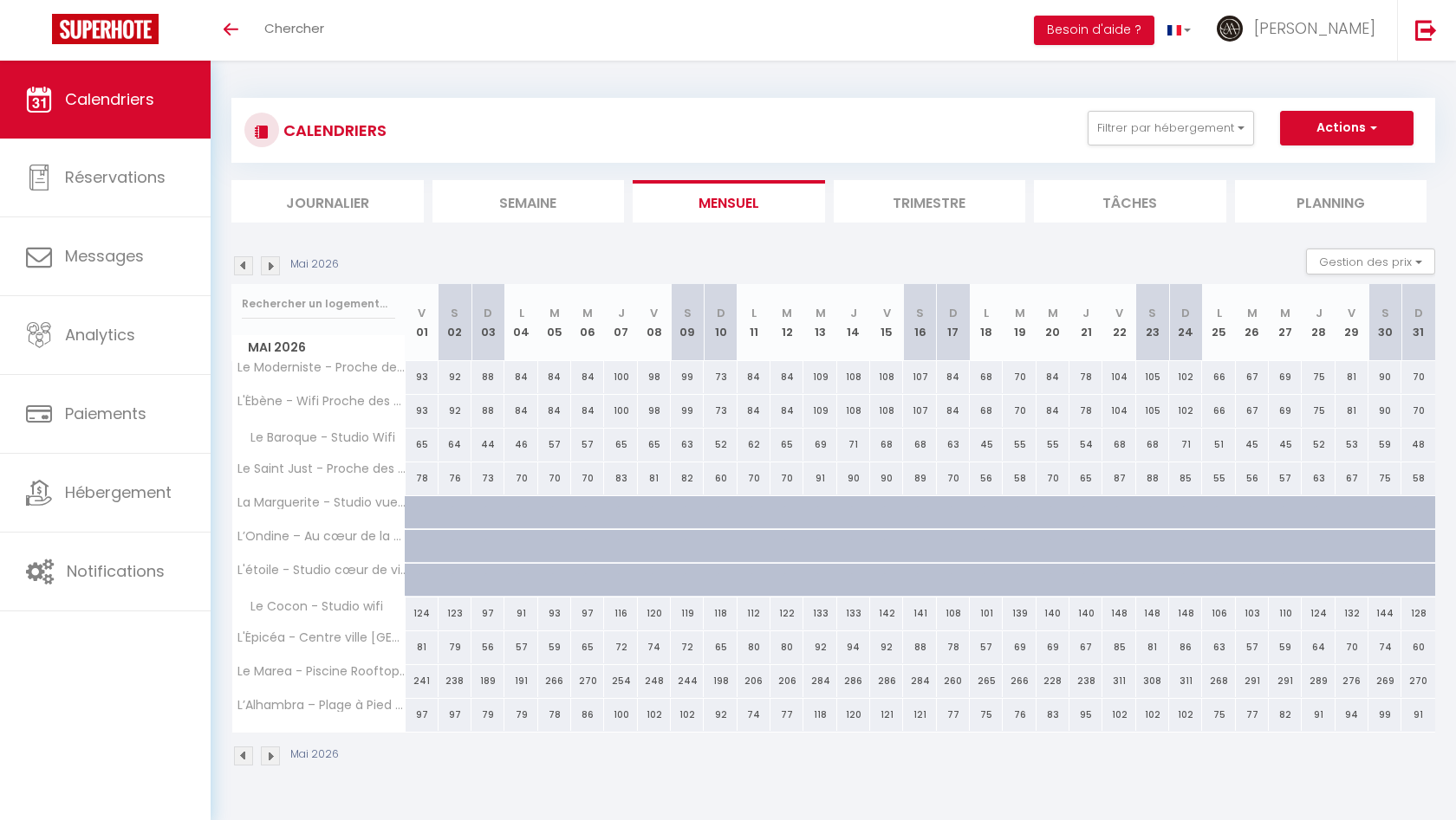
click at [243, 264] on img at bounding box center [243, 265] width 19 height 19
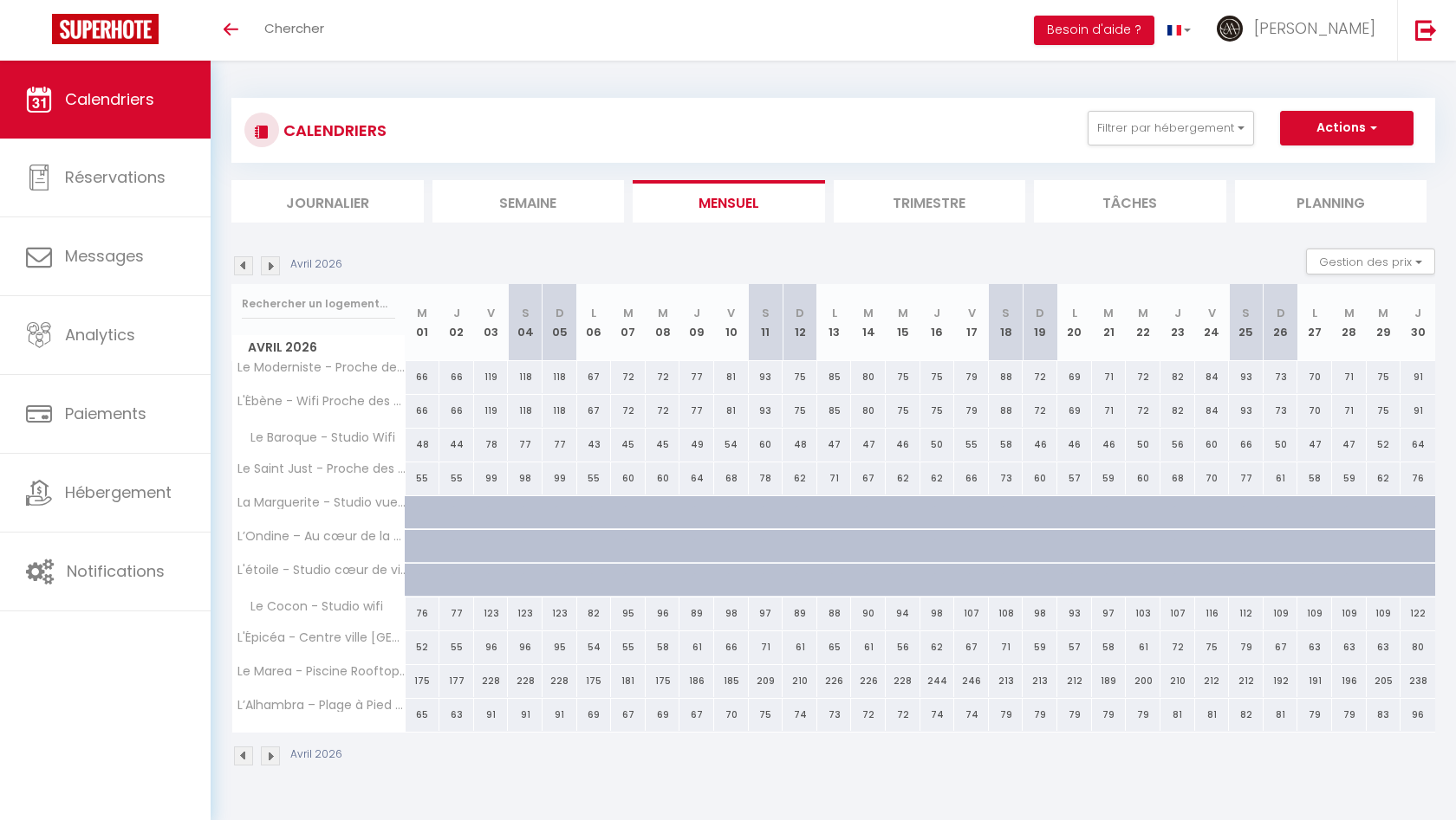
click at [243, 264] on img at bounding box center [243, 265] width 19 height 19
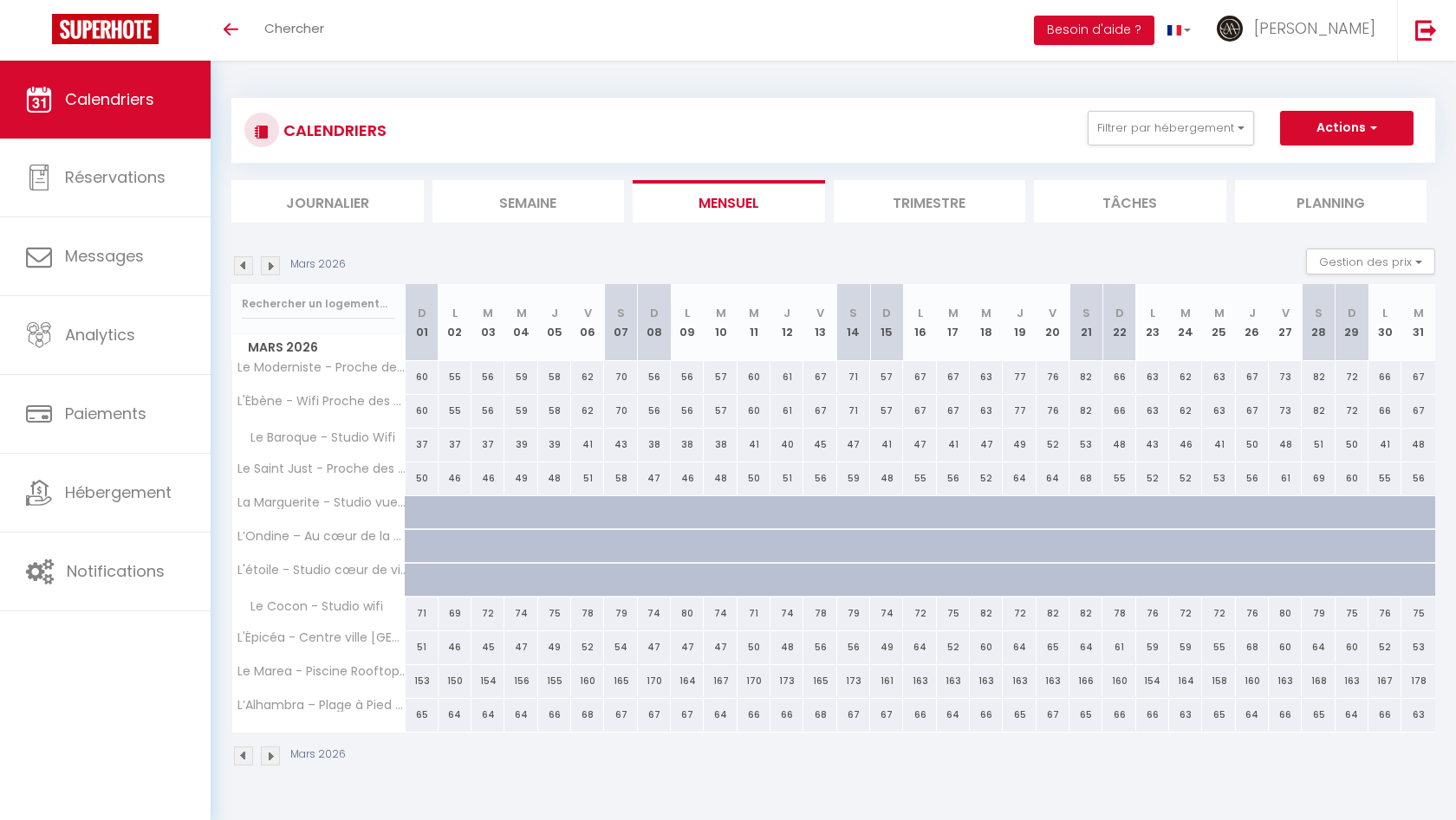
click at [243, 264] on img at bounding box center [243, 265] width 19 height 19
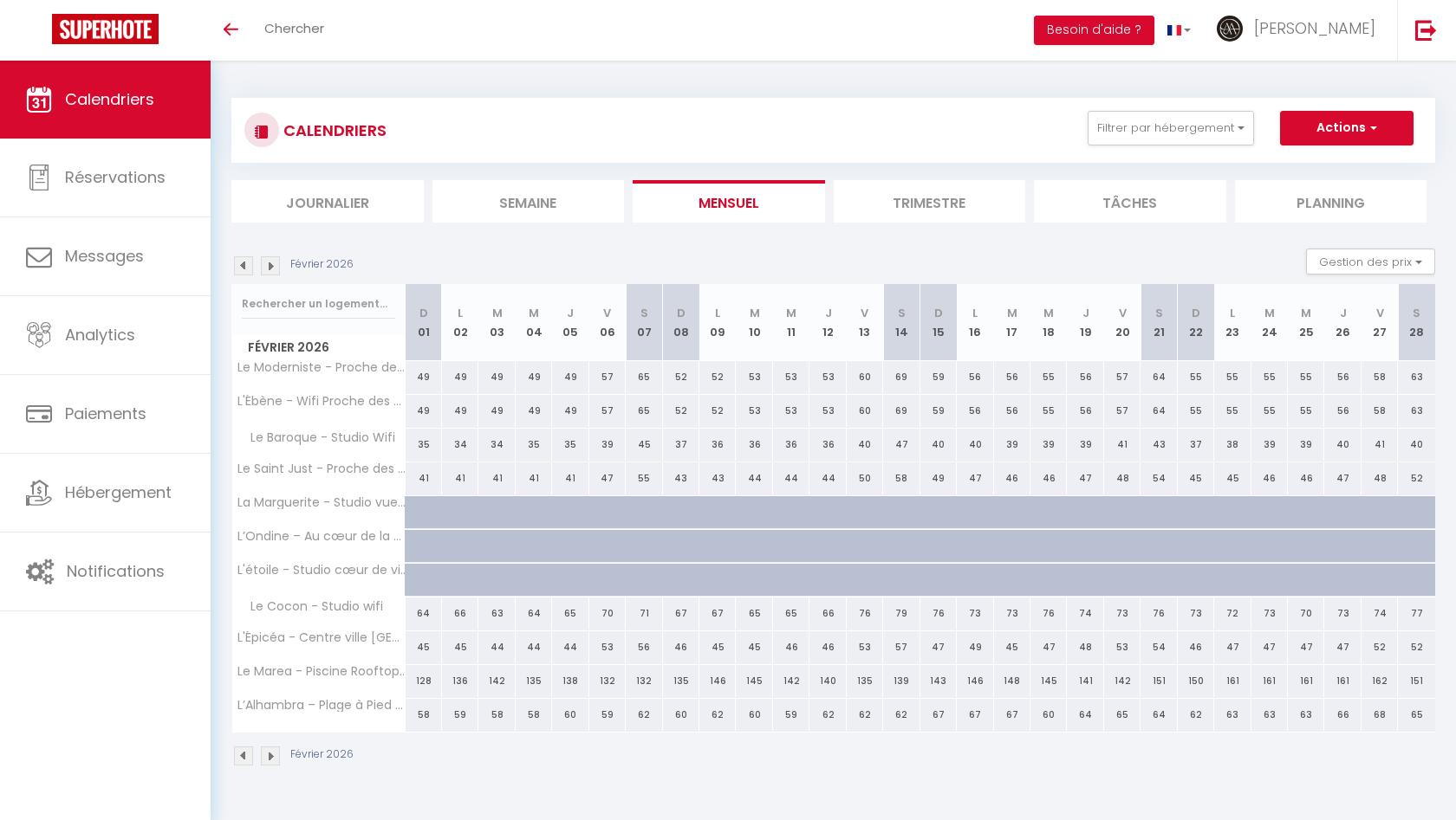
click at [243, 264] on img at bounding box center [243, 265] width 19 height 19
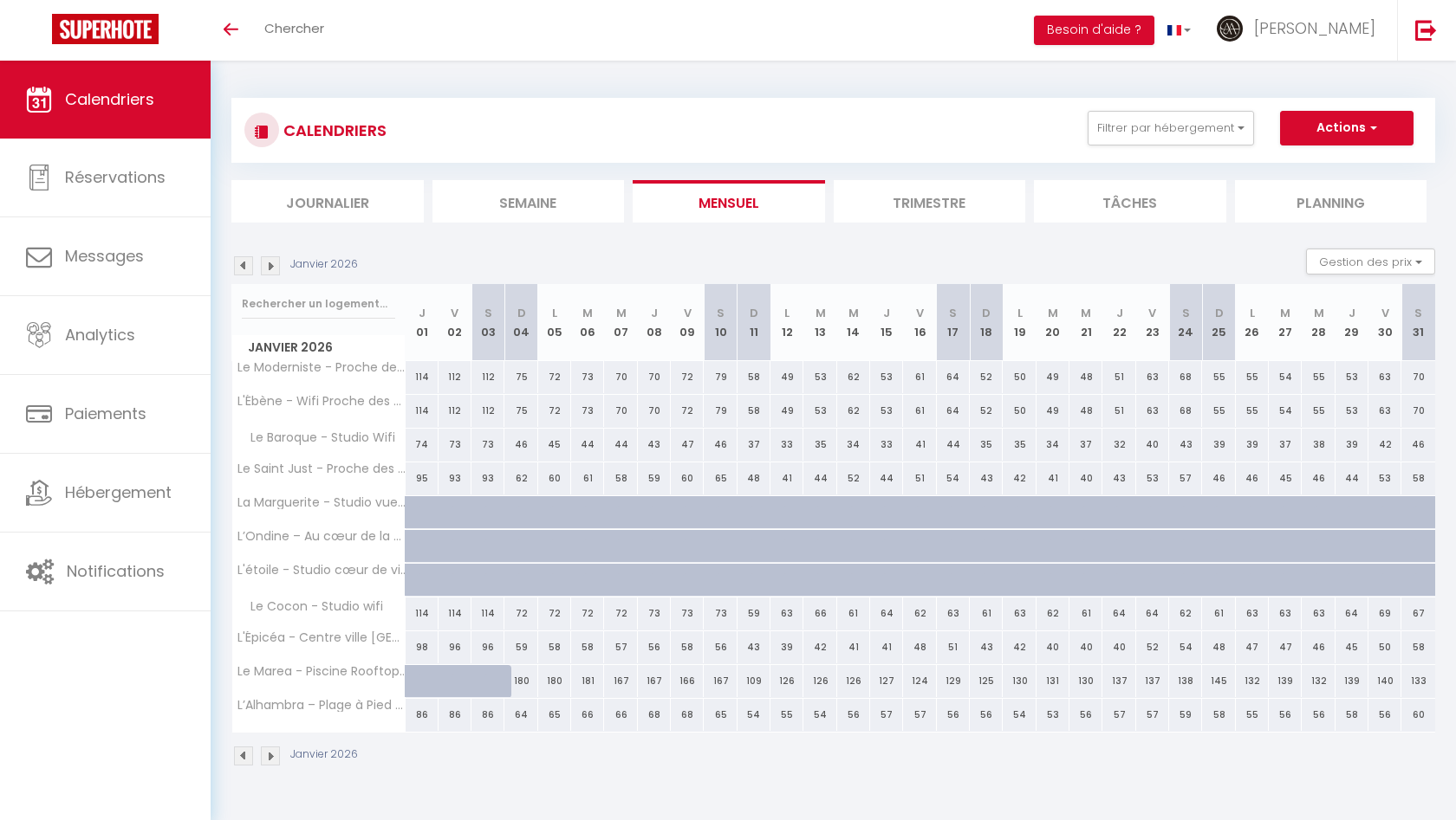
click at [243, 264] on img at bounding box center [243, 265] width 19 height 19
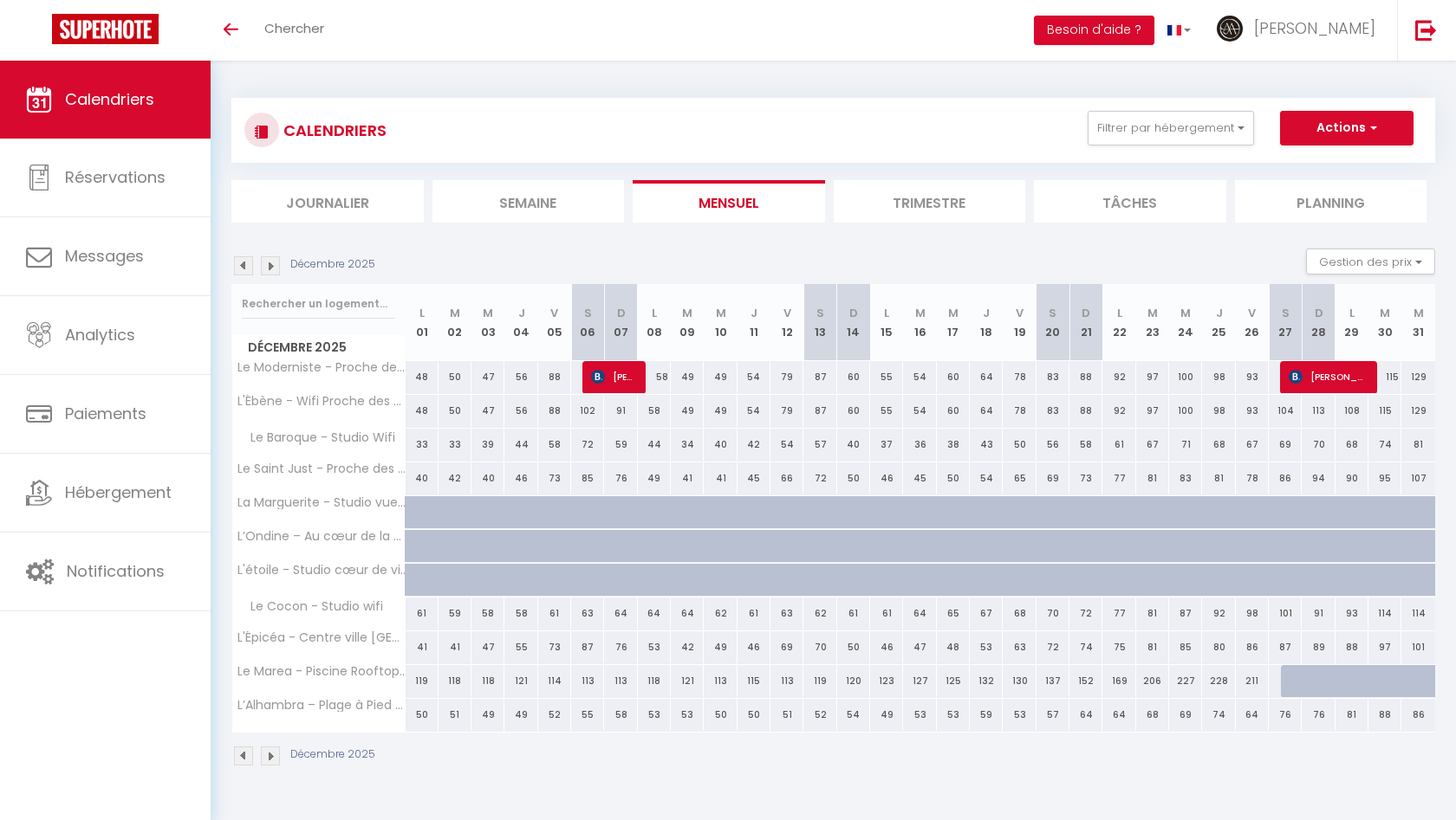
click at [240, 264] on img at bounding box center [243, 265] width 19 height 19
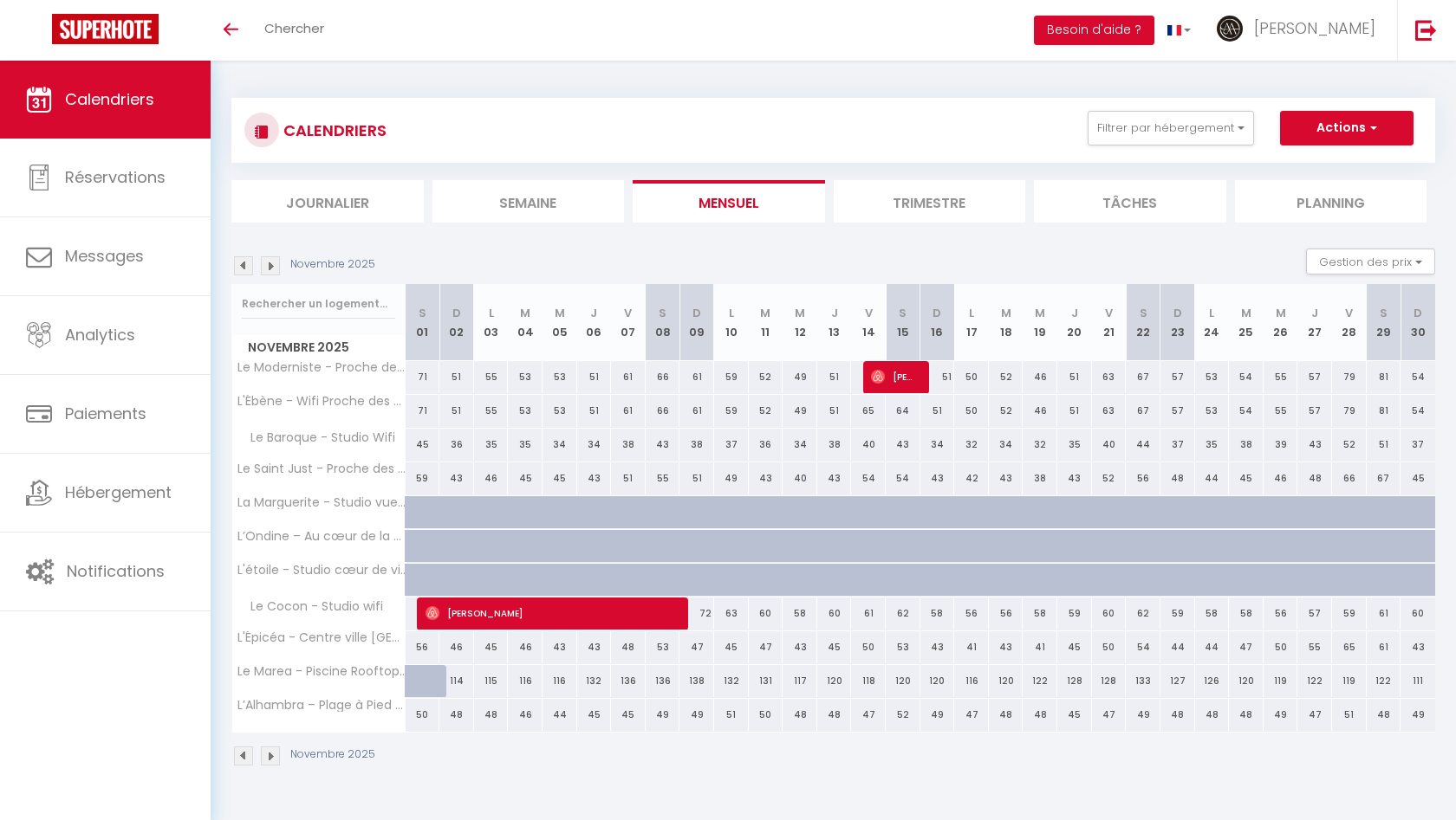
click at [240, 264] on img at bounding box center [243, 265] width 19 height 19
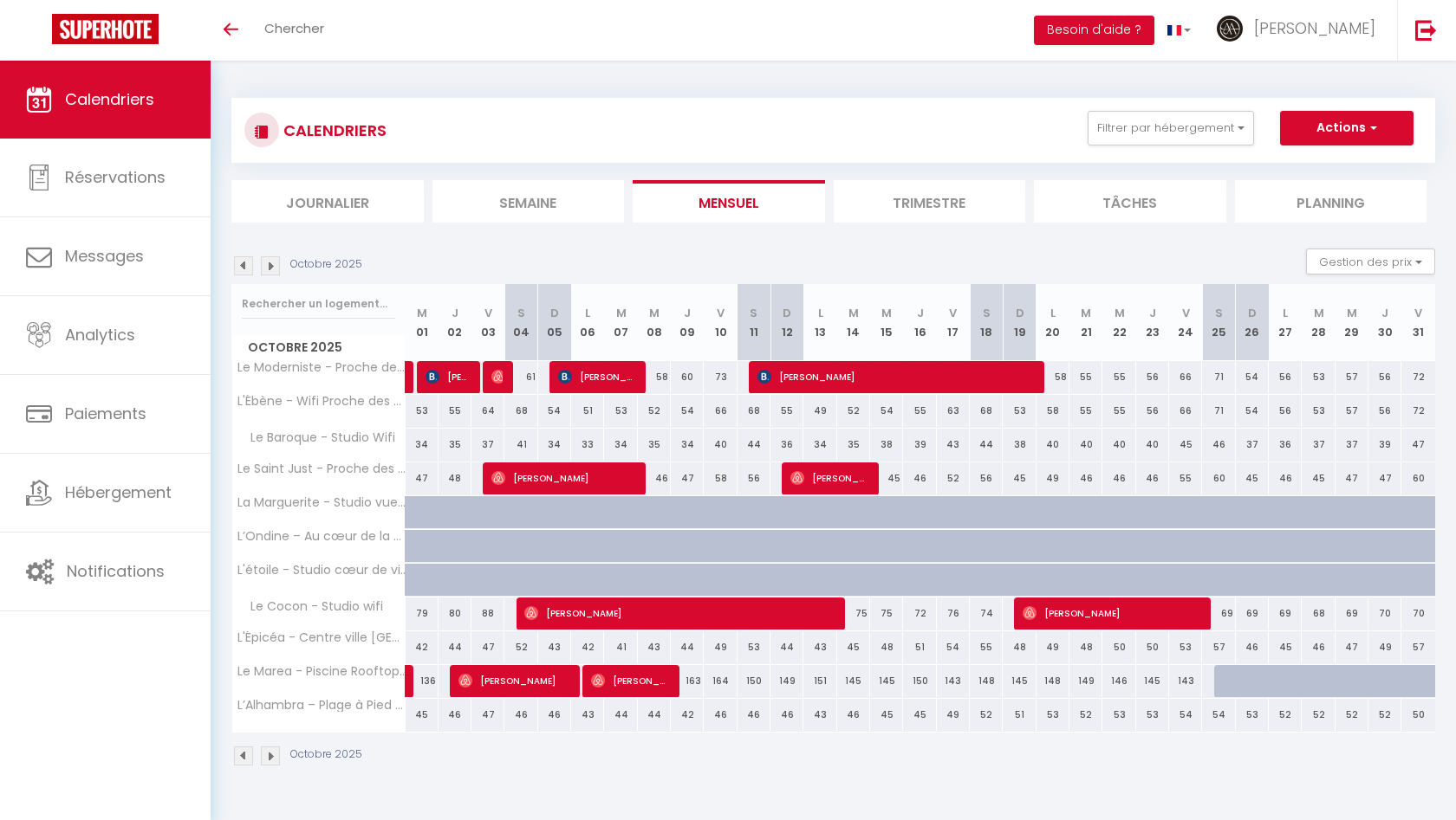
click at [248, 270] on img at bounding box center [243, 265] width 19 height 19
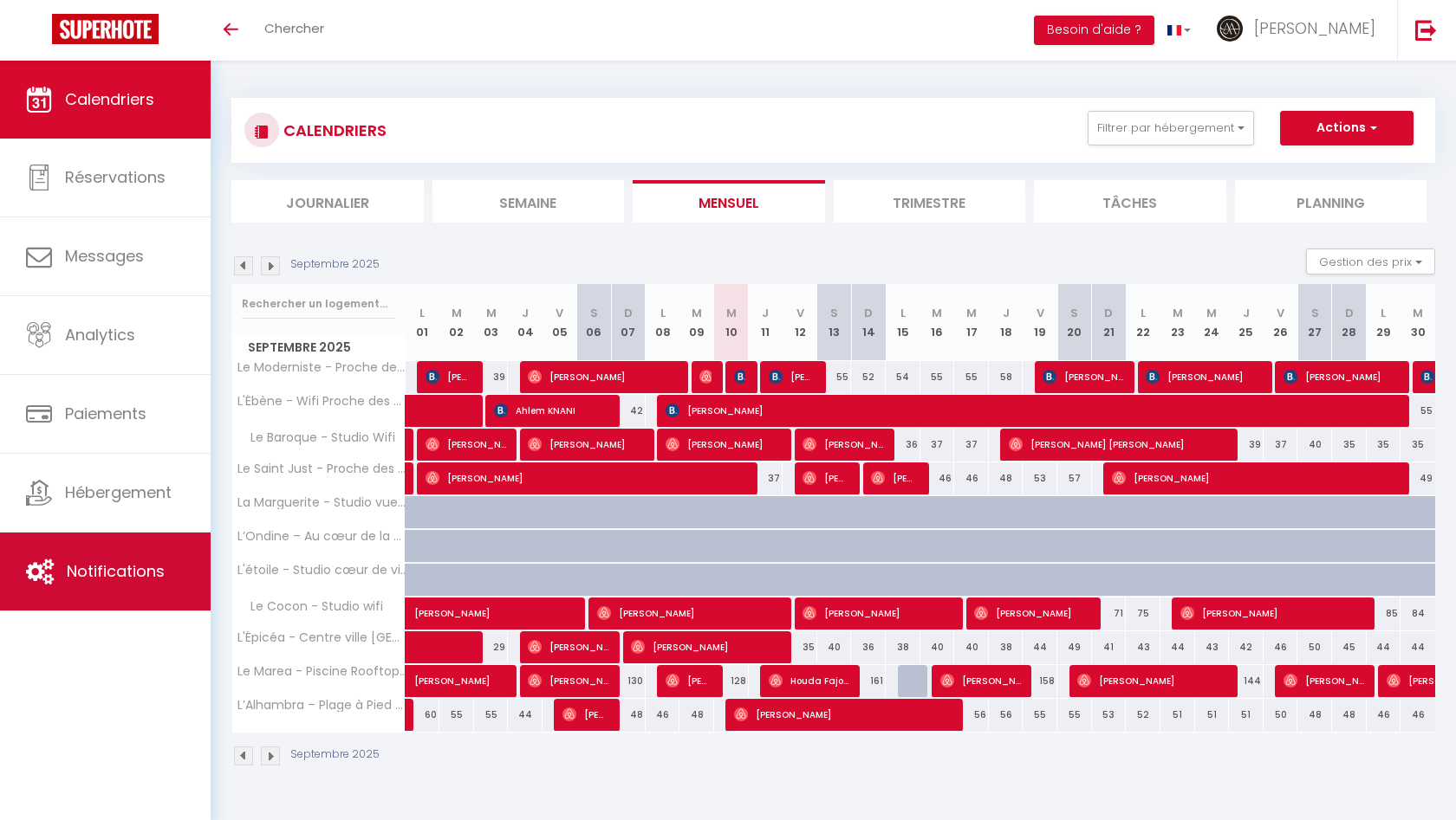
click at [134, 548] on link "Notifications" at bounding box center [105, 571] width 211 height 78
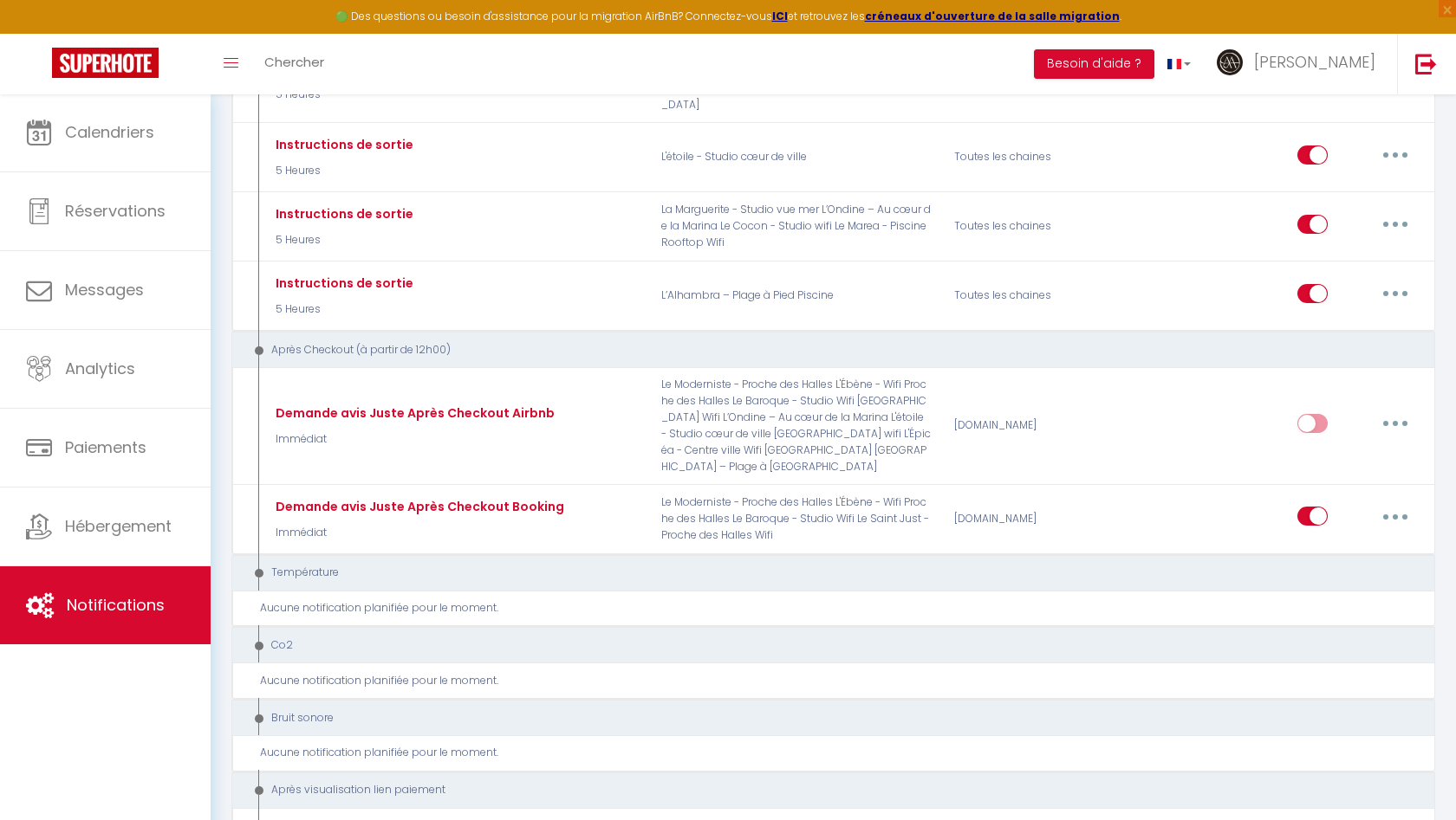
scroll to position [1404, 0]
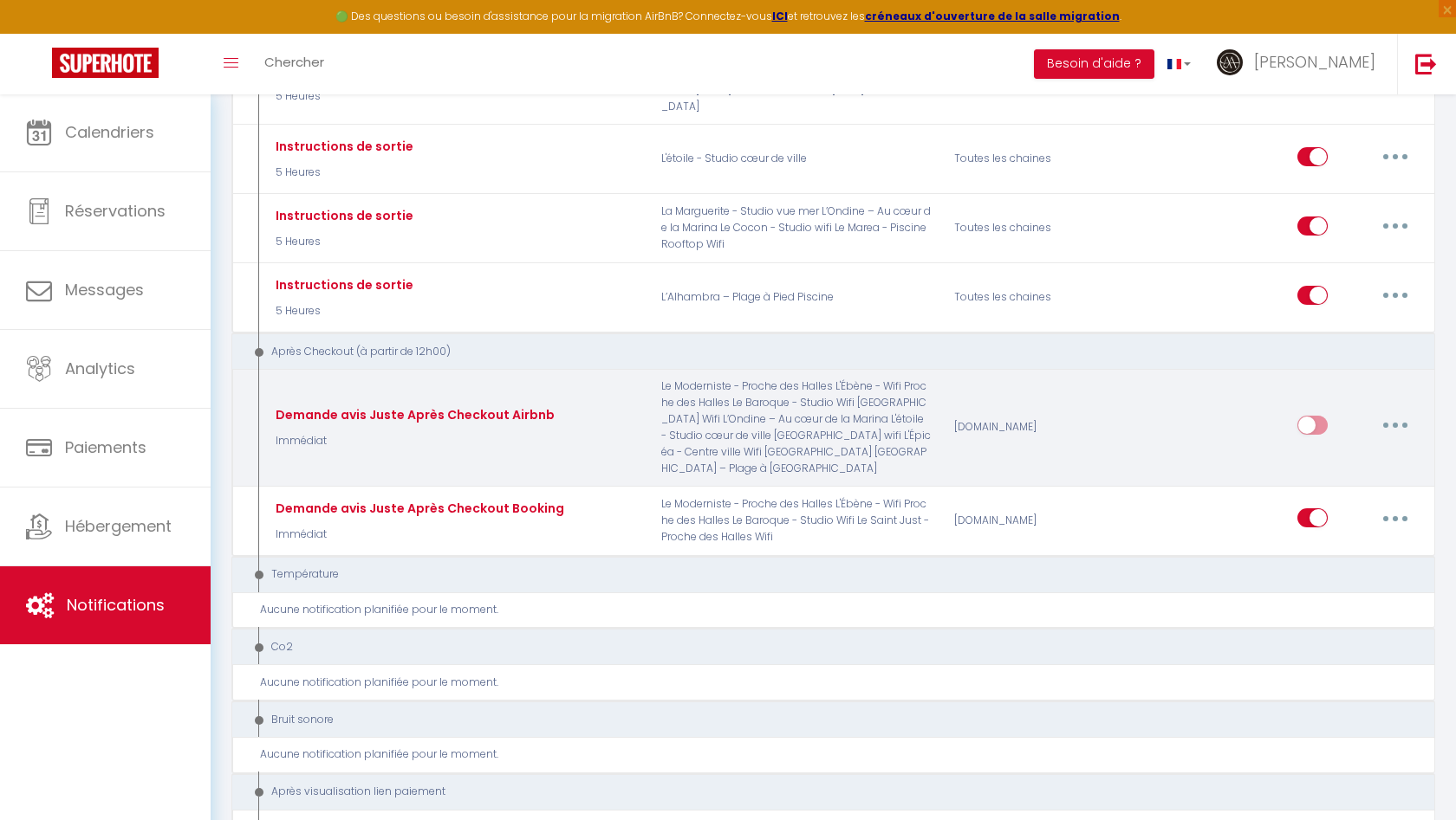
click at [1312, 416] on input "checkbox" at bounding box center [1312, 429] width 31 height 26
checkbox input "true"
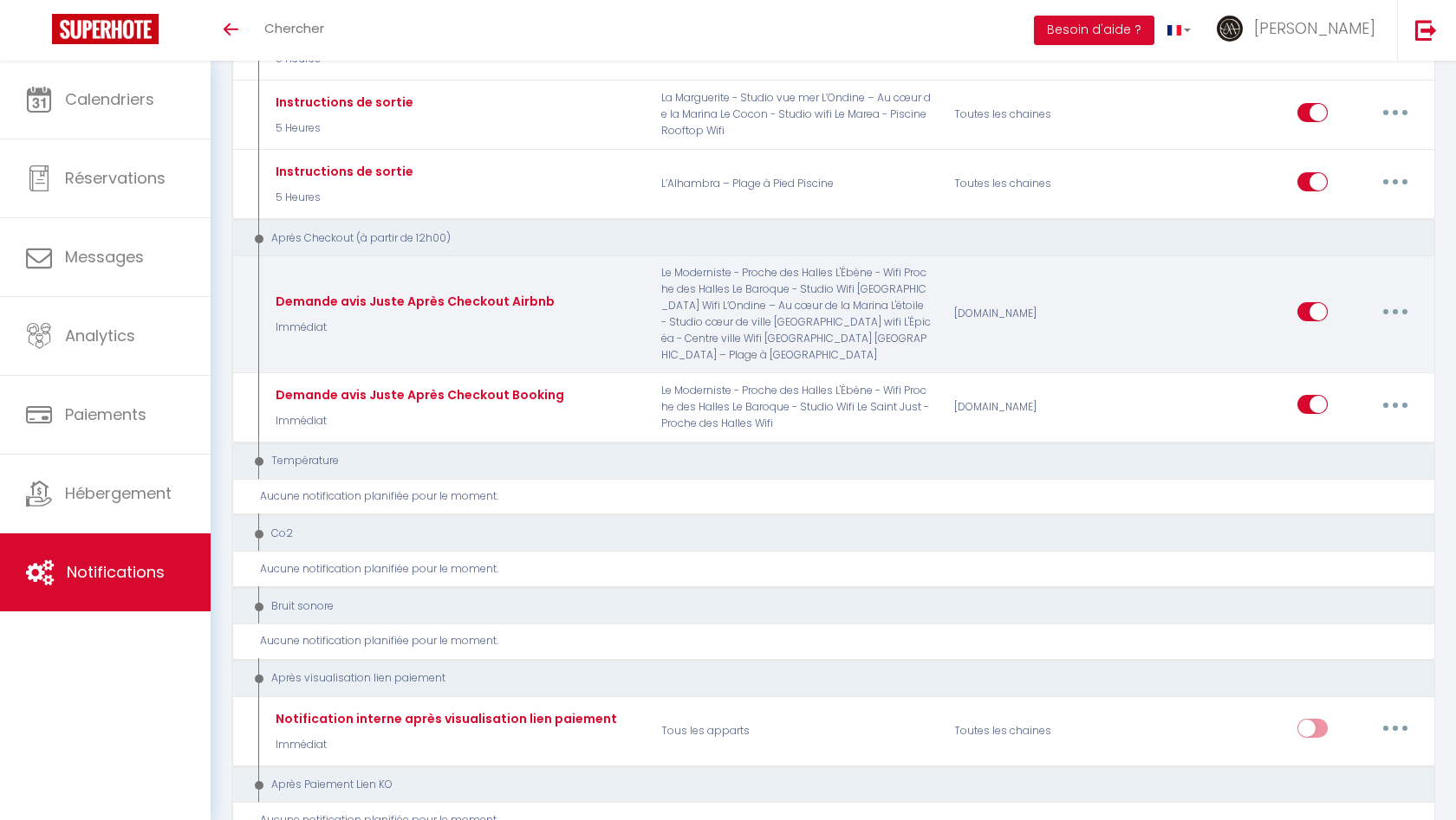
scroll to position [1482, 0]
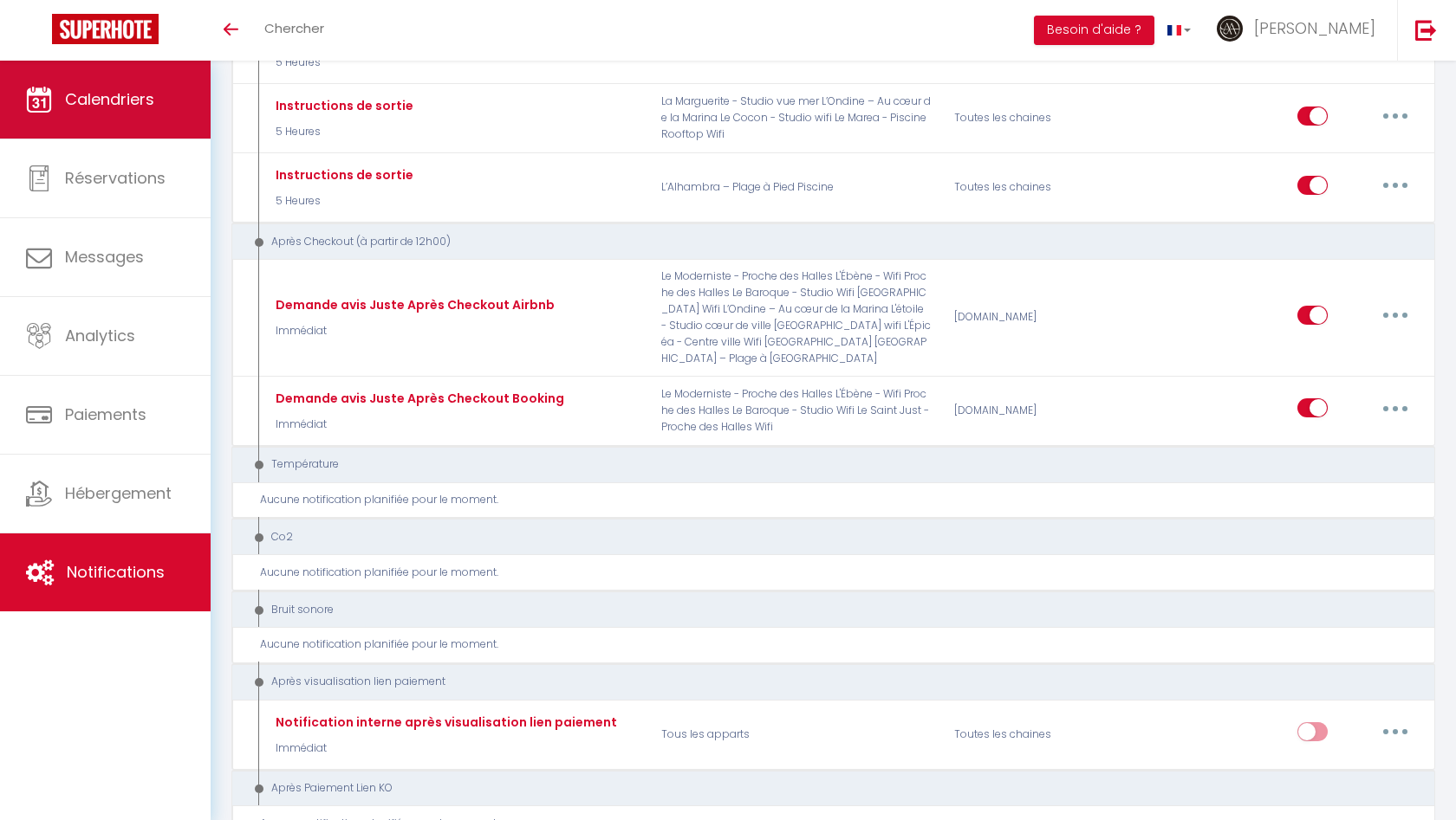
click at [147, 103] on span "Calendriers" at bounding box center [110, 98] width 89 height 21
